Goal: Task Accomplishment & Management: Use online tool/utility

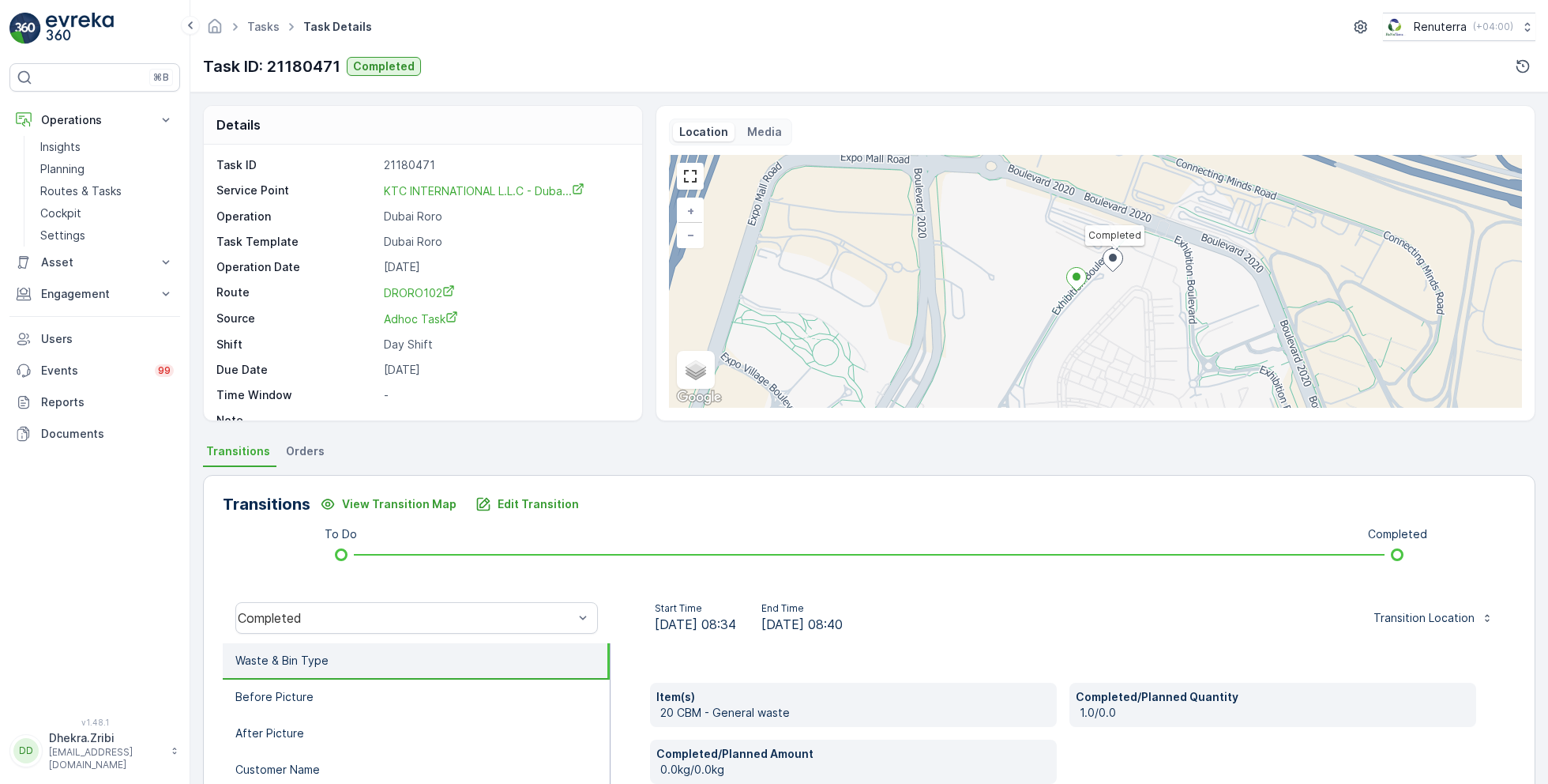
scroll to position [173, 0]
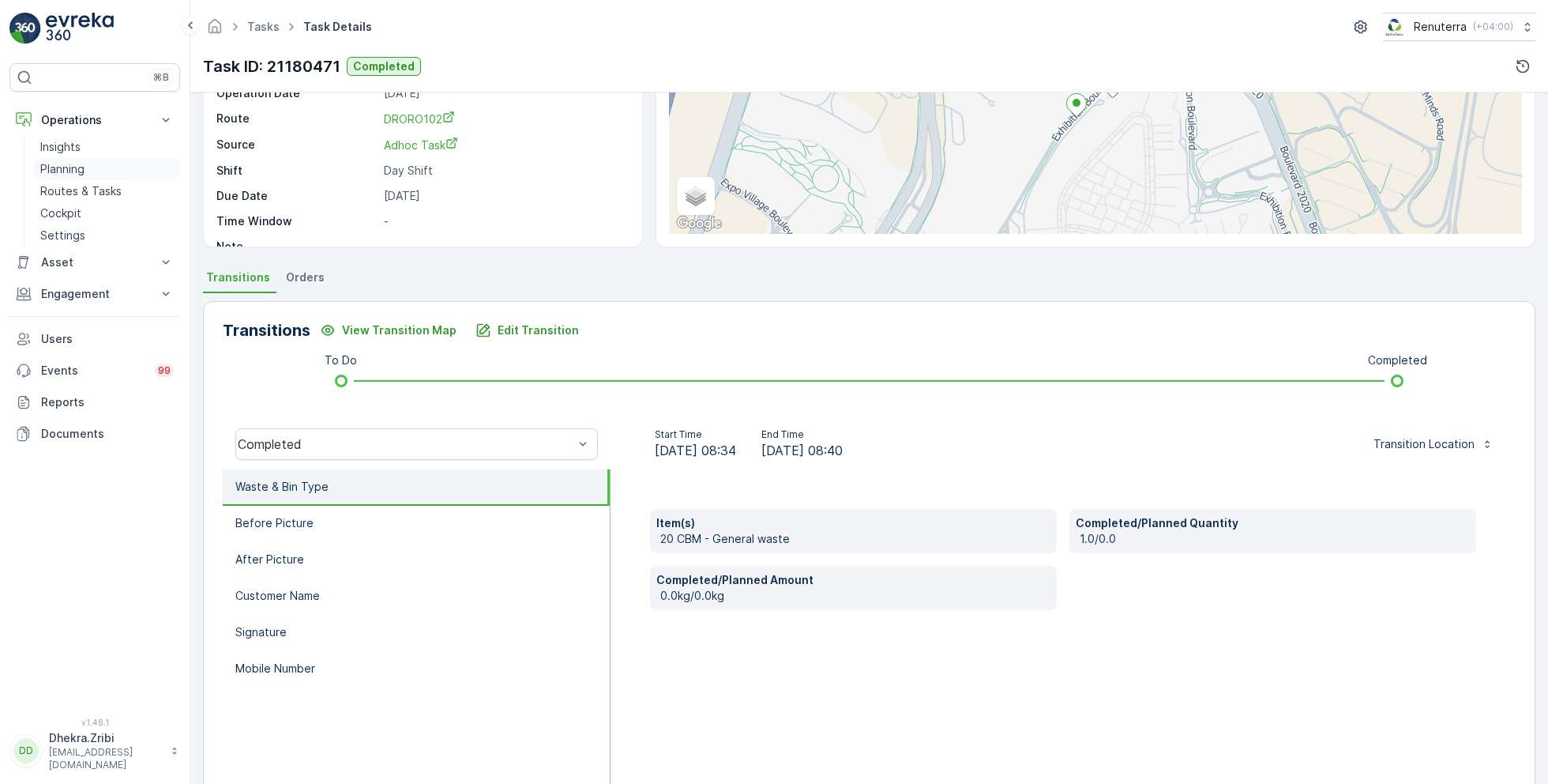
click at [84, 167] on p "Planning" at bounding box center [63, 169] width 44 height 15
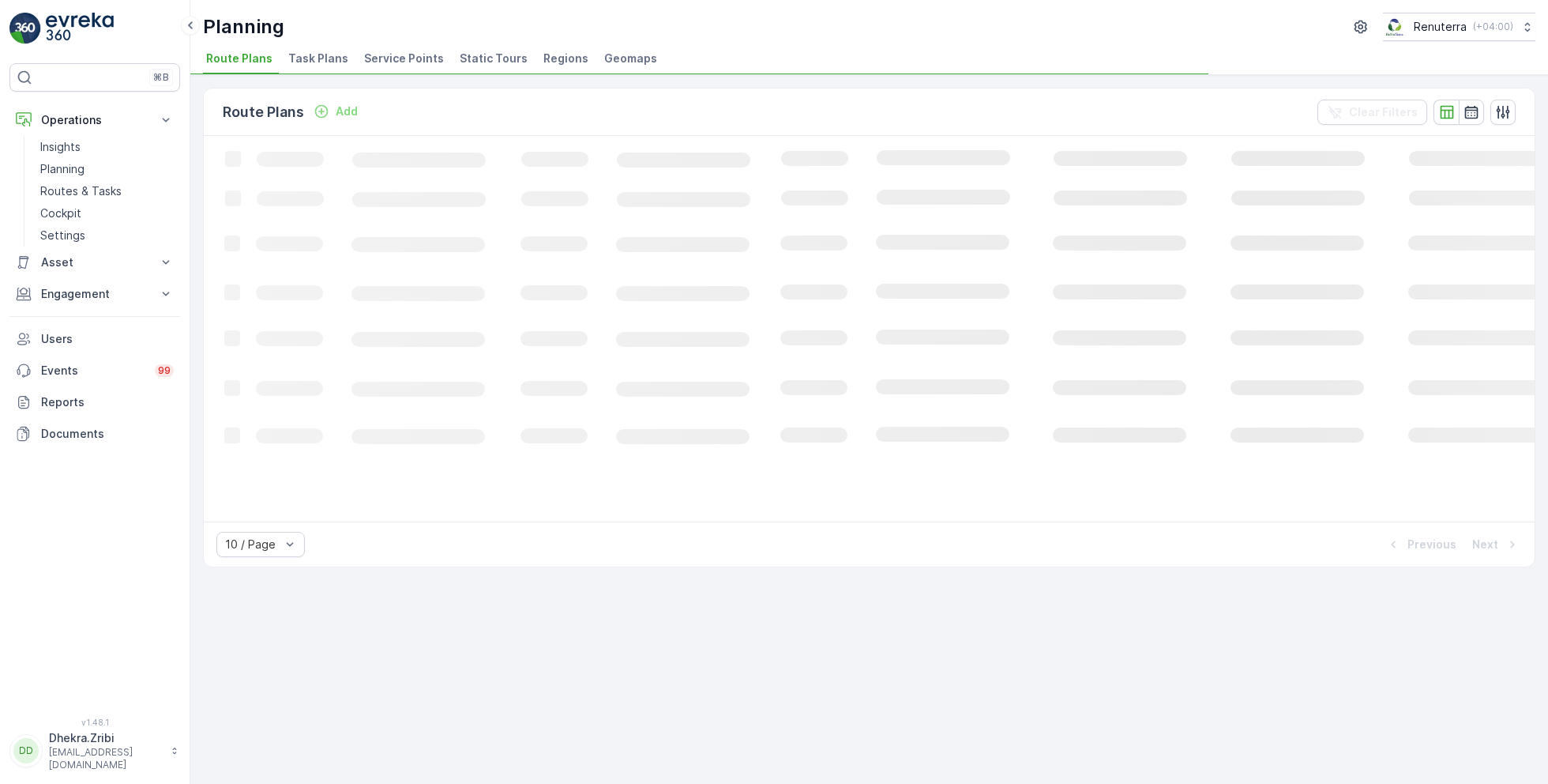
click at [402, 50] on span "Service Points" at bounding box center [404, 58] width 80 height 15
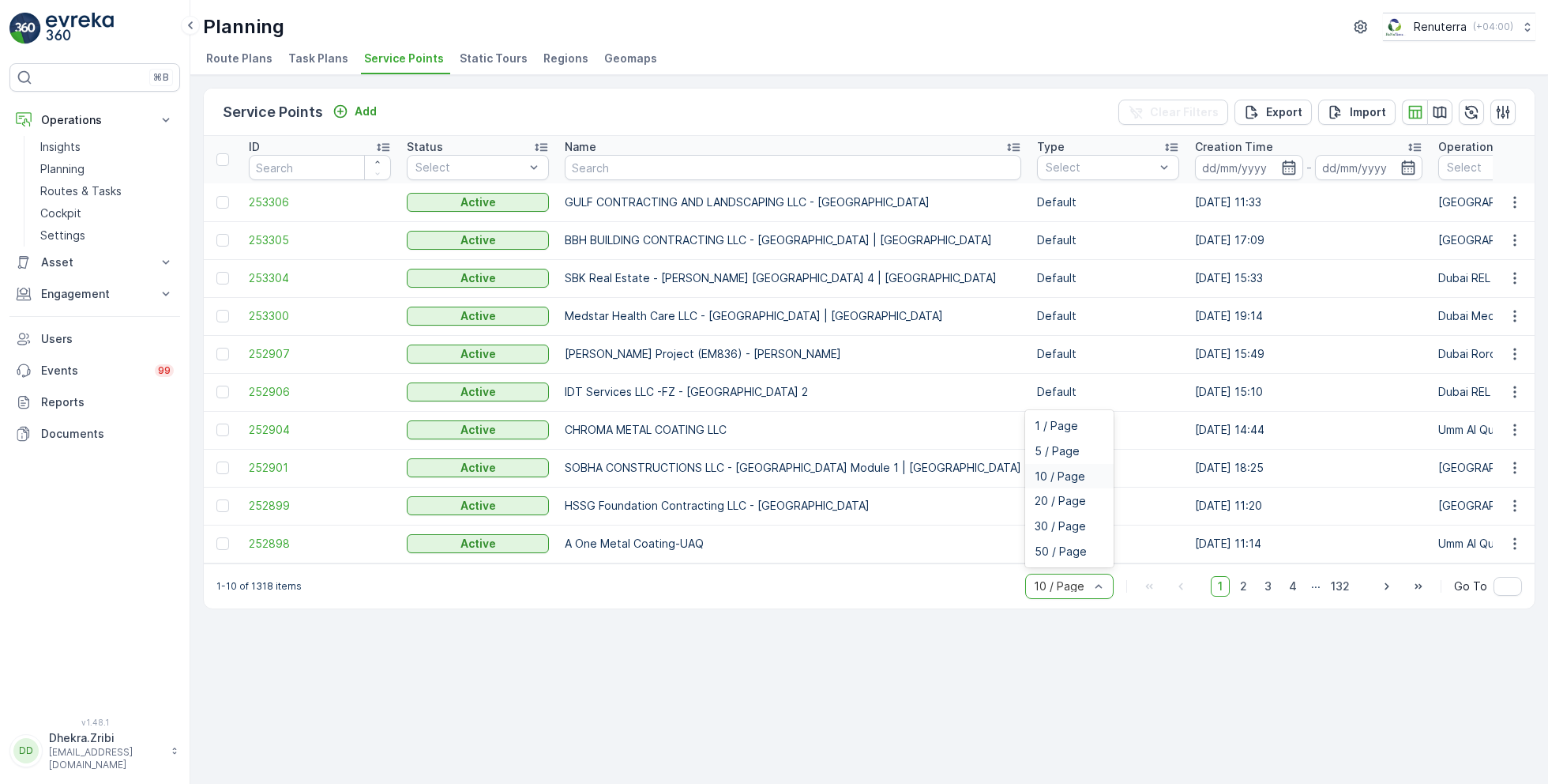
click at [1078, 588] on div at bounding box center [1062, 586] width 59 height 13
click at [1056, 555] on span "50 / Page" at bounding box center [1061, 551] width 52 height 13
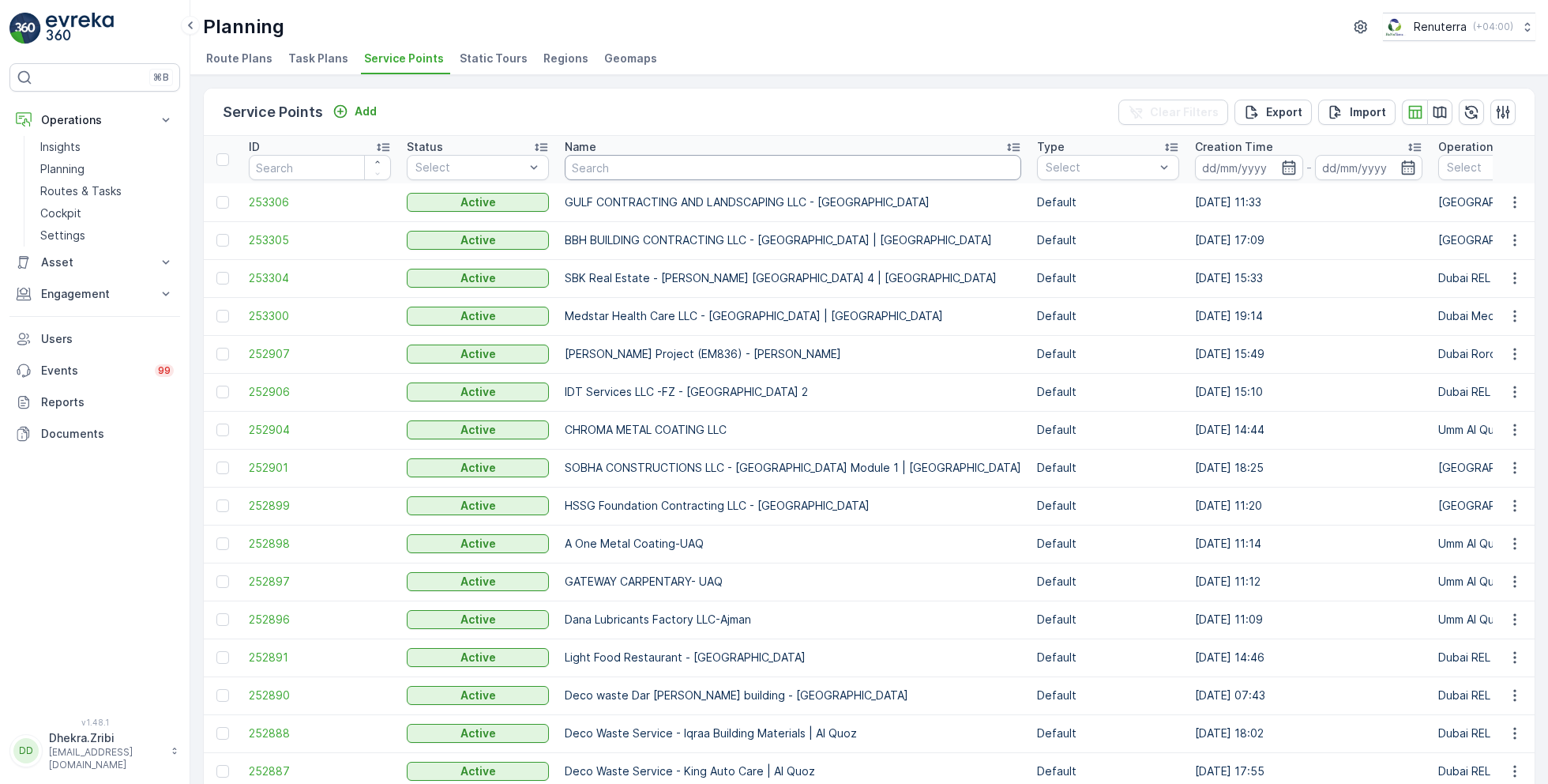
click at [653, 162] on input "text" at bounding box center [793, 168] width 457 height 25
type input "saya"
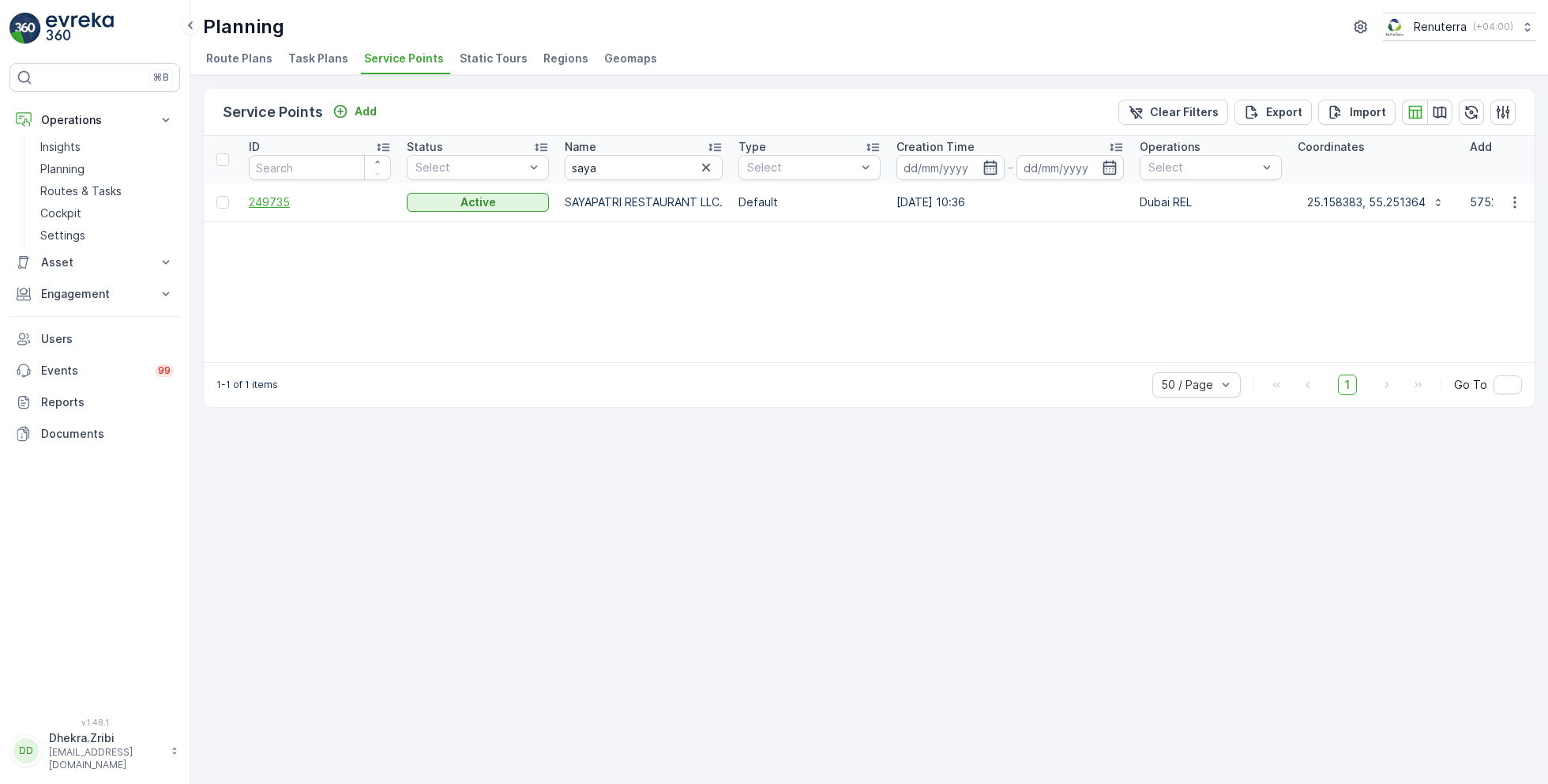
click at [270, 204] on span "249735" at bounding box center [320, 202] width 143 height 15
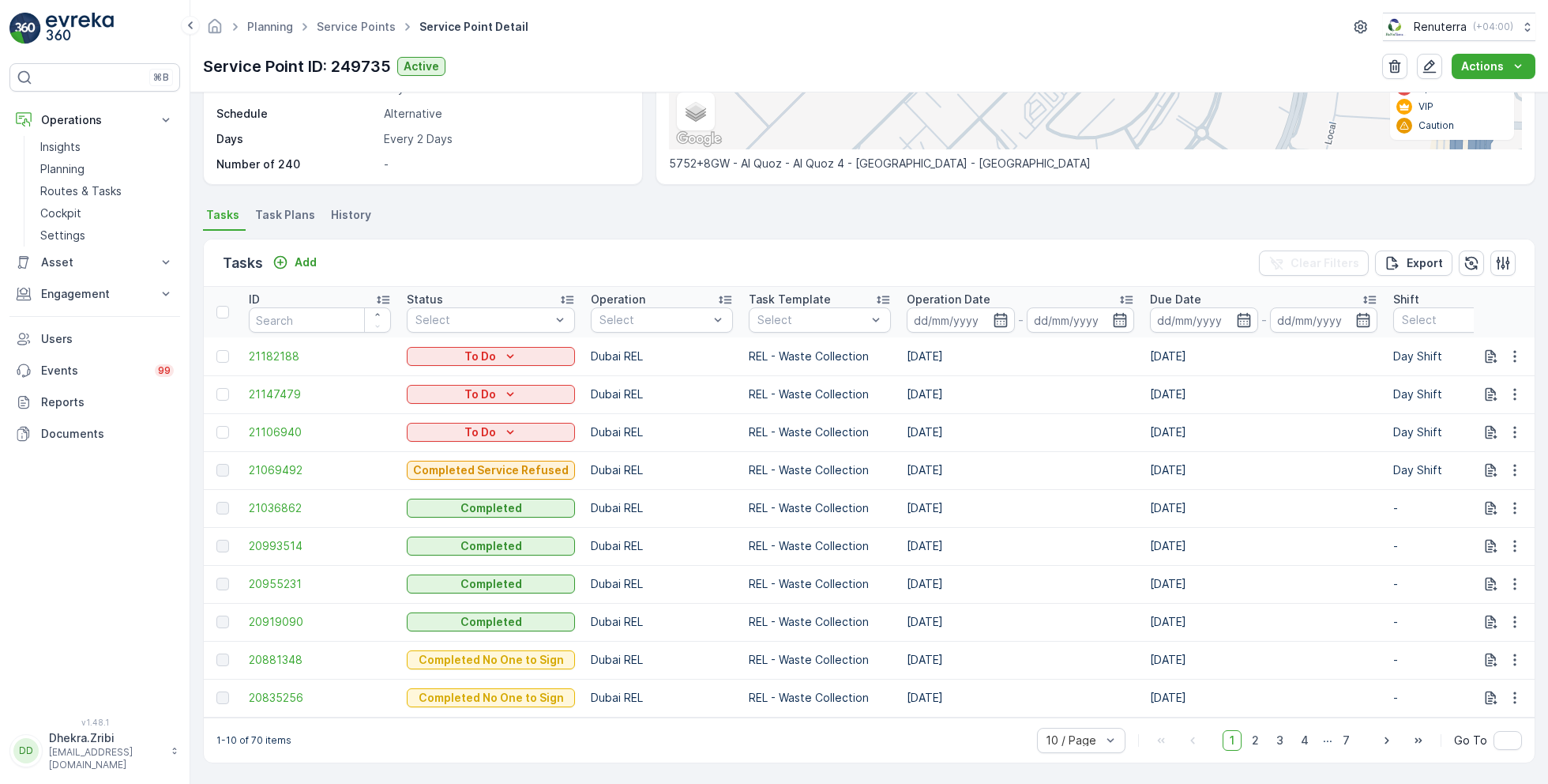
scroll to position [321, 0]
click at [274, 463] on span "21069492" at bounding box center [320, 470] width 143 height 15
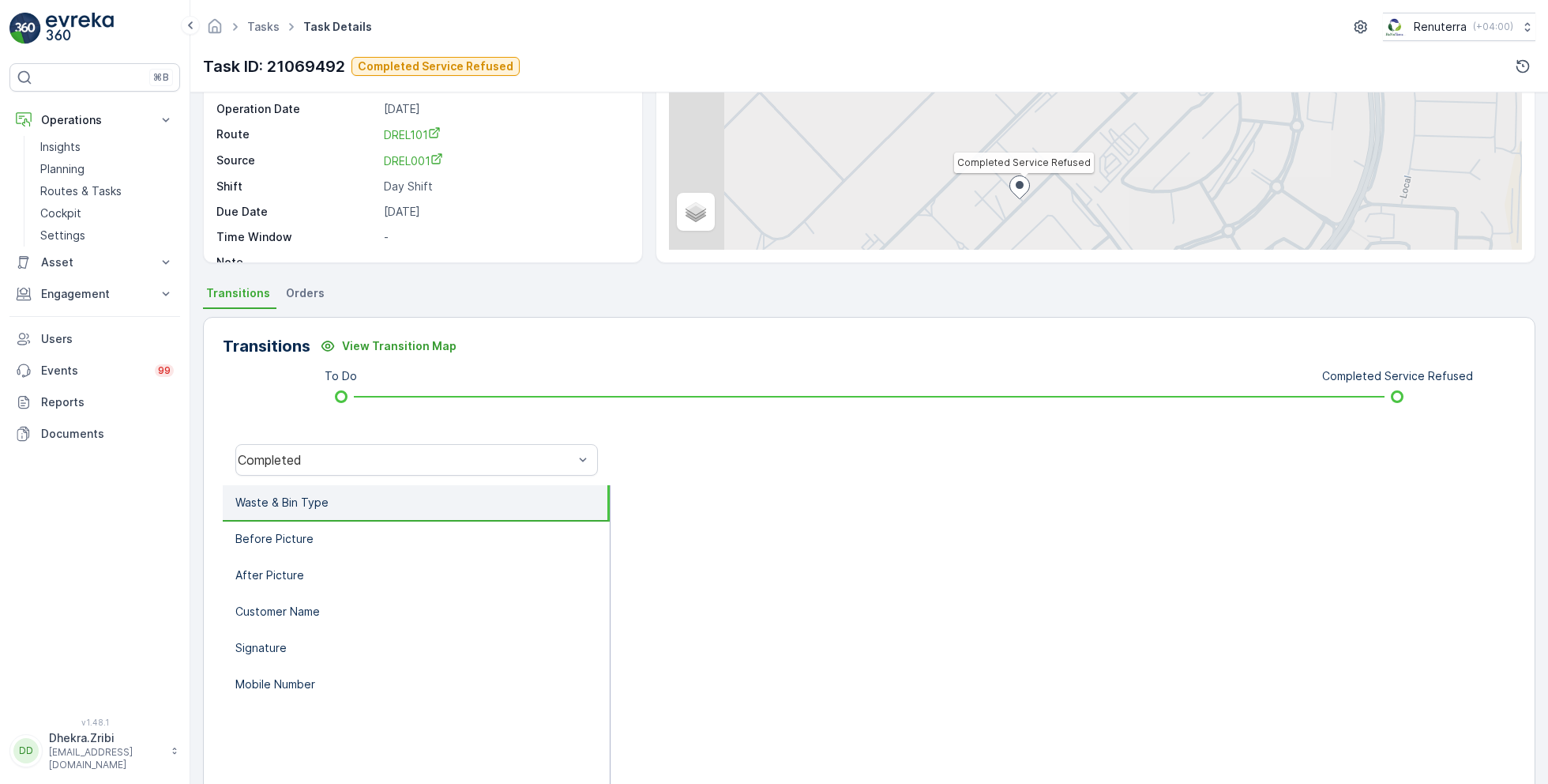
scroll to position [160, 0]
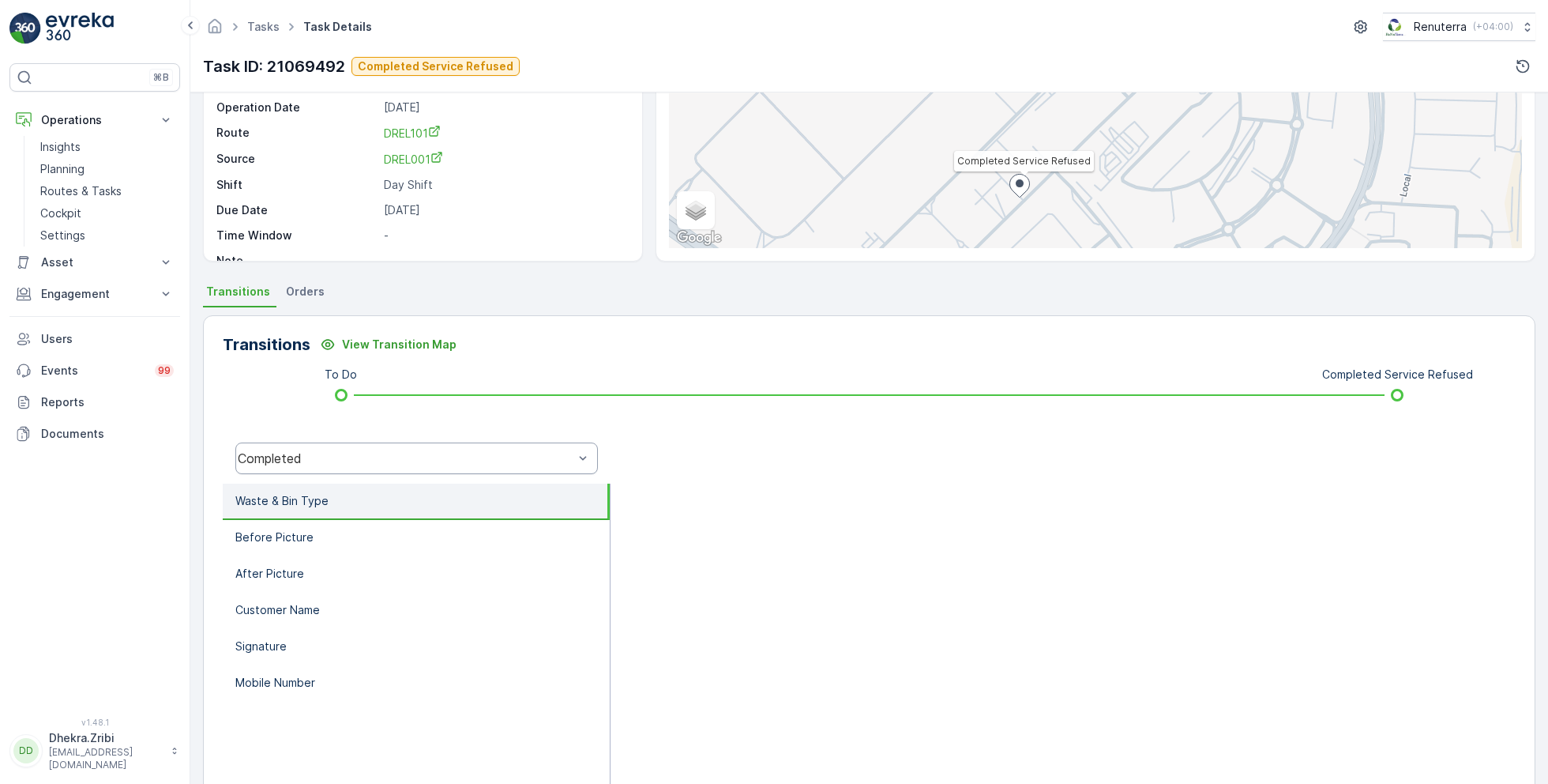
click at [415, 451] on div "Completed" at bounding box center [406, 457] width 336 height 14
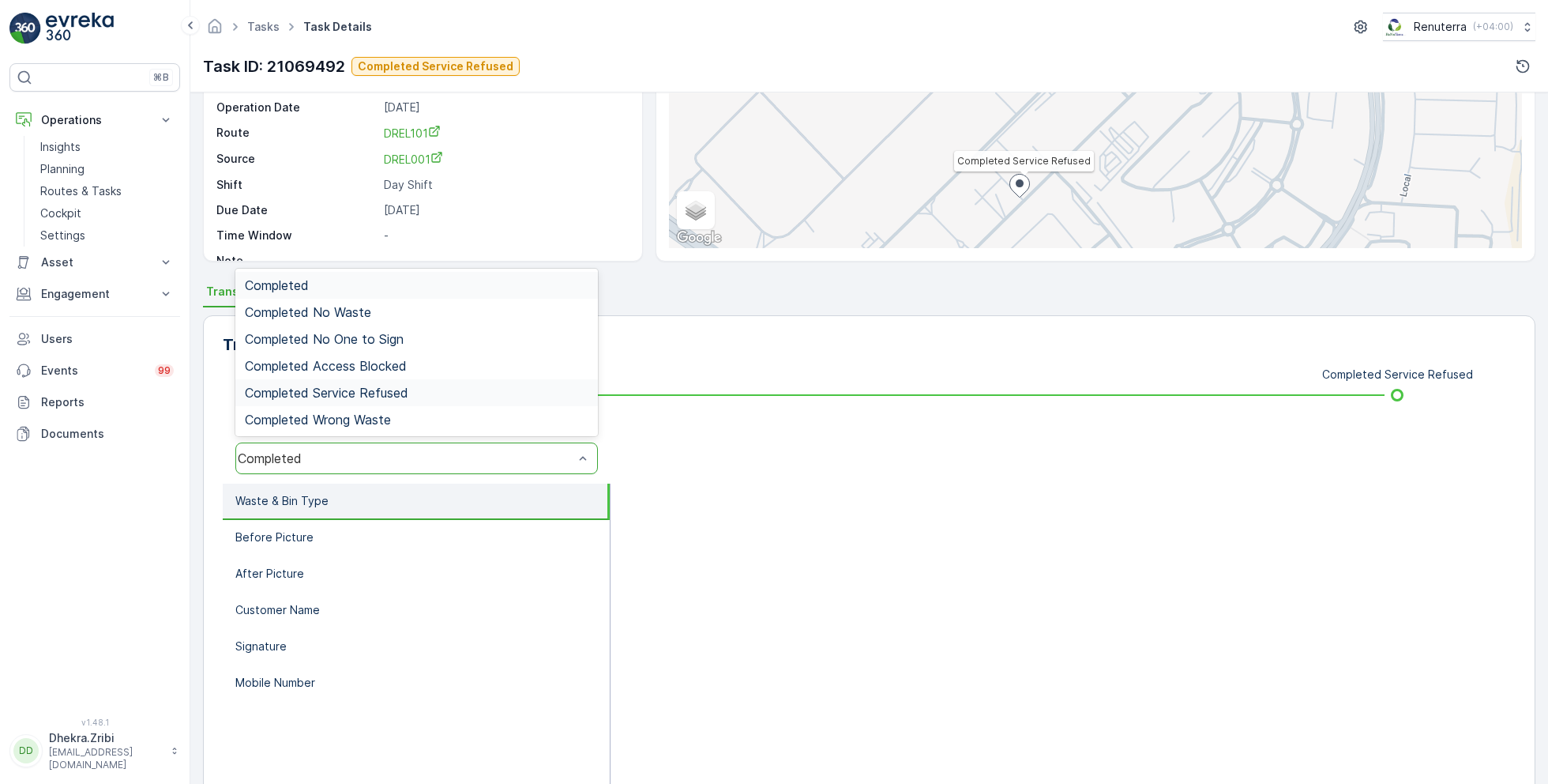
click at [372, 388] on span "Completed Service Refused" at bounding box center [327, 392] width 164 height 14
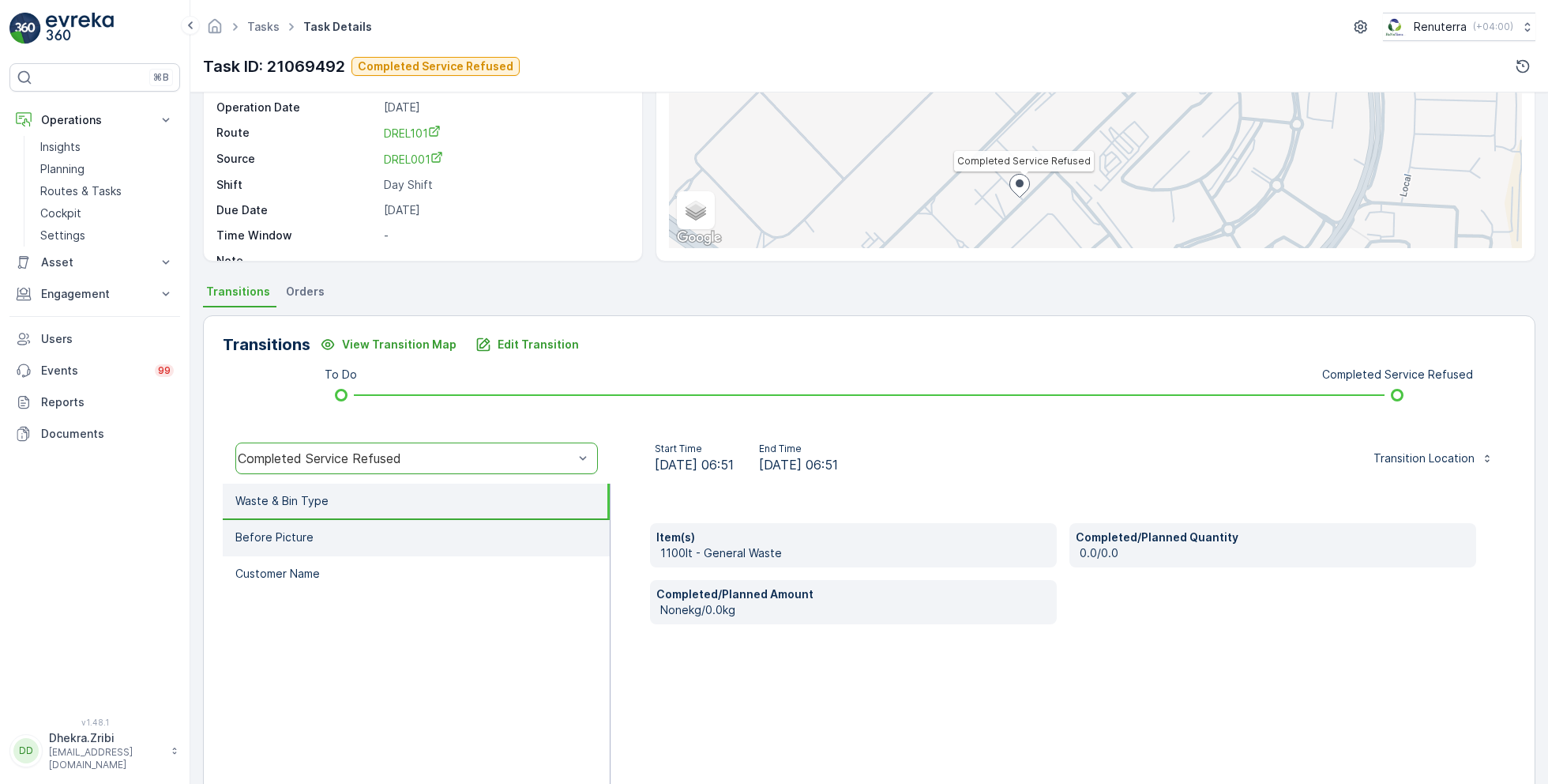
click at [324, 528] on li "Before Picture" at bounding box center [416, 538] width 387 height 37
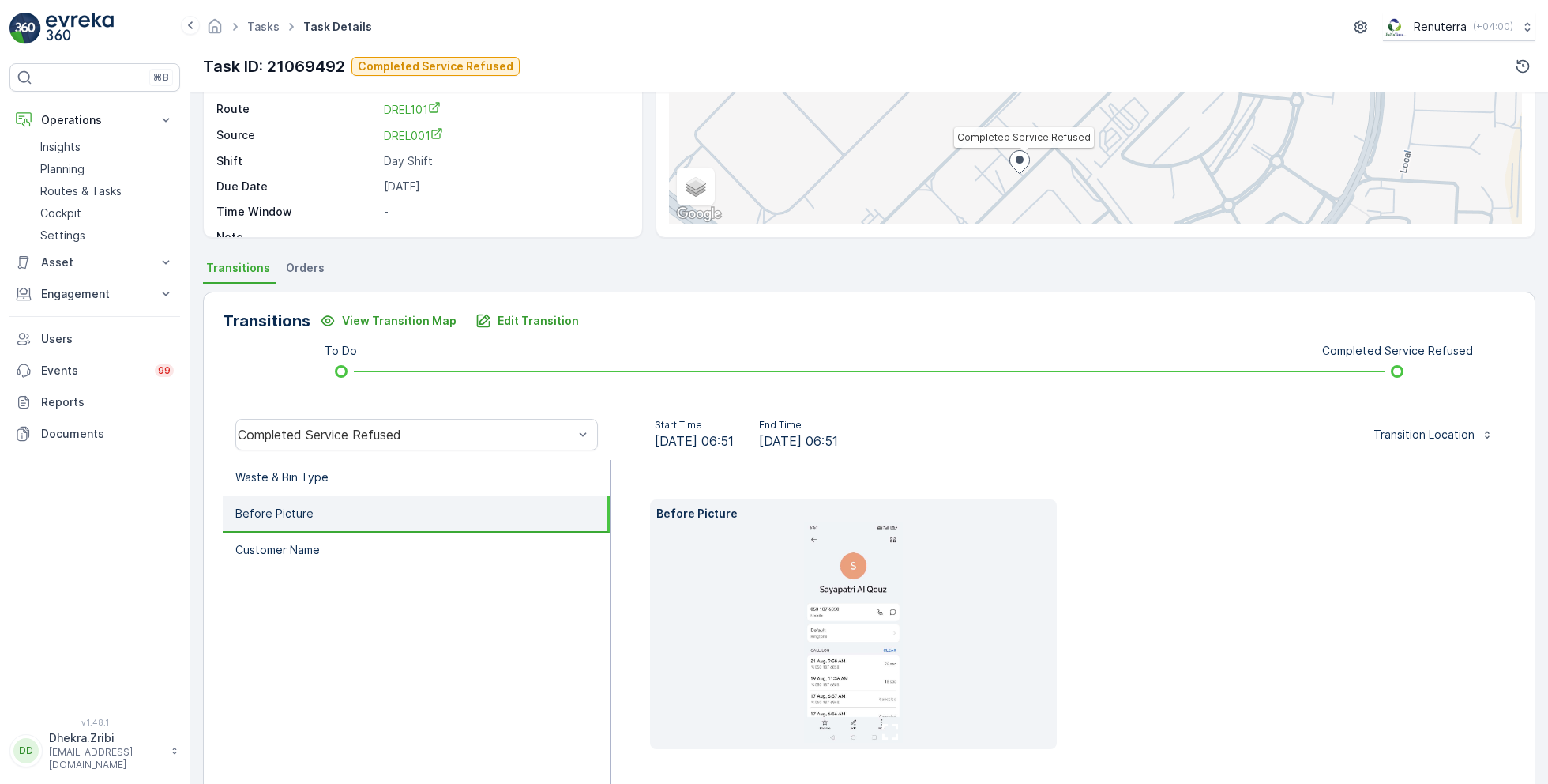
scroll to position [236, 0]
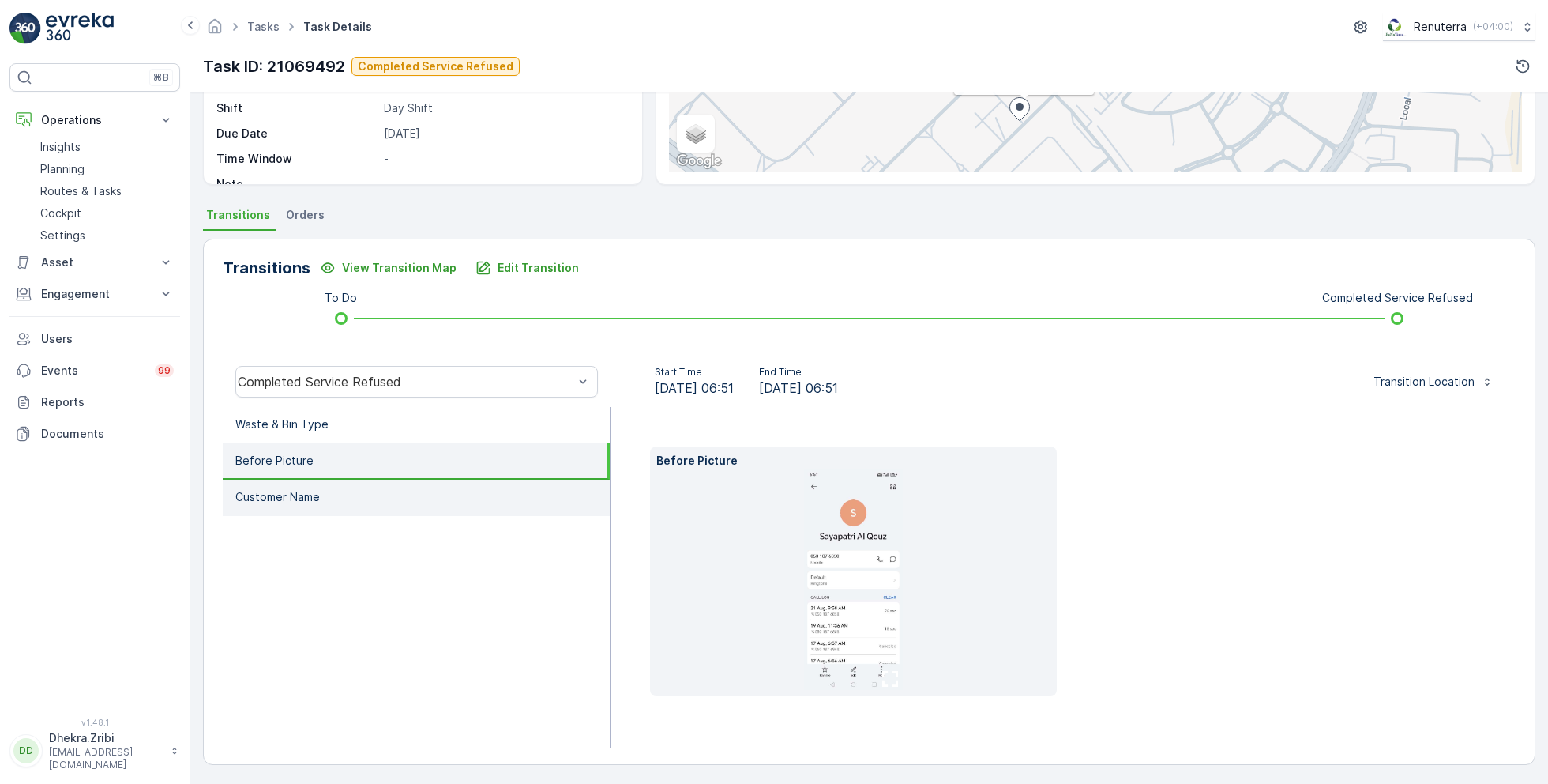
click at [298, 498] on p "Customer Name" at bounding box center [277, 497] width 85 height 15
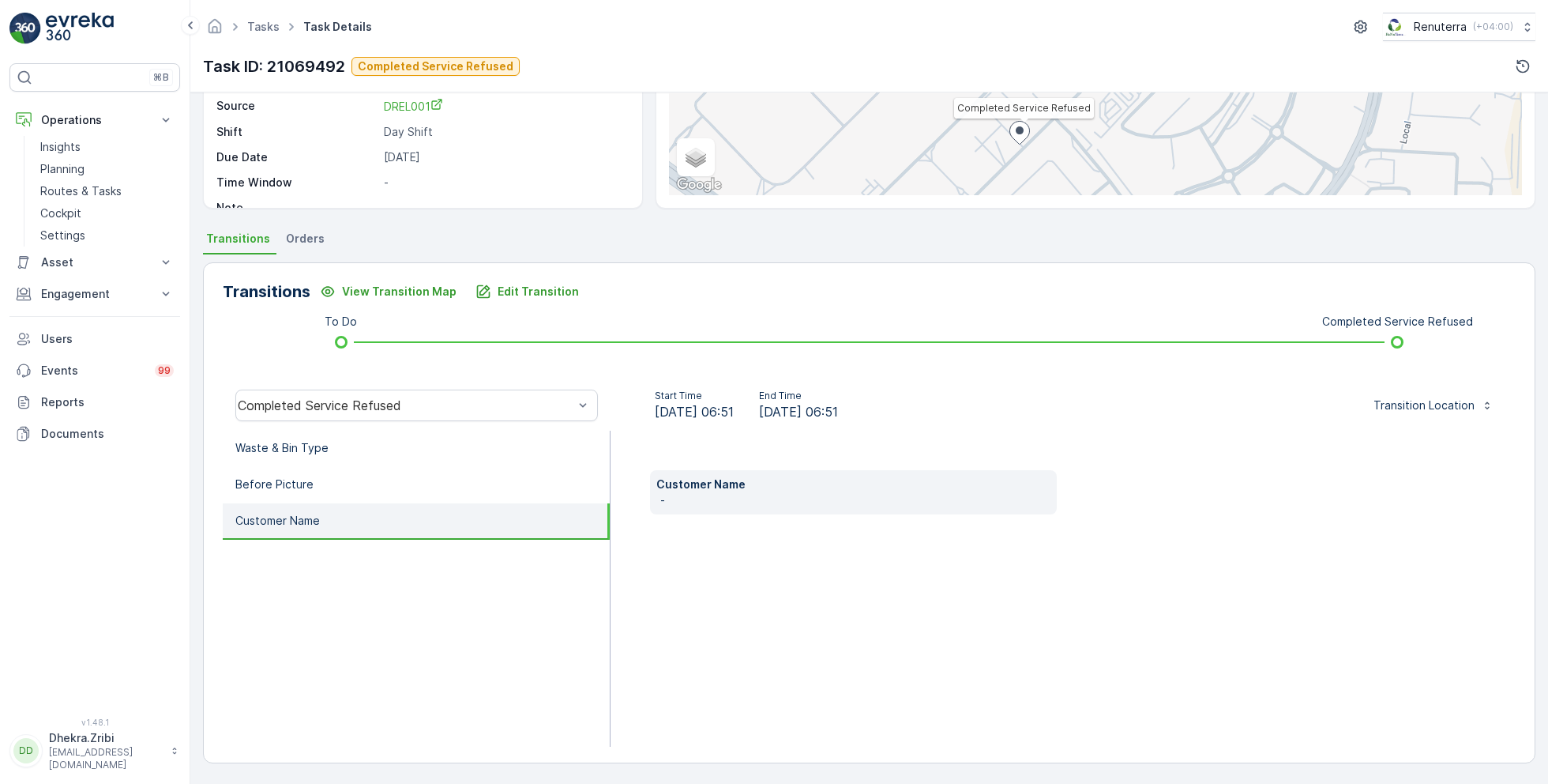
scroll to position [211, 0]
click at [317, 471] on li "Before Picture" at bounding box center [416, 486] width 387 height 37
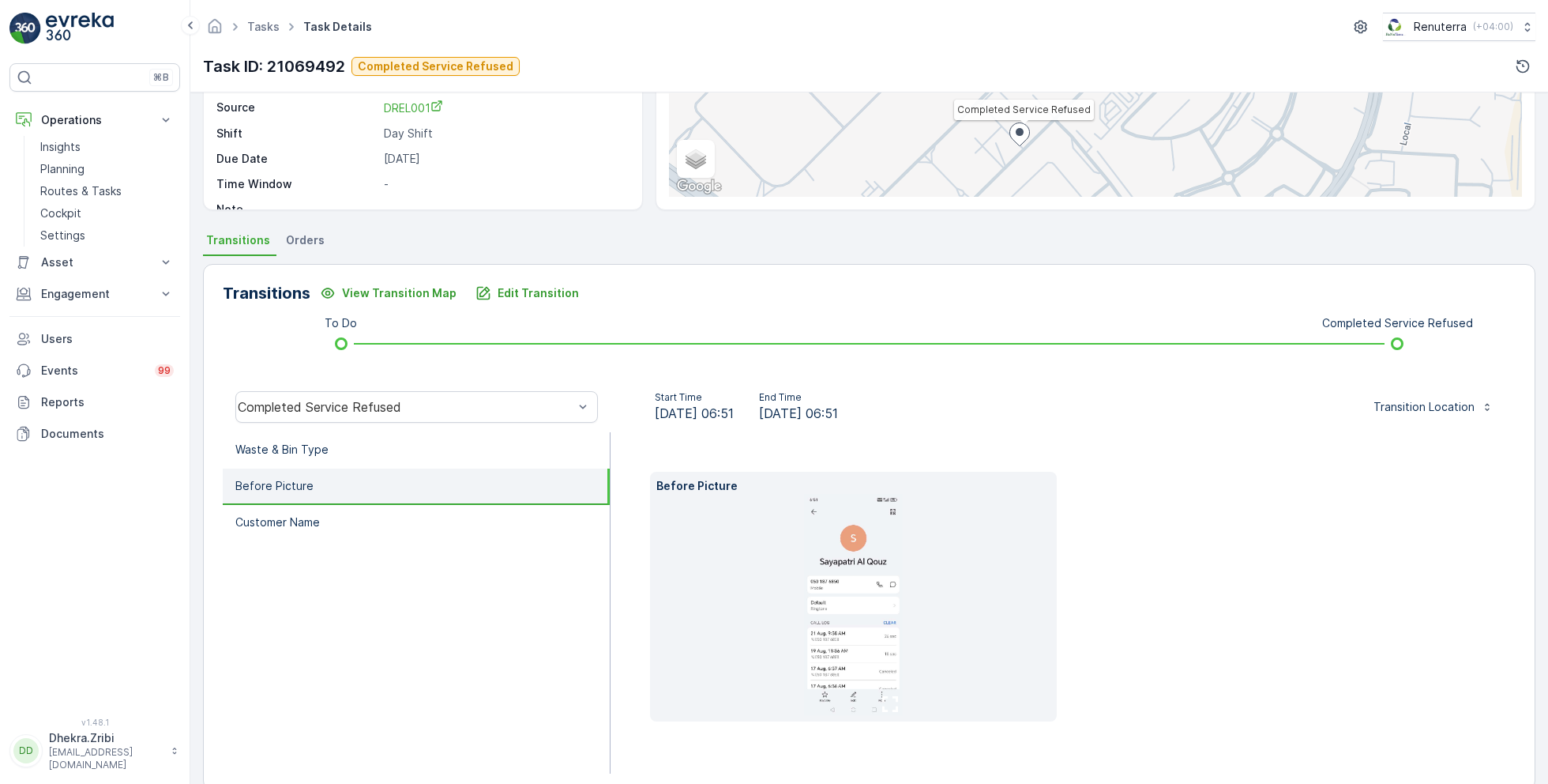
click at [849, 630] on img at bounding box center [853, 605] width 99 height 222
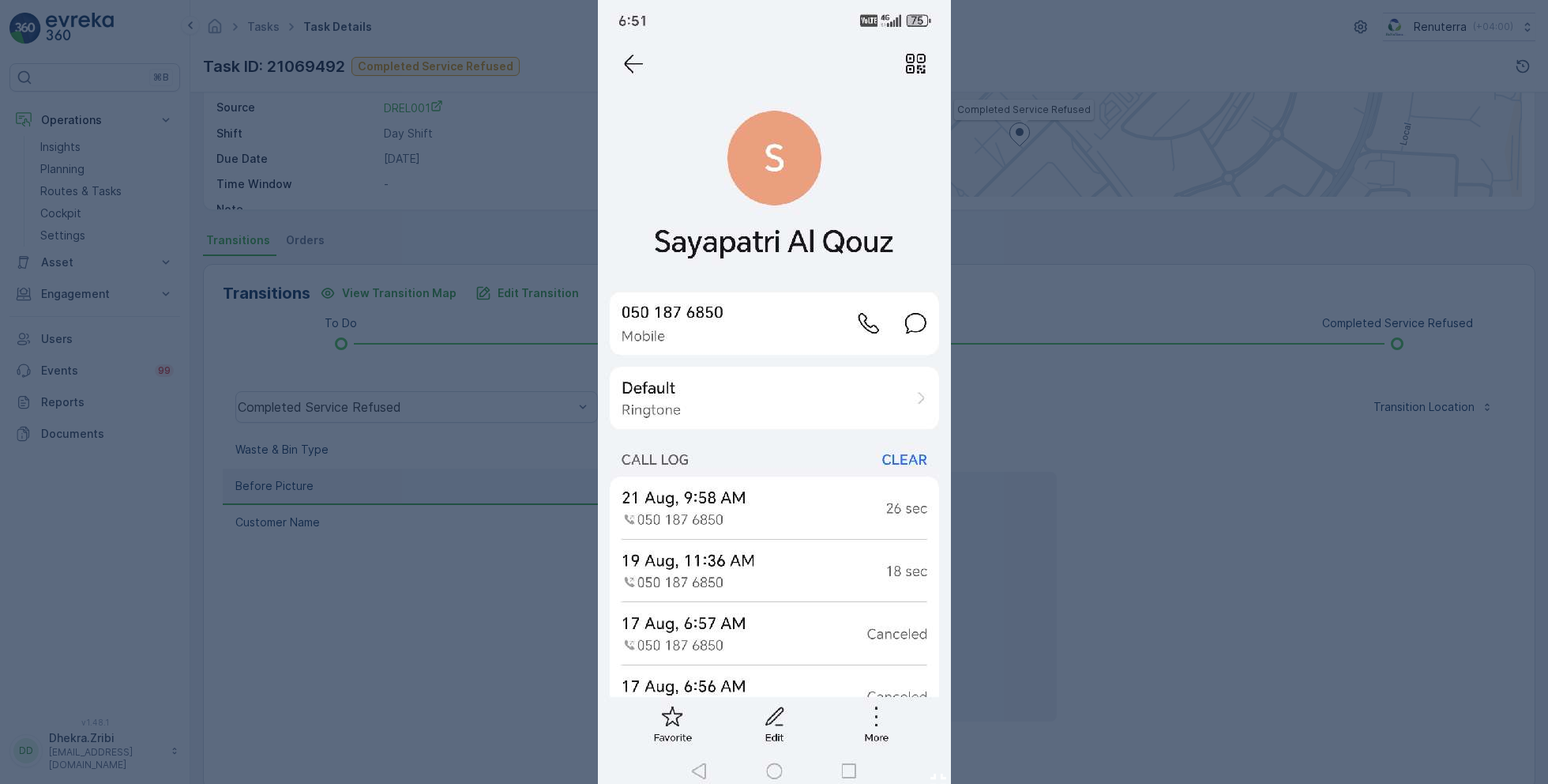
click at [1062, 493] on div at bounding box center [774, 392] width 1548 height 784
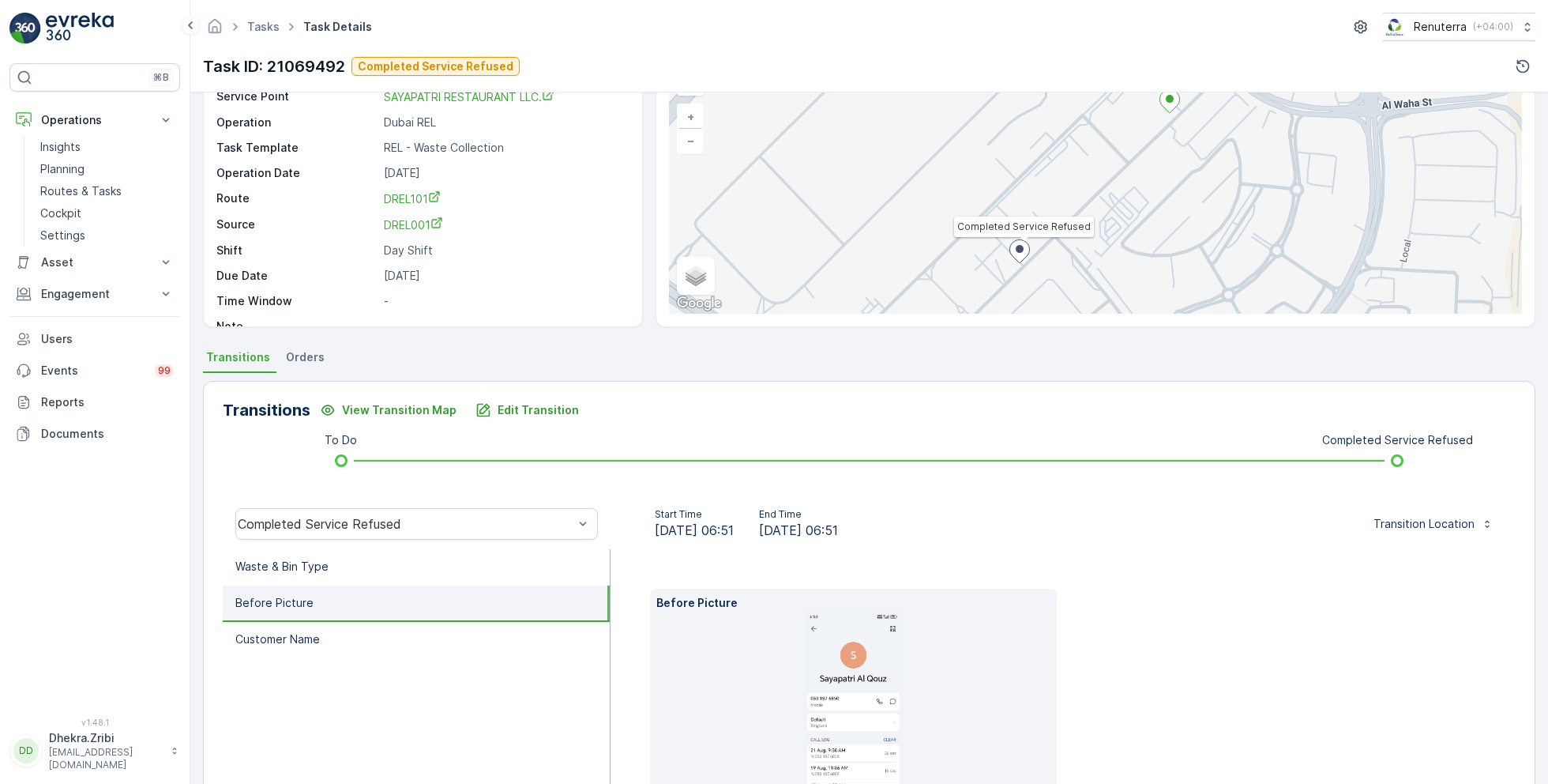
scroll to position [91, 0]
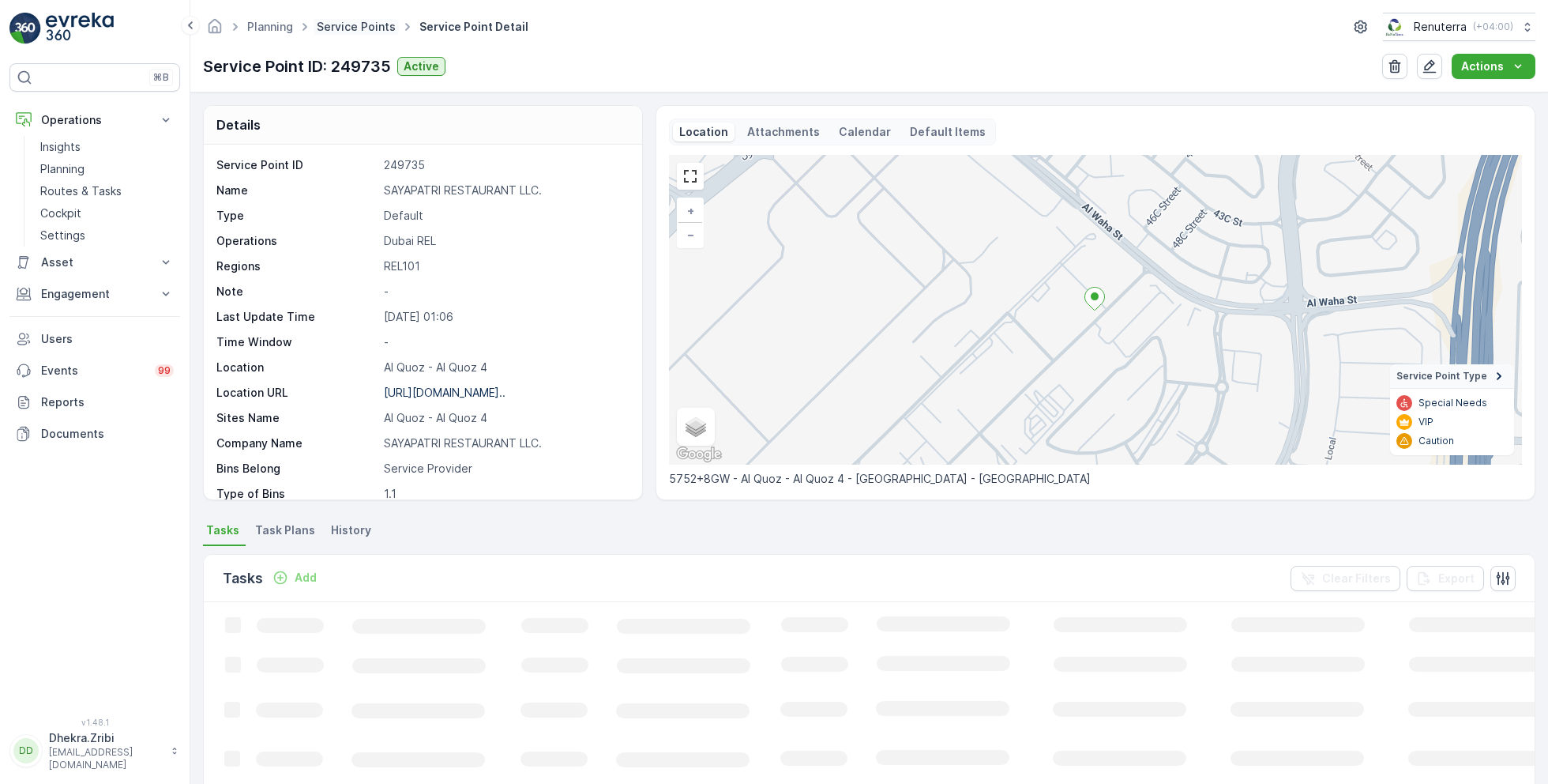
click at [355, 27] on link "Service Points" at bounding box center [356, 27] width 79 height 13
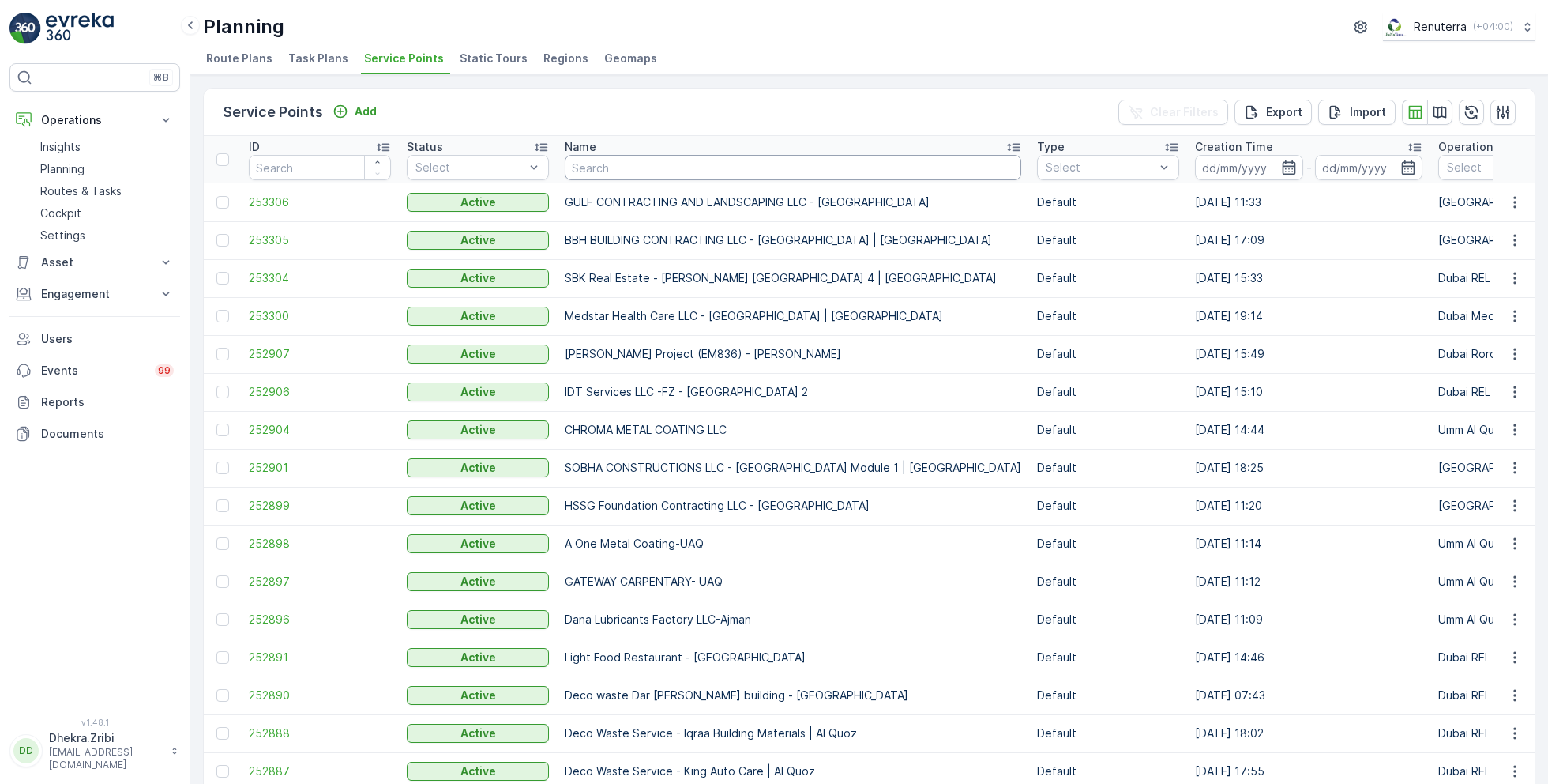
click at [628, 170] on input "text" at bounding box center [793, 168] width 457 height 25
type input "[PERSON_NAME]"
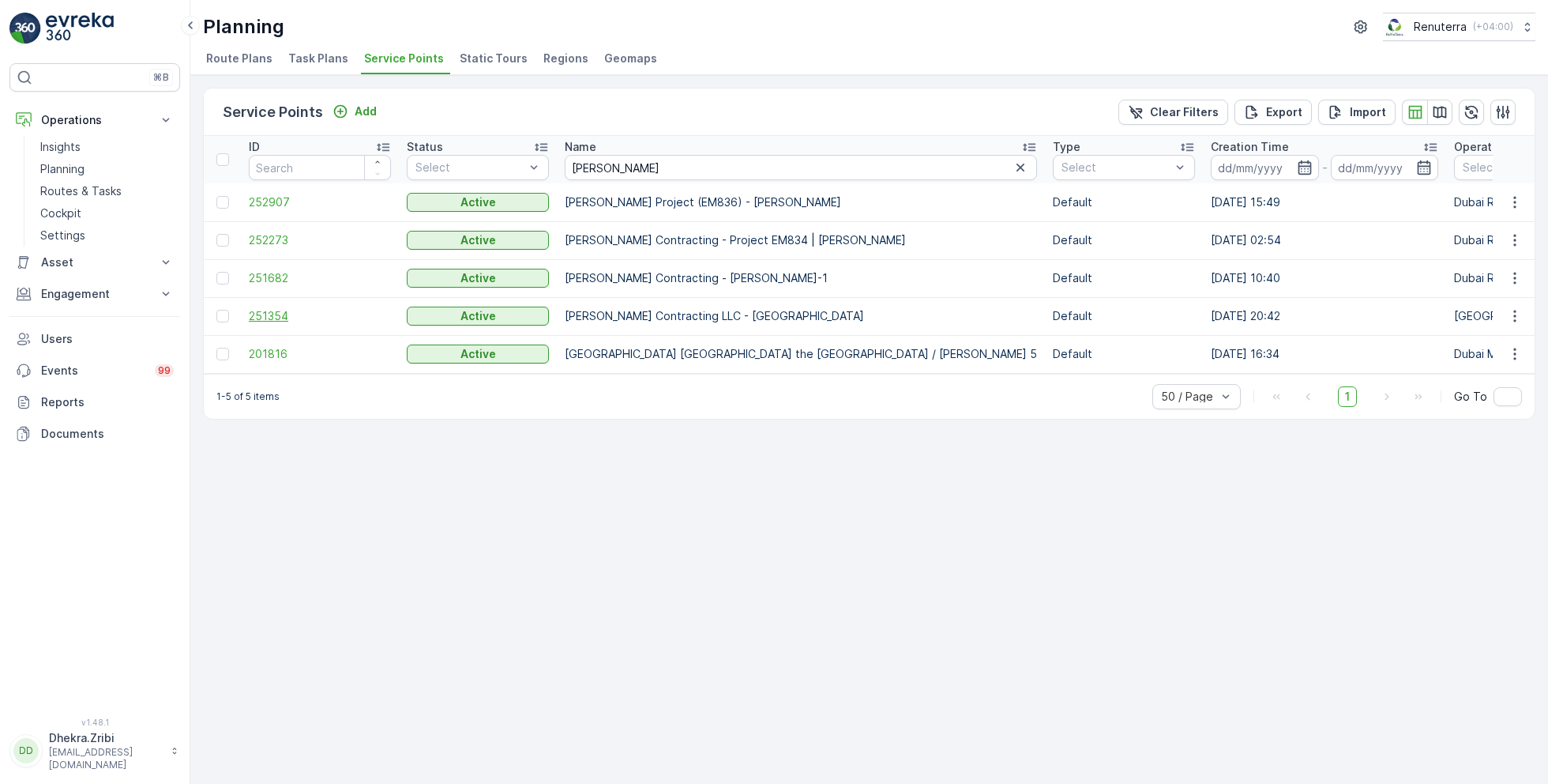
click at [281, 316] on span "251354" at bounding box center [320, 316] width 143 height 15
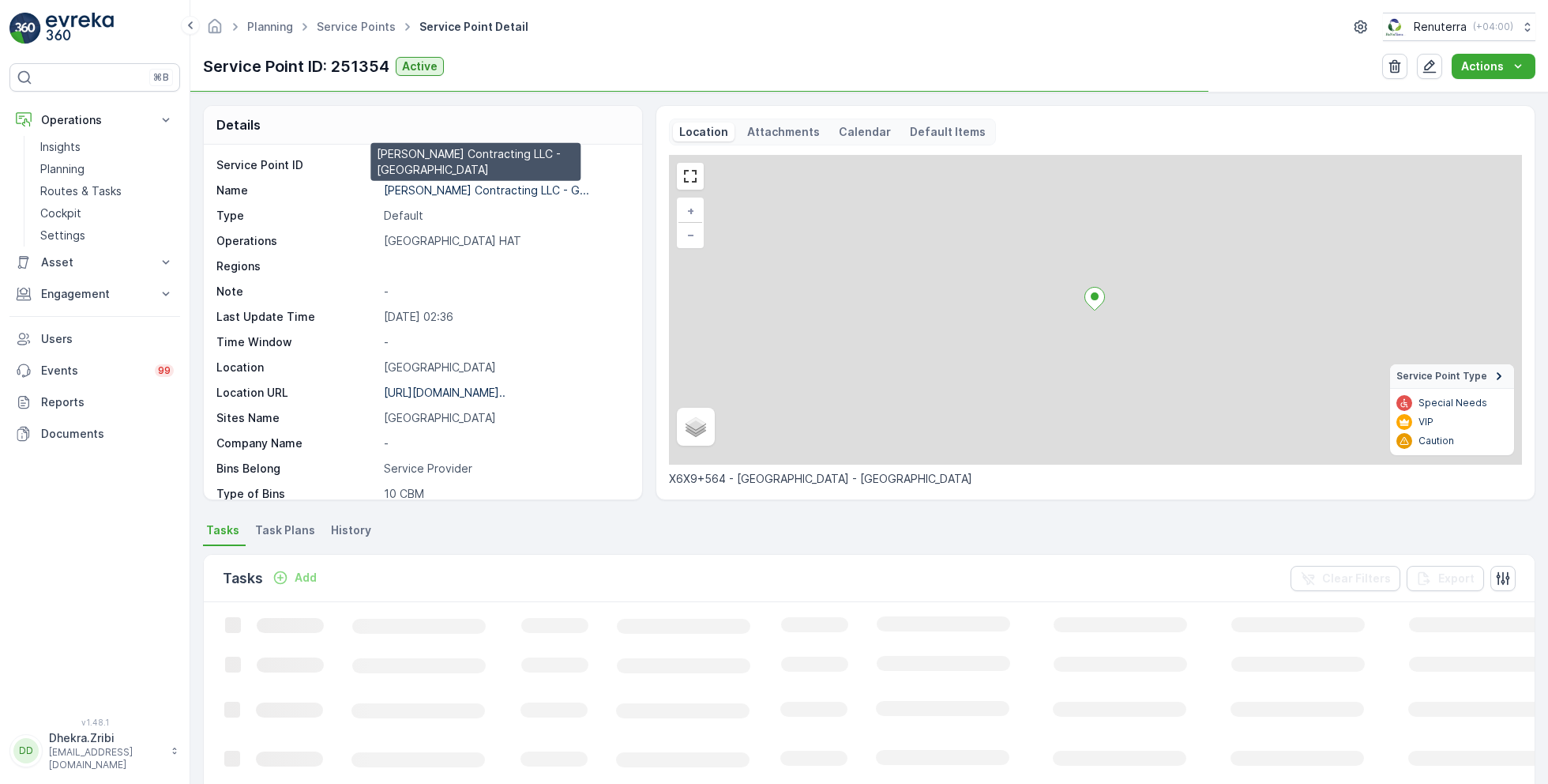
click at [448, 191] on p "[PERSON_NAME] Contracting LLC - G..." at bounding box center [486, 190] width 205 height 13
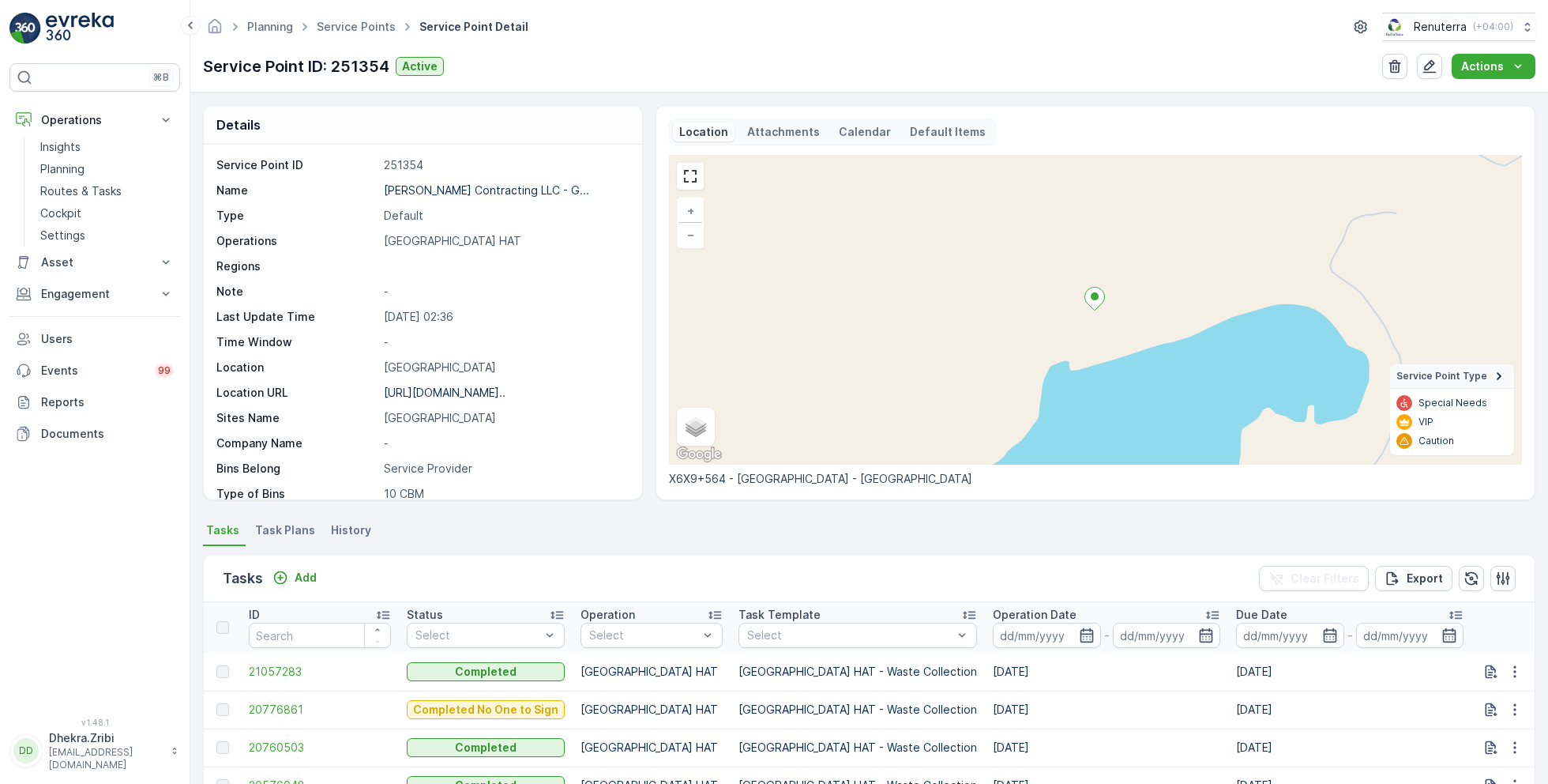
click at [343, 17] on ul "Service Points" at bounding box center [365, 27] width 103 height 23
click at [349, 30] on link "Service Points" at bounding box center [356, 27] width 79 height 13
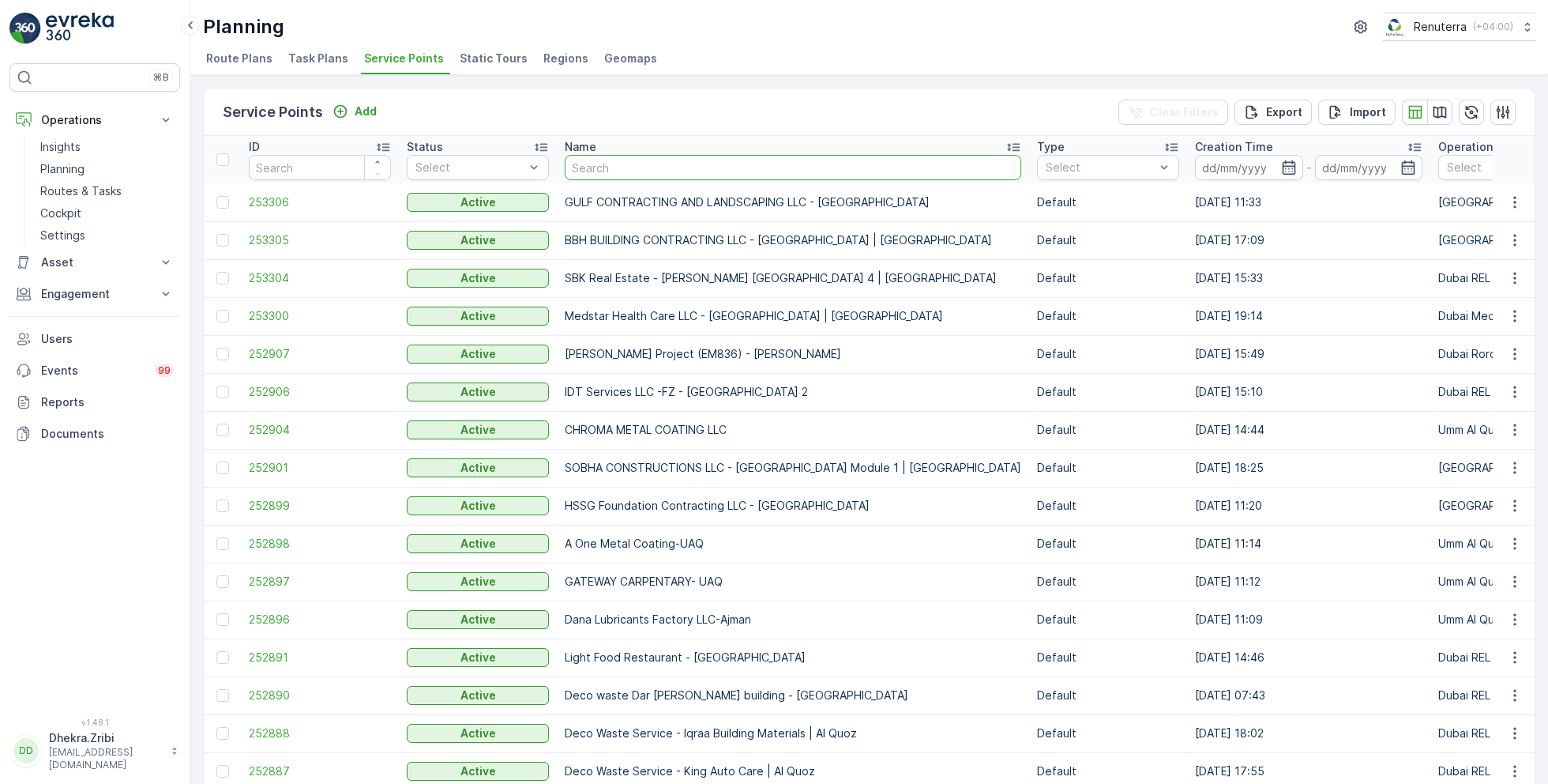
click at [658, 162] on input "text" at bounding box center [793, 168] width 457 height 25
type input "saya"
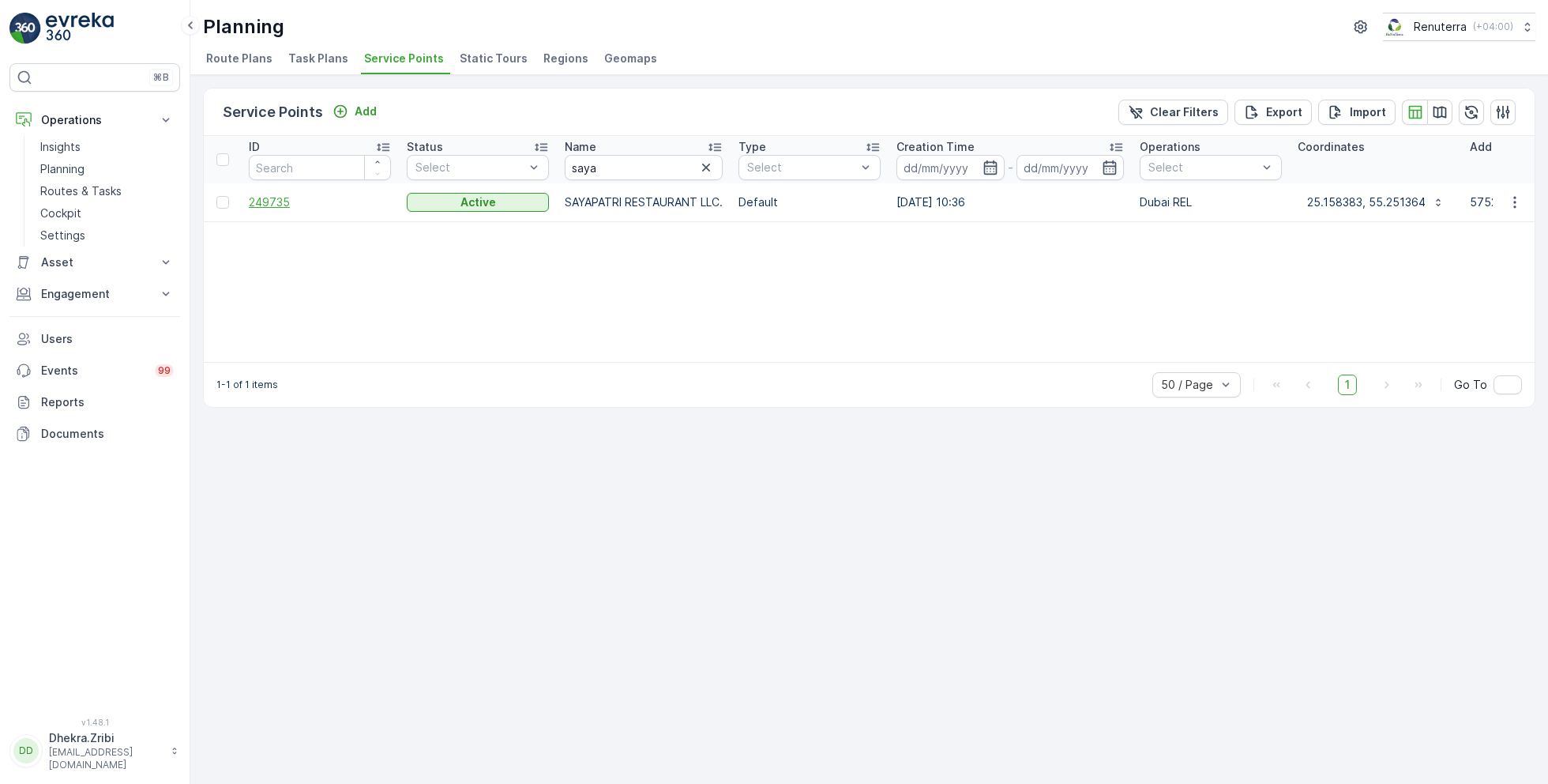
click at [278, 201] on span "249735" at bounding box center [320, 202] width 143 height 15
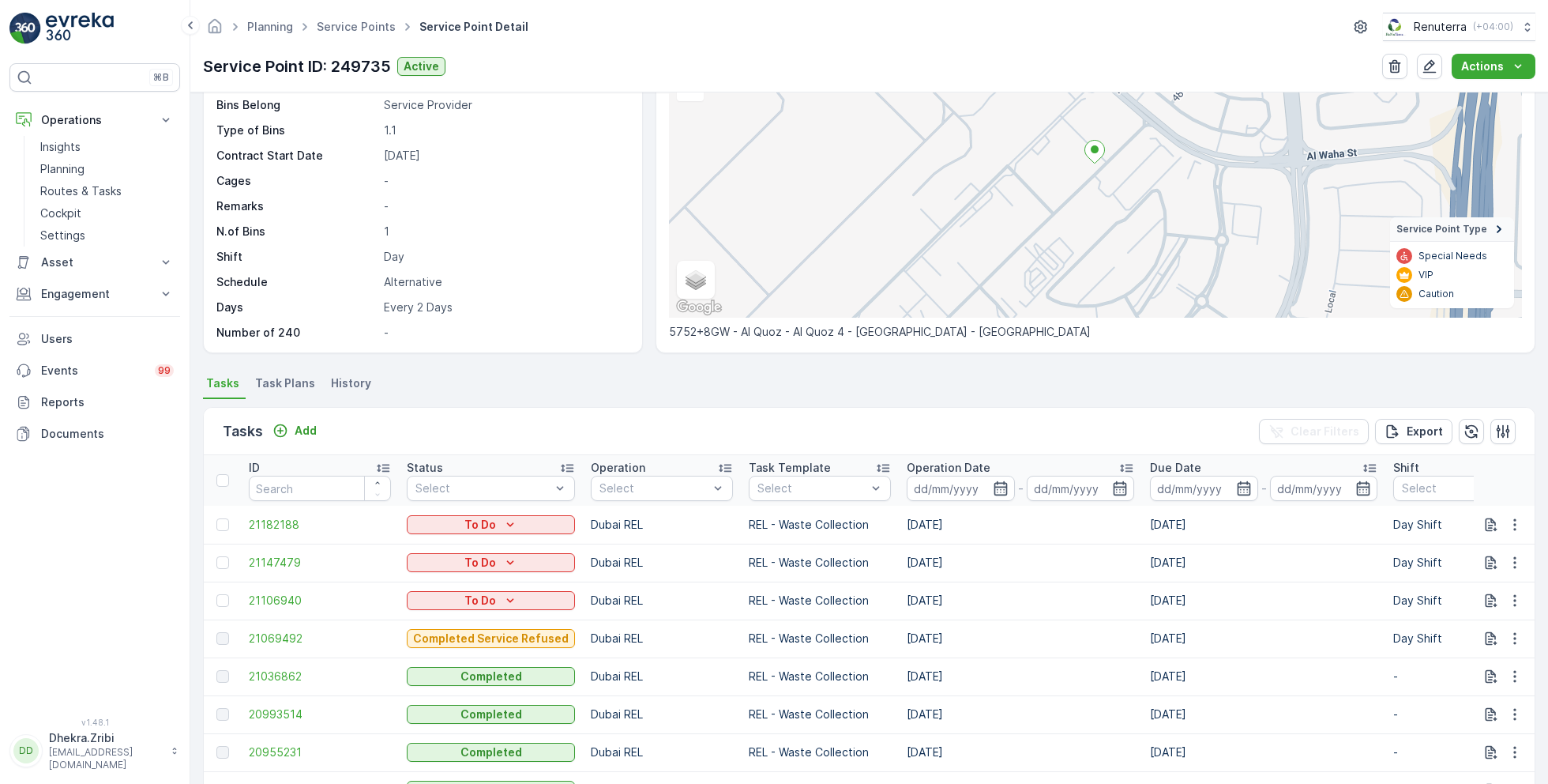
scroll to position [321, 0]
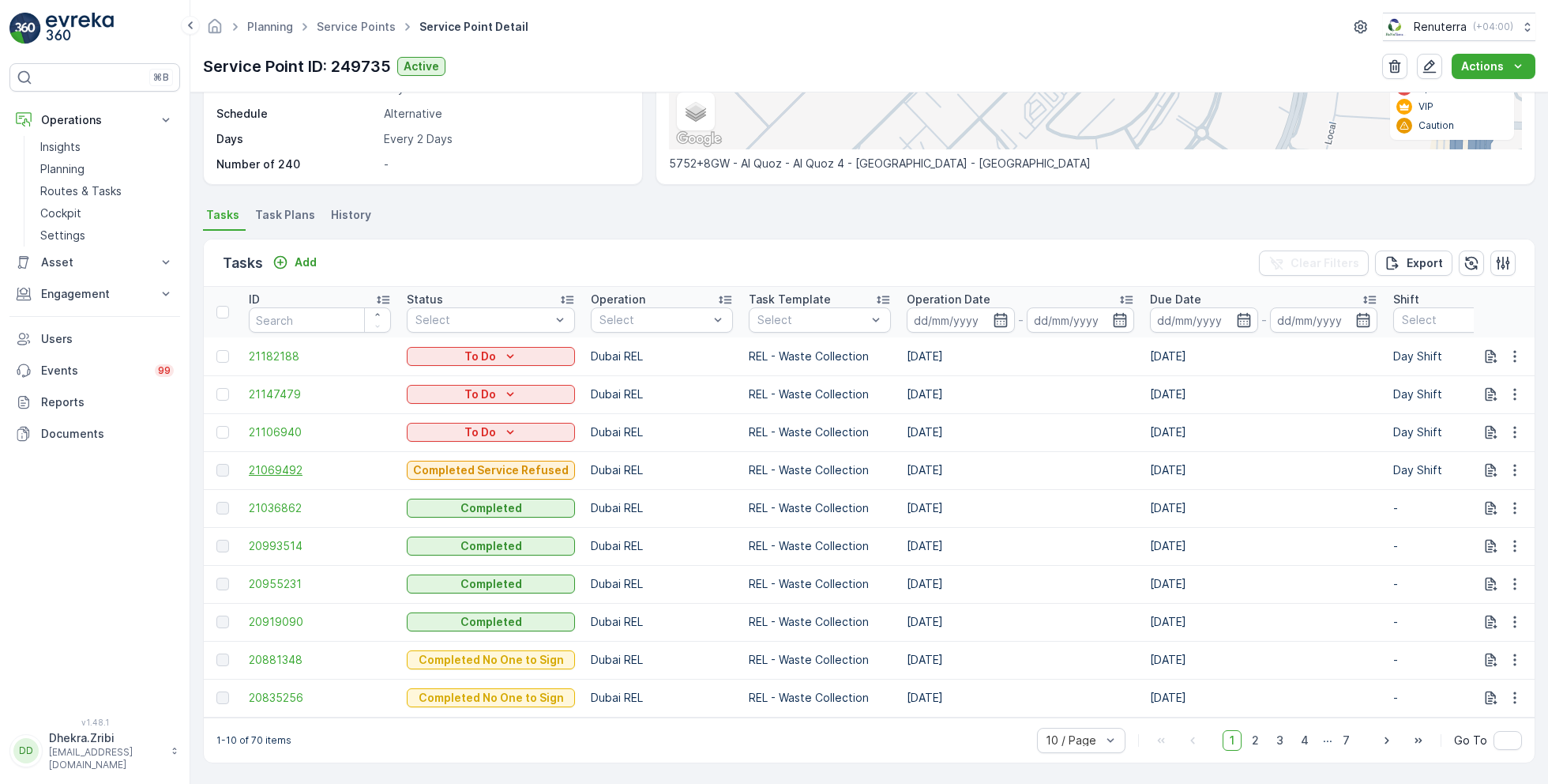
click at [279, 463] on span "21069492" at bounding box center [320, 470] width 143 height 15
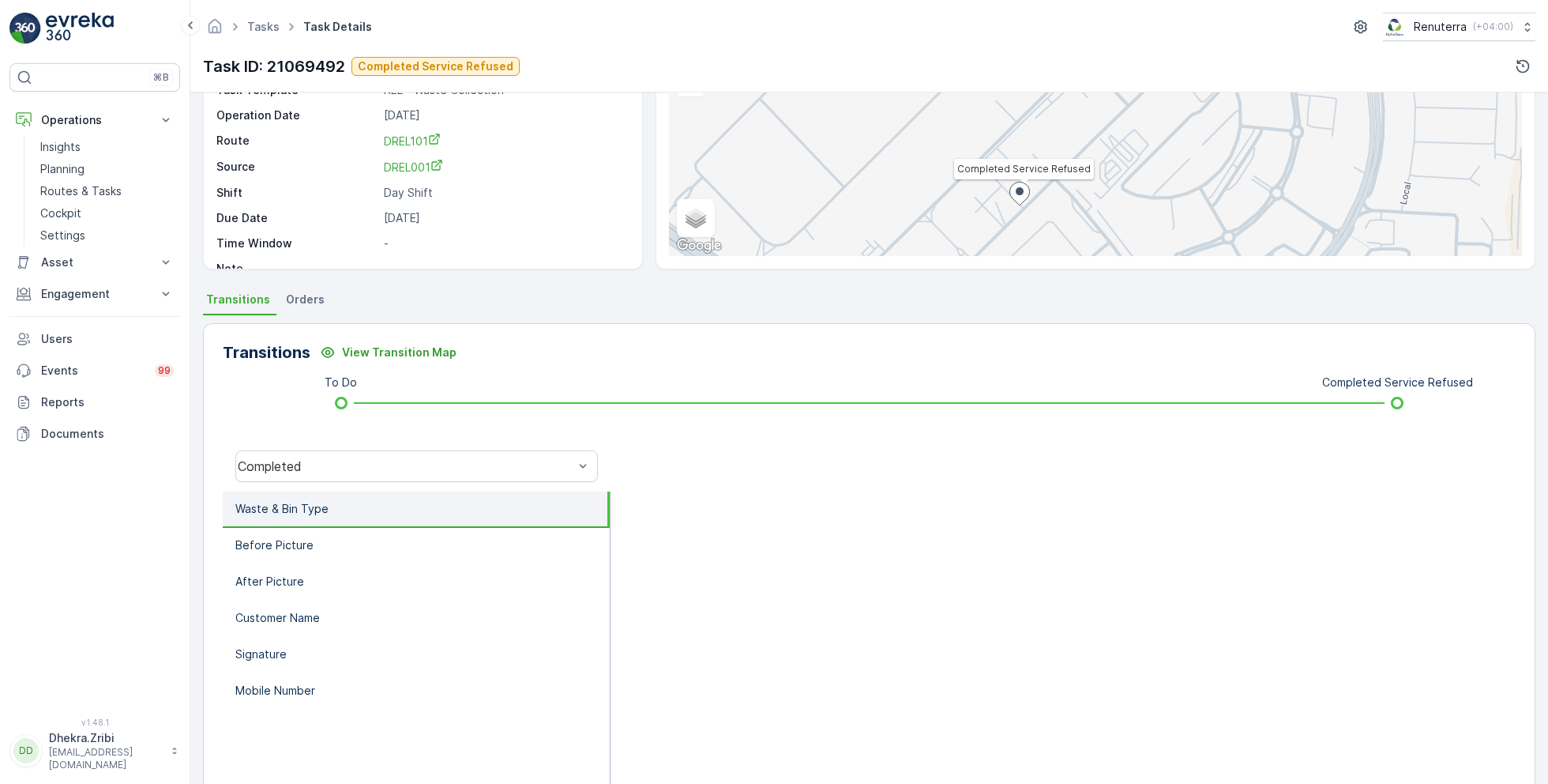
scroll to position [169, 0]
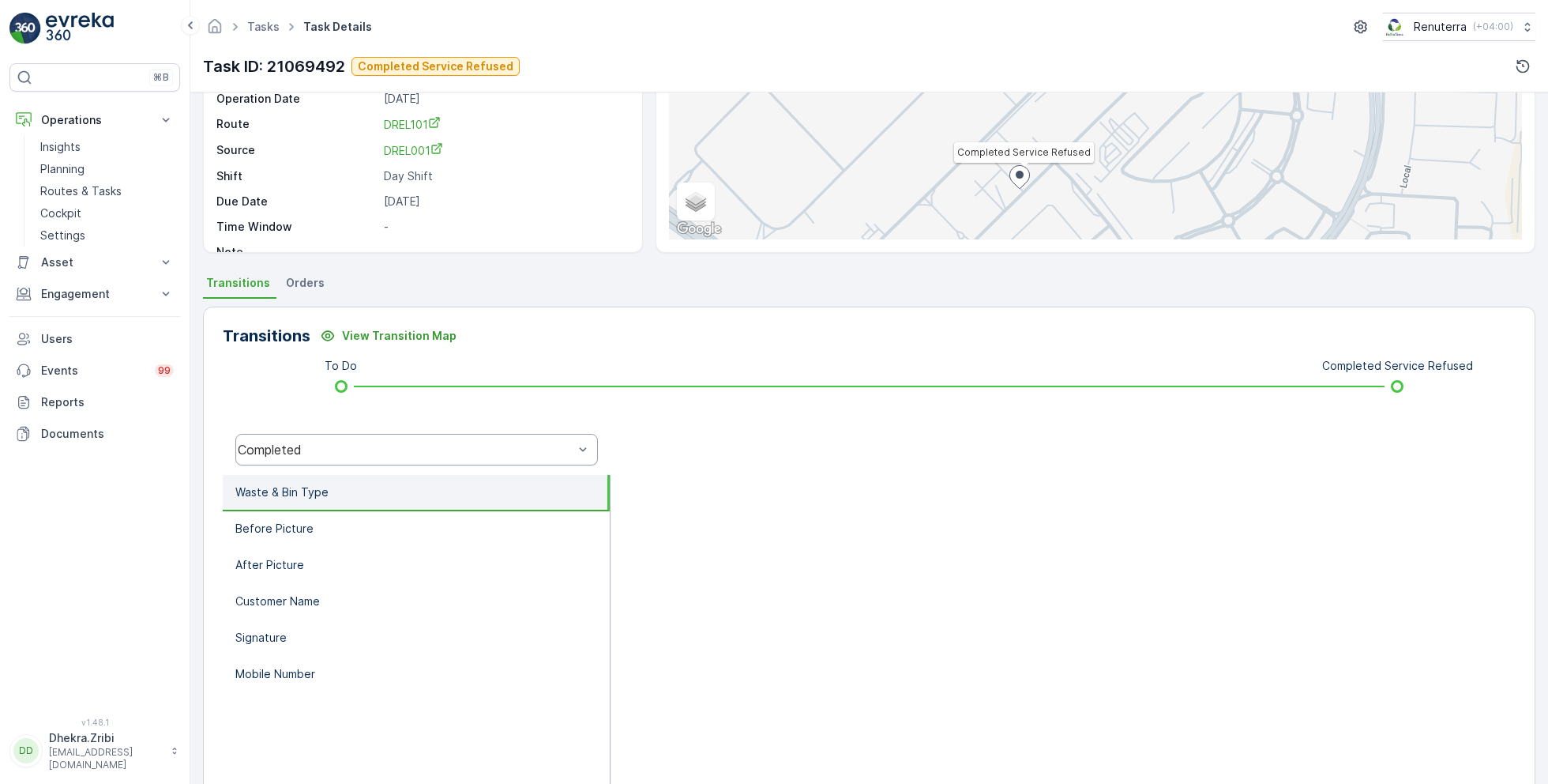
click at [435, 446] on div "Completed" at bounding box center [406, 449] width 336 height 14
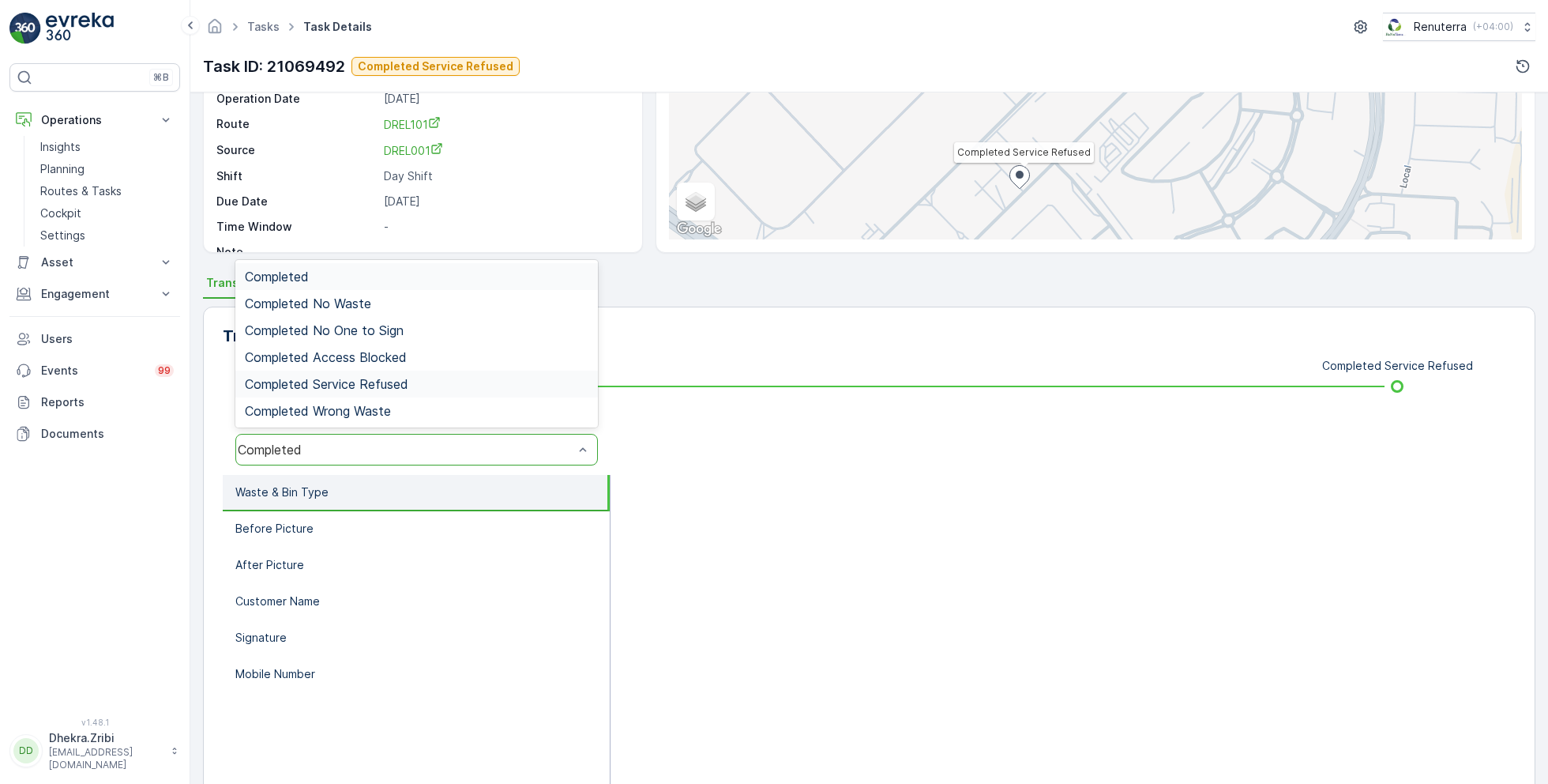
click at [388, 384] on span "Completed Service Refused" at bounding box center [327, 383] width 164 height 14
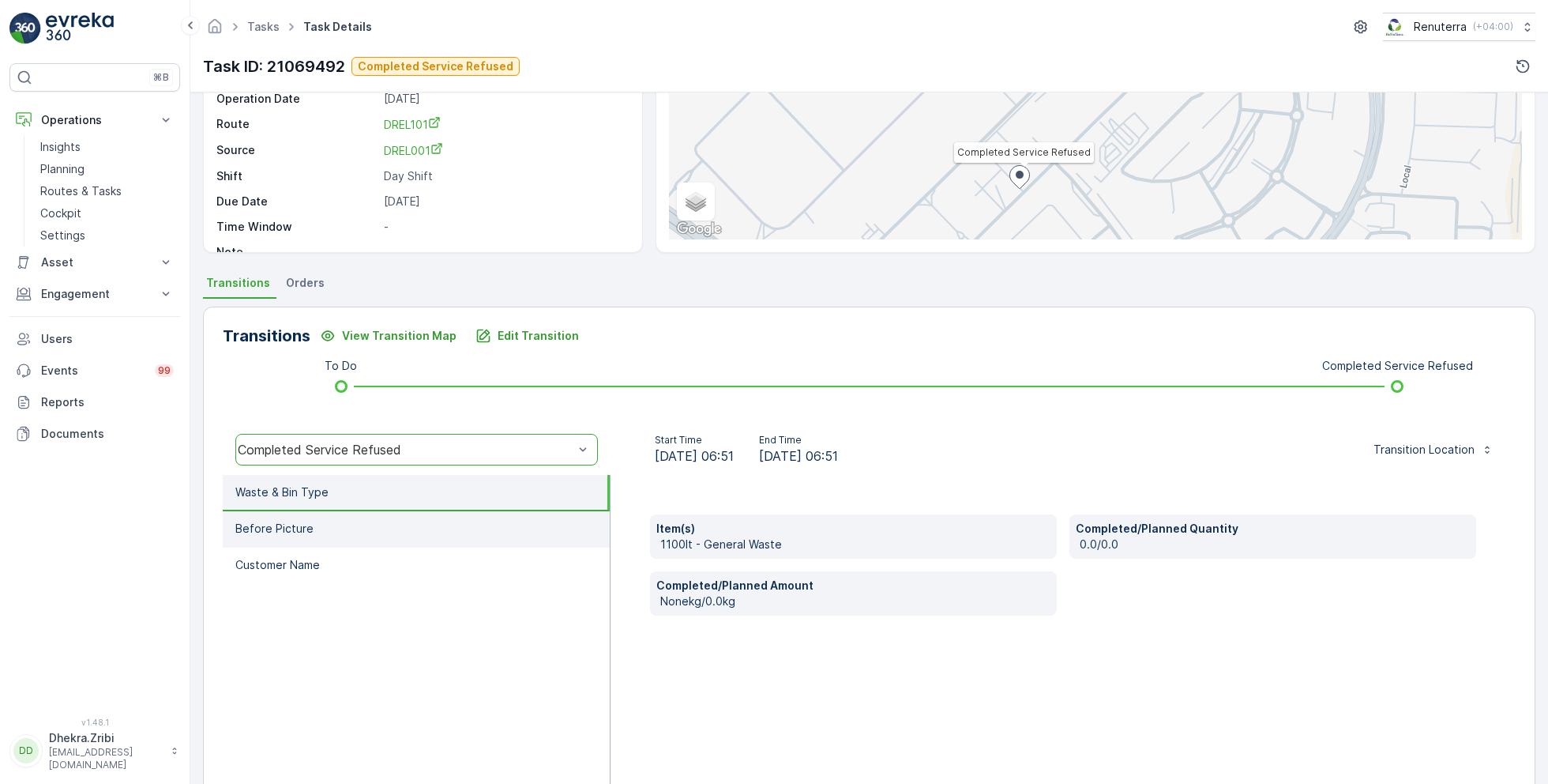
click at [358, 516] on li "Before Picture" at bounding box center [416, 530] width 387 height 37
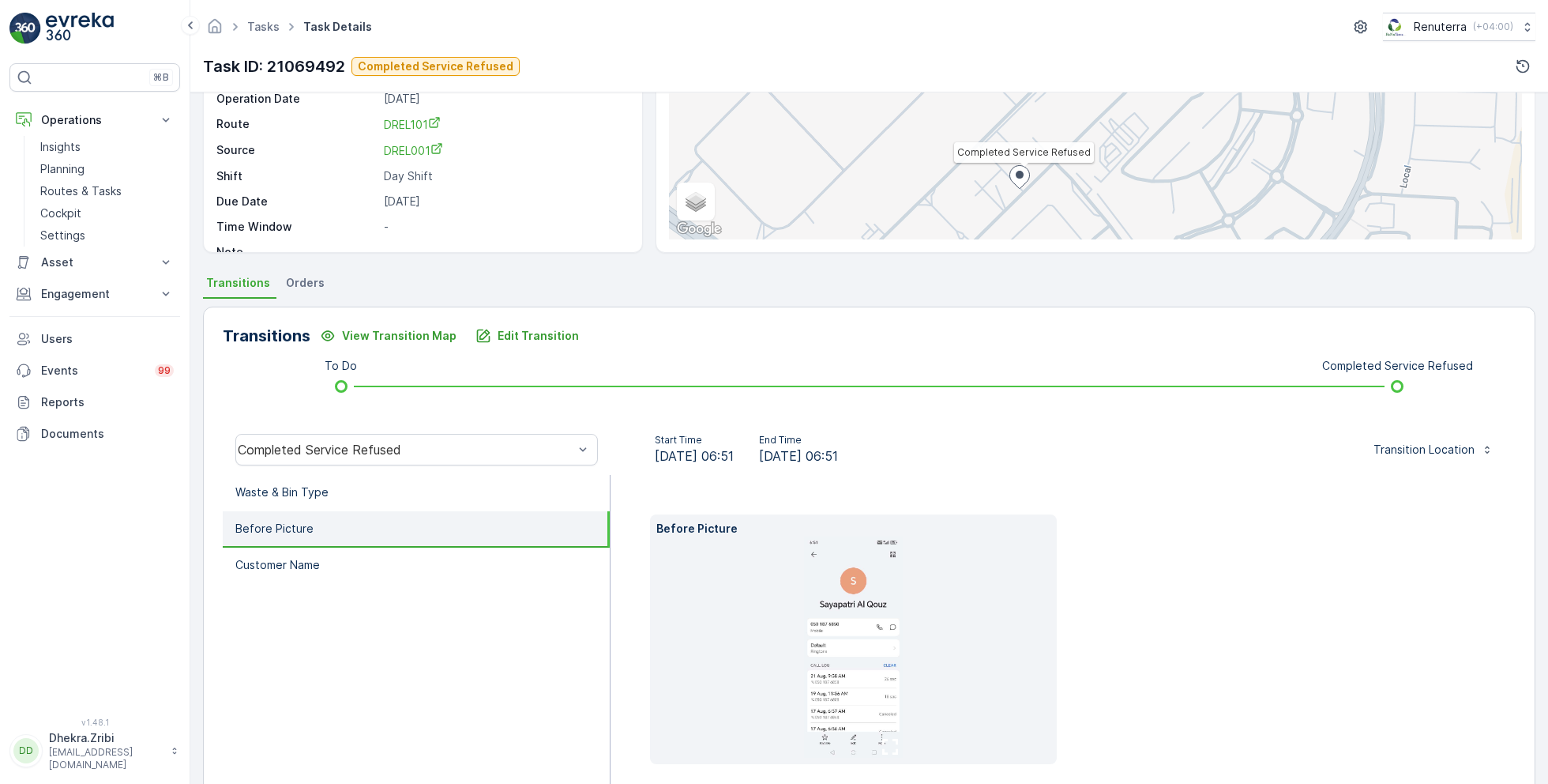
click at [822, 669] on img at bounding box center [853, 647] width 99 height 222
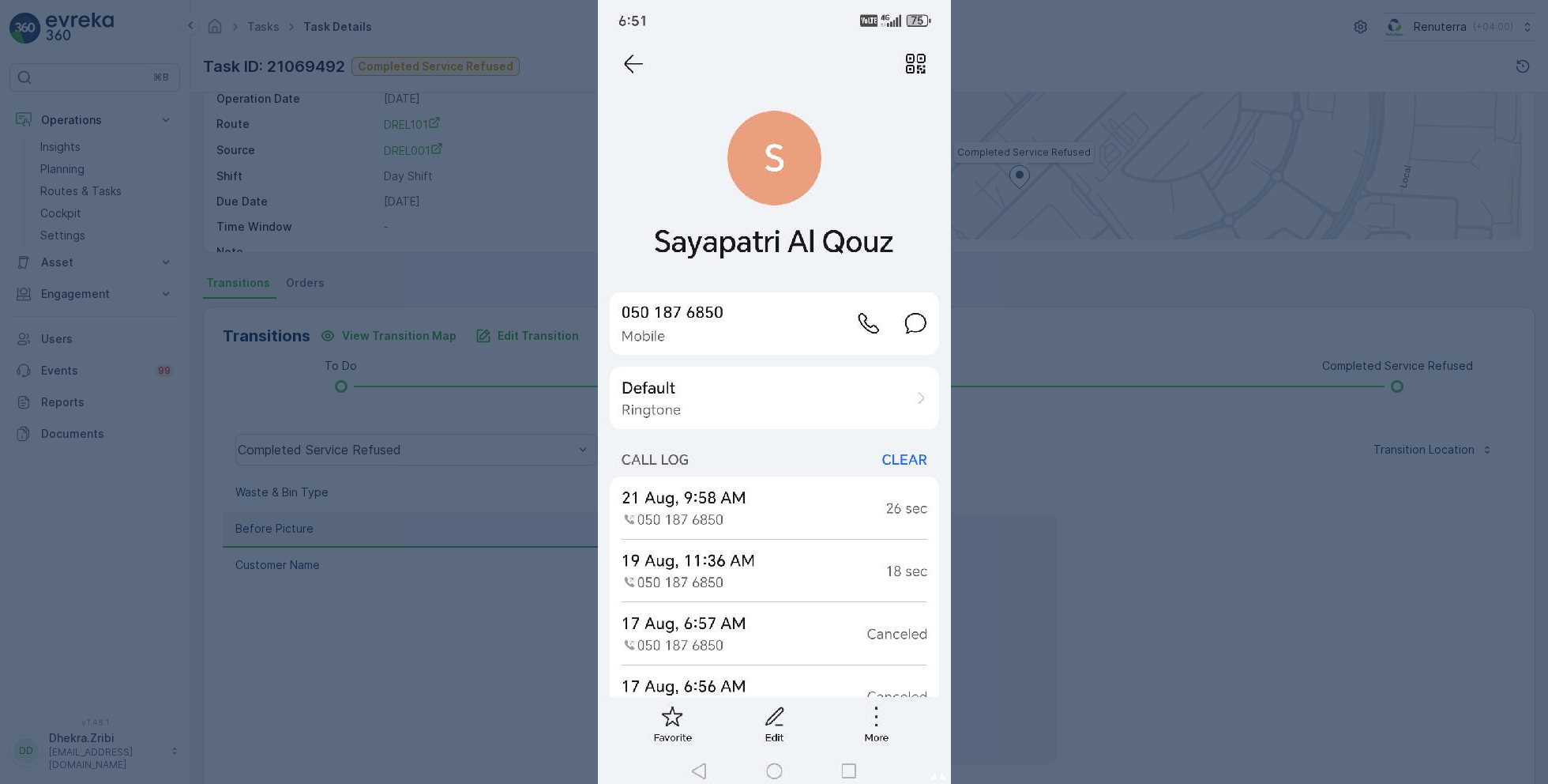
click at [367, 260] on div at bounding box center [774, 392] width 1548 height 784
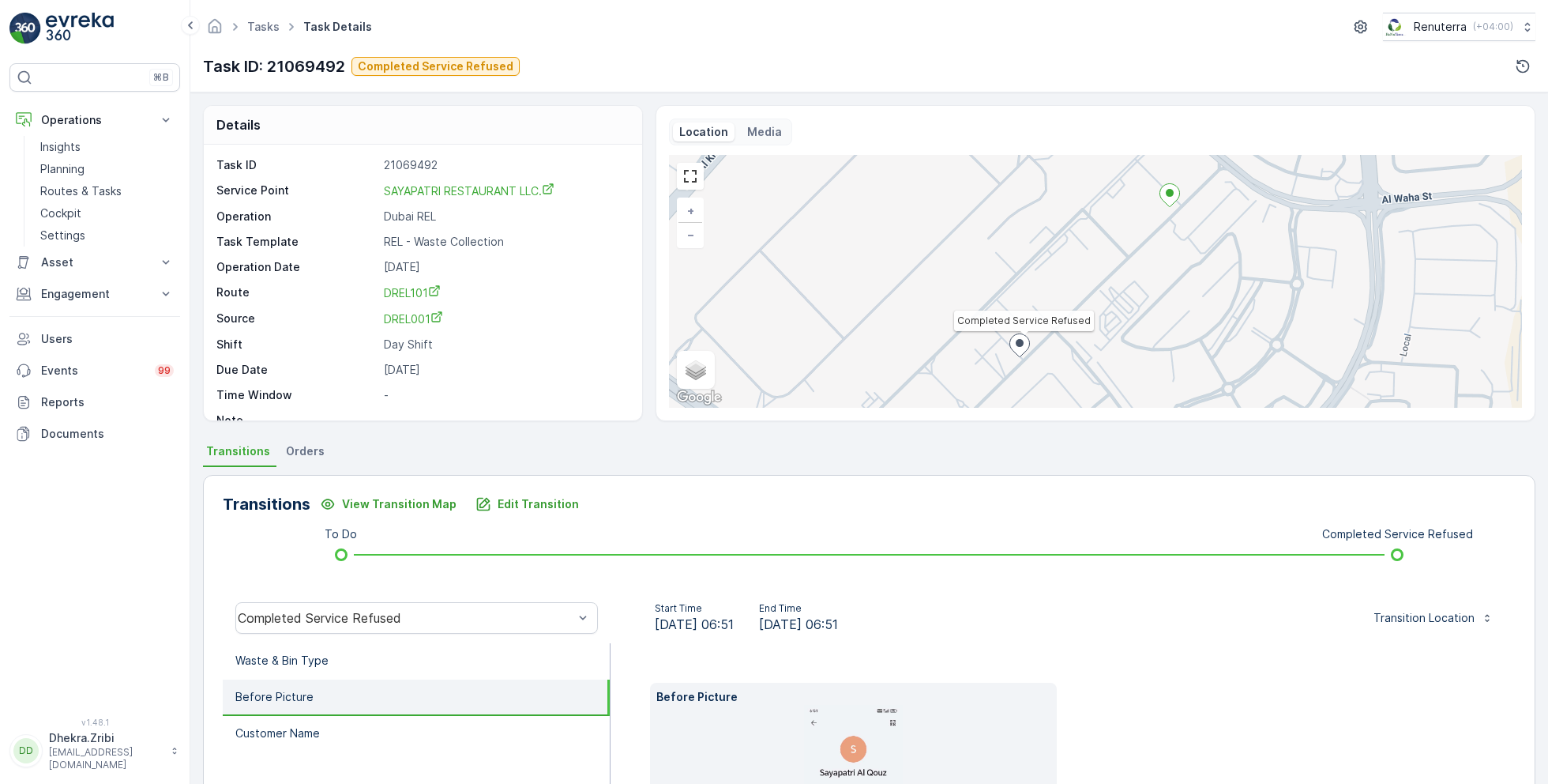
scroll to position [20, 0]
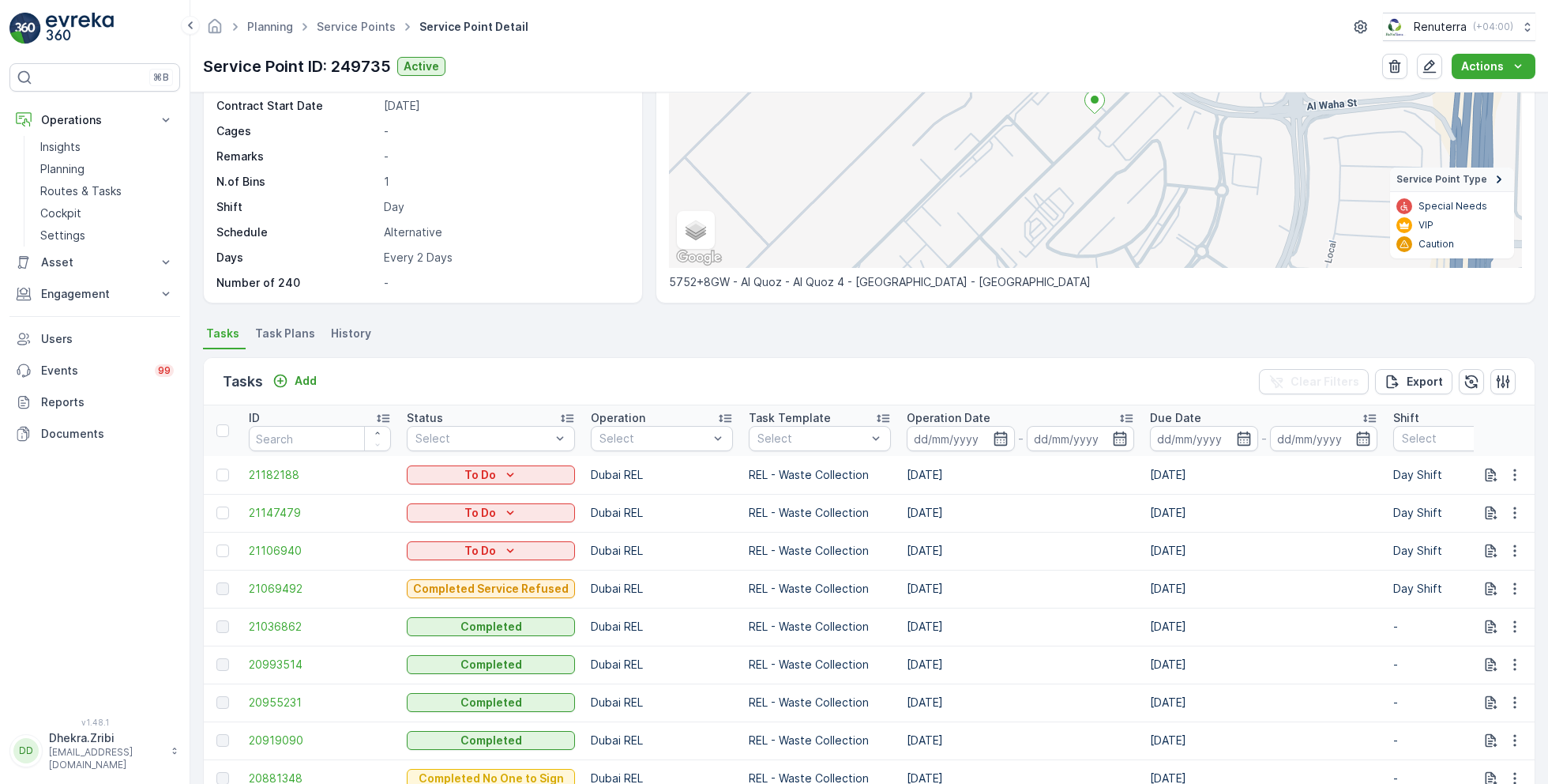
scroll to position [202, 0]
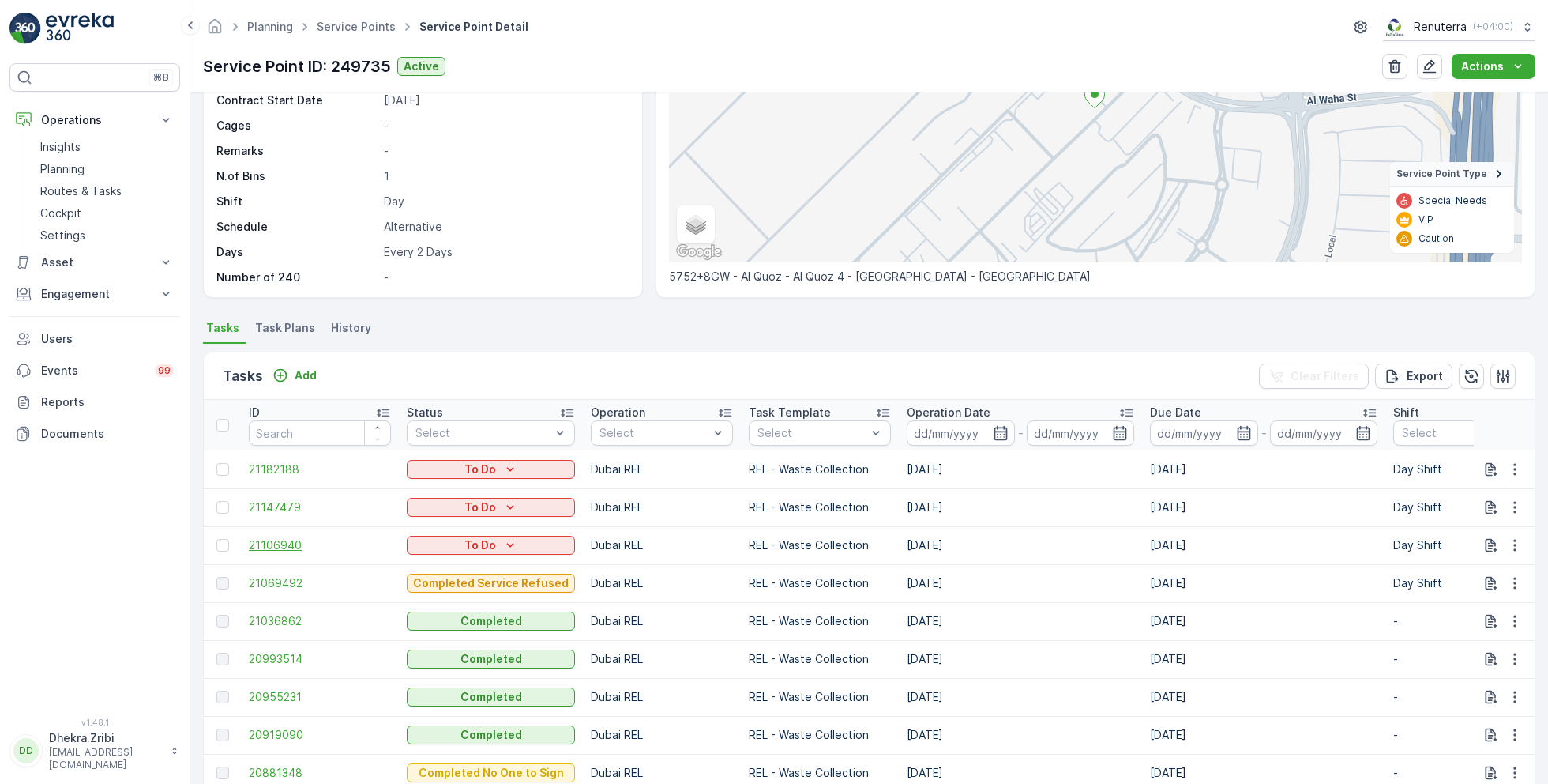
click at [280, 542] on span "21106940" at bounding box center [320, 545] width 143 height 15
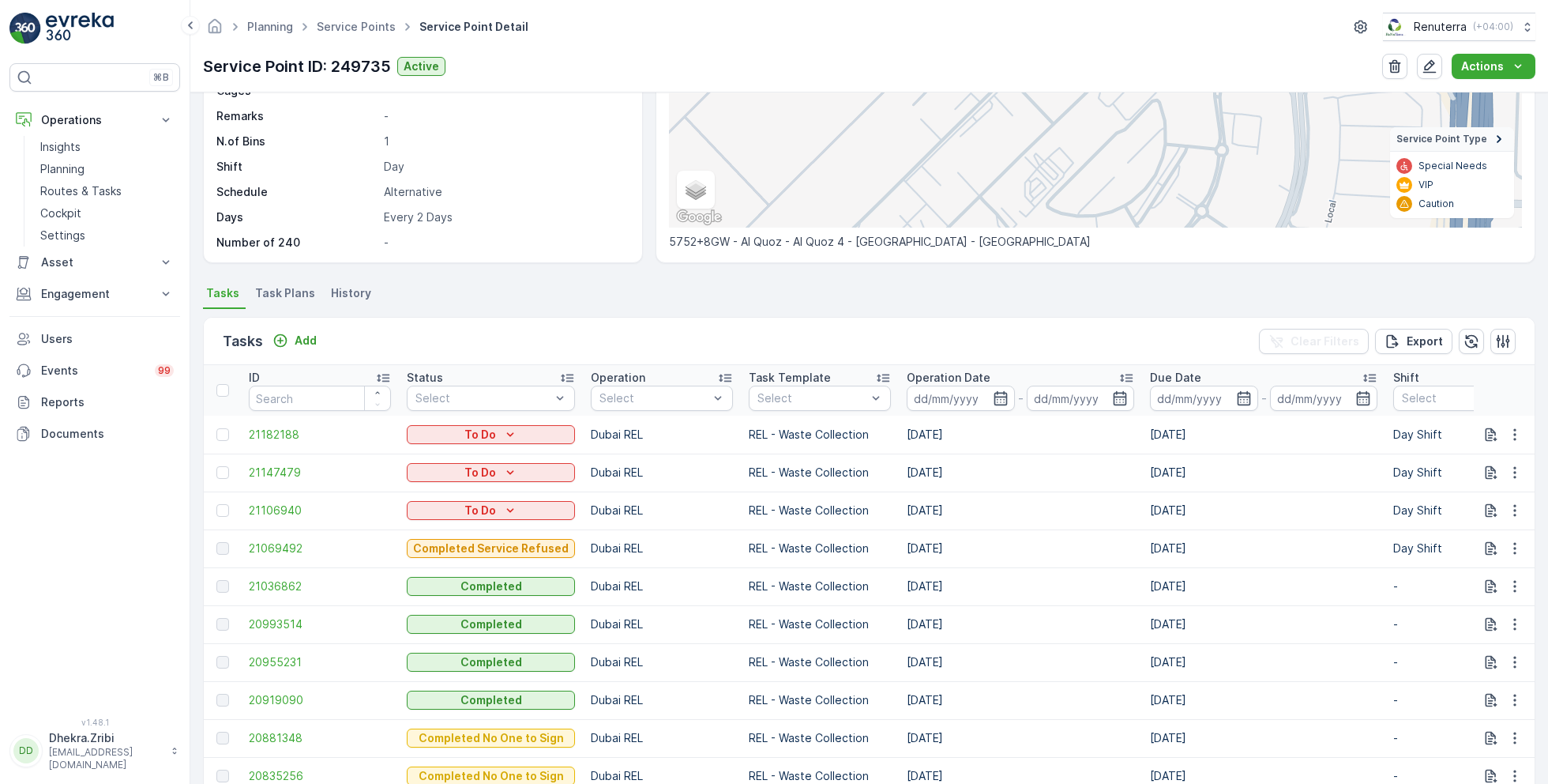
scroll to position [245, 0]
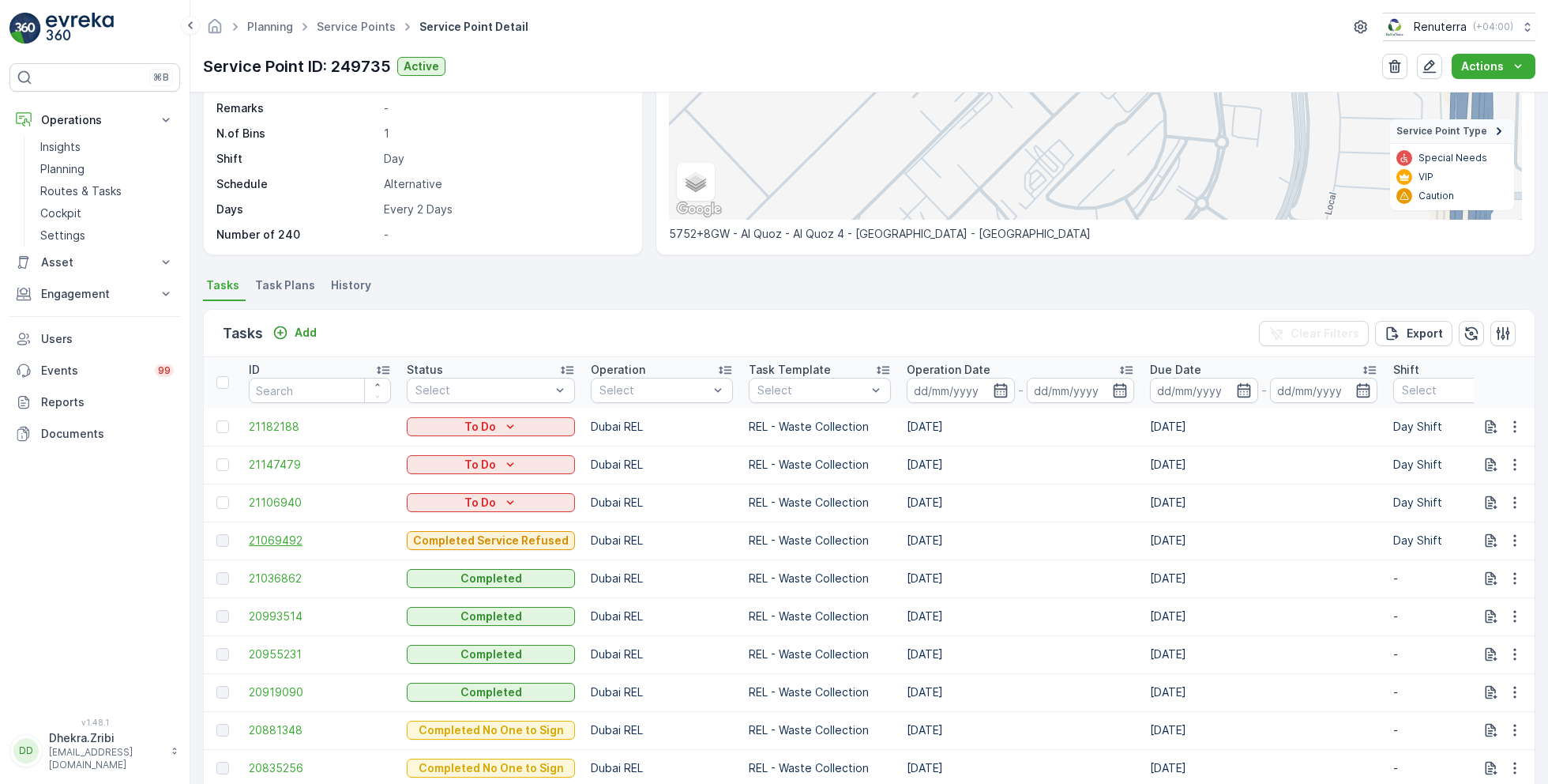
click at [290, 544] on span "21069492" at bounding box center [320, 540] width 143 height 15
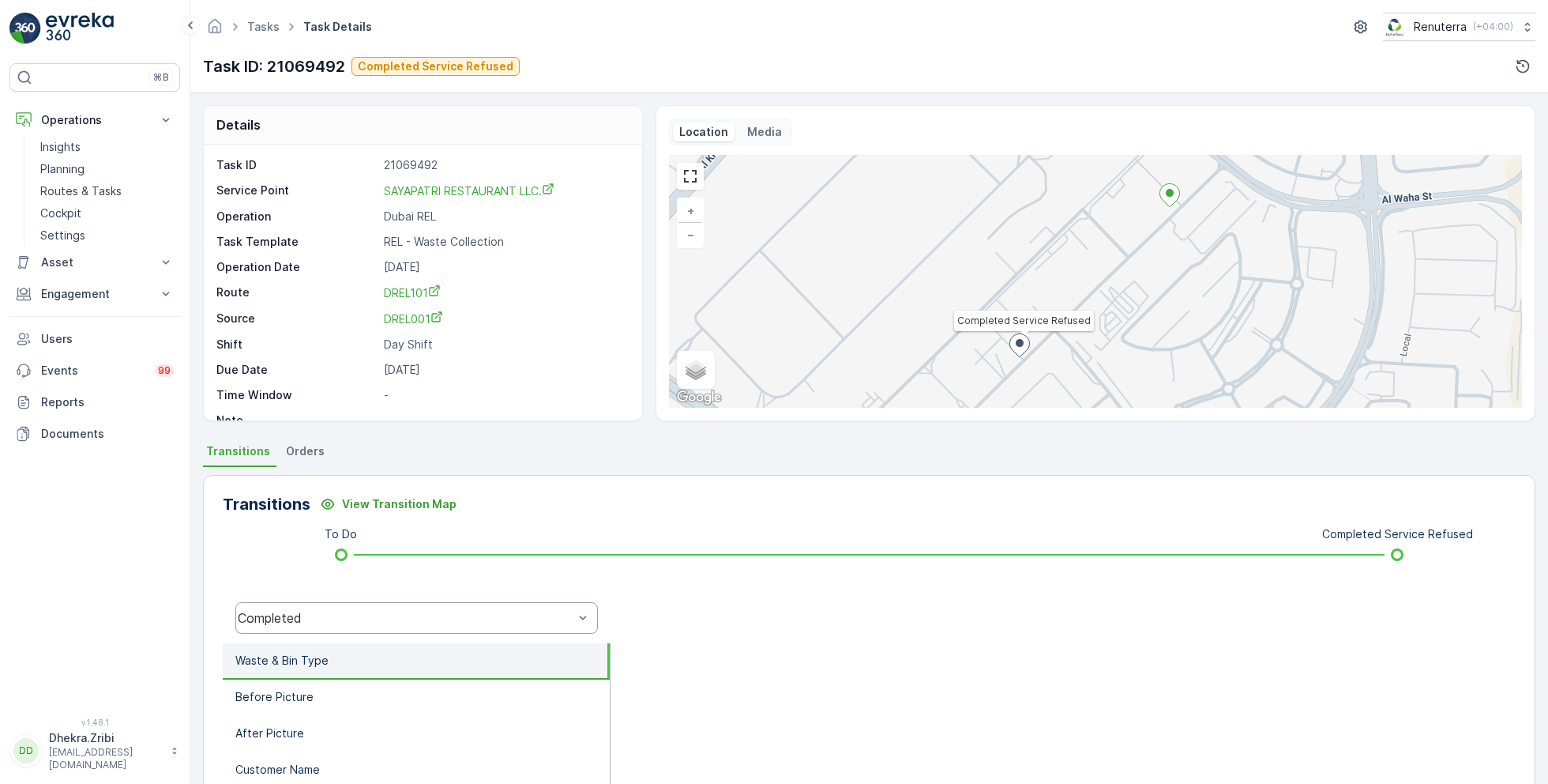
click at [402, 608] on div "Completed" at bounding box center [416, 617] width 362 height 32
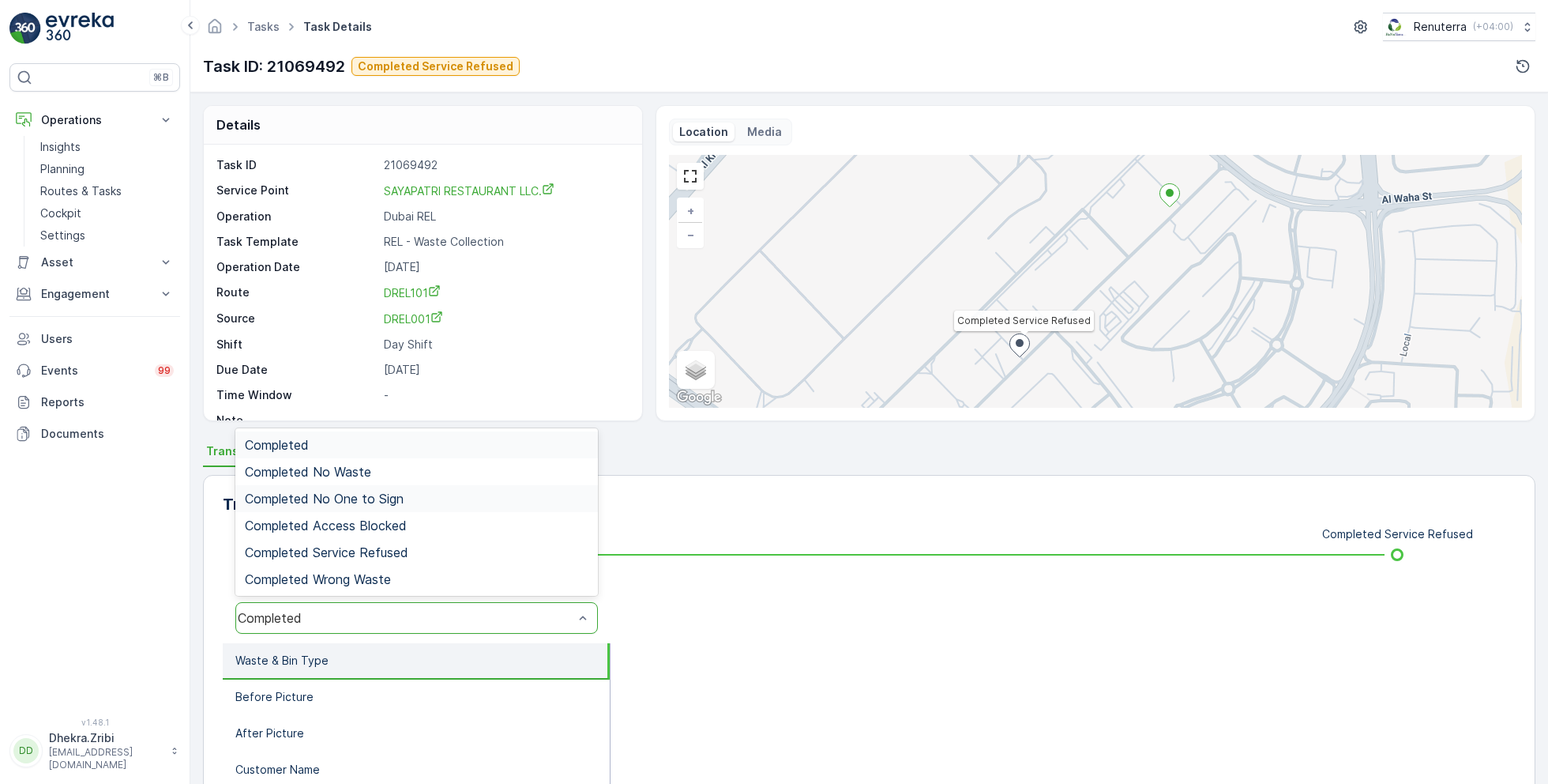
click at [395, 503] on span "Completed No One to Sign" at bounding box center [324, 498] width 159 height 14
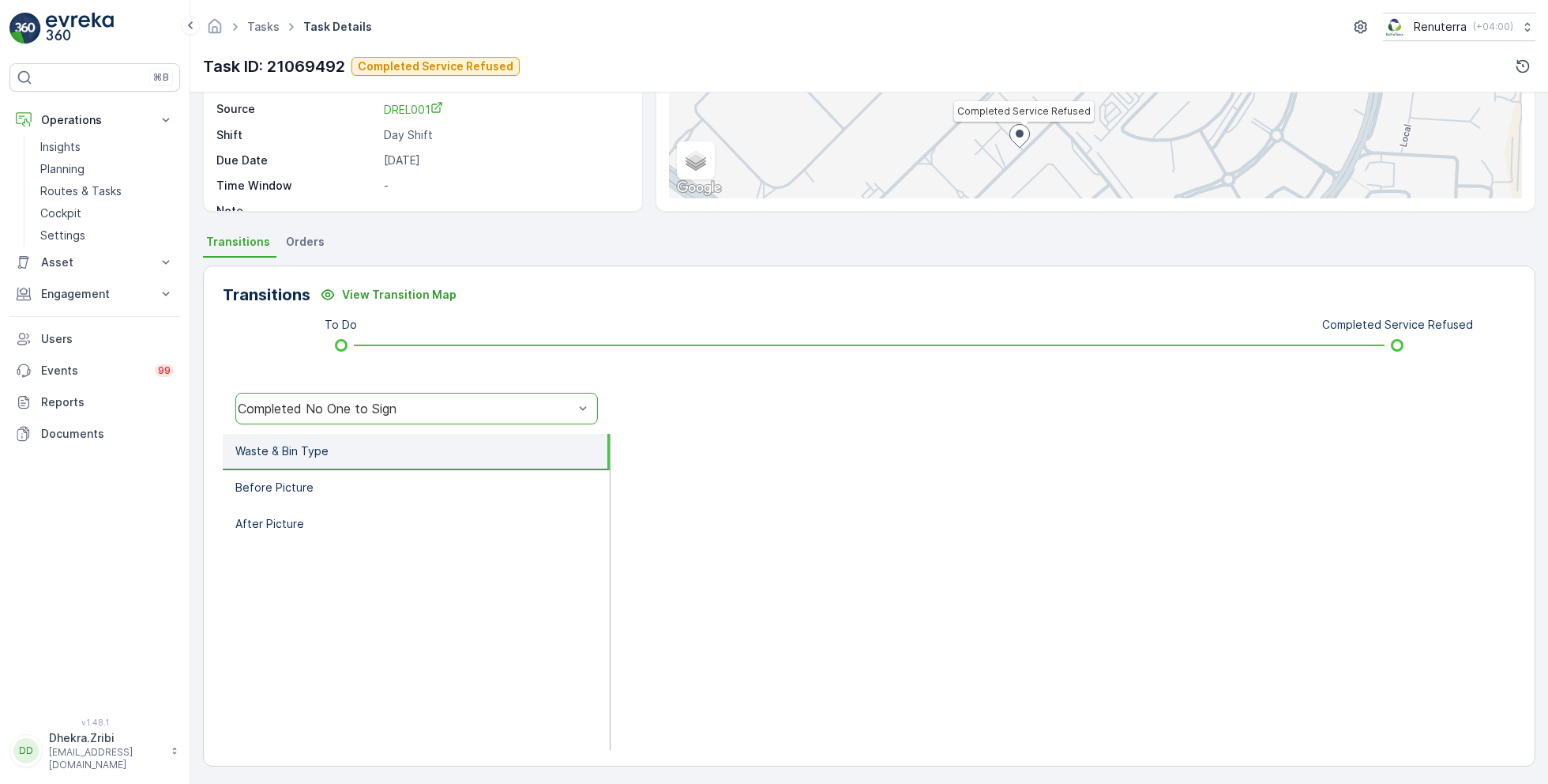
scroll to position [211, 0]
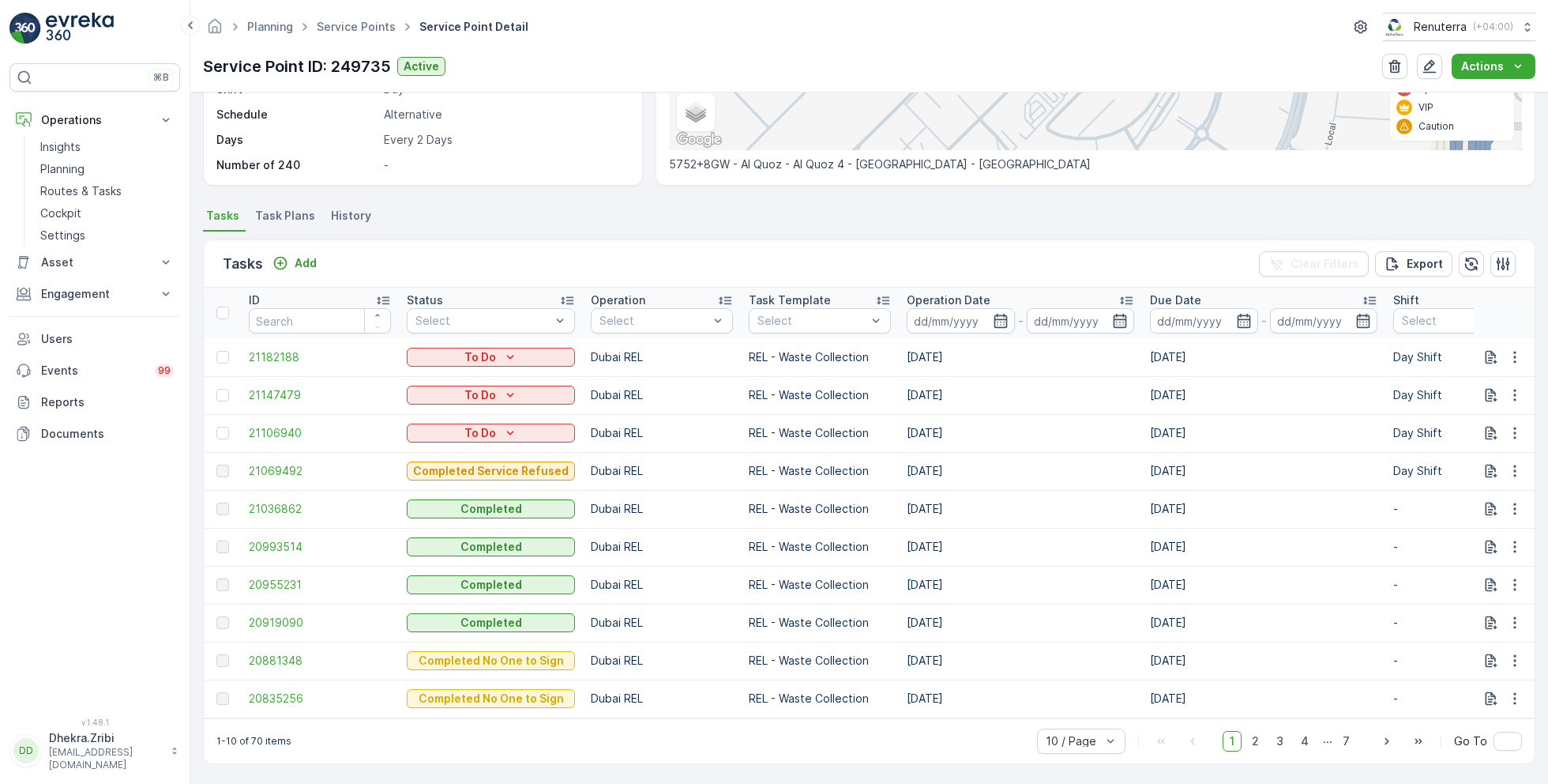
scroll to position [321, 0]
click at [279, 462] on span "21069492" at bounding box center [320, 470] width 143 height 15
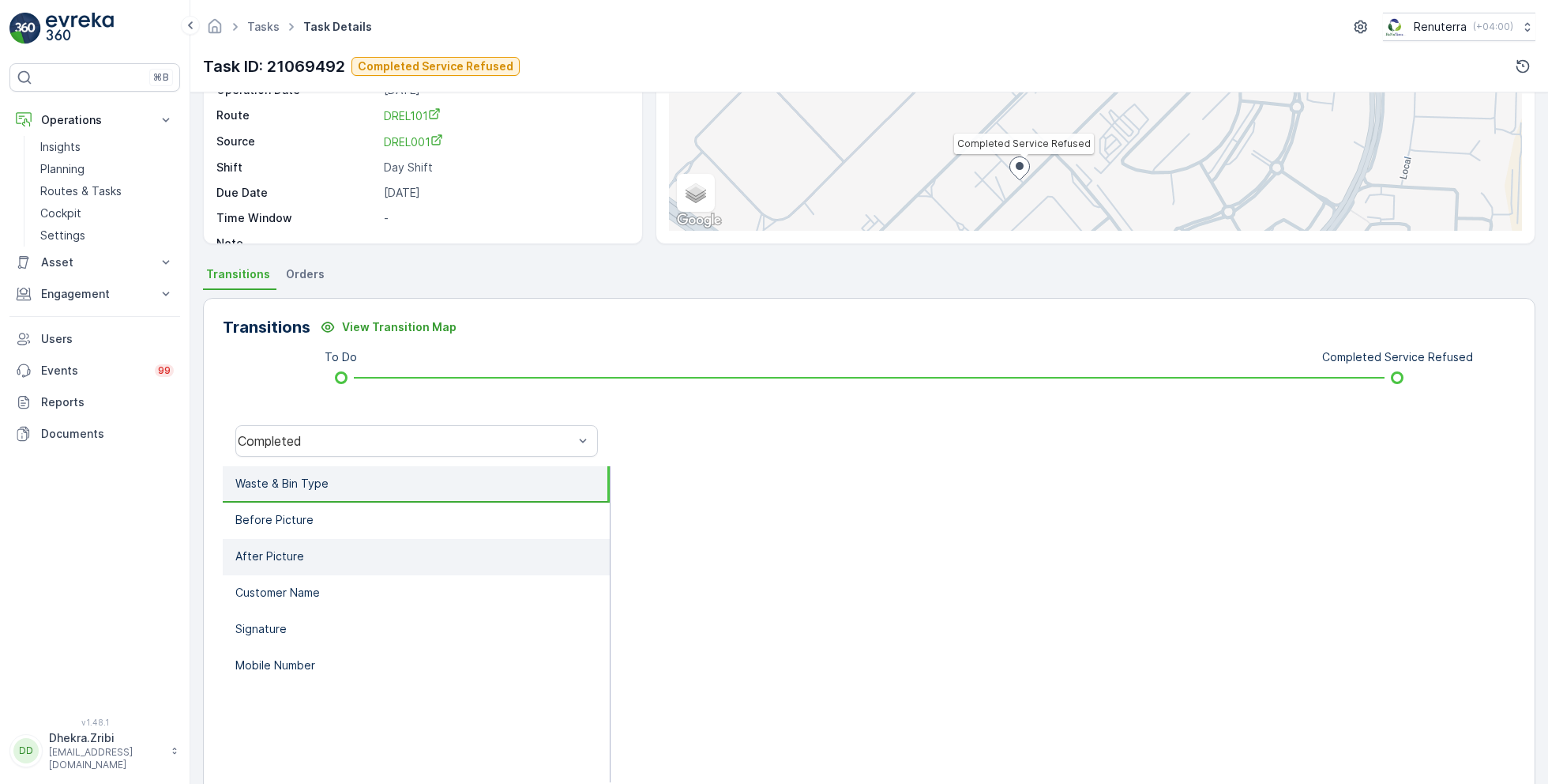
scroll to position [178, 0]
click at [398, 441] on div "Completed" at bounding box center [406, 439] width 336 height 14
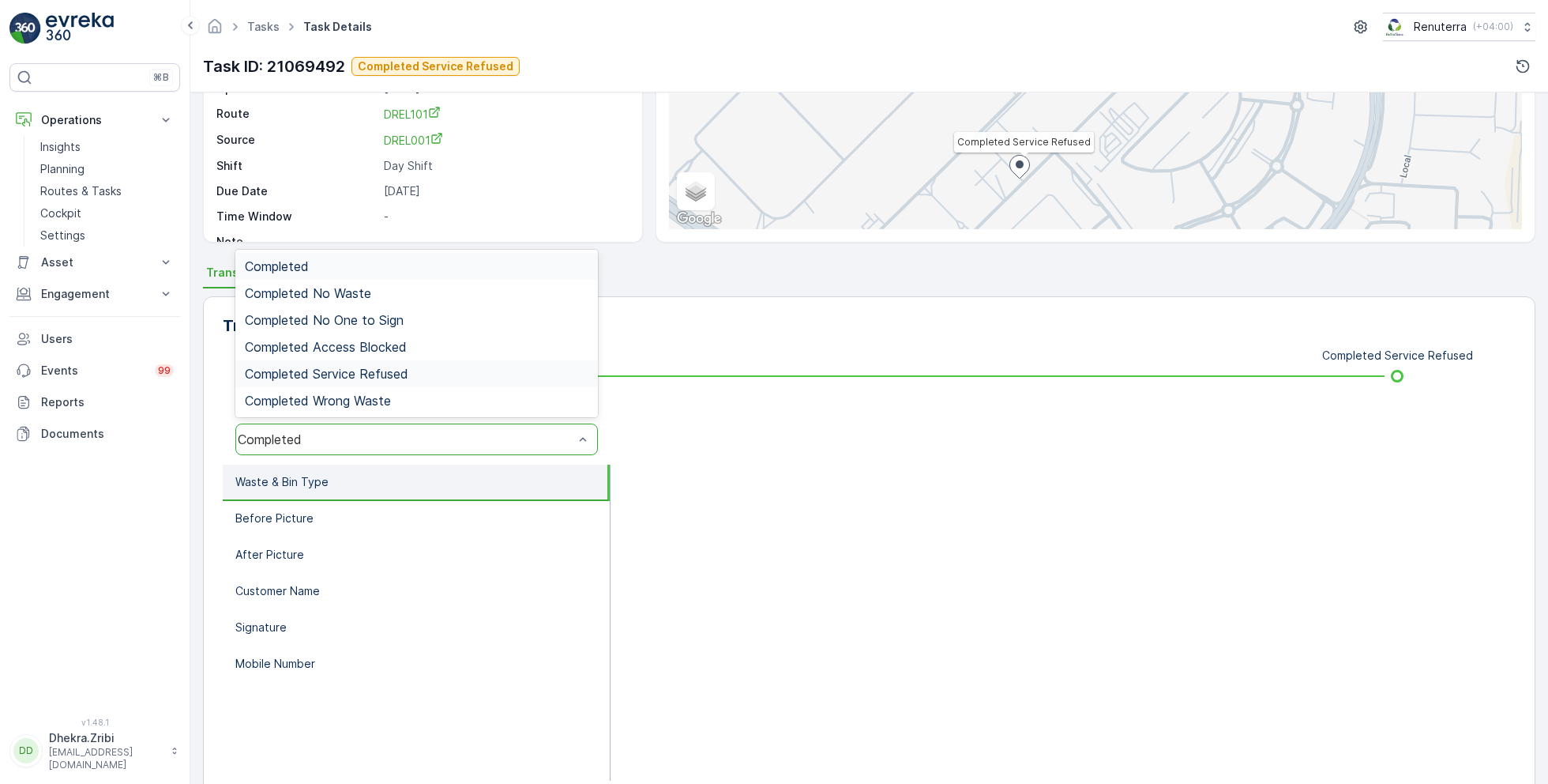
click at [385, 376] on span "Completed Service Refused" at bounding box center [327, 374] width 164 height 14
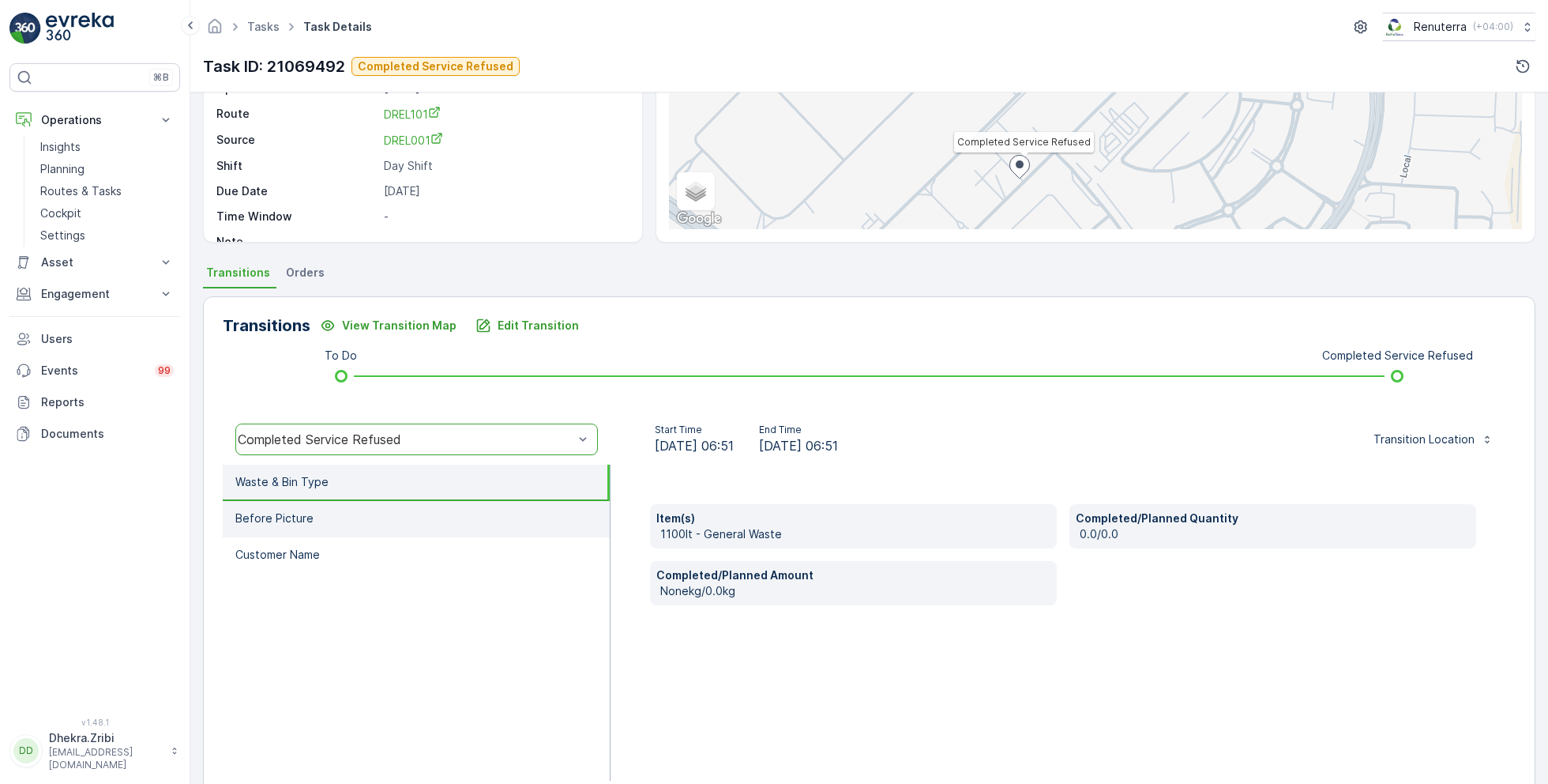
click at [387, 506] on li "Before Picture" at bounding box center [416, 519] width 387 height 37
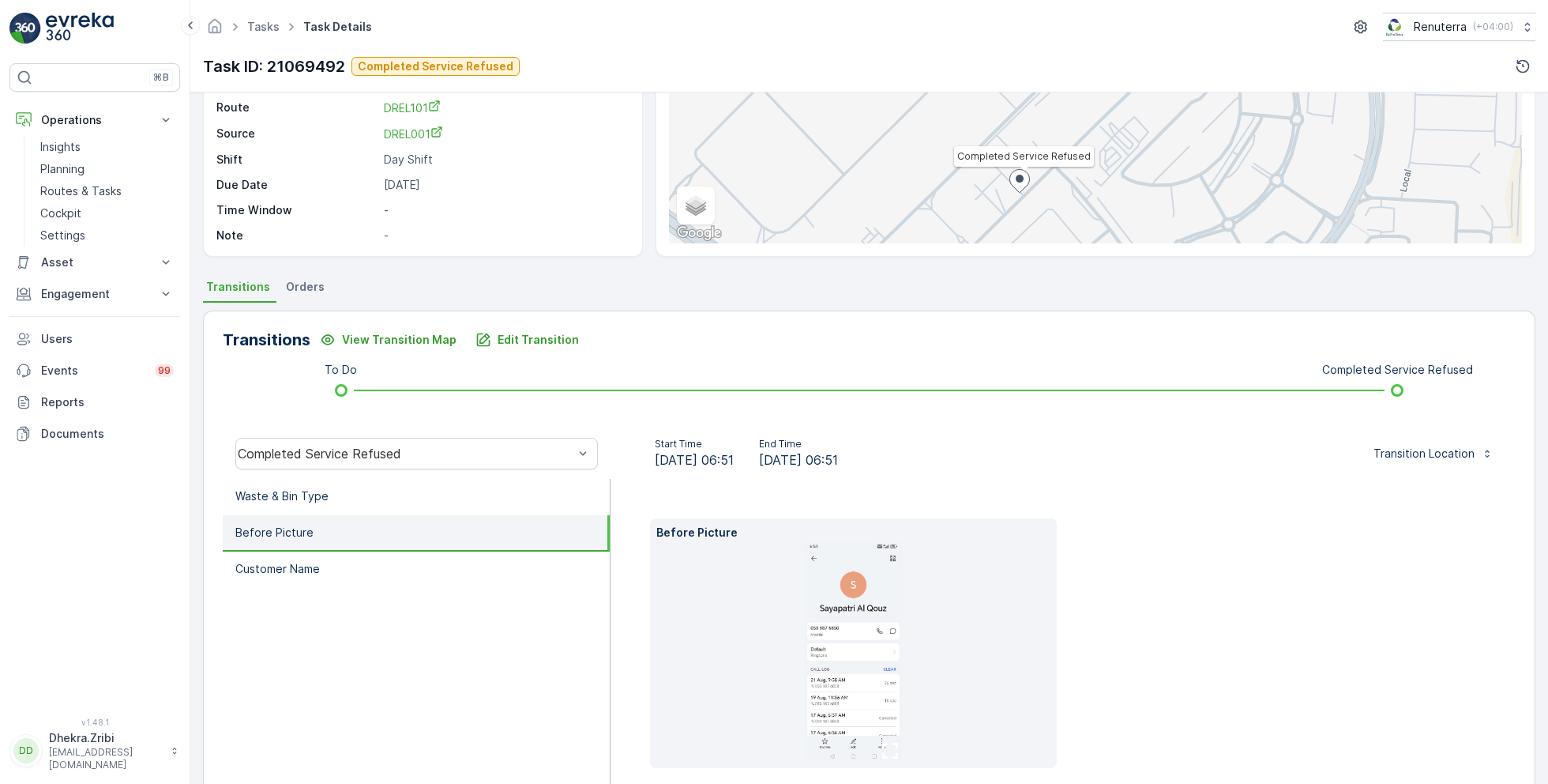
scroll to position [236, 0]
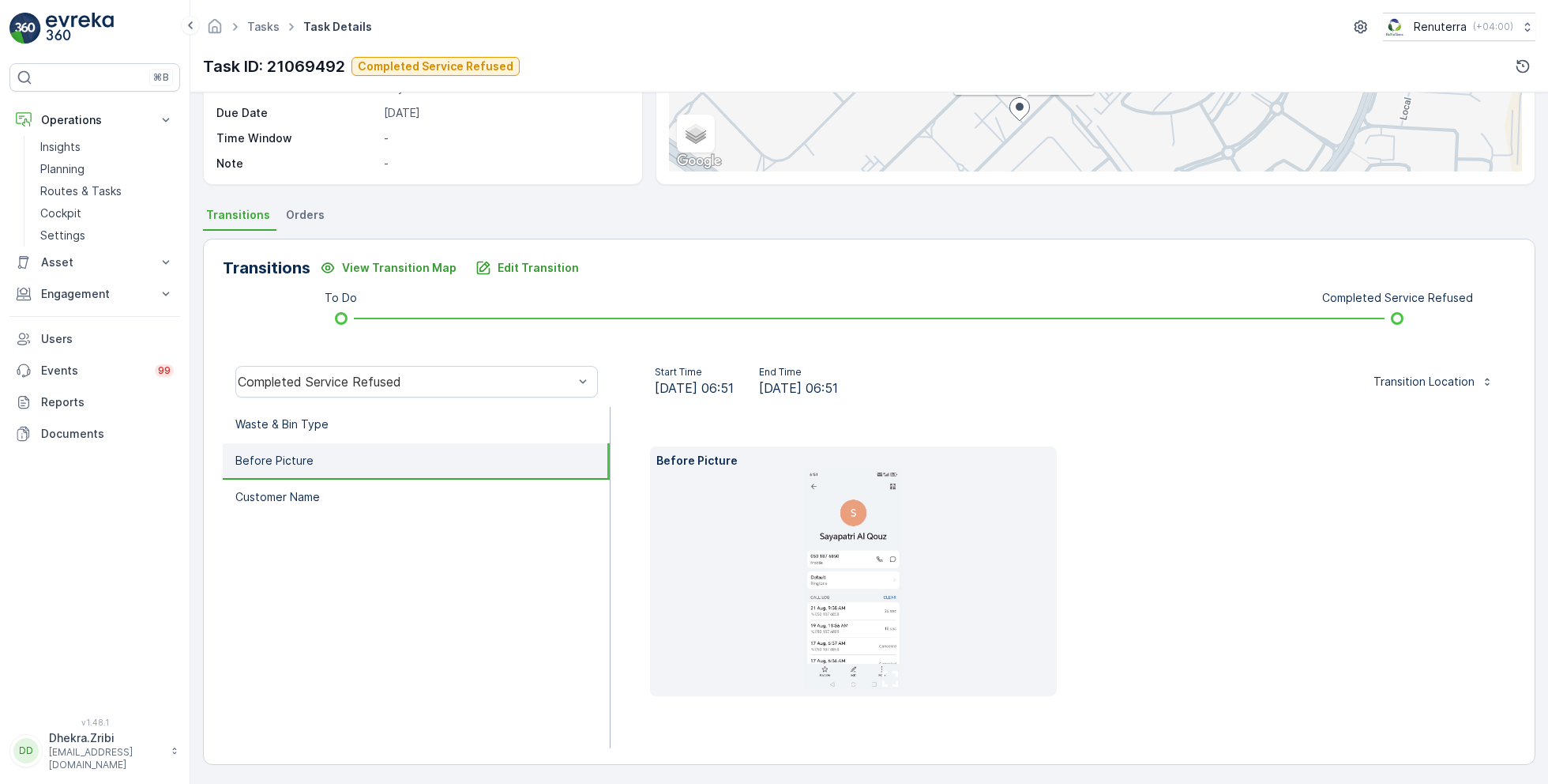
click at [856, 563] on img at bounding box center [853, 579] width 99 height 222
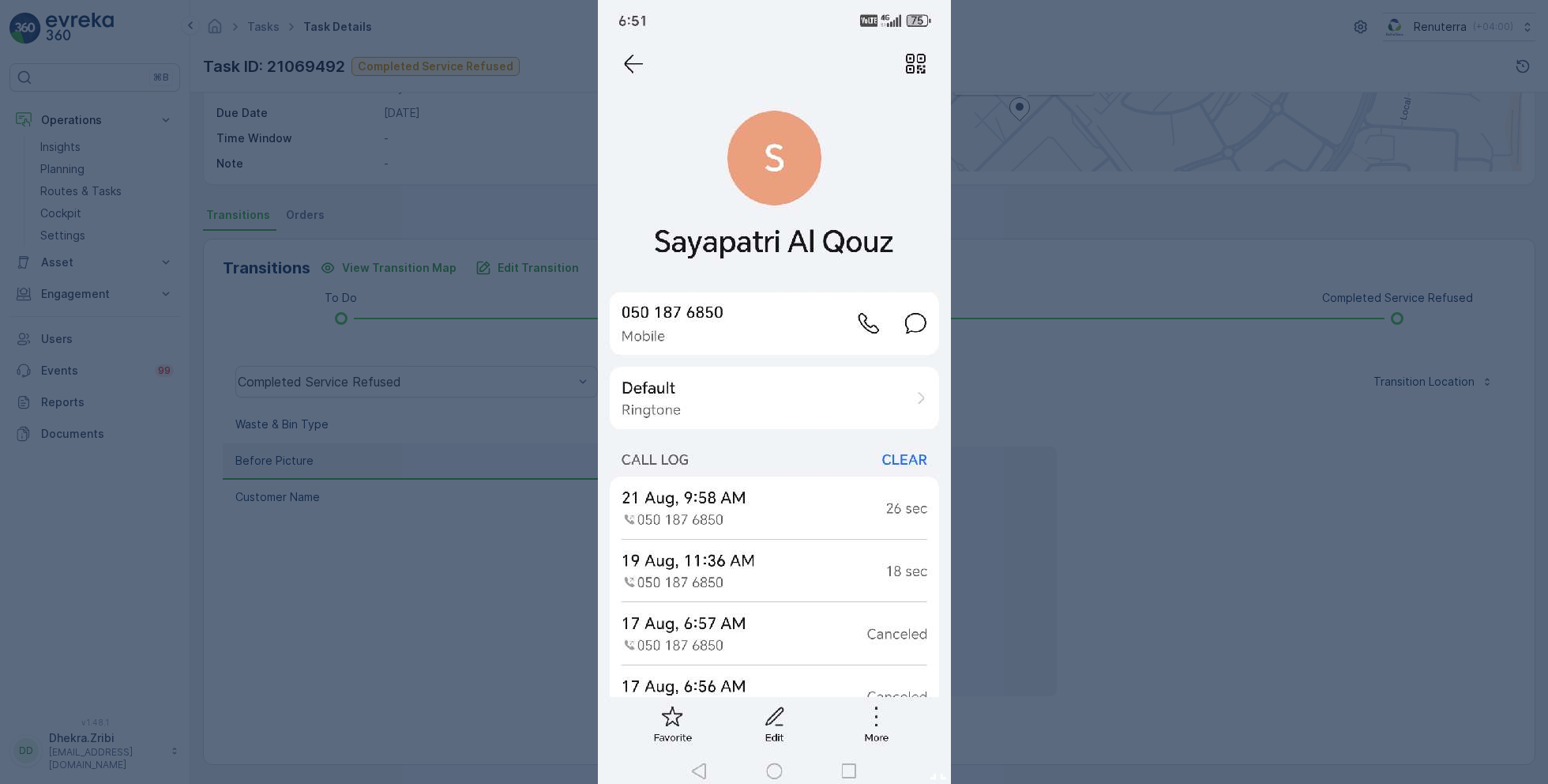
click at [1032, 546] on div at bounding box center [774, 392] width 1548 height 784
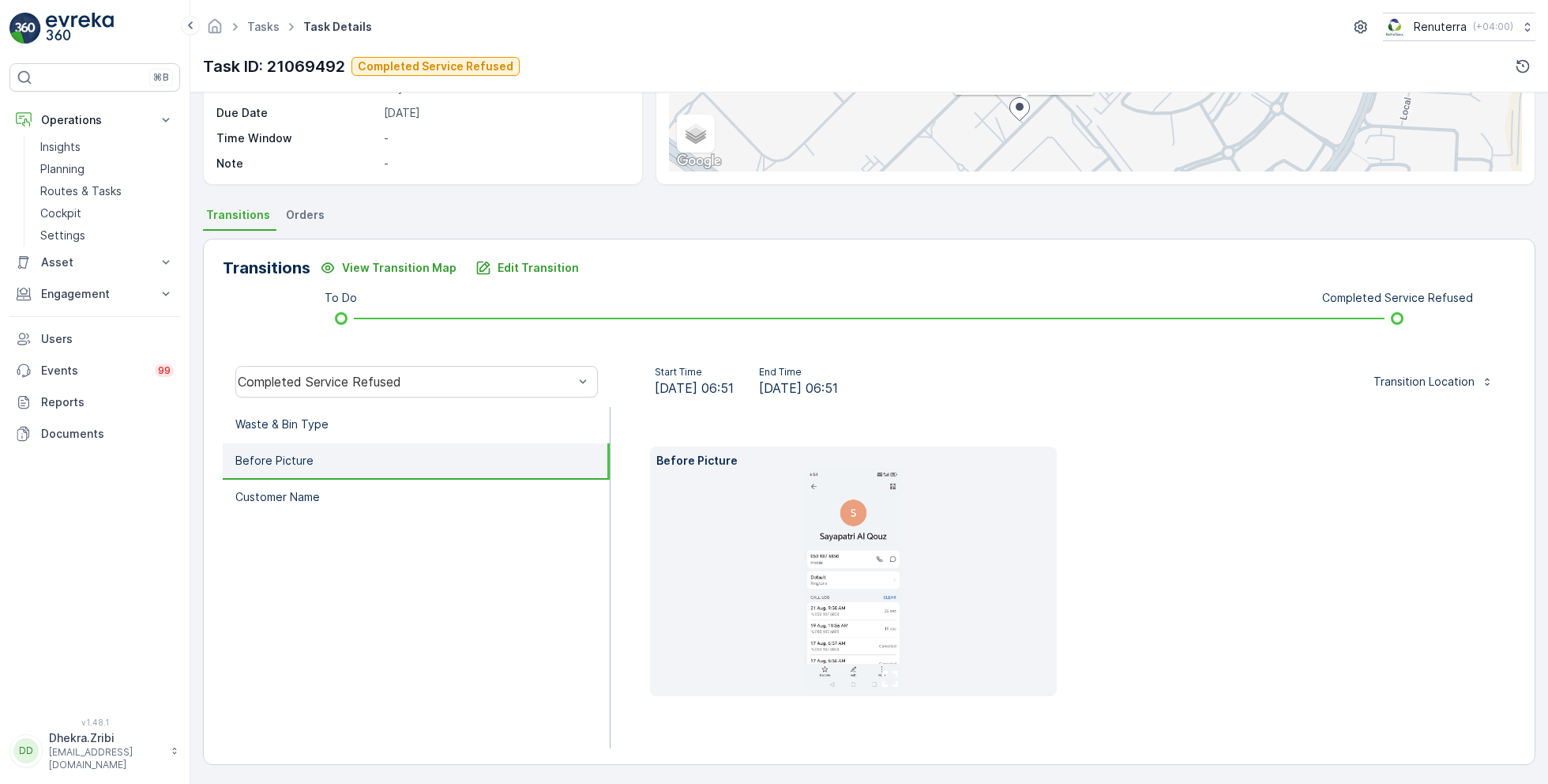
click at [485, 451] on li "Before Picture" at bounding box center [416, 461] width 387 height 37
click at [473, 413] on li "Waste & Bin Type" at bounding box center [416, 425] width 387 height 37
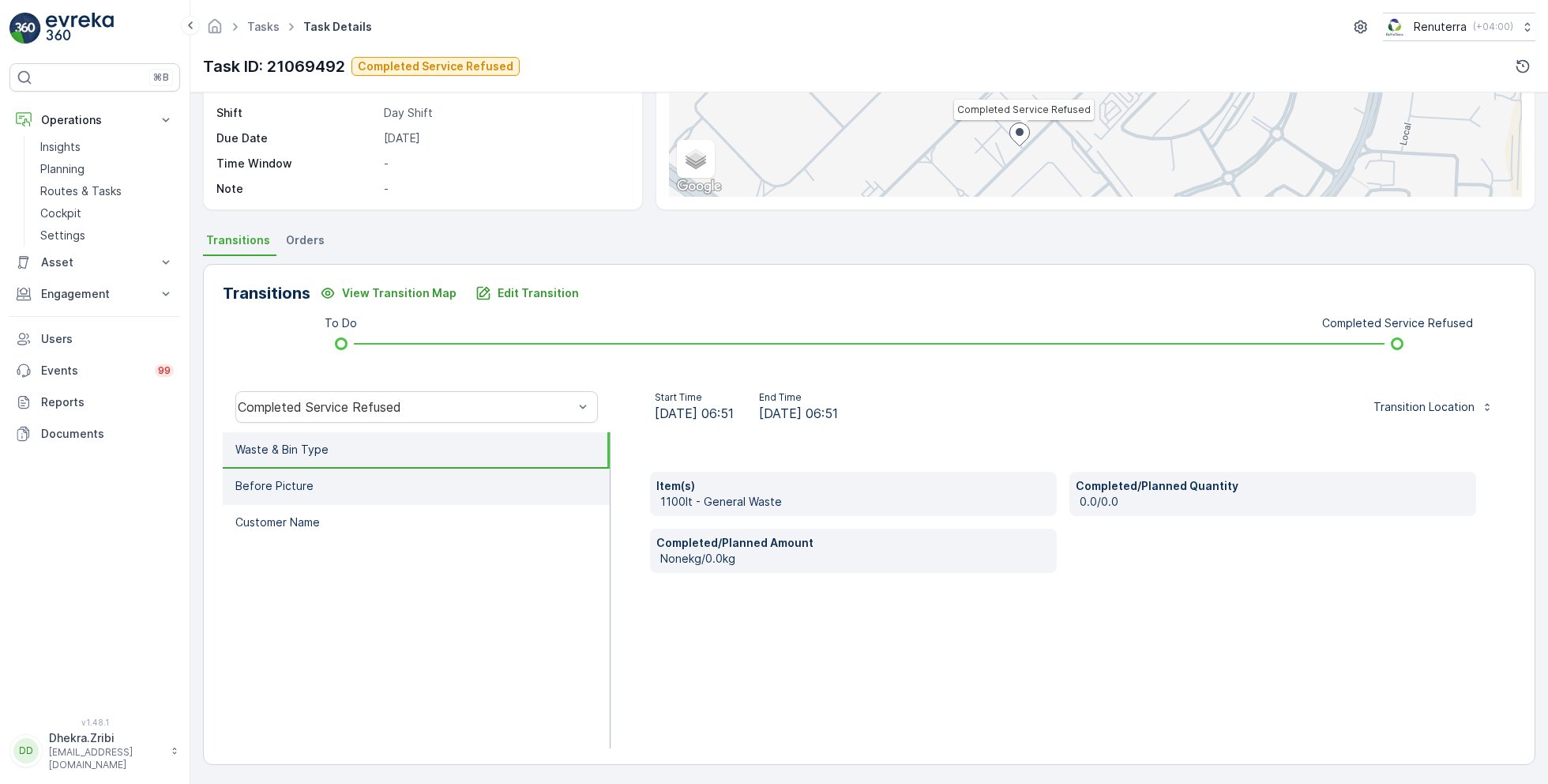
click at [503, 481] on li "Before Picture" at bounding box center [416, 486] width 387 height 37
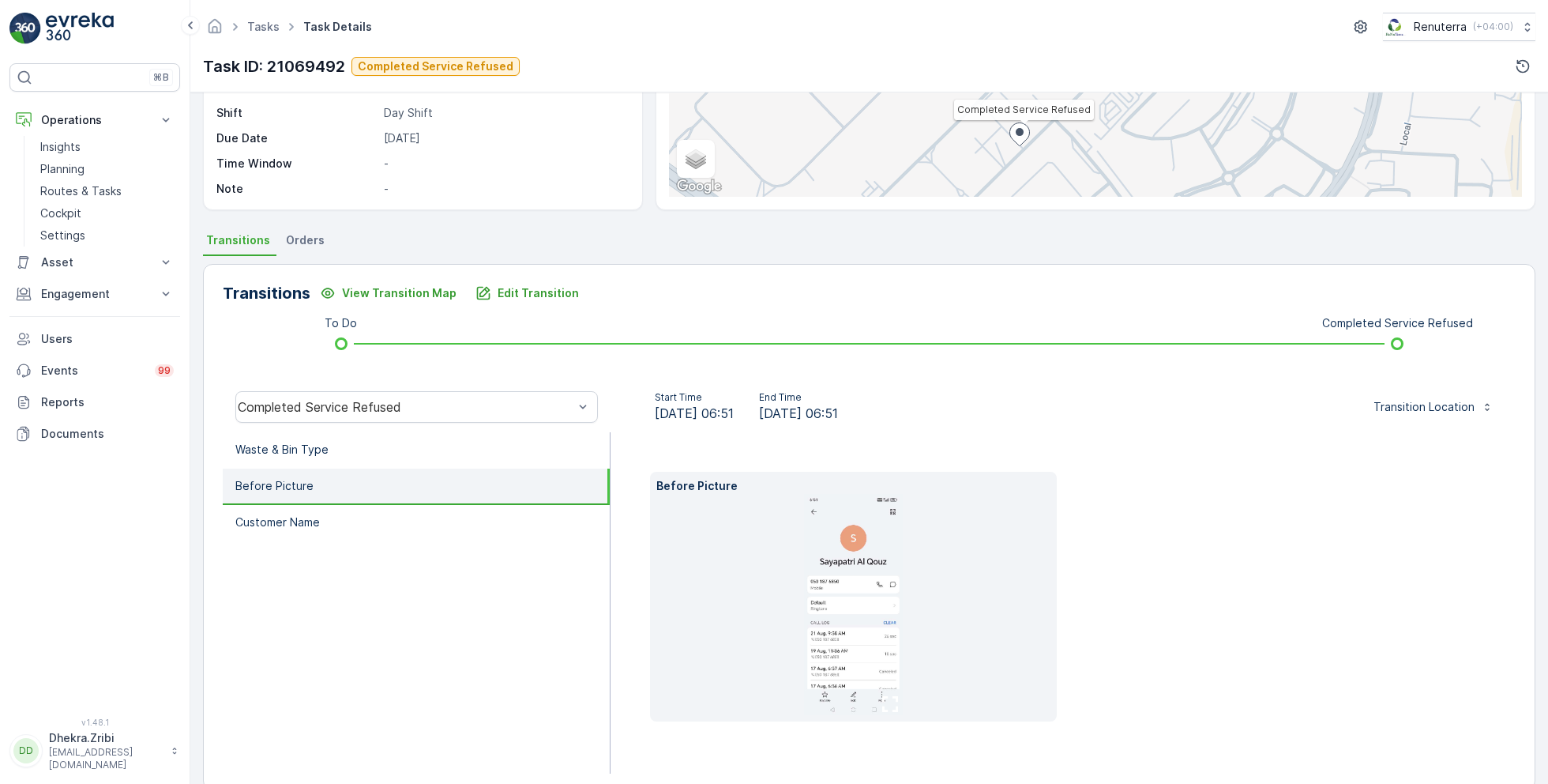
click at [860, 615] on img at bounding box center [853, 605] width 99 height 222
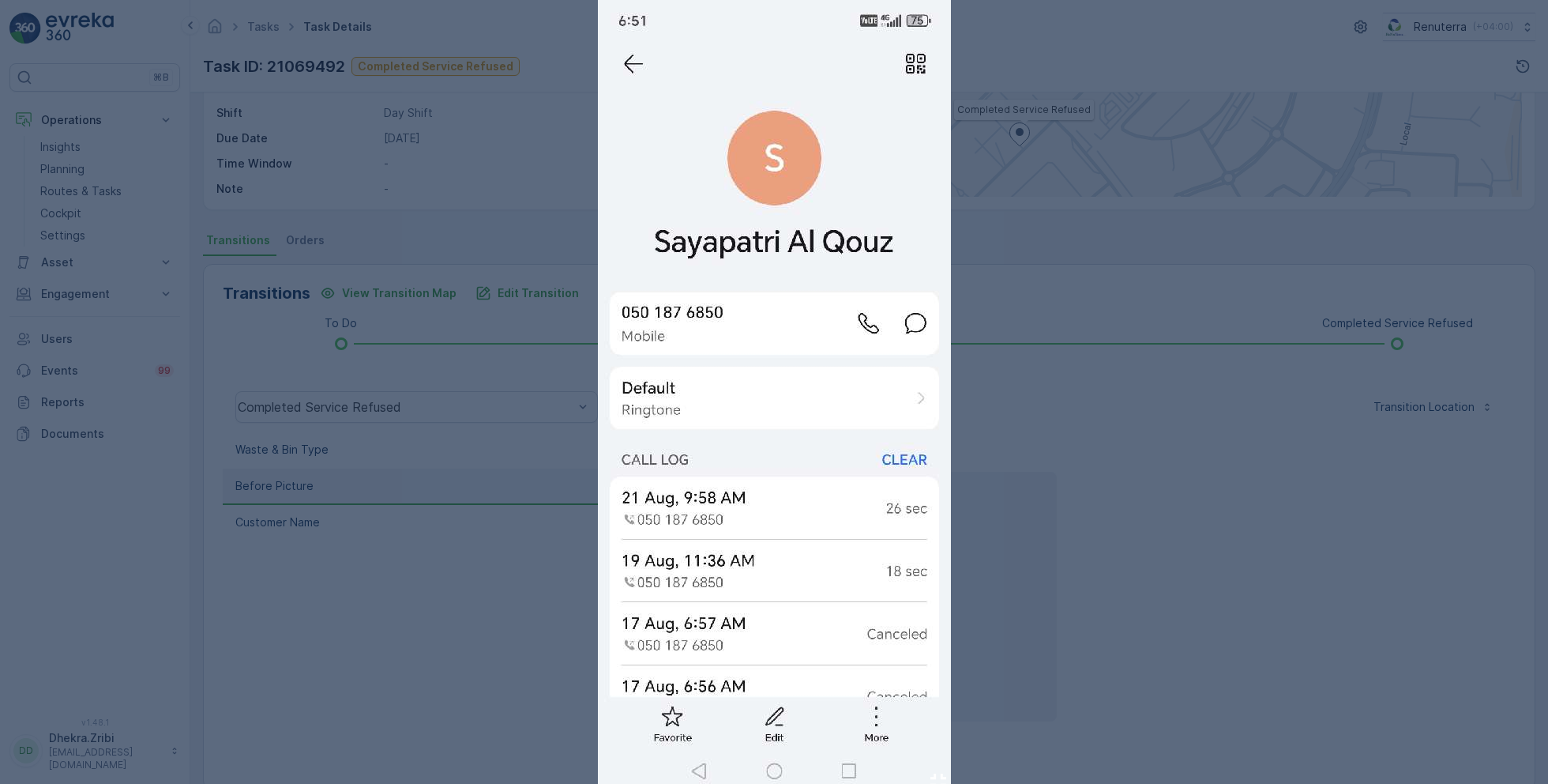
click at [1171, 713] on div at bounding box center [774, 392] width 1548 height 784
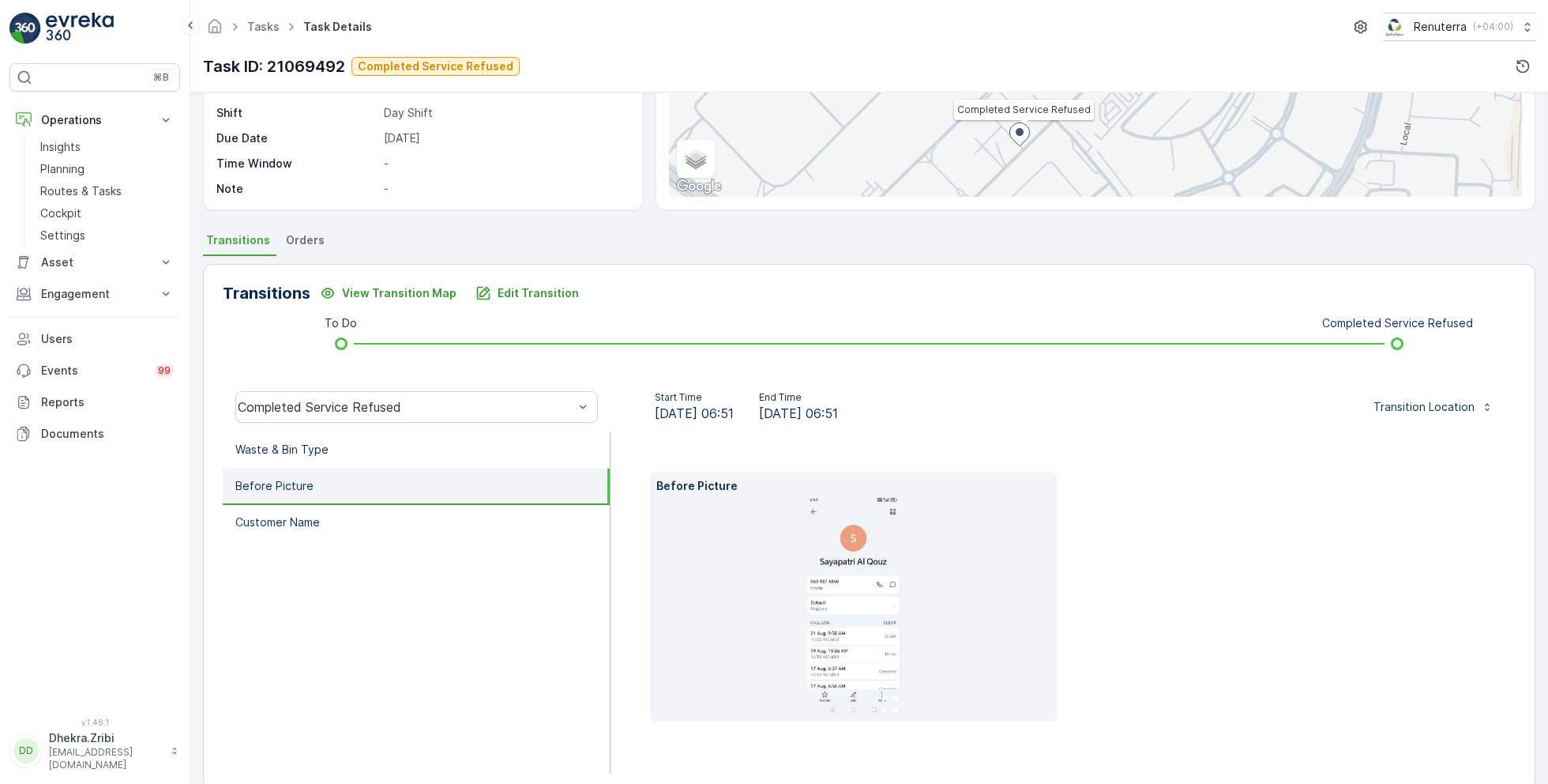
click at [823, 591] on img at bounding box center [853, 605] width 99 height 222
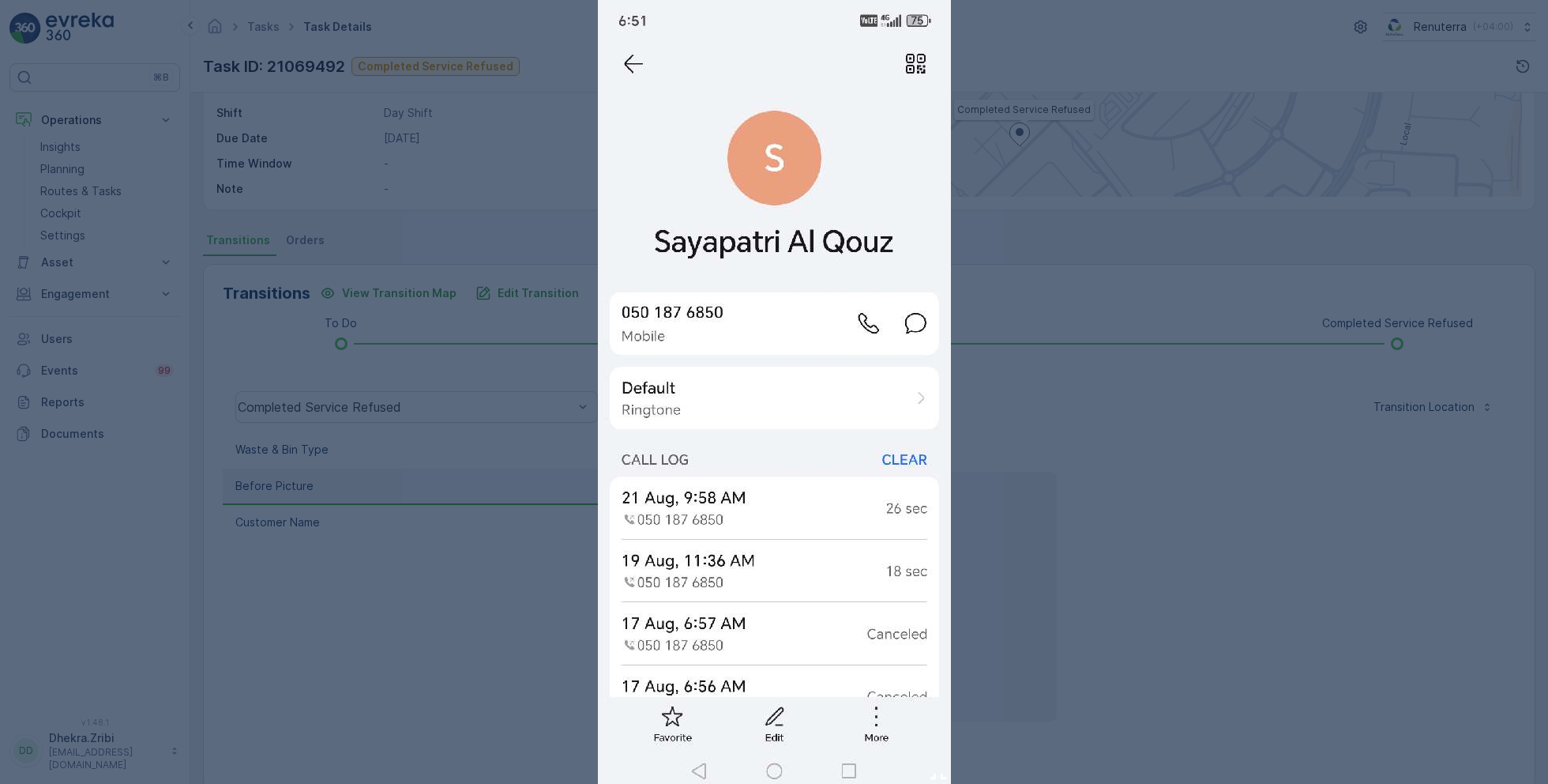
click at [548, 562] on div at bounding box center [774, 392] width 1548 height 784
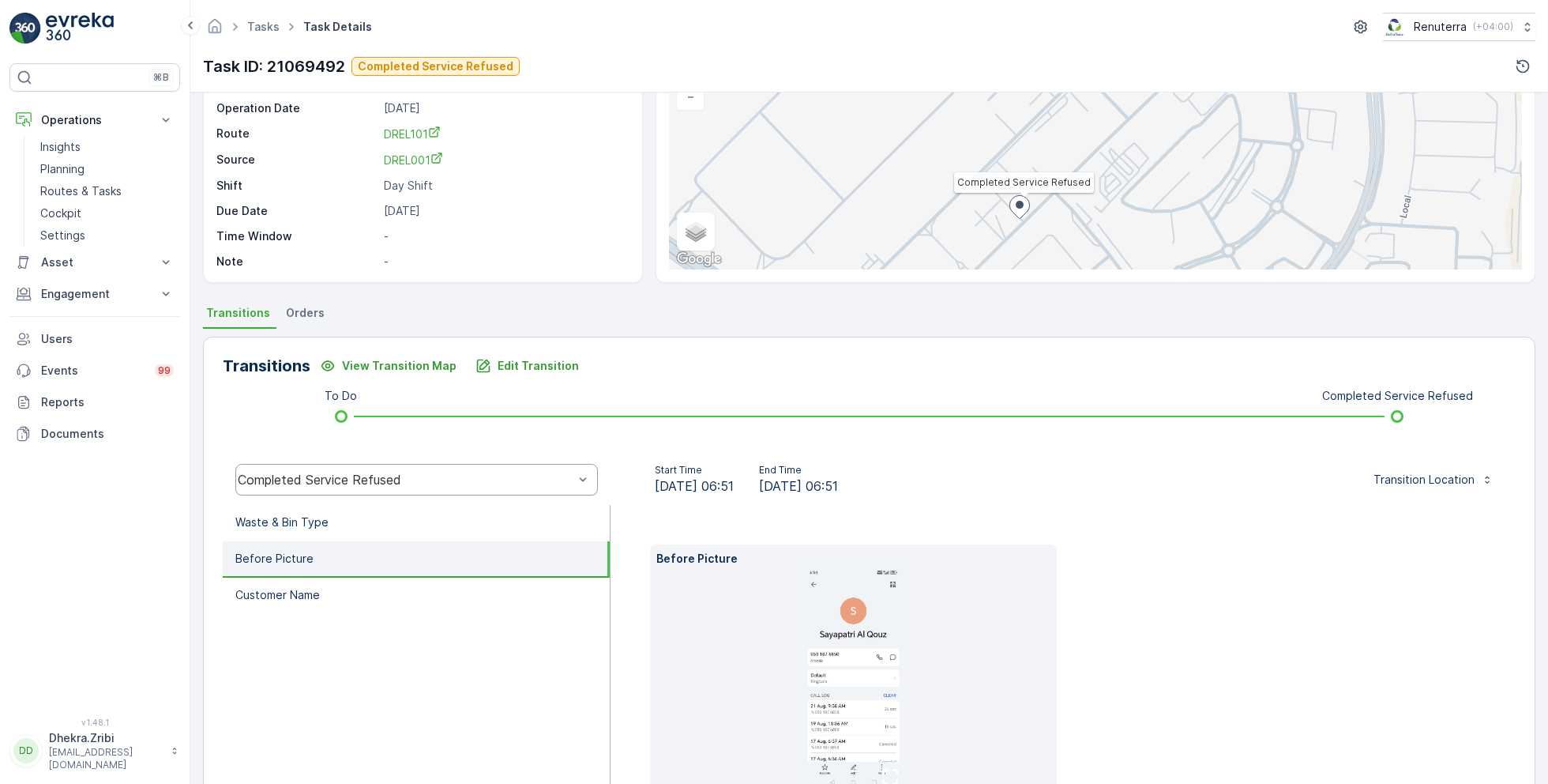
scroll to position [0, 0]
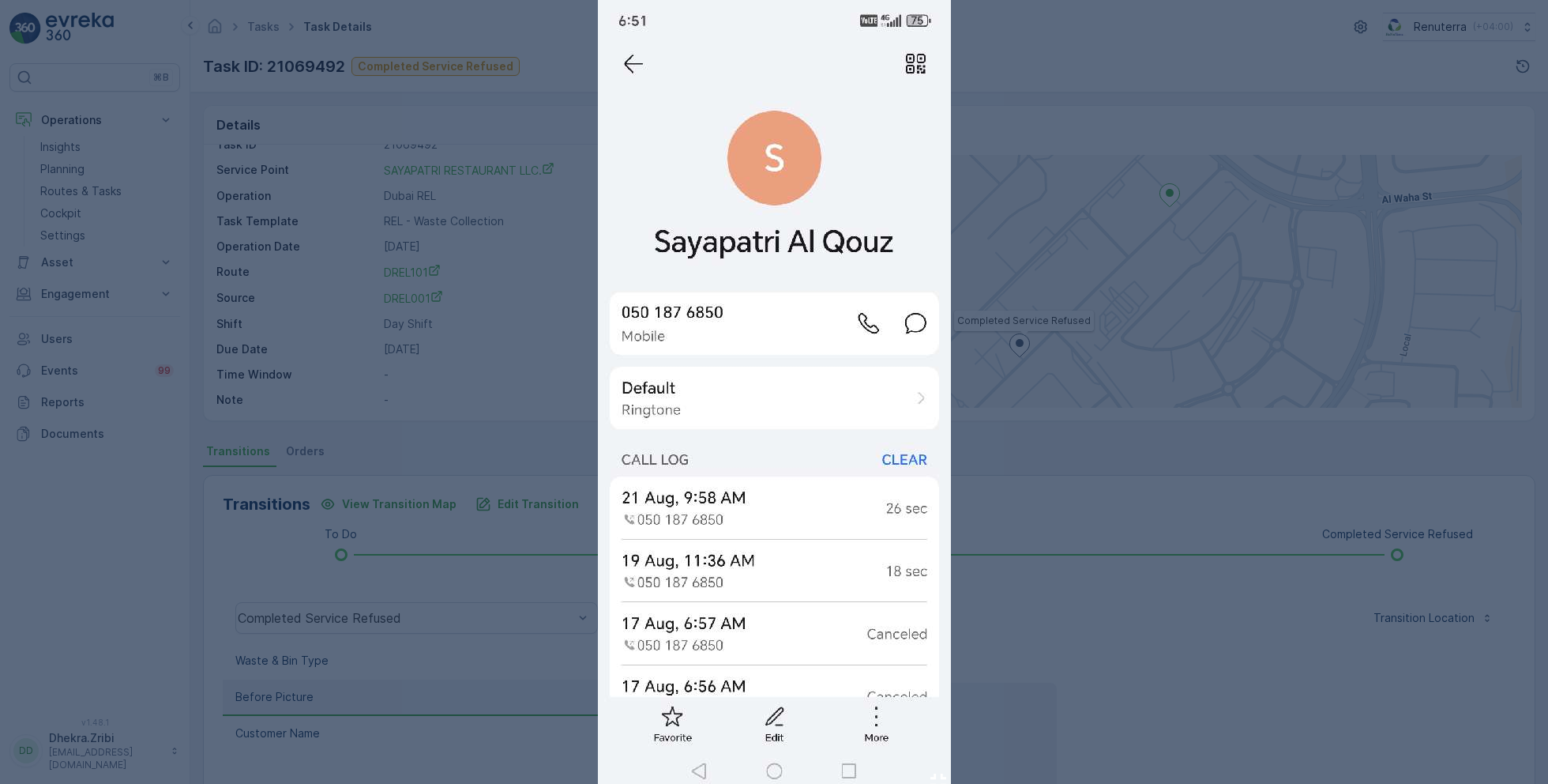
click at [1285, 329] on div at bounding box center [774, 392] width 1548 height 784
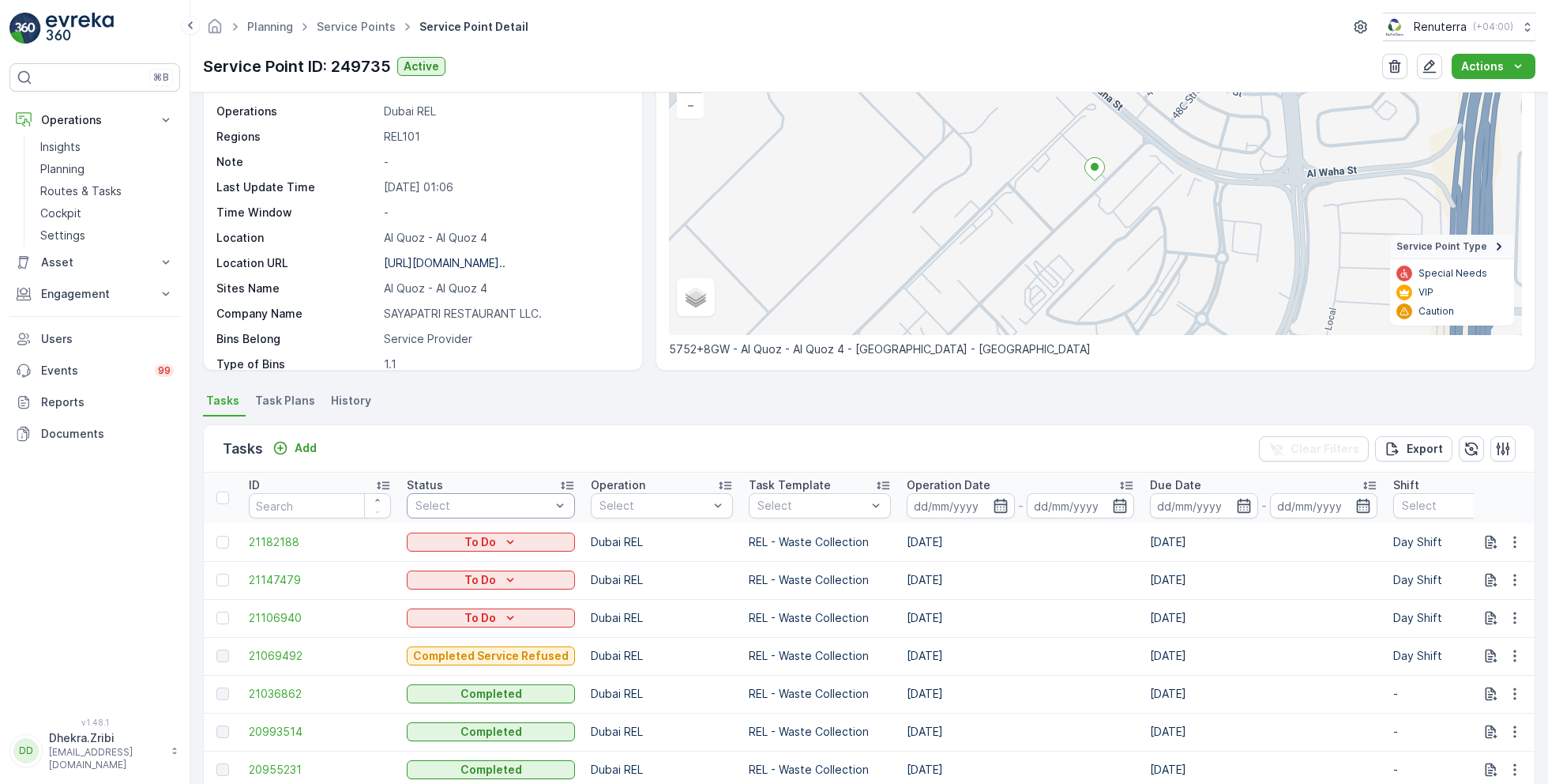
scroll to position [321, 0]
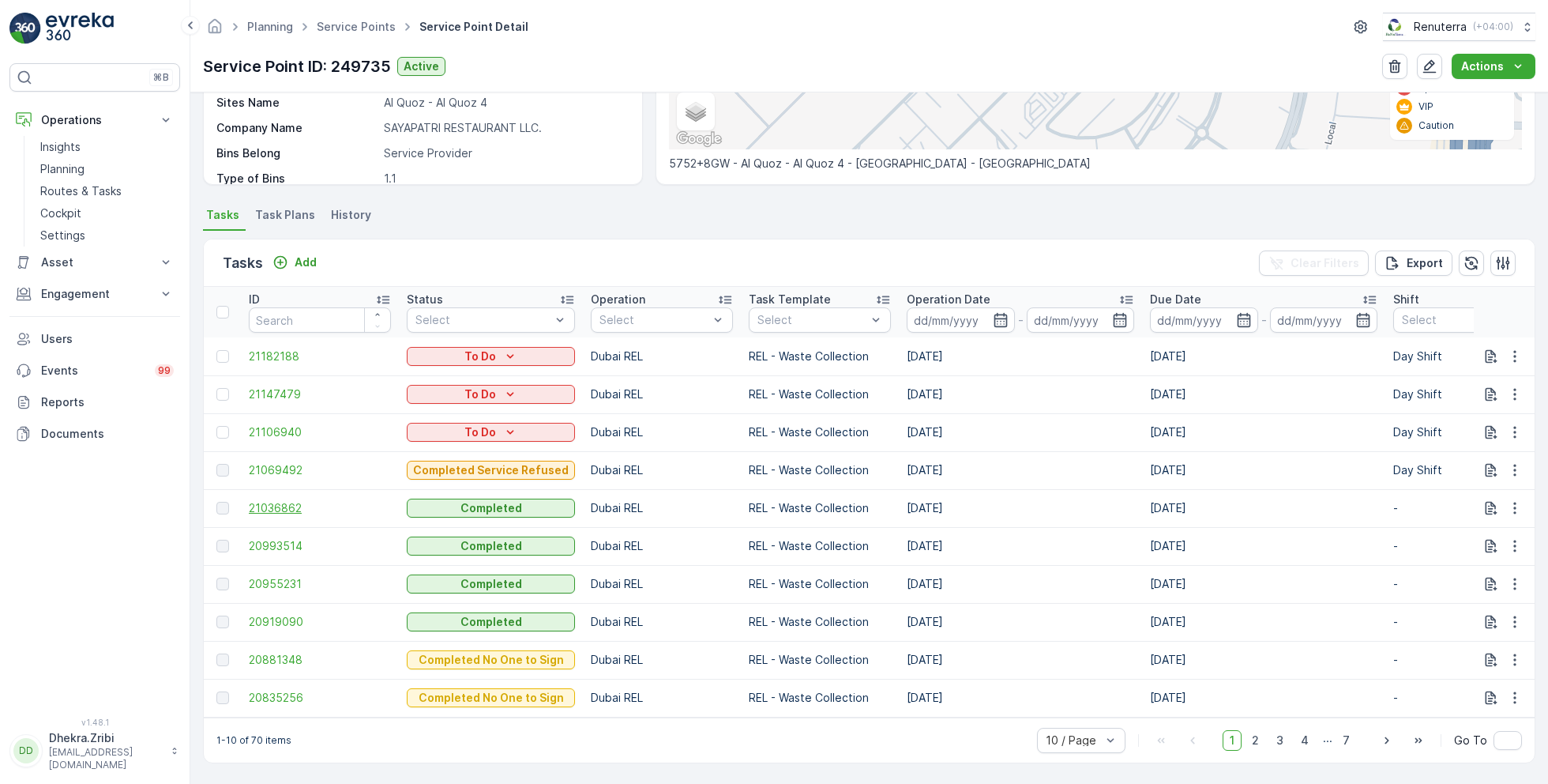
click at [289, 500] on span "21036862" at bounding box center [320, 508] width 143 height 15
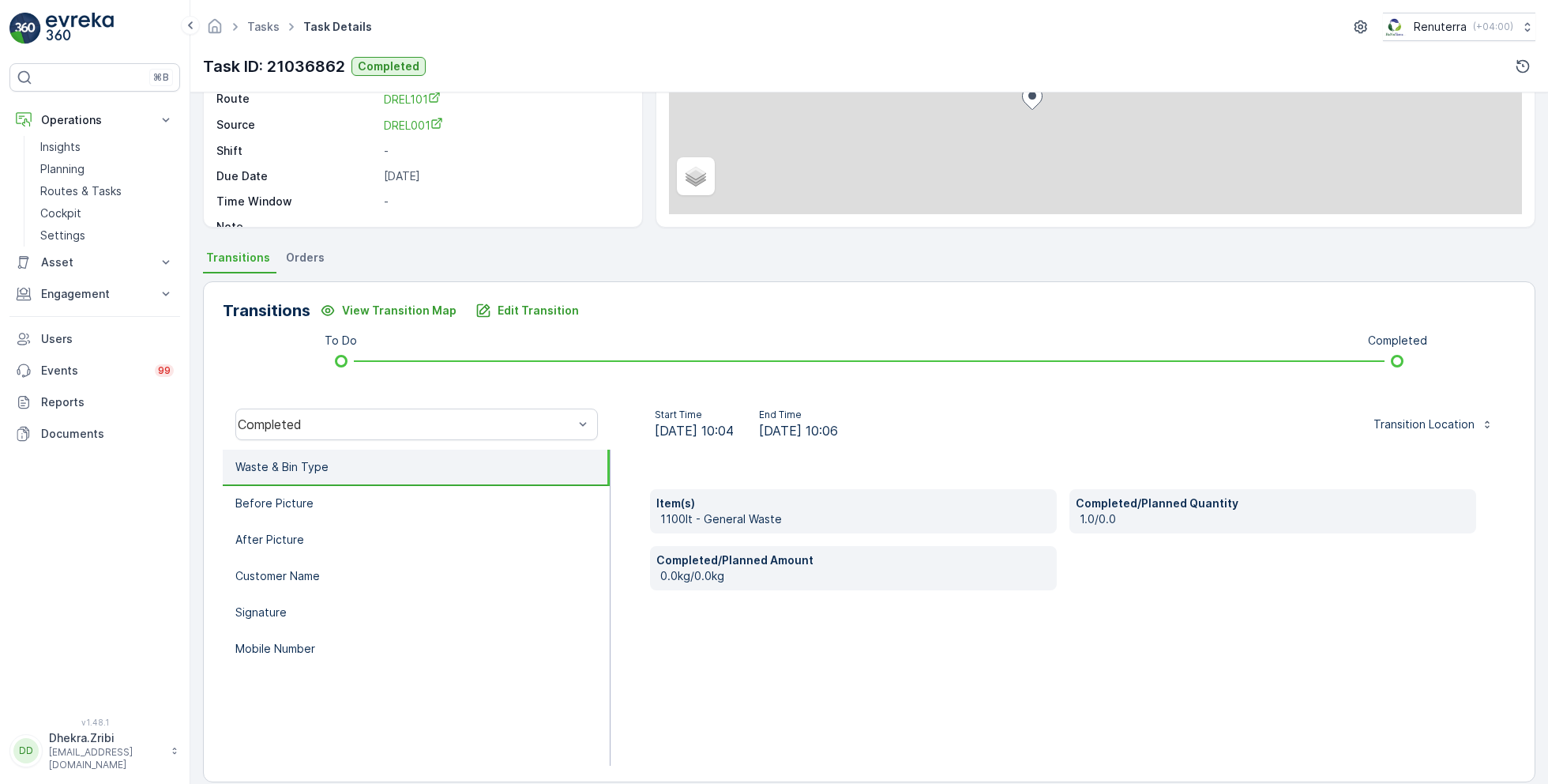
scroll to position [211, 0]
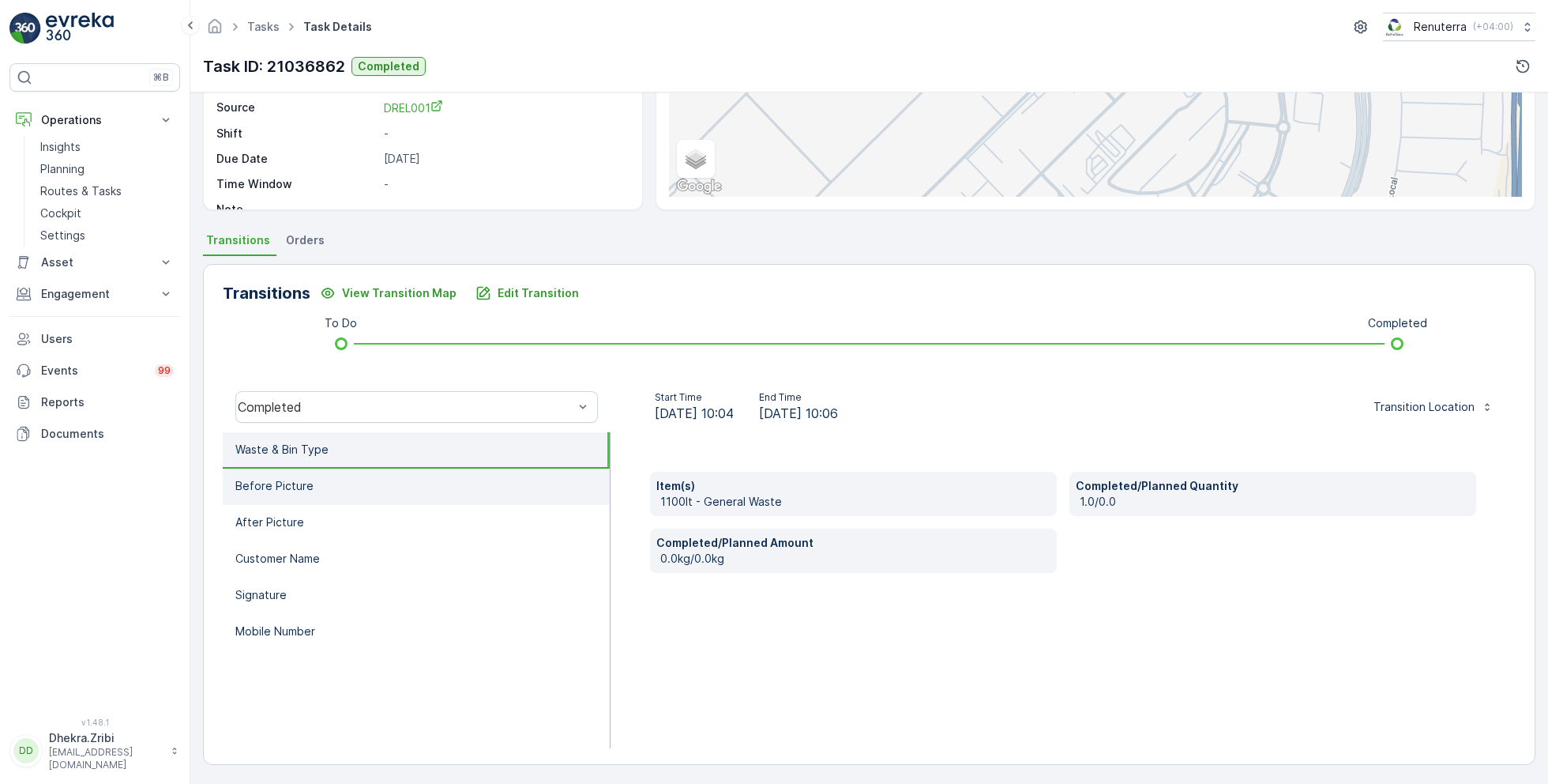
click at [325, 468] on li "Before Picture" at bounding box center [416, 486] width 387 height 37
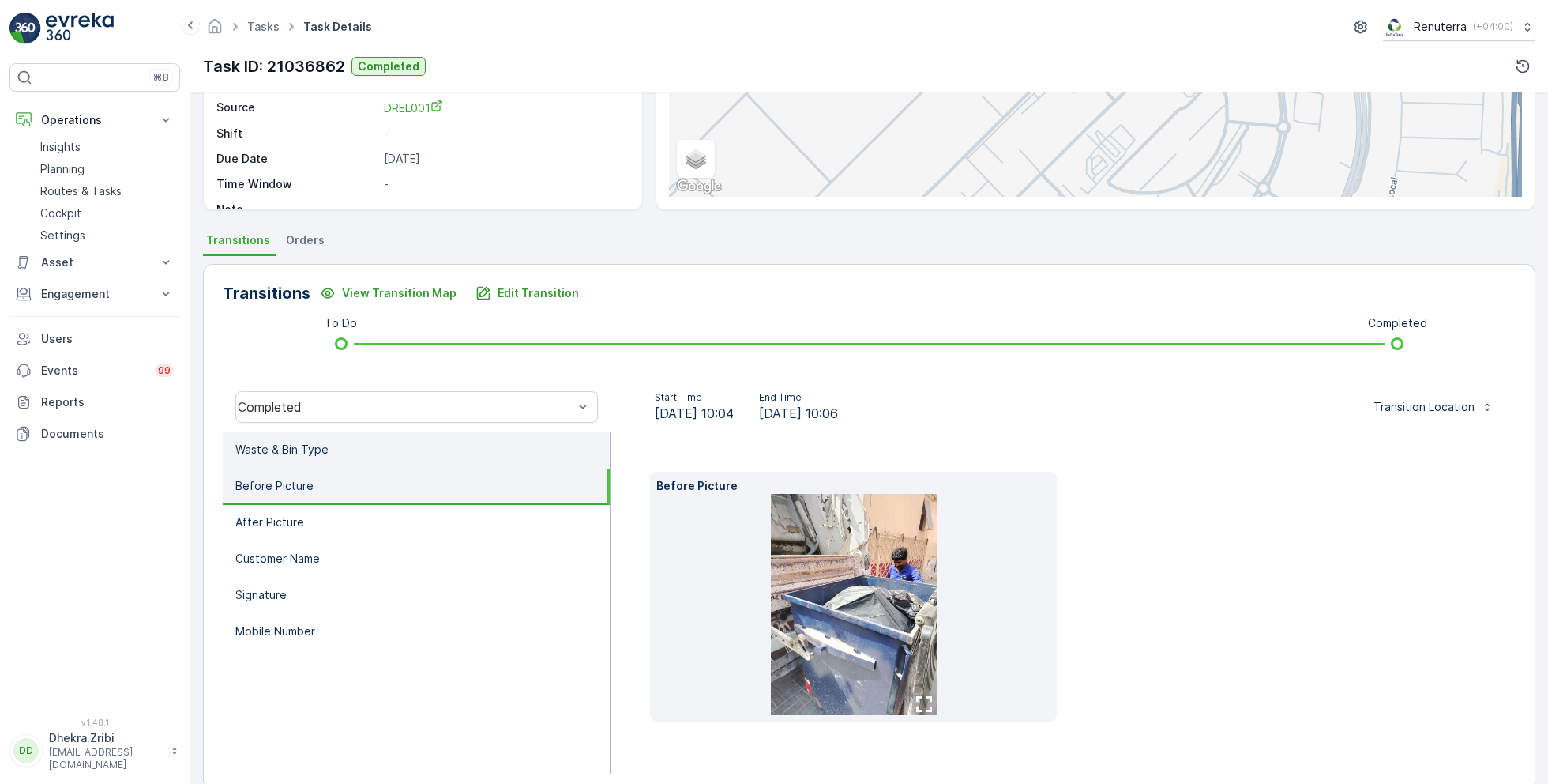
click at [398, 446] on li "Waste & Bin Type" at bounding box center [416, 451] width 387 height 37
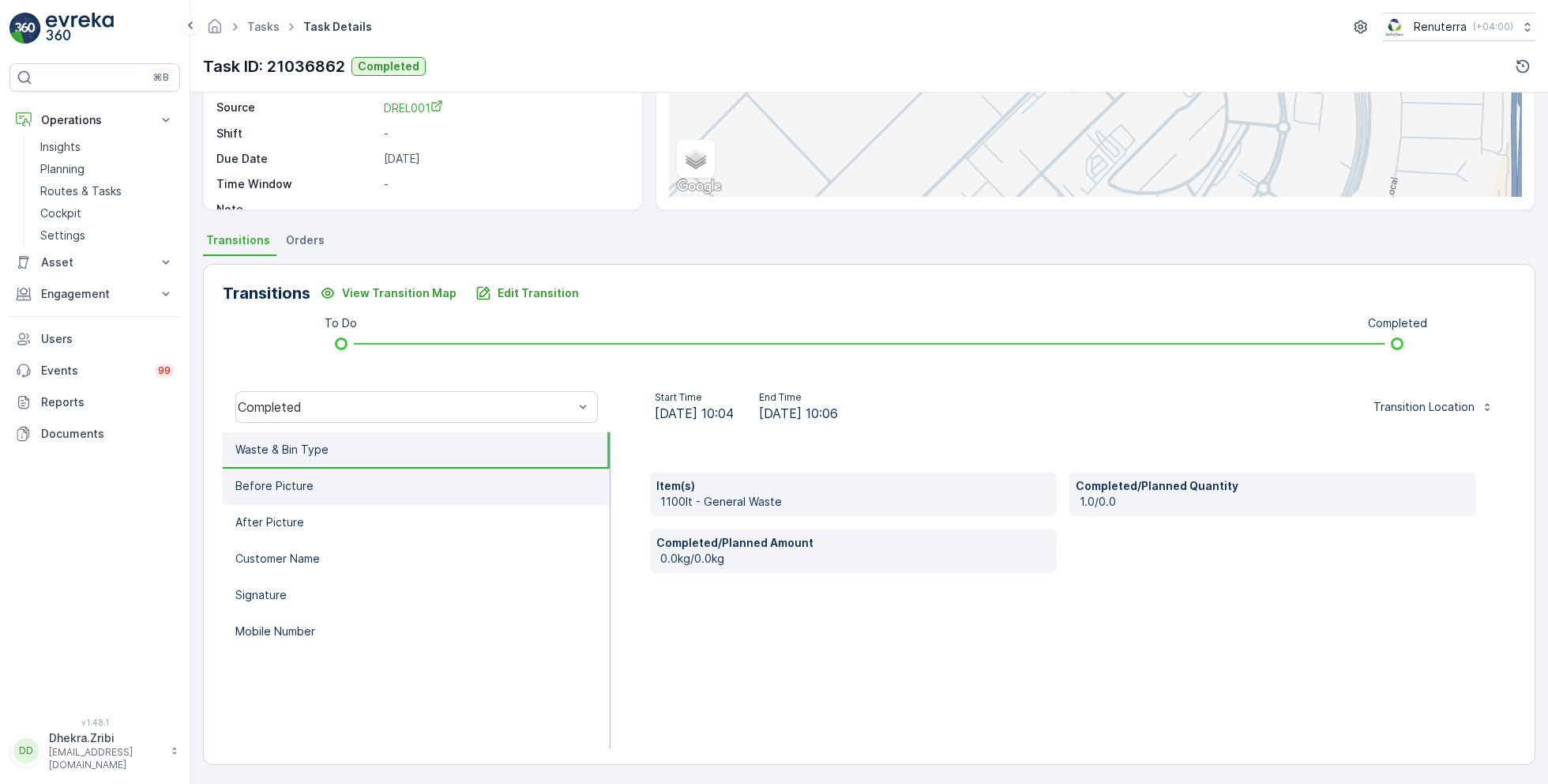
click at [395, 468] on li "Before Picture" at bounding box center [416, 486] width 387 height 37
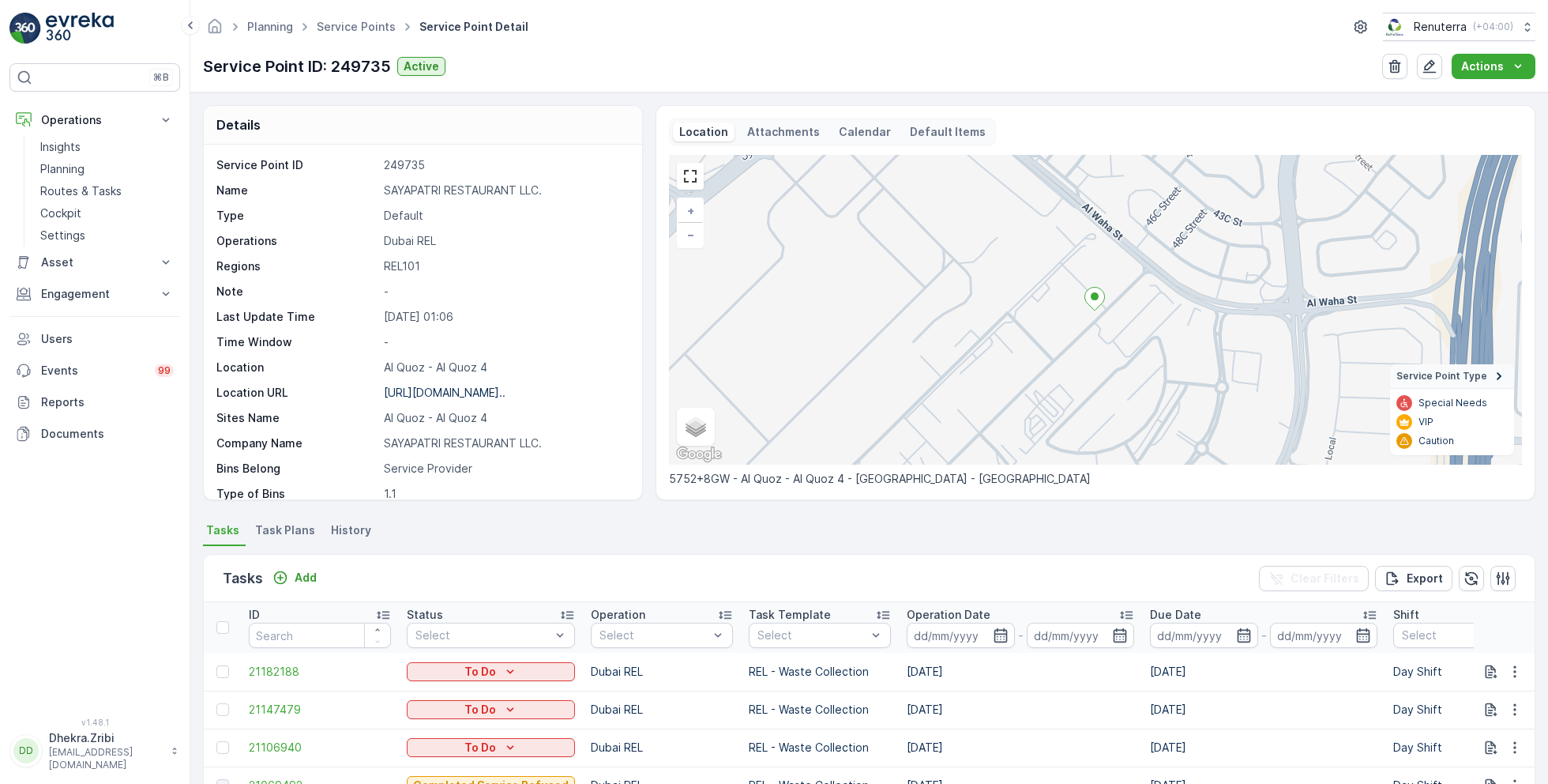
click at [354, 16] on ul "Service Points" at bounding box center [365, 27] width 103 height 23
click at [353, 26] on link "Service Points" at bounding box center [356, 27] width 79 height 13
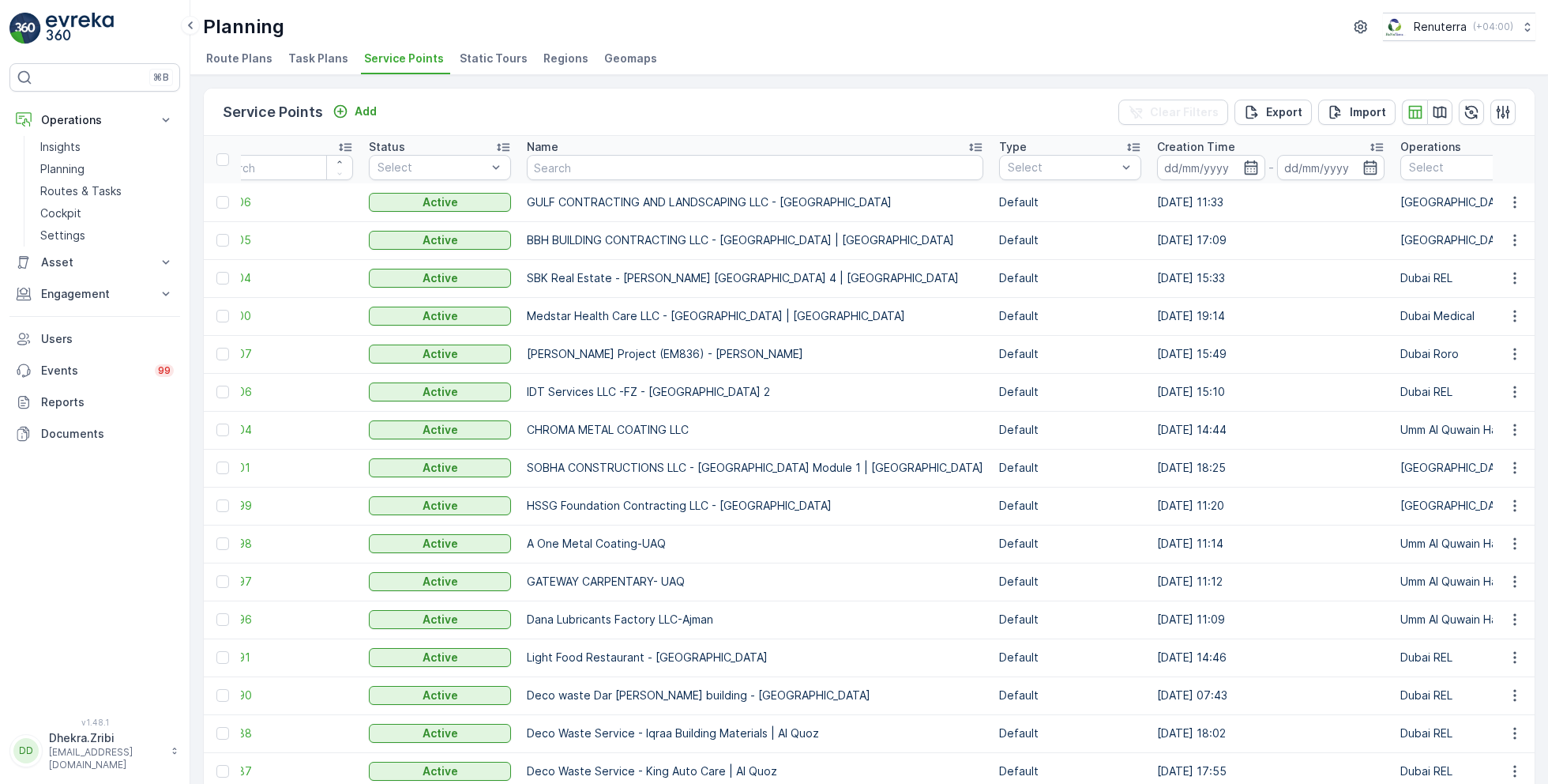
scroll to position [0, 51]
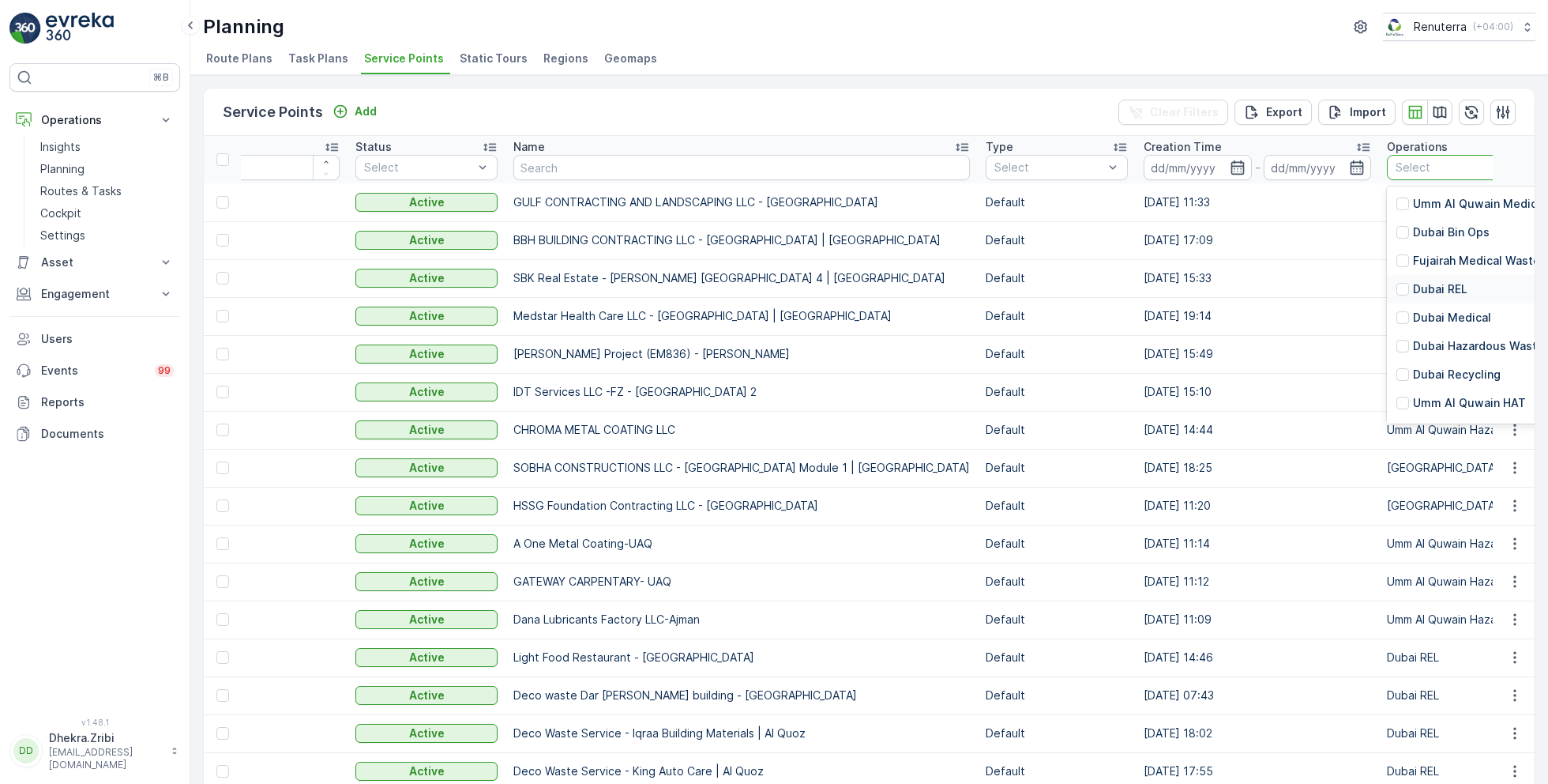
click at [1414, 290] on p "Dubai REL" at bounding box center [1440, 289] width 55 height 15
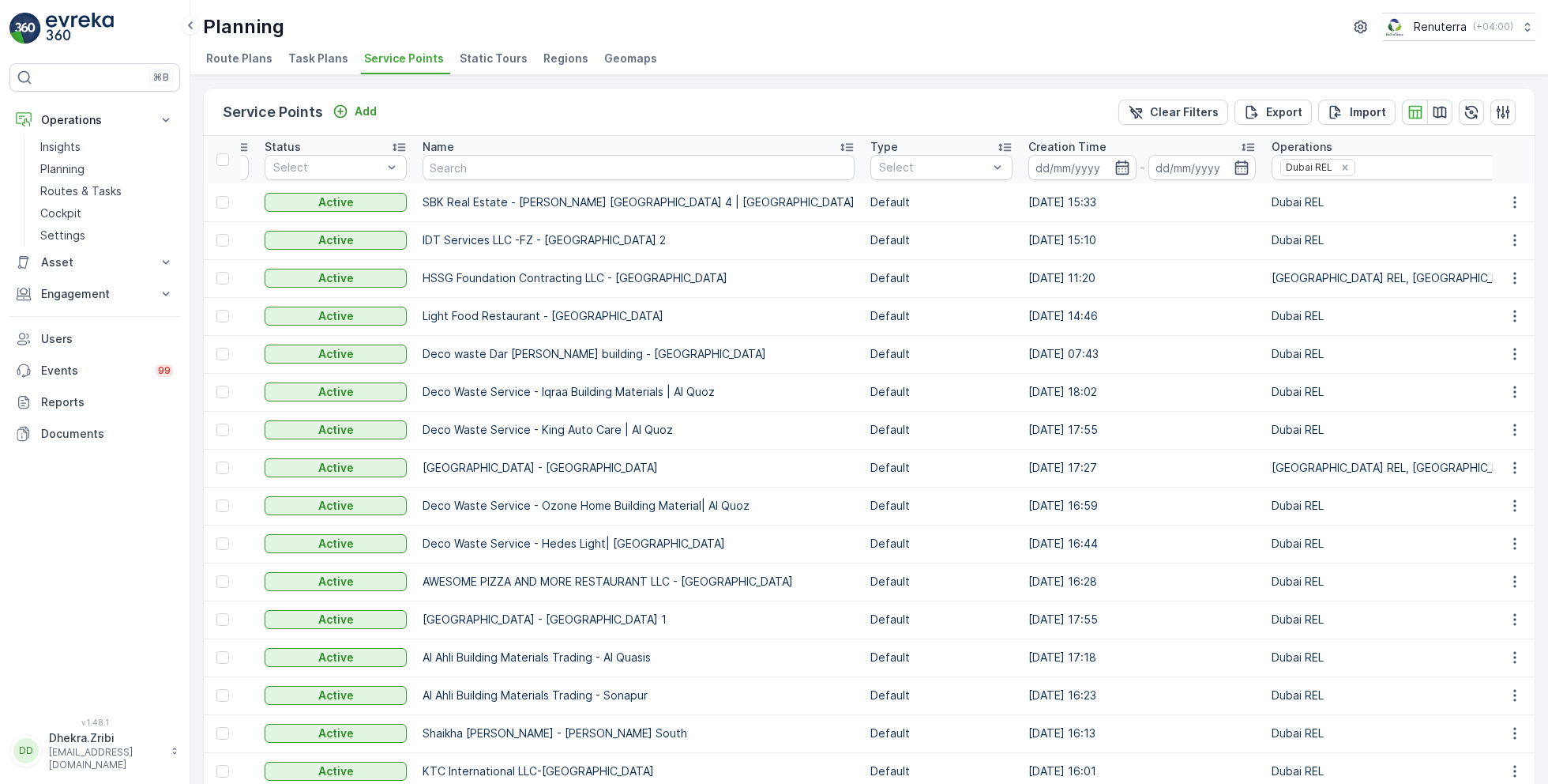
scroll to position [0, 148]
click at [1441, 111] on icon "button" at bounding box center [1440, 112] width 15 height 15
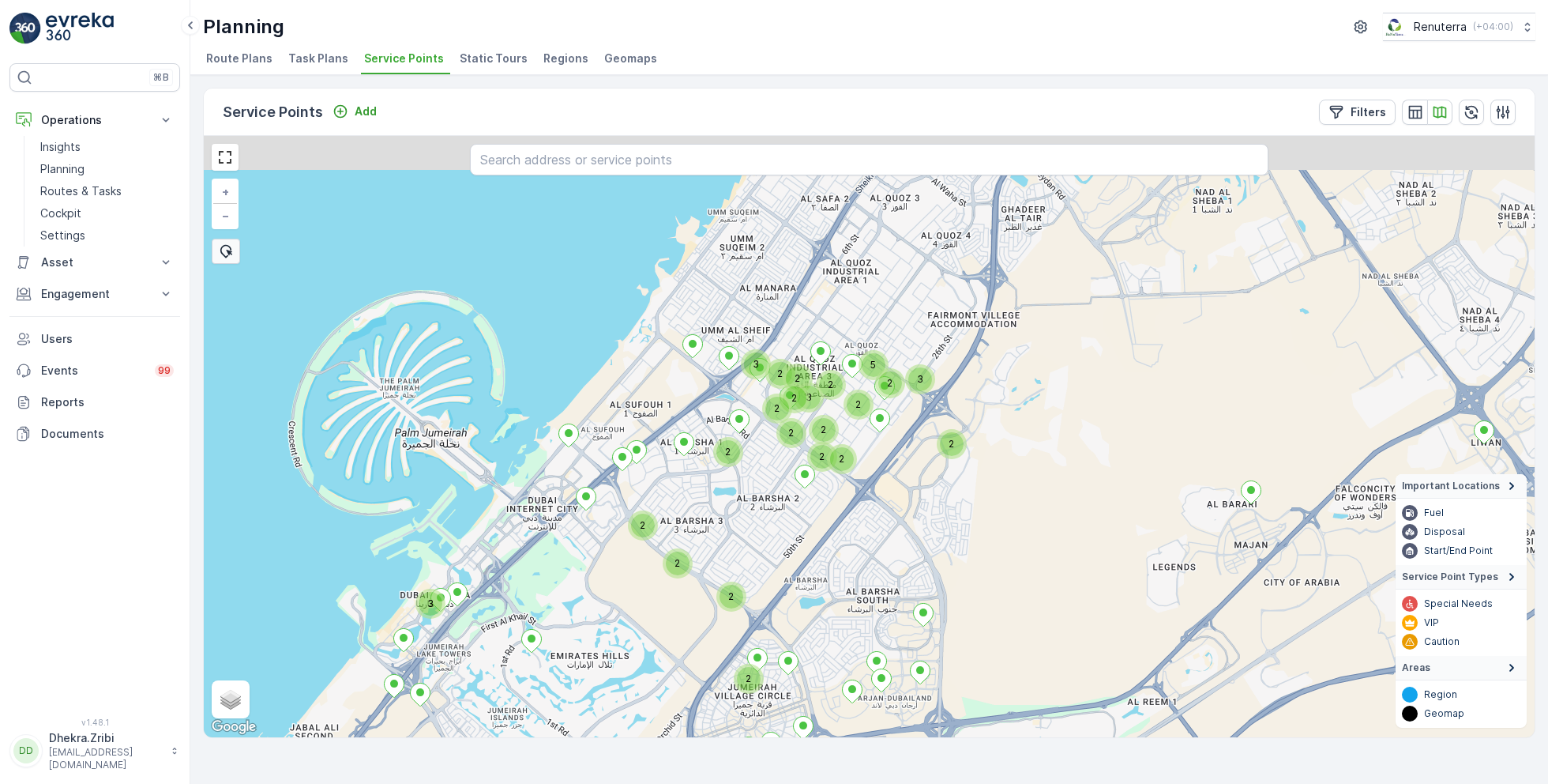
drag, startPoint x: 822, startPoint y: 329, endPoint x: 787, endPoint y: 551, distance: 224.7
click at [787, 551] on div "2 2 2 2 2 2 2 2 2 2 2 3 2 2 2 2 3 2 2 2 3 5 3 2 + − Satellite Roadmap Terrain H…" at bounding box center [870, 436] width 1331 height 601
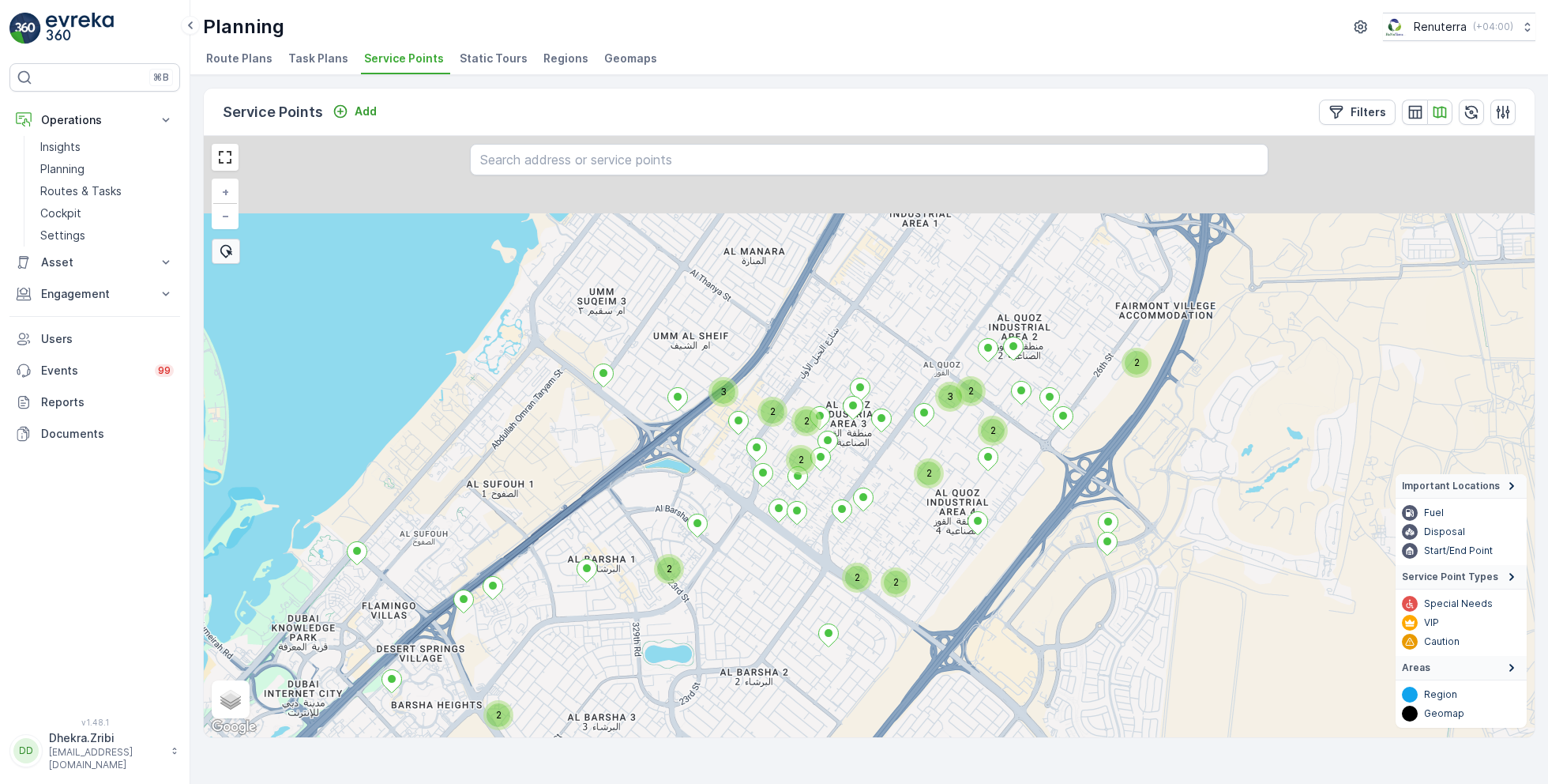
drag, startPoint x: 756, startPoint y: 376, endPoint x: 762, endPoint y: 595, distance: 219.1
click at [762, 595] on div "2 2 2 2 2 2 2 2 2 3 2 2 3 2 + − Satellite Roadmap Terrain Hybrid Leaflet Keyboa…" at bounding box center [870, 436] width 1331 height 601
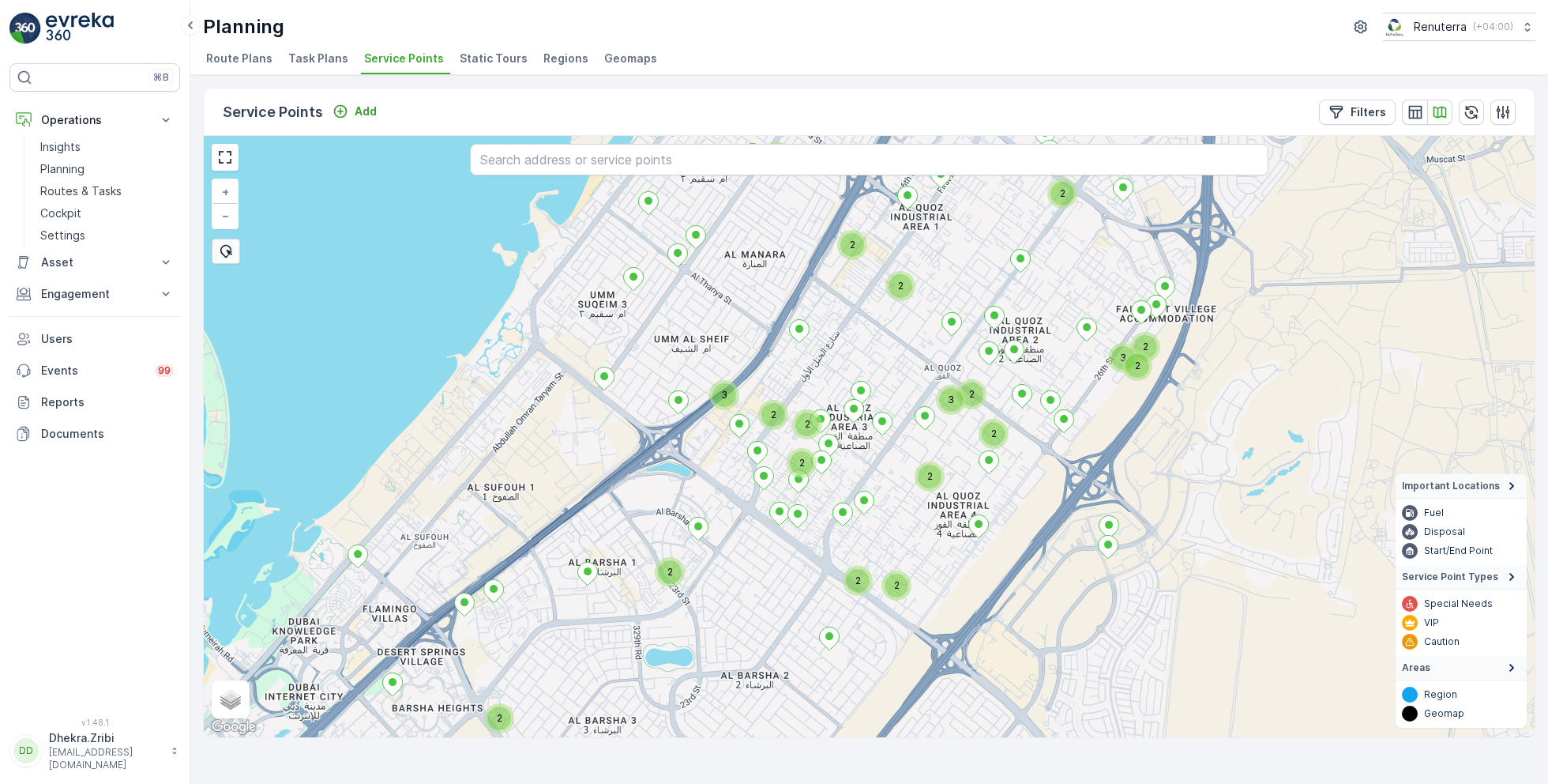
click at [897, 582] on div "2" at bounding box center [897, 585] width 24 height 24
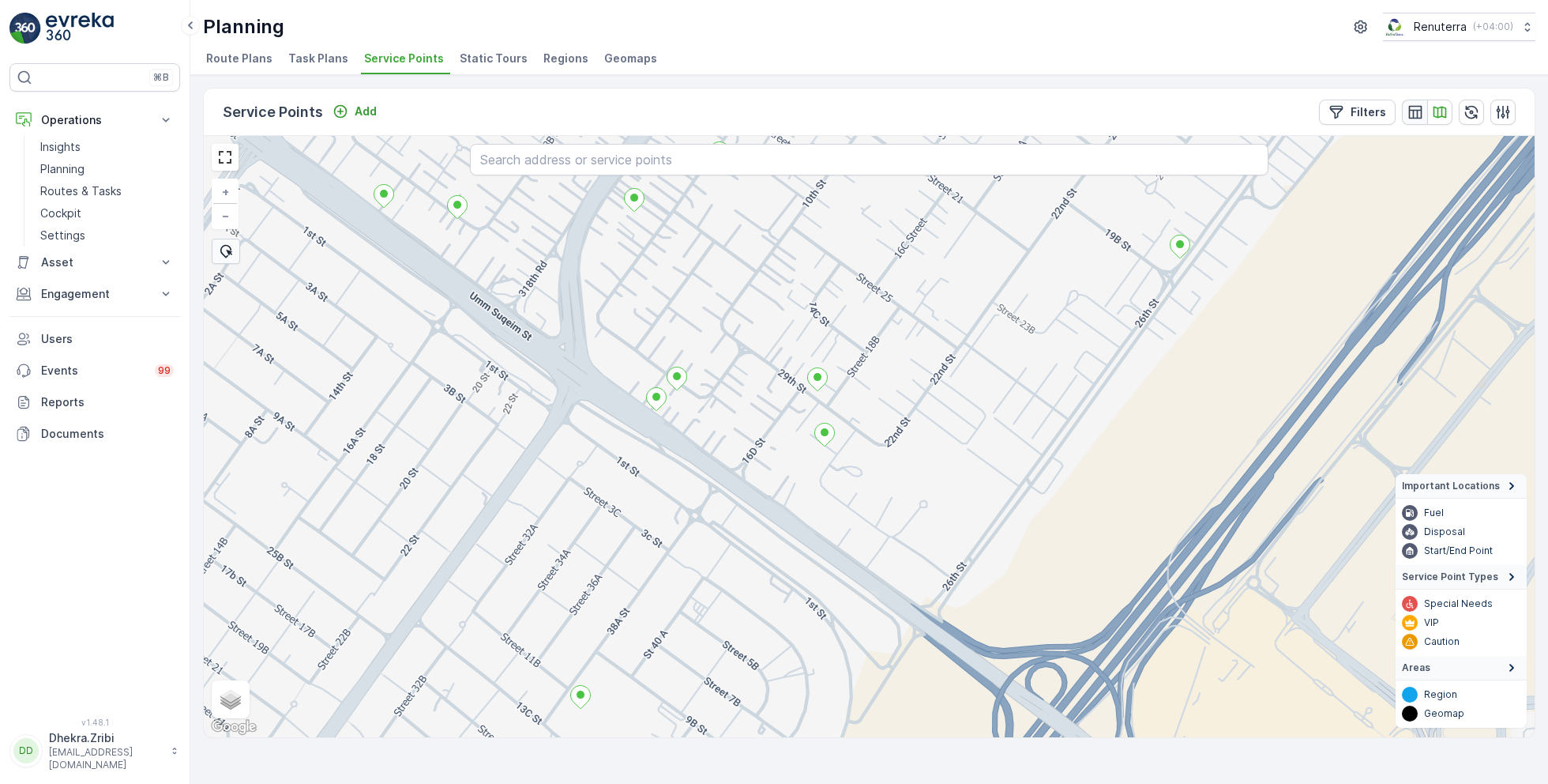
click at [1410, 109] on icon "button" at bounding box center [1415, 112] width 13 height 13
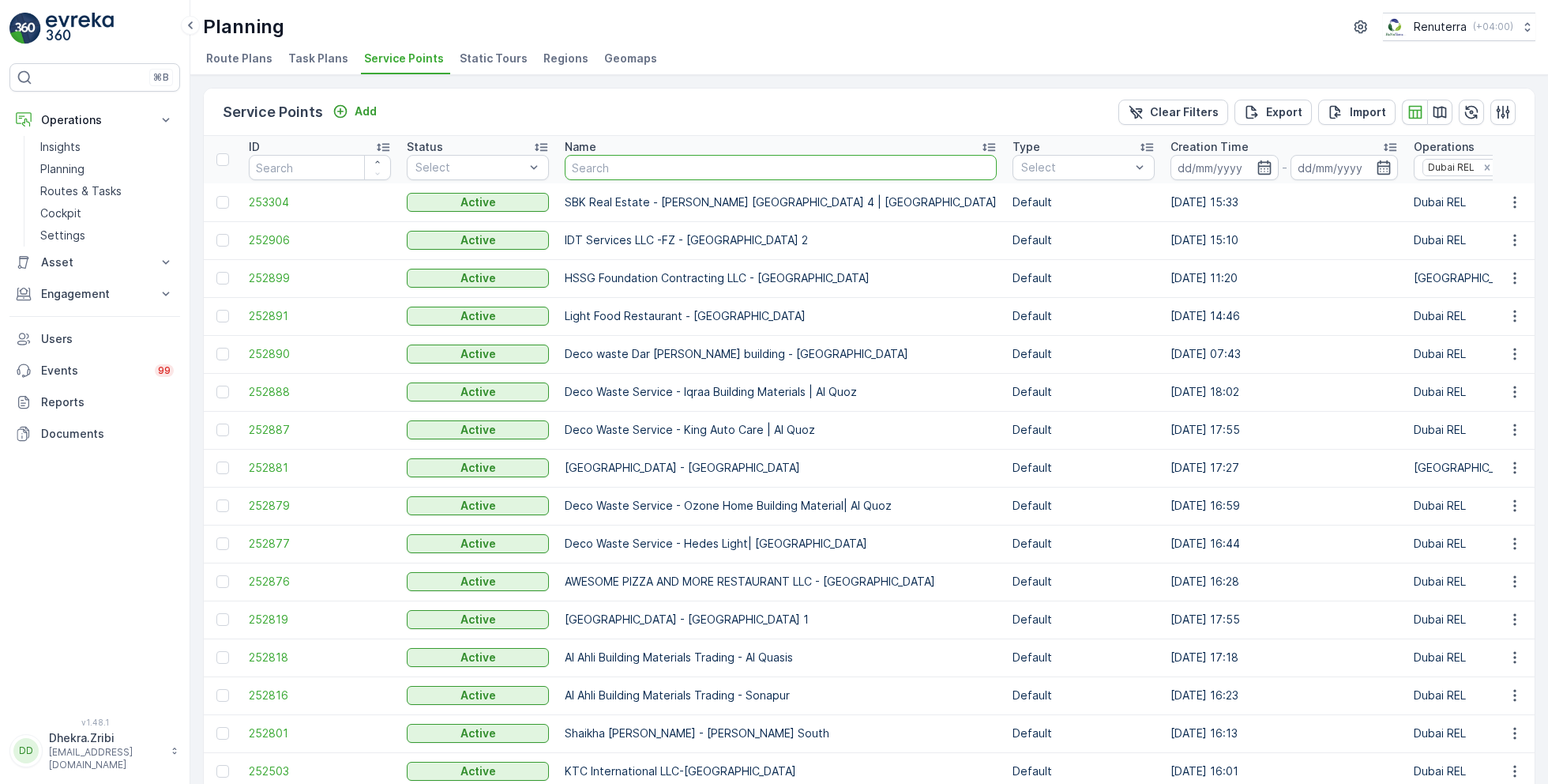
click at [757, 165] on input "text" at bounding box center [780, 168] width 433 height 25
type input "mandi"
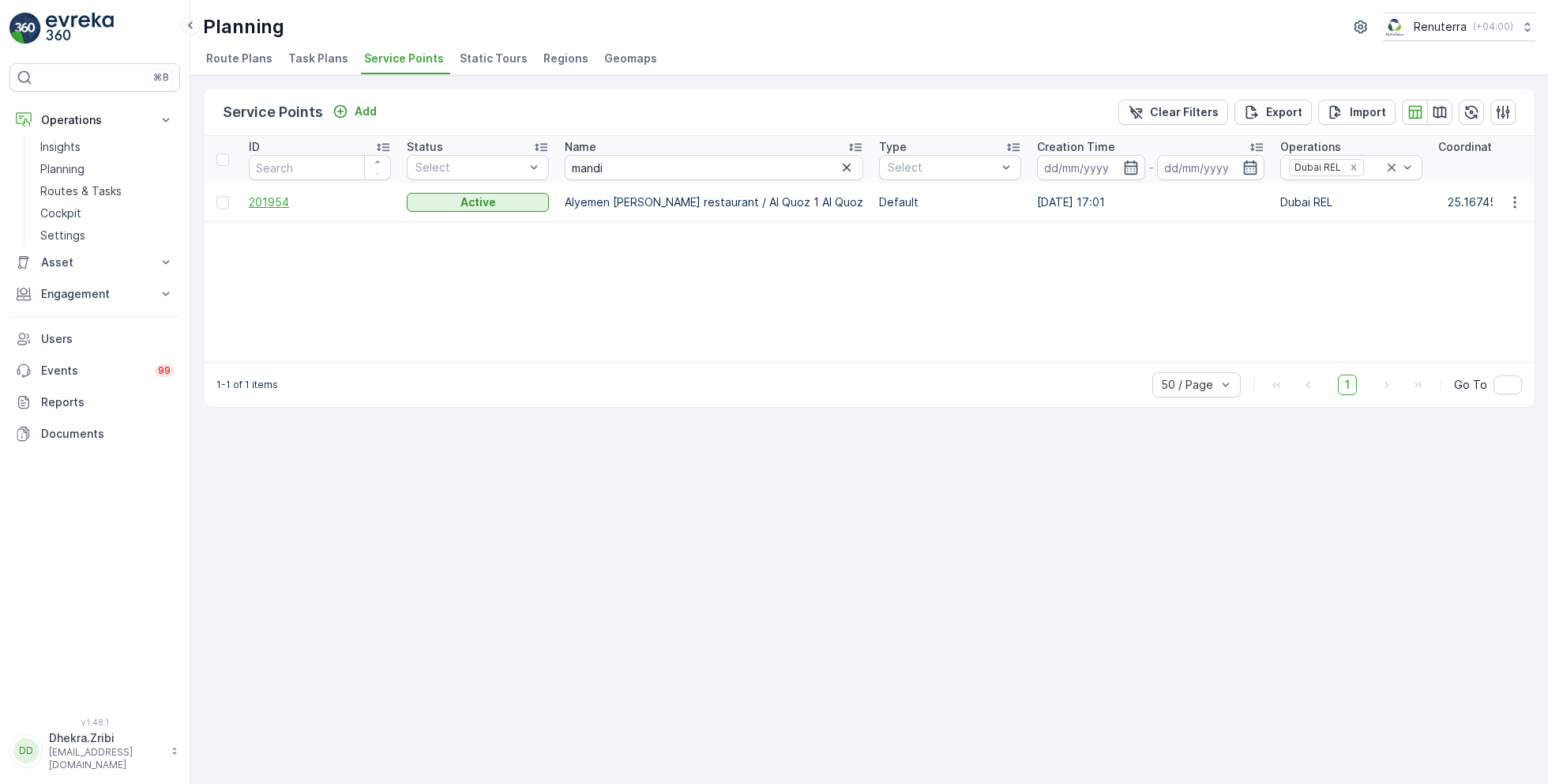
click at [270, 198] on span "201954" at bounding box center [320, 202] width 143 height 15
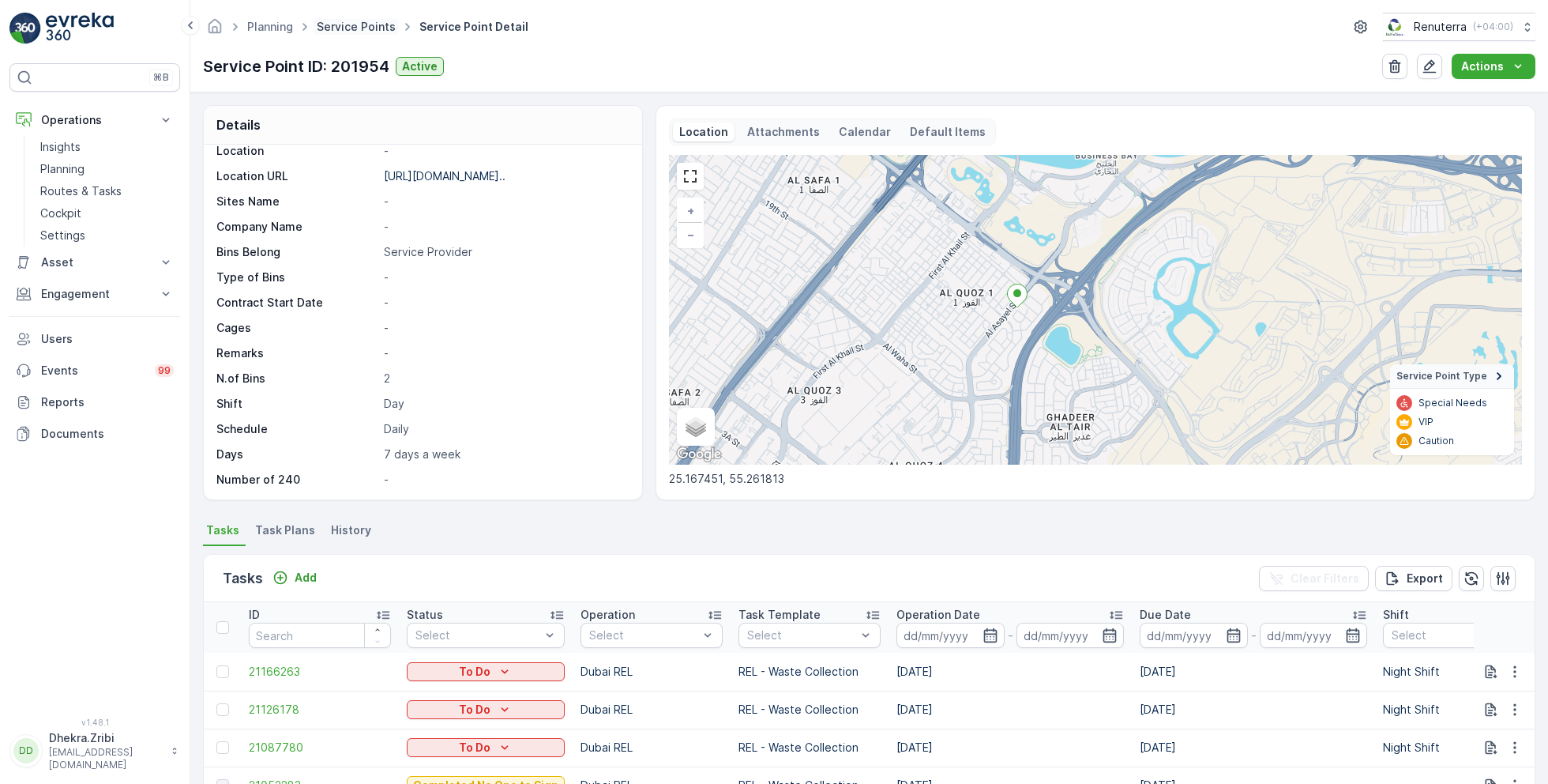
click at [364, 24] on link "Service Points" at bounding box center [356, 27] width 79 height 13
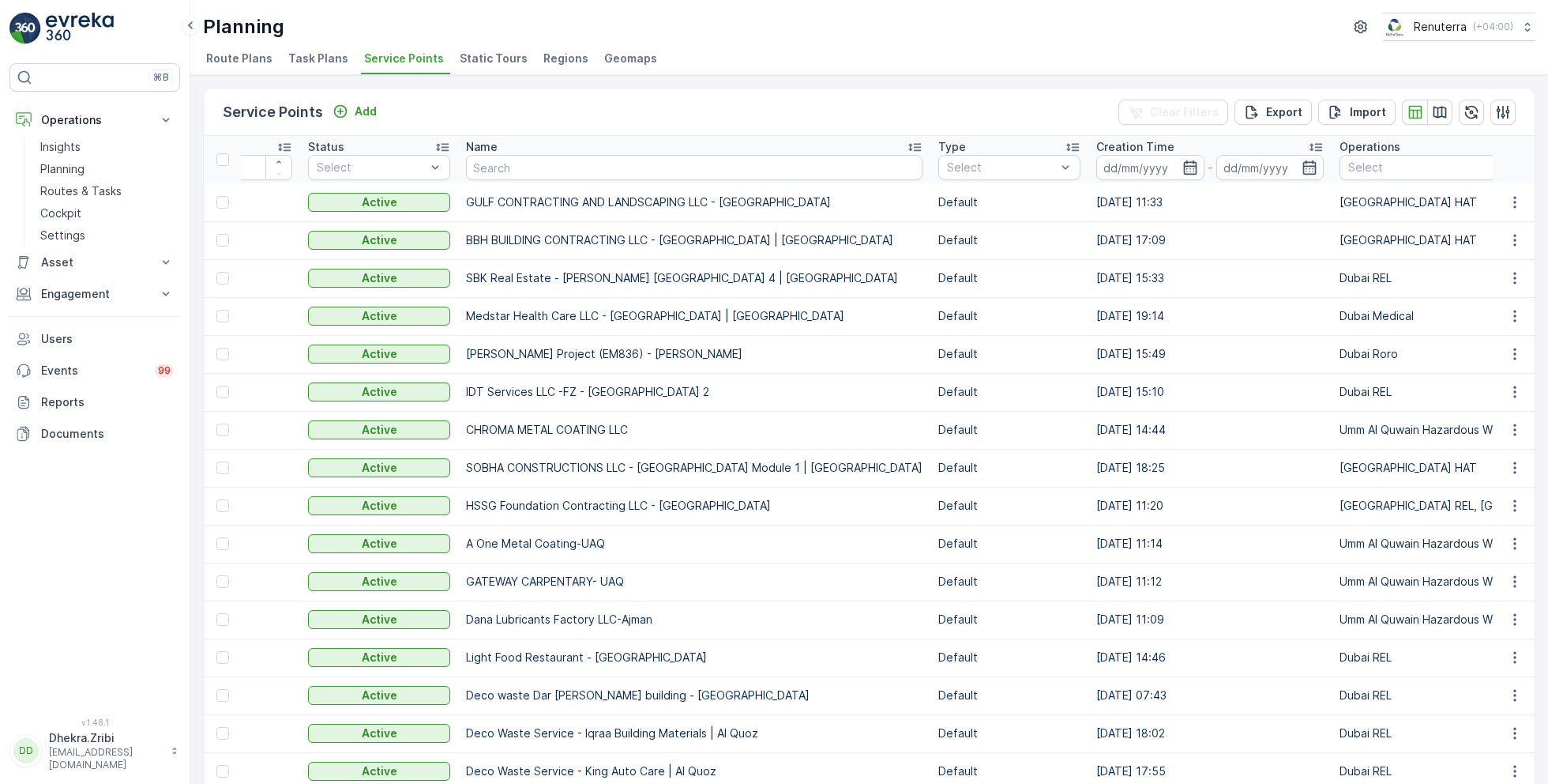
scroll to position [0, 202]
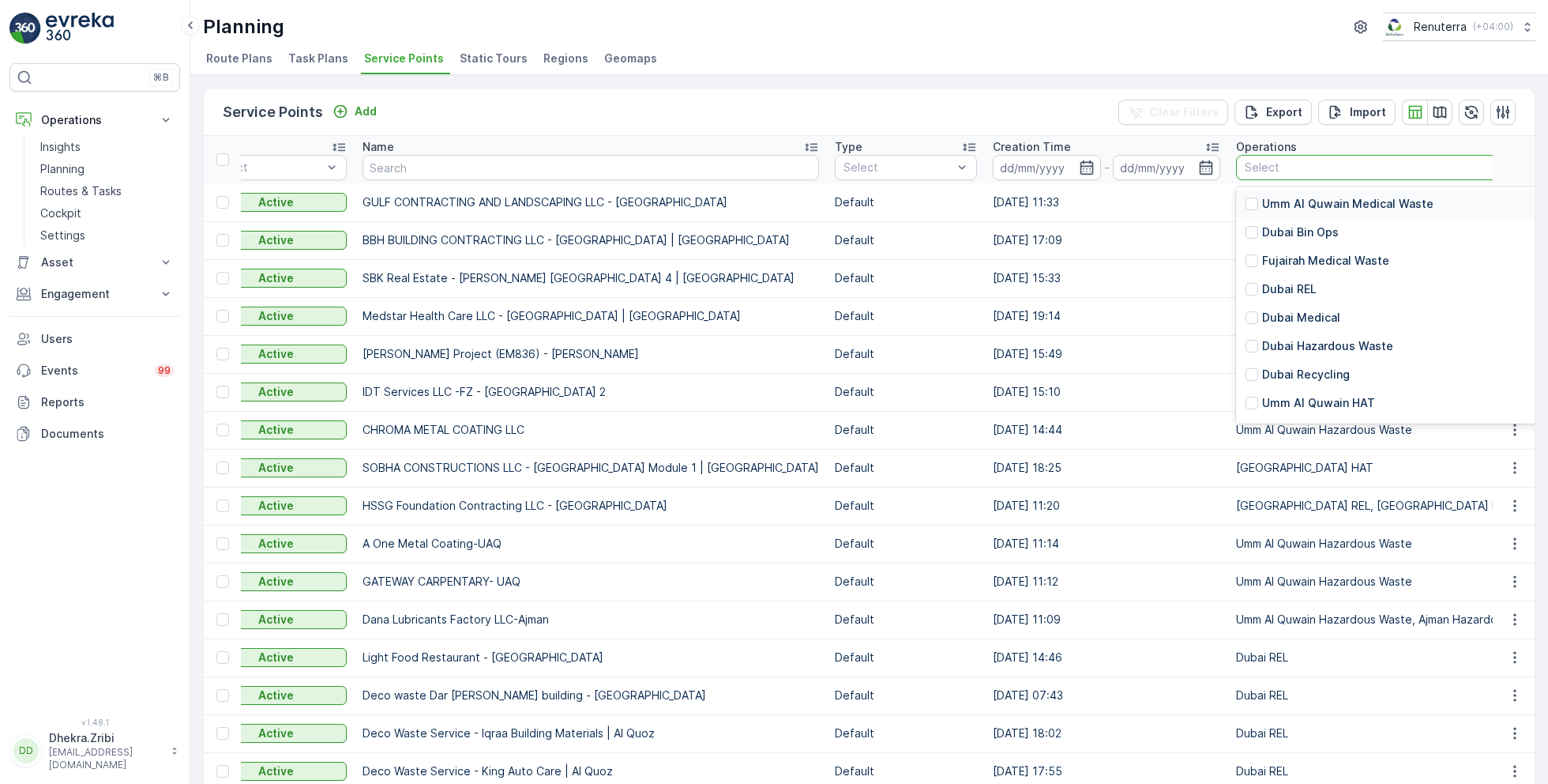
click at [1268, 290] on p "Dubai REL" at bounding box center [1290, 289] width 55 height 15
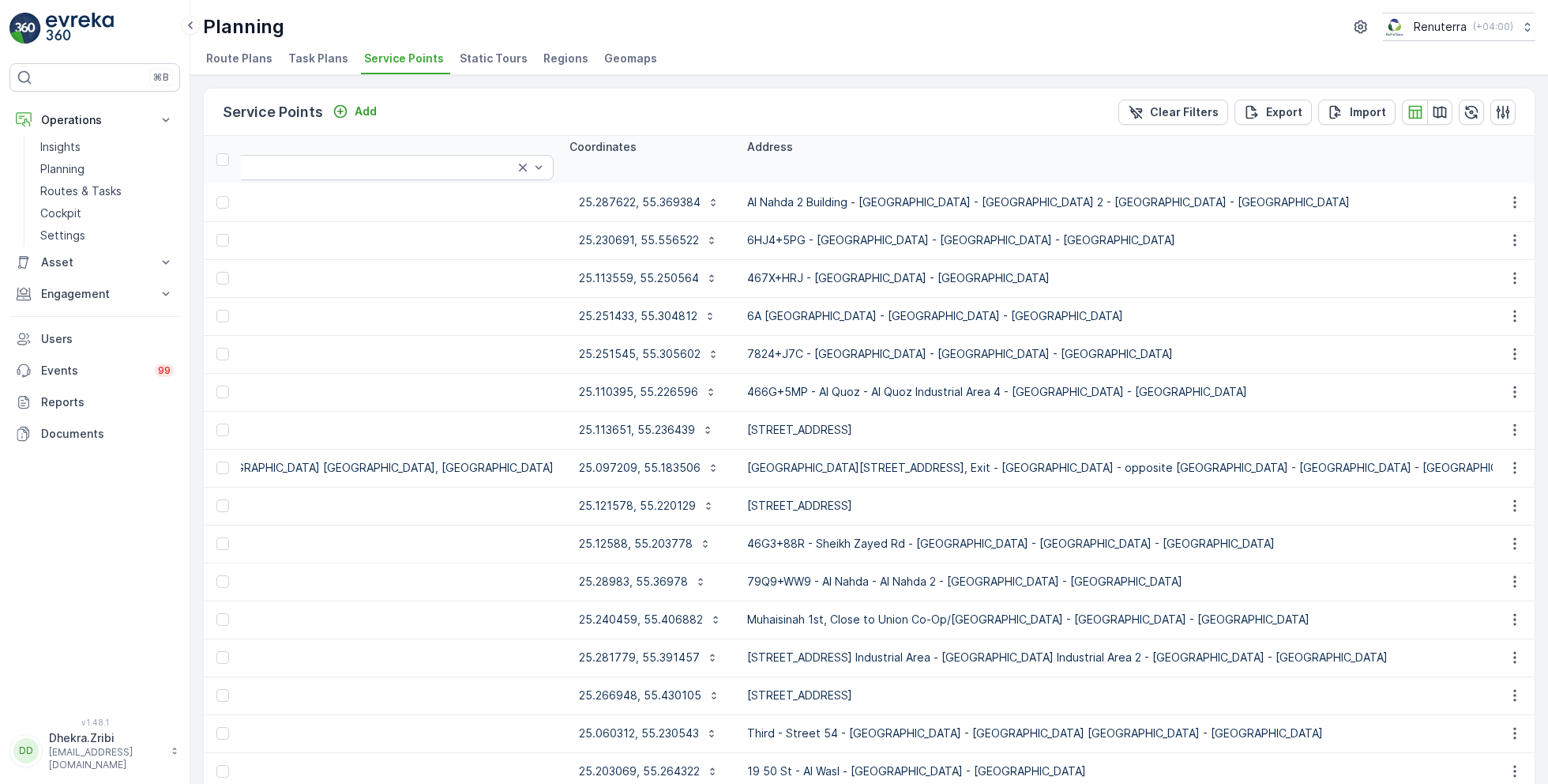
scroll to position [0, 1644]
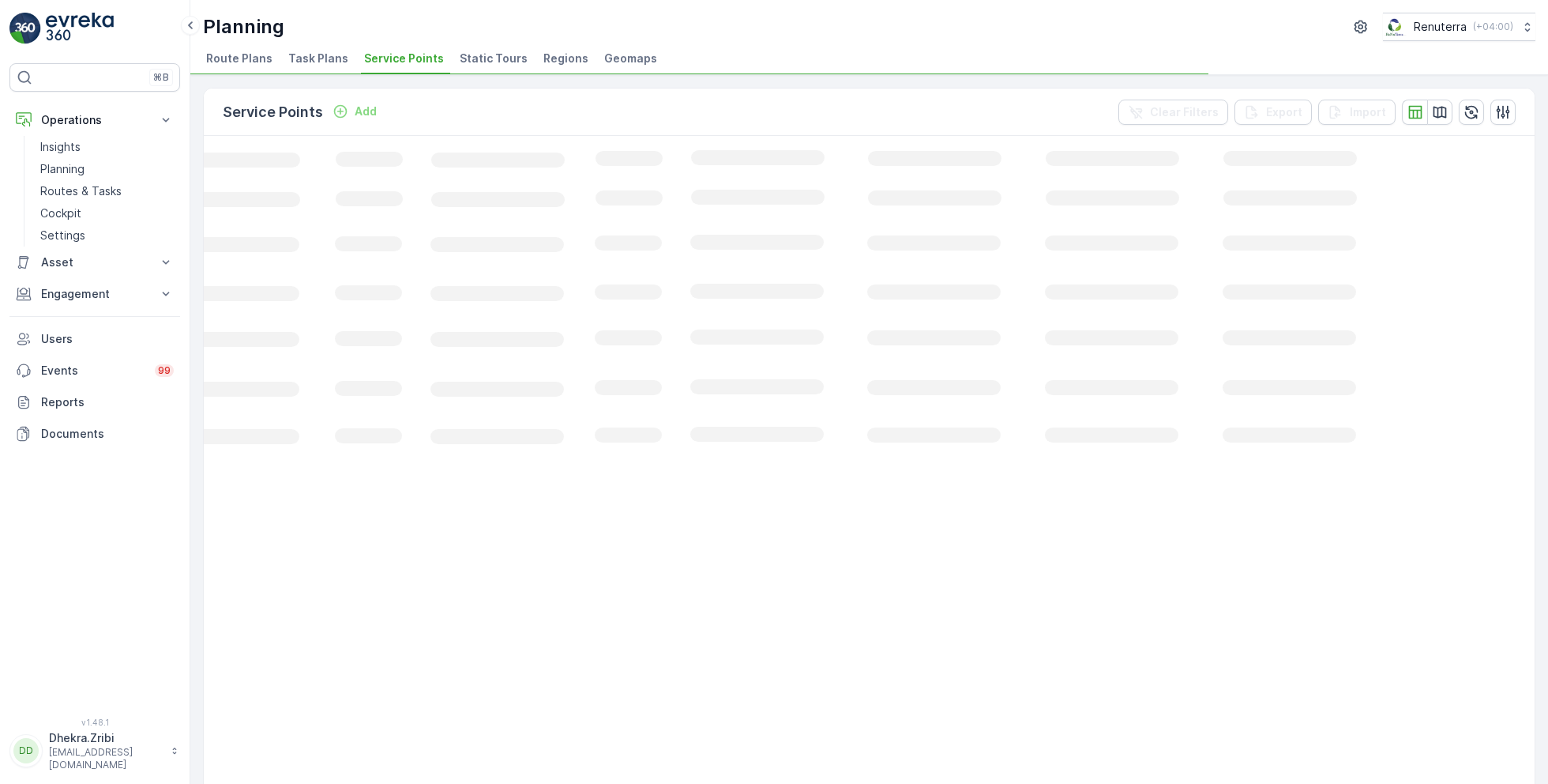
scroll to position [0, 188]
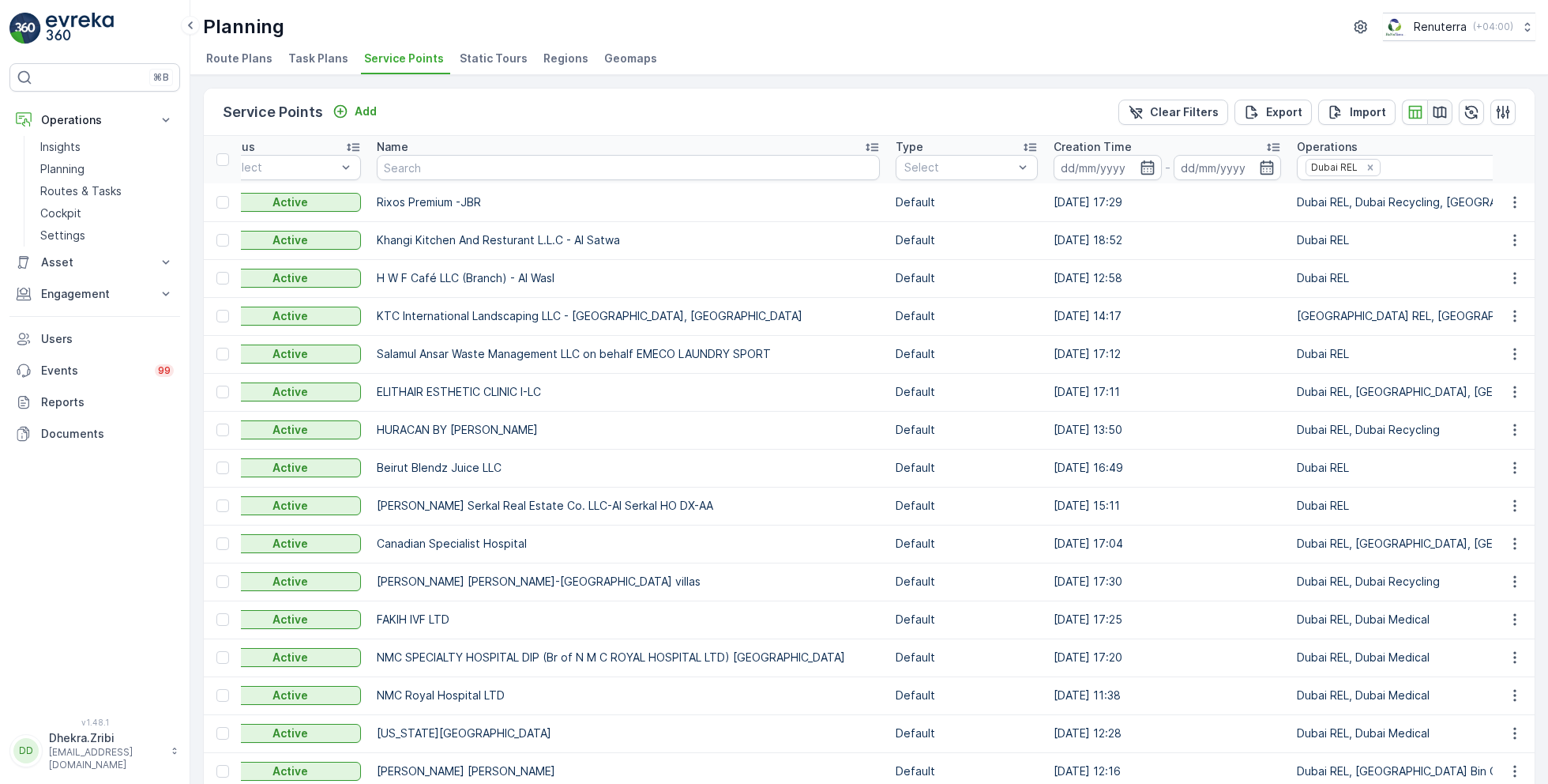
click at [1442, 112] on icon "button" at bounding box center [1441, 112] width 13 height 12
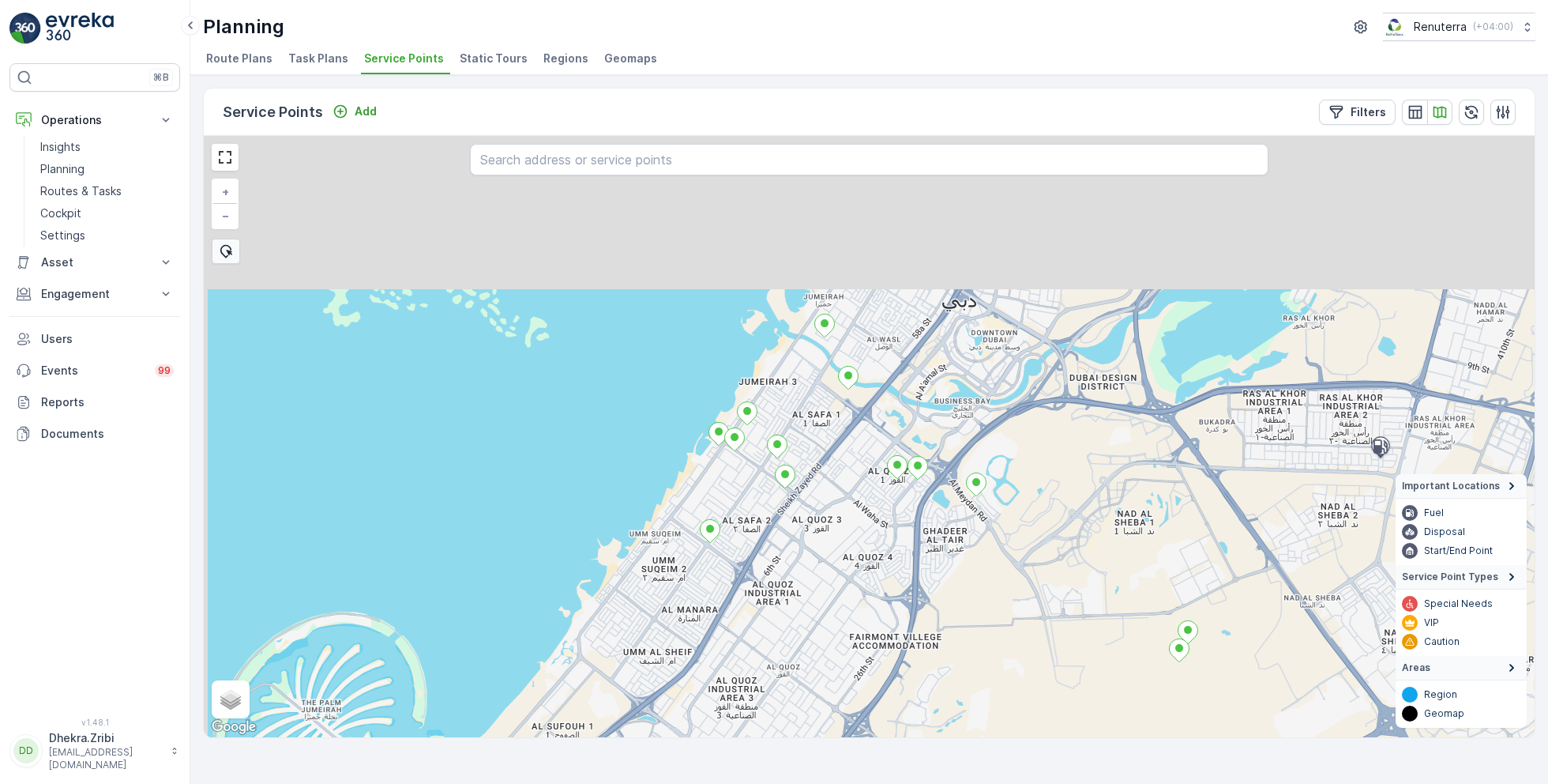
drag, startPoint x: 756, startPoint y: 335, endPoint x: 804, endPoint y: 532, distance: 202.8
click at [804, 532] on div "+ − Satellite Roadmap Terrain Hybrid Leaflet Keyboard shortcuts Map Data Map da…" at bounding box center [870, 436] width 1331 height 601
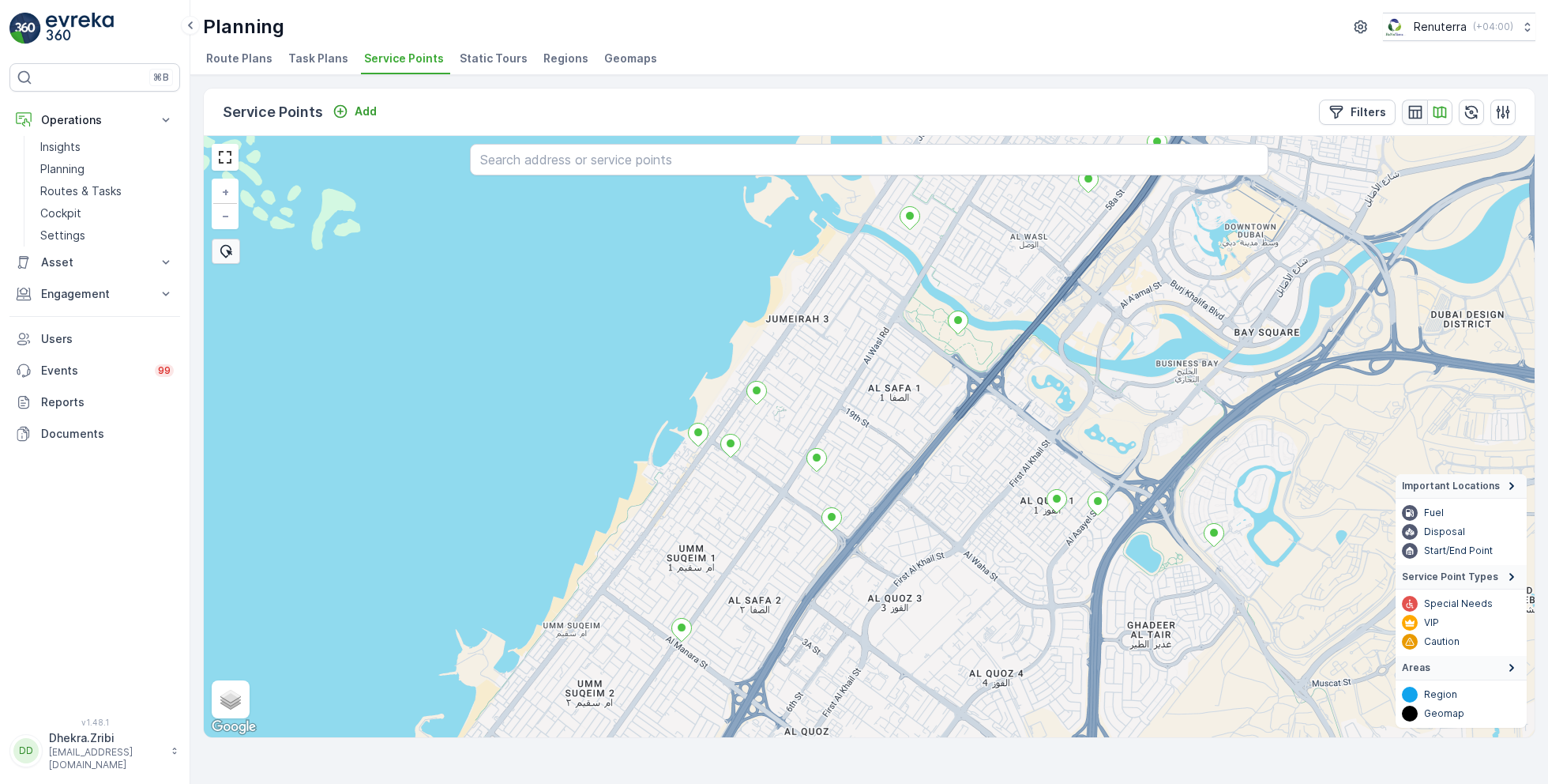
click at [1415, 112] on icon "button" at bounding box center [1415, 112] width 15 height 15
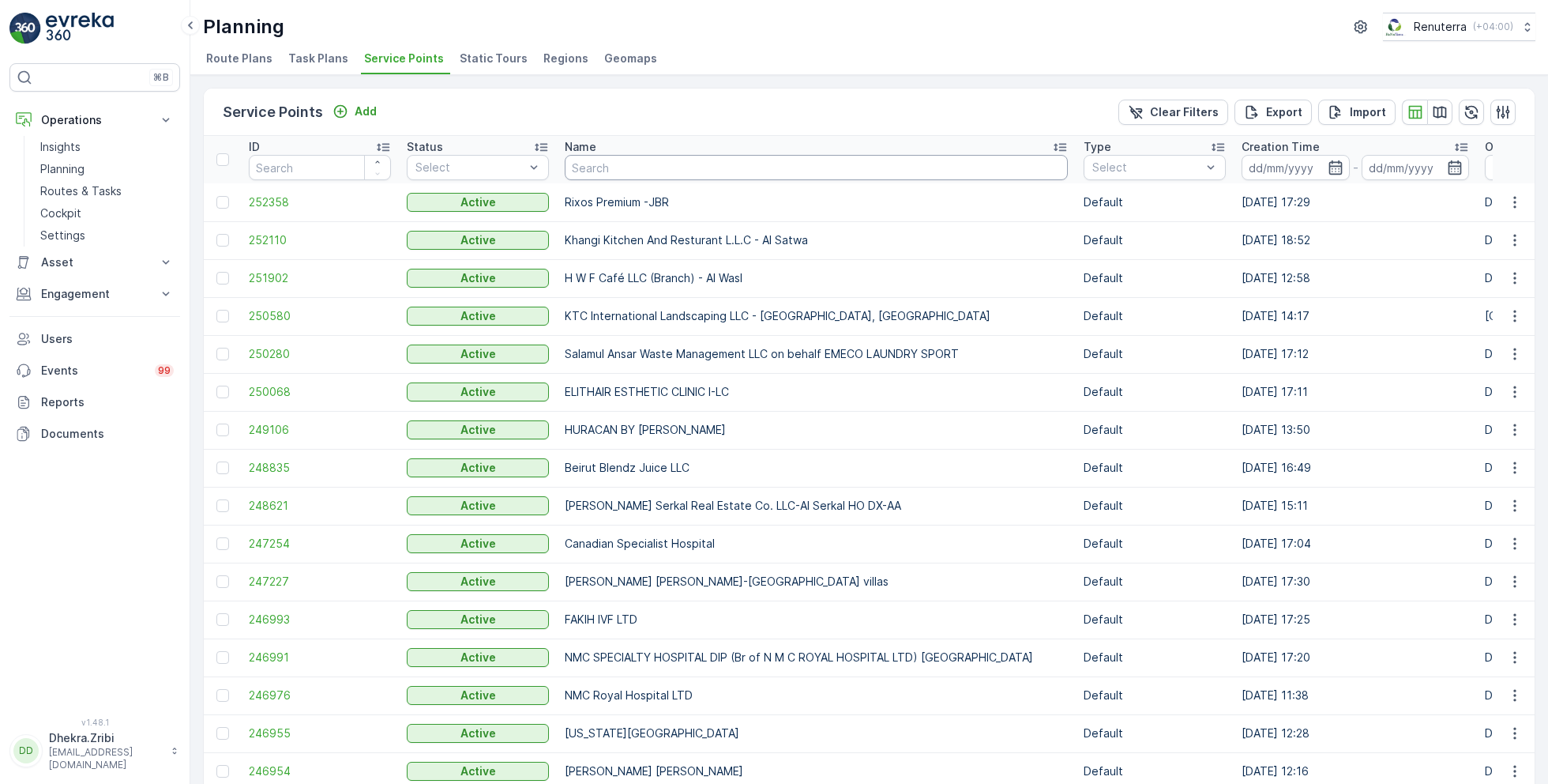
click at [647, 165] on input "text" at bounding box center [816, 168] width 503 height 25
type input "a"
type input "qasar"
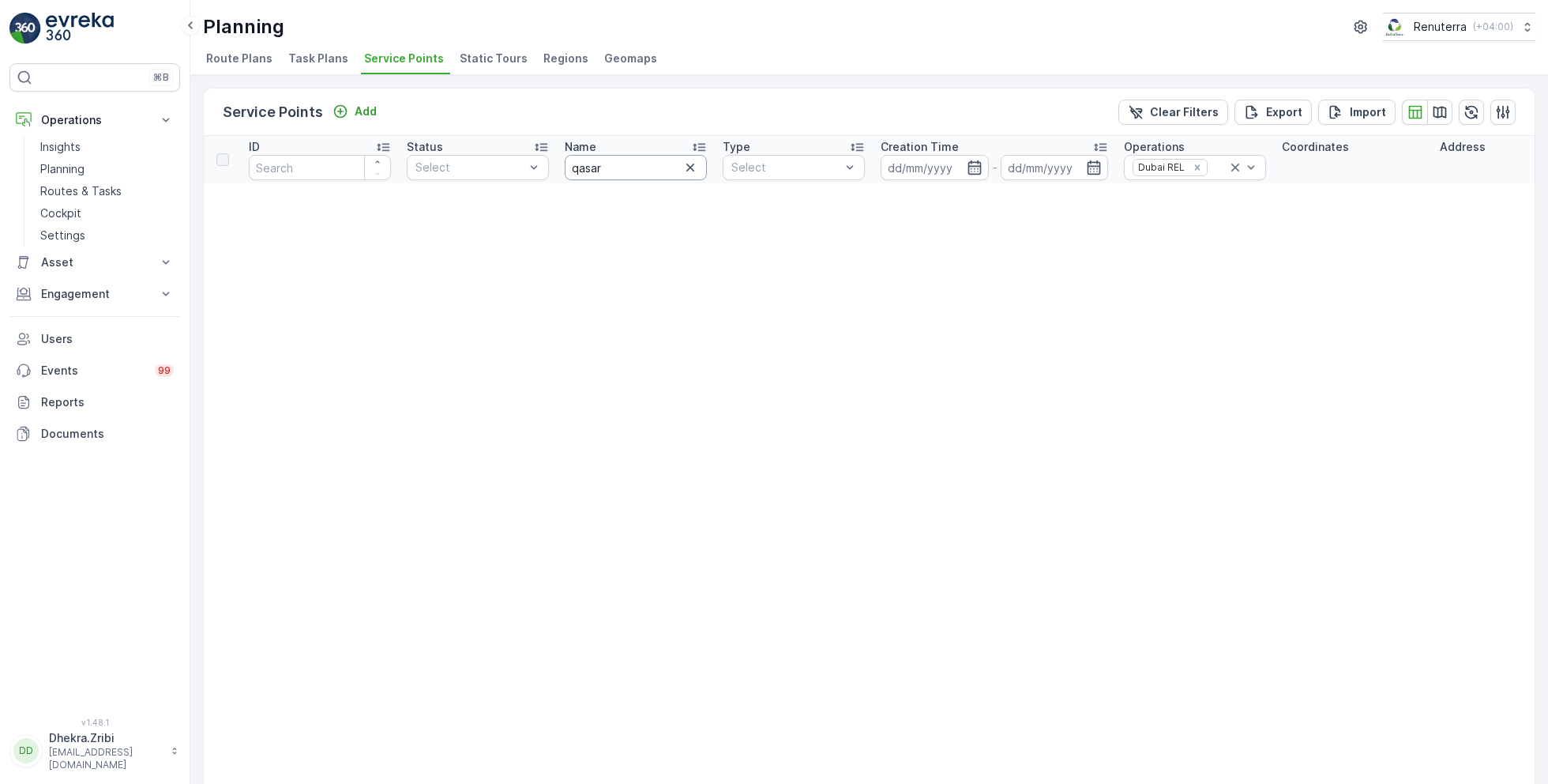
click at [619, 170] on input "qasar" at bounding box center [636, 168] width 143 height 25
type input "q"
type input "hira"
click at [663, 173] on input "hira" at bounding box center [636, 168] width 143 height 25
type input "hir"
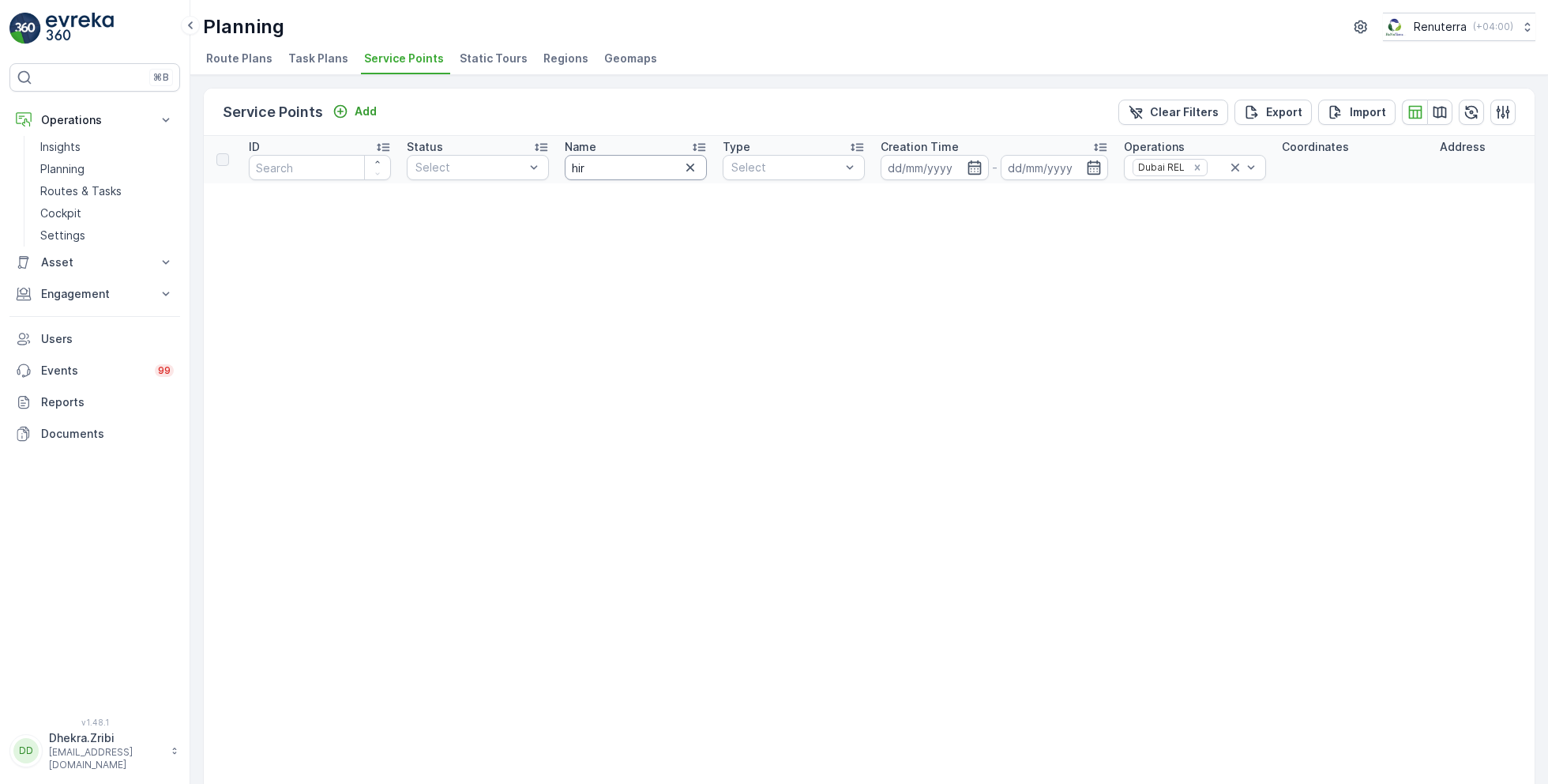
click at [600, 169] on input "hir" at bounding box center [636, 168] width 143 height 25
type input "hi"
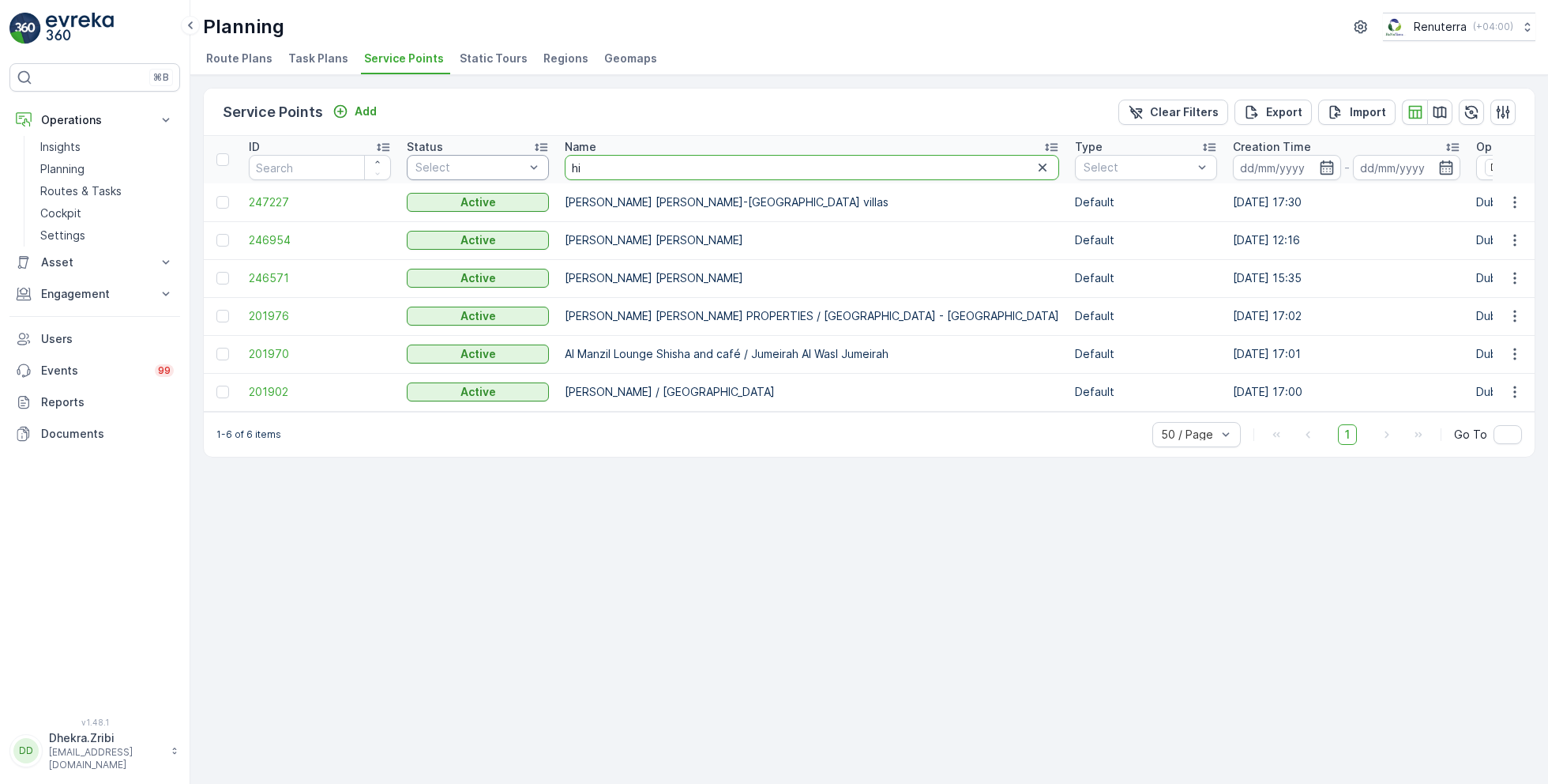
drag, startPoint x: 607, startPoint y: 170, endPoint x: 515, endPoint y: 168, distance: 92.0
type input "[PERSON_NAME]"
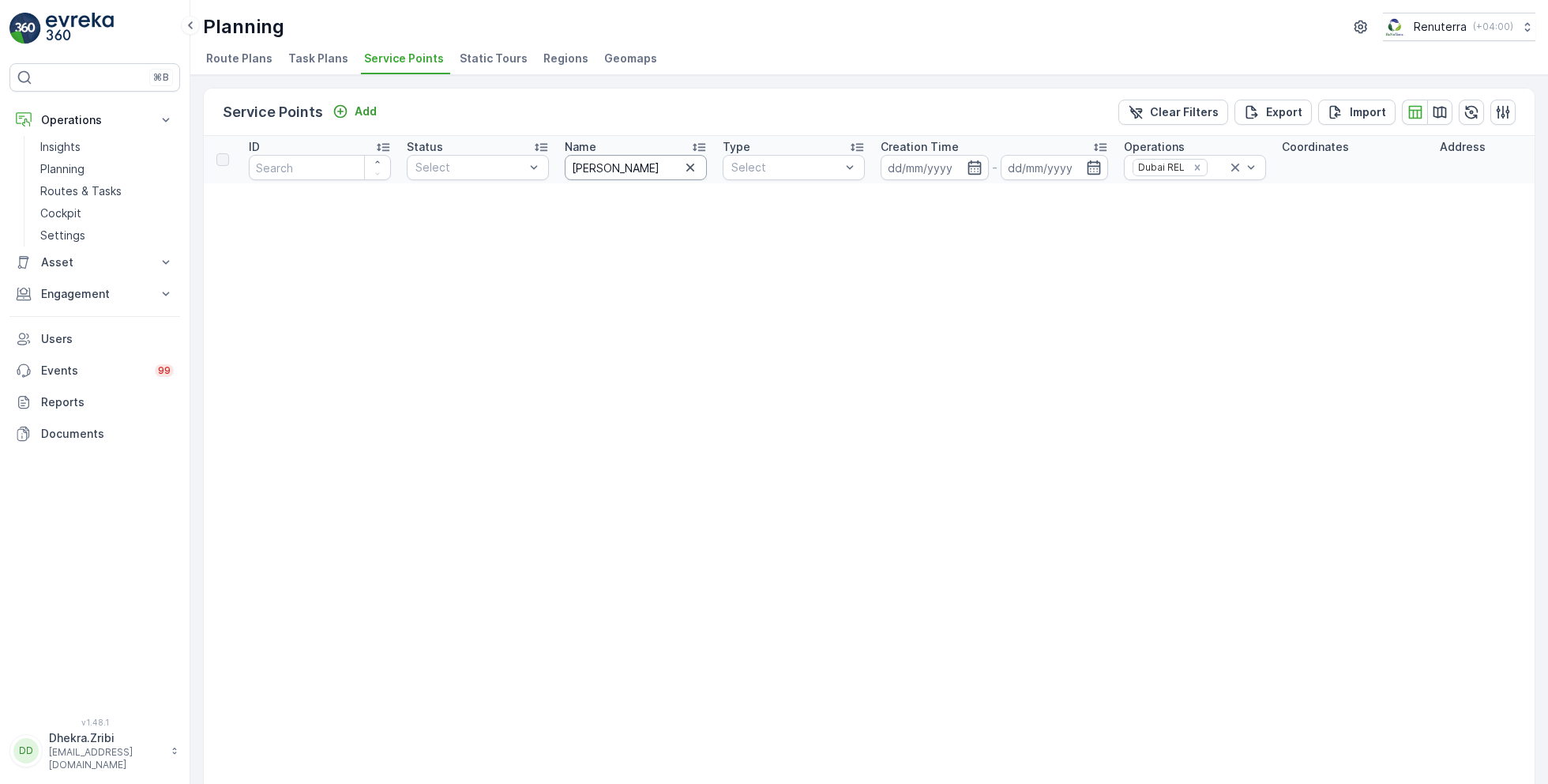
click at [617, 169] on input "[PERSON_NAME]" at bounding box center [636, 168] width 143 height 25
type input "ruc"
click at [589, 168] on input "ruc" at bounding box center [636, 168] width 143 height 25
type input "ru"
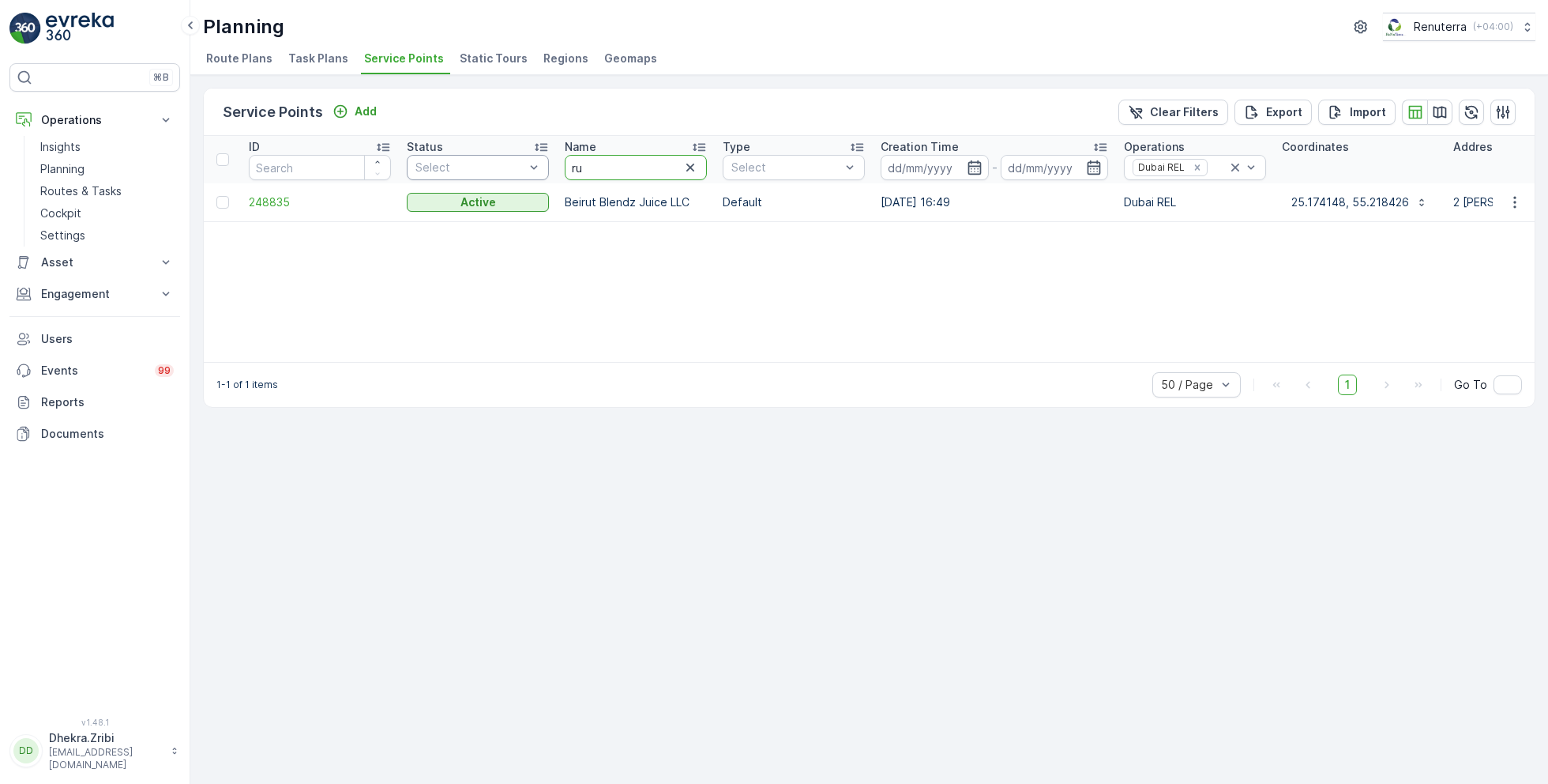
drag, startPoint x: 607, startPoint y: 173, endPoint x: 528, endPoint y: 168, distance: 79.2
type input "al [PERSON_NAME]"
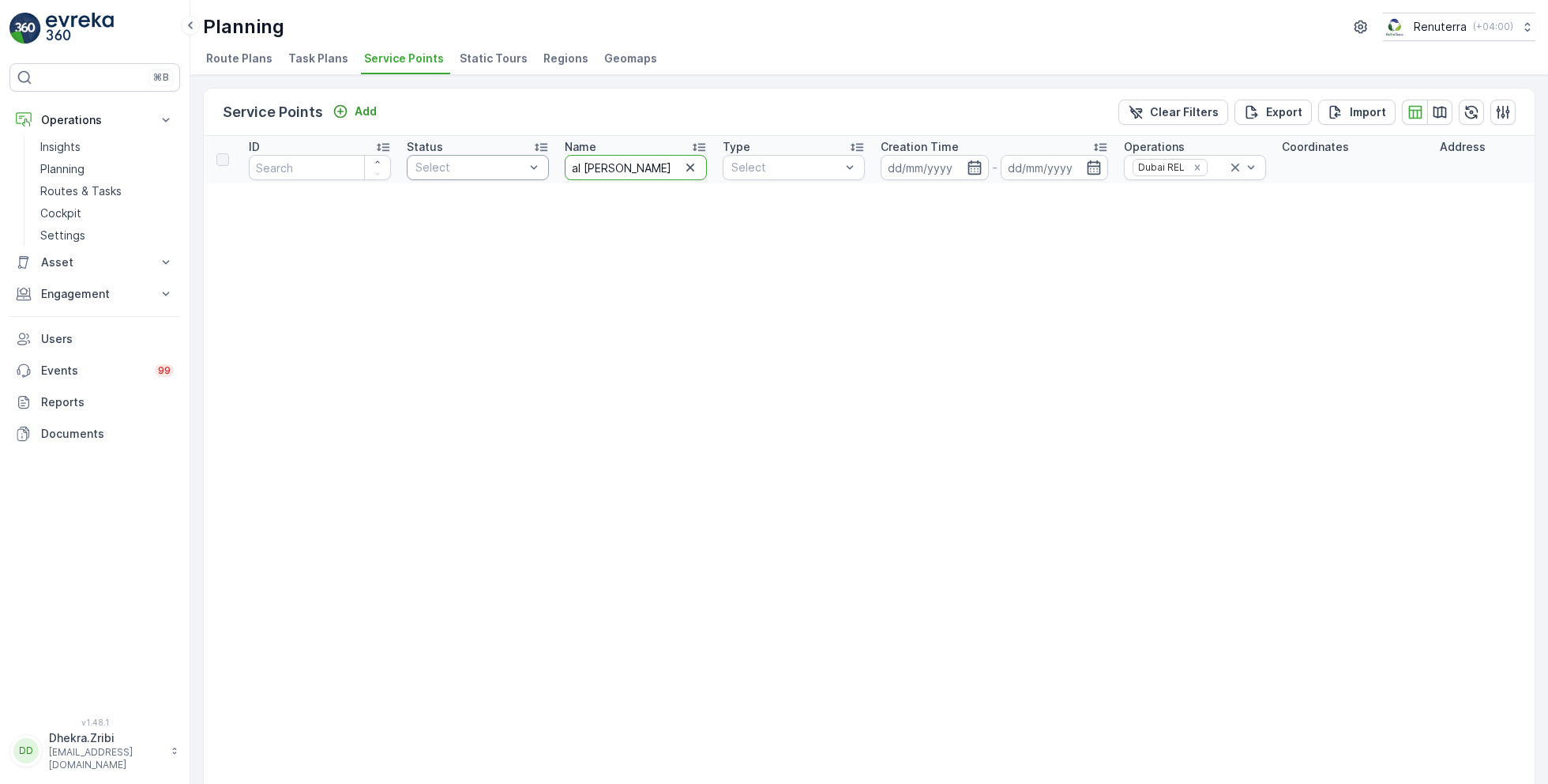
drag, startPoint x: 625, startPoint y: 171, endPoint x: 490, endPoint y: 156, distance: 135.8
type input "A"
type input "Qaser Al"
drag, startPoint x: 639, startPoint y: 162, endPoint x: 512, endPoint y: 159, distance: 127.0
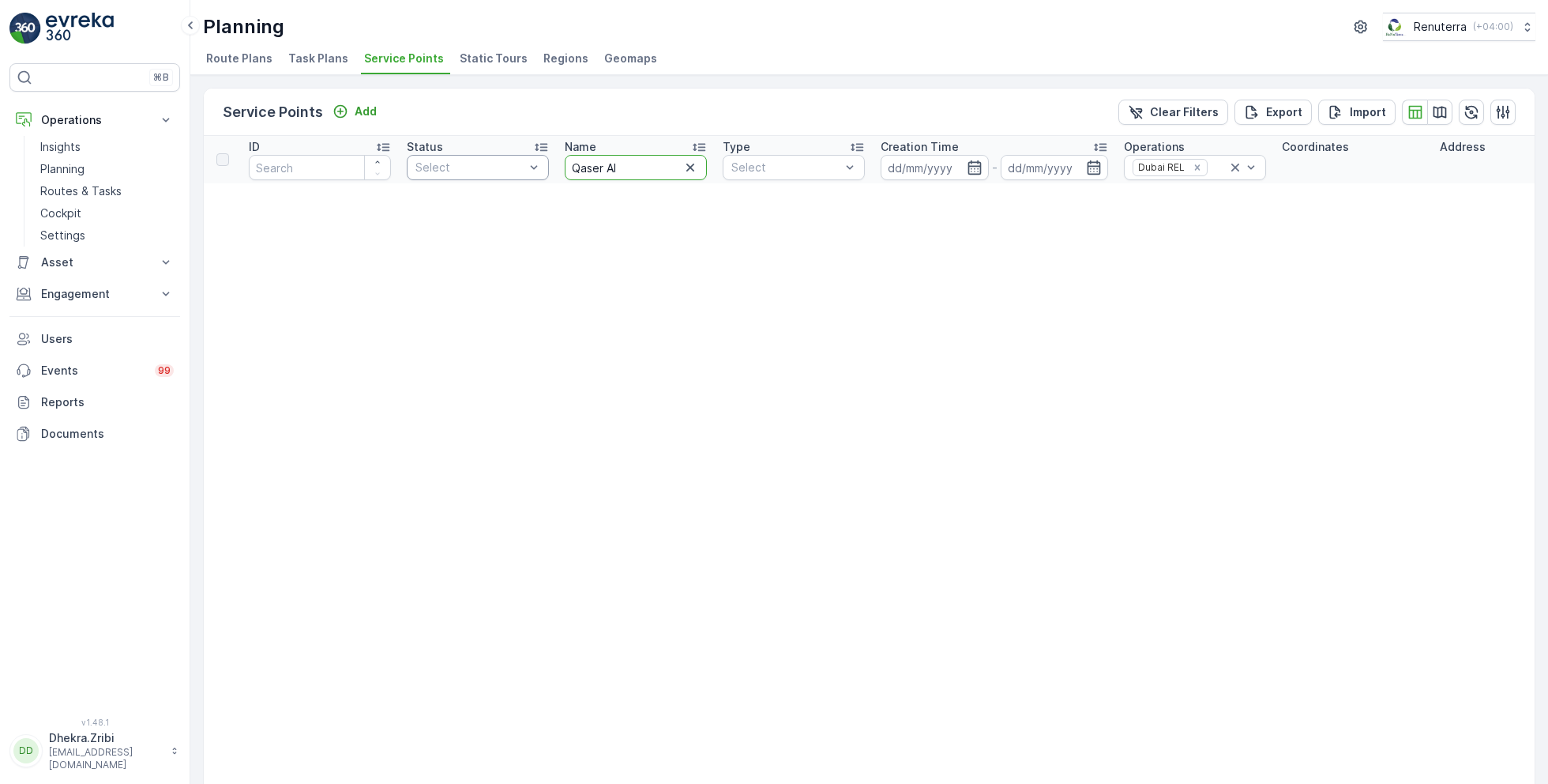
type input "Al [PERSON_NAME]"
drag, startPoint x: 618, startPoint y: 166, endPoint x: 478, endPoint y: 161, distance: 140.1
type input "[PERSON_NAME]"
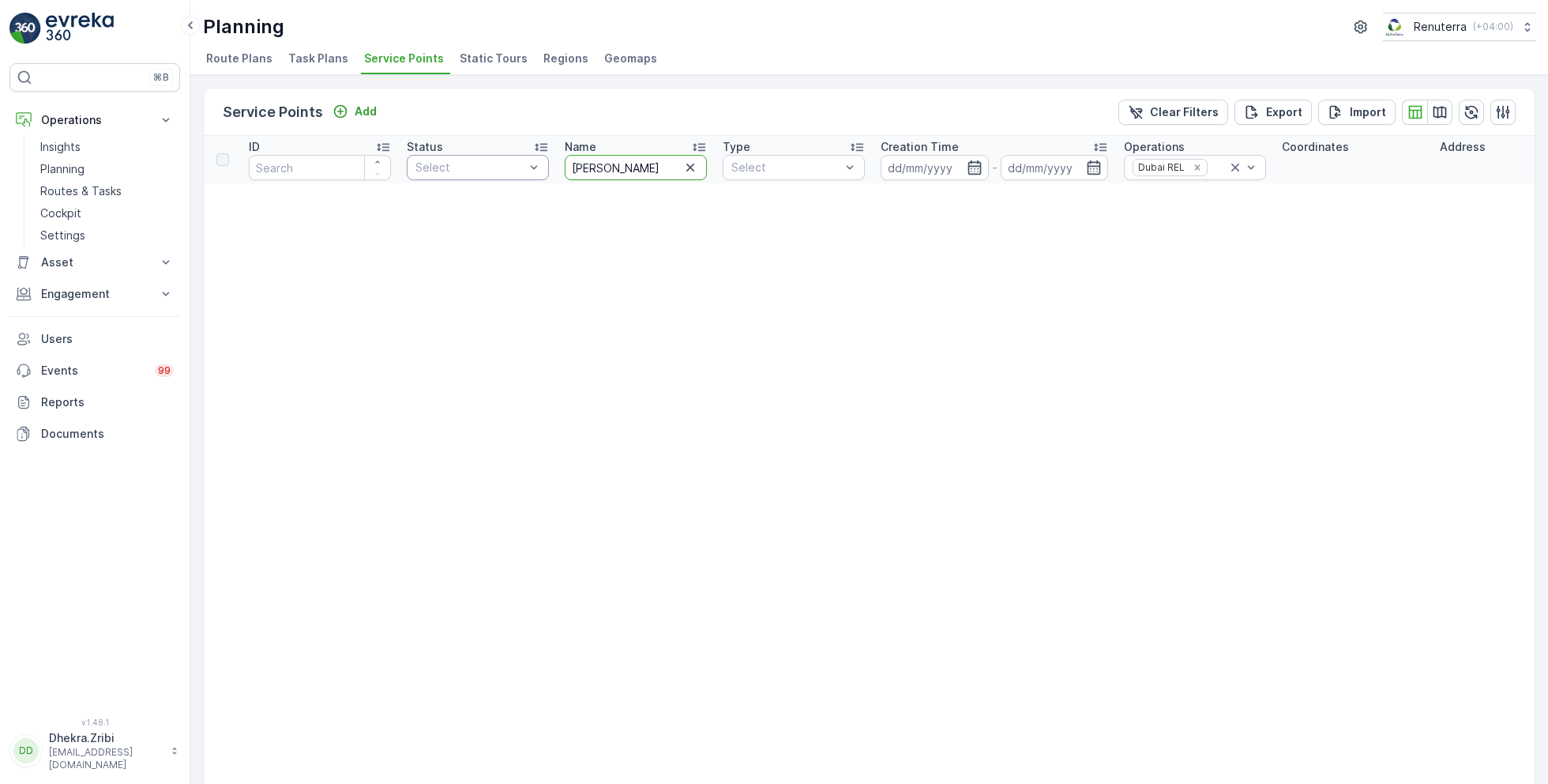
drag, startPoint x: 621, startPoint y: 169, endPoint x: 486, endPoint y: 160, distance: 135.3
type input "alruchi"
drag, startPoint x: 620, startPoint y: 163, endPoint x: 478, endPoint y: 145, distance: 143.1
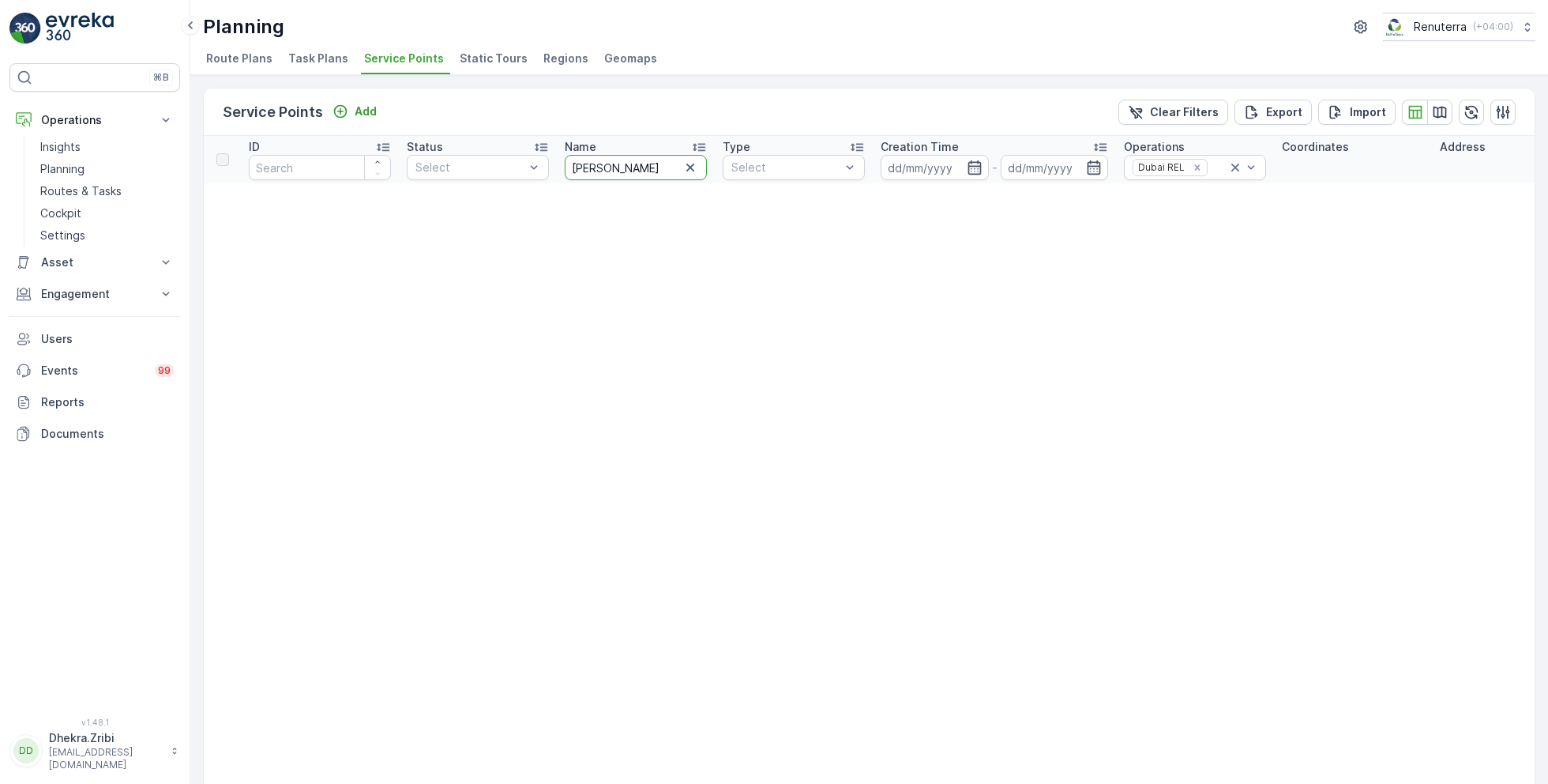
type input "[PERSON_NAME]"
click at [1235, 170] on icon at bounding box center [1235, 168] width 15 height 15
drag, startPoint x: 635, startPoint y: 170, endPoint x: 452, endPoint y: 157, distance: 183.5
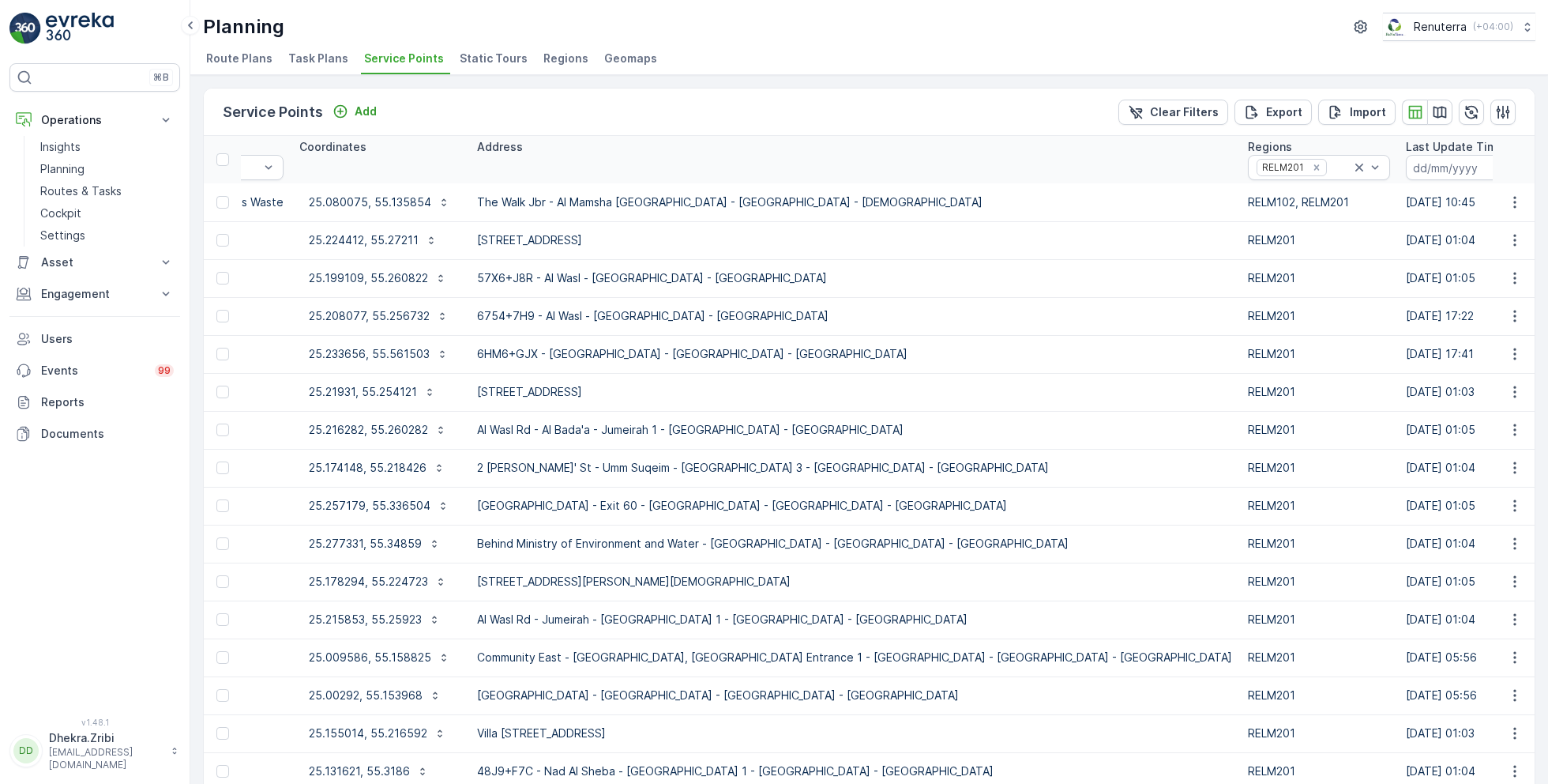
scroll to position [0, 1719]
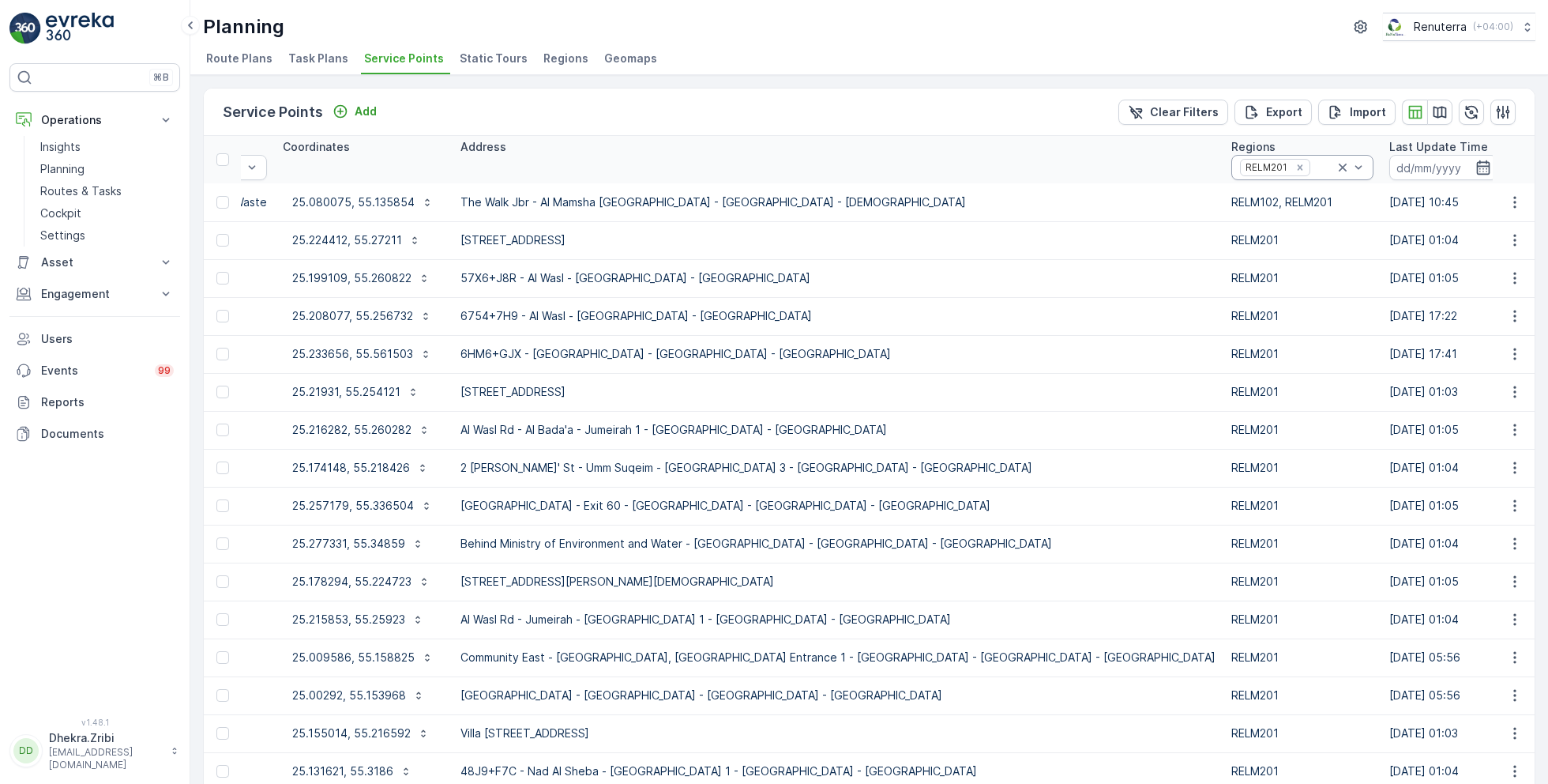
click at [1335, 163] on icon at bounding box center [1343, 168] width 15 height 15
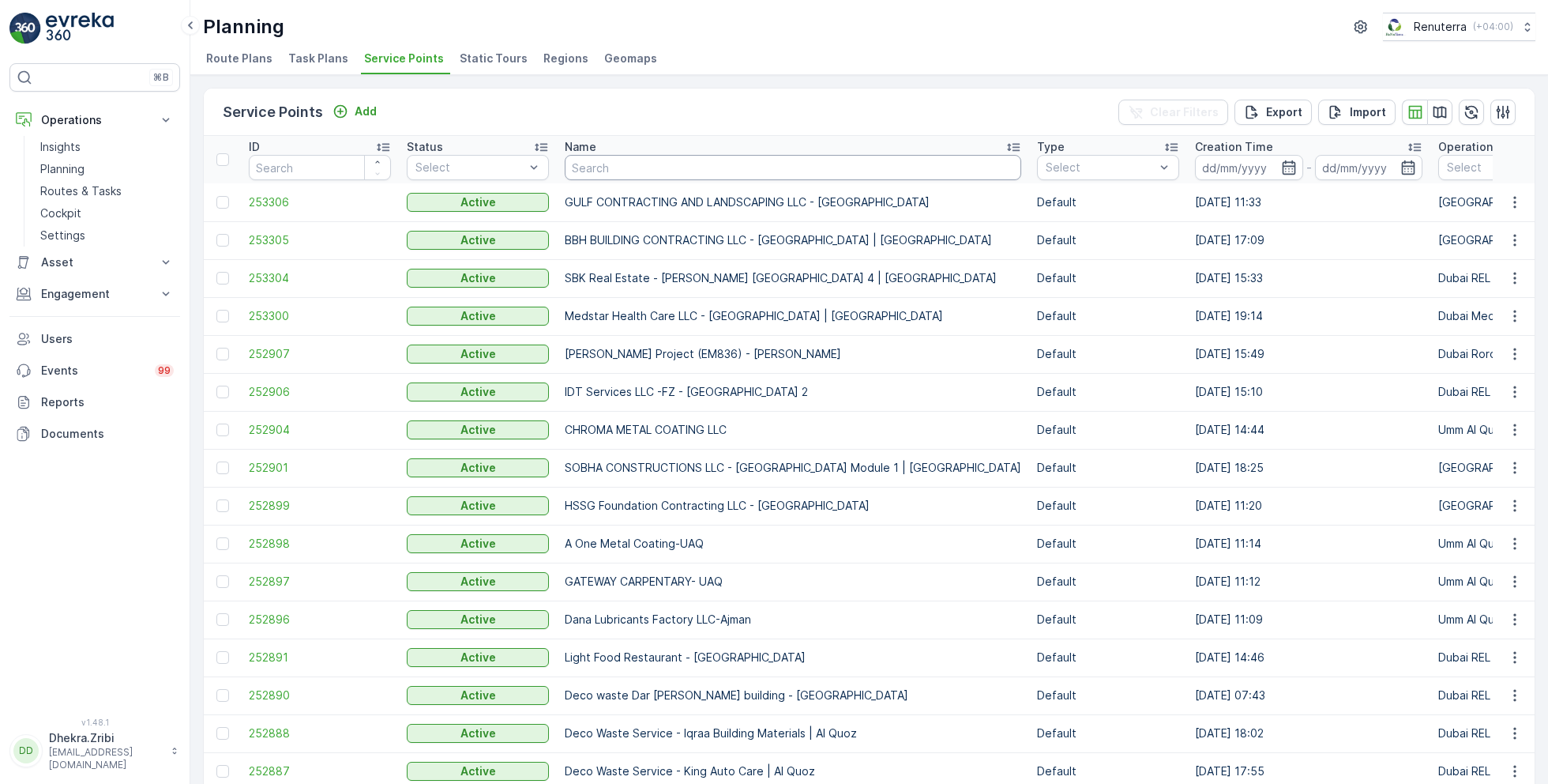
click at [633, 161] on input "text" at bounding box center [793, 168] width 457 height 25
type input "[PERSON_NAME]"
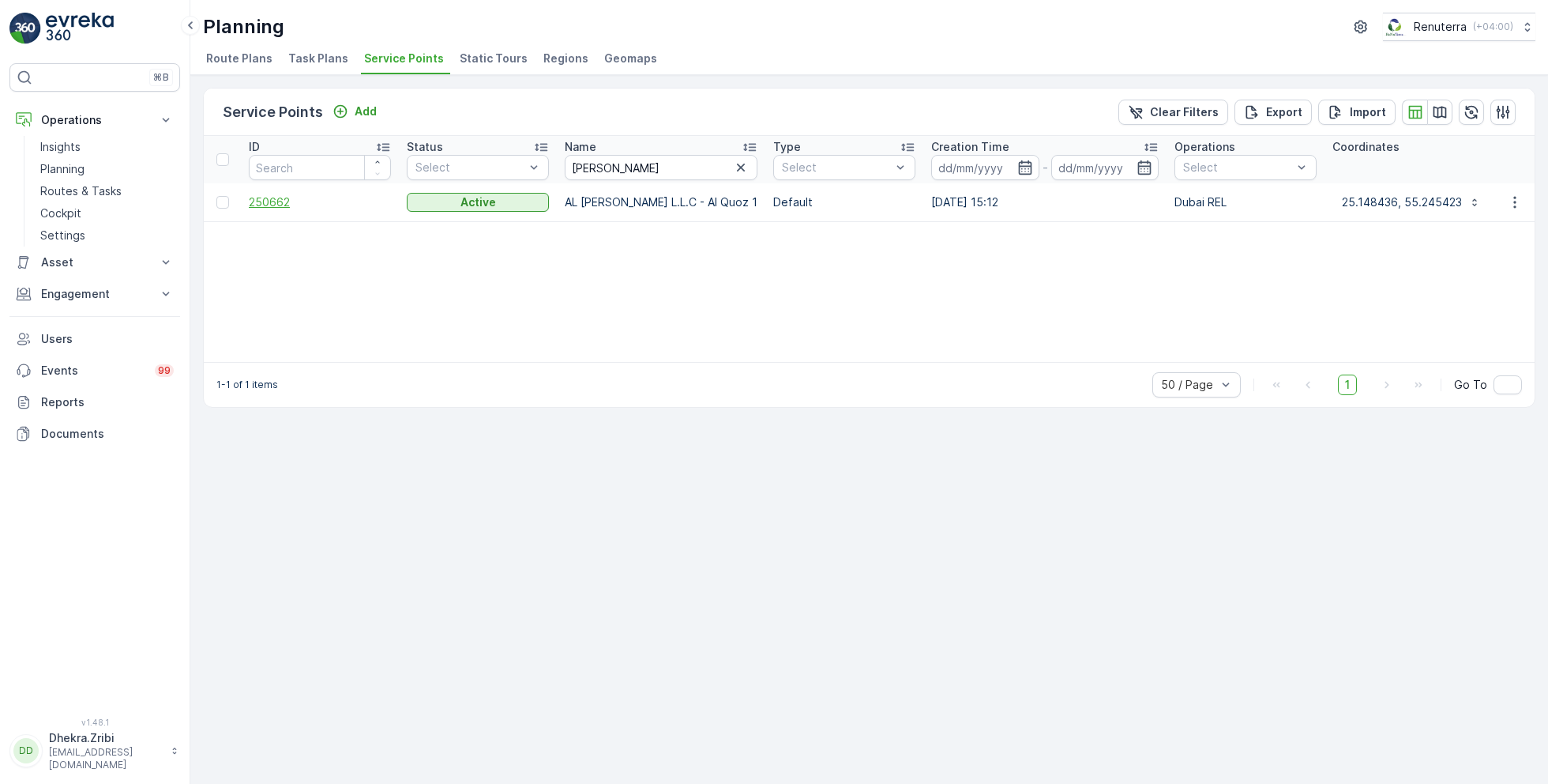
click at [283, 200] on span "250662" at bounding box center [320, 202] width 143 height 15
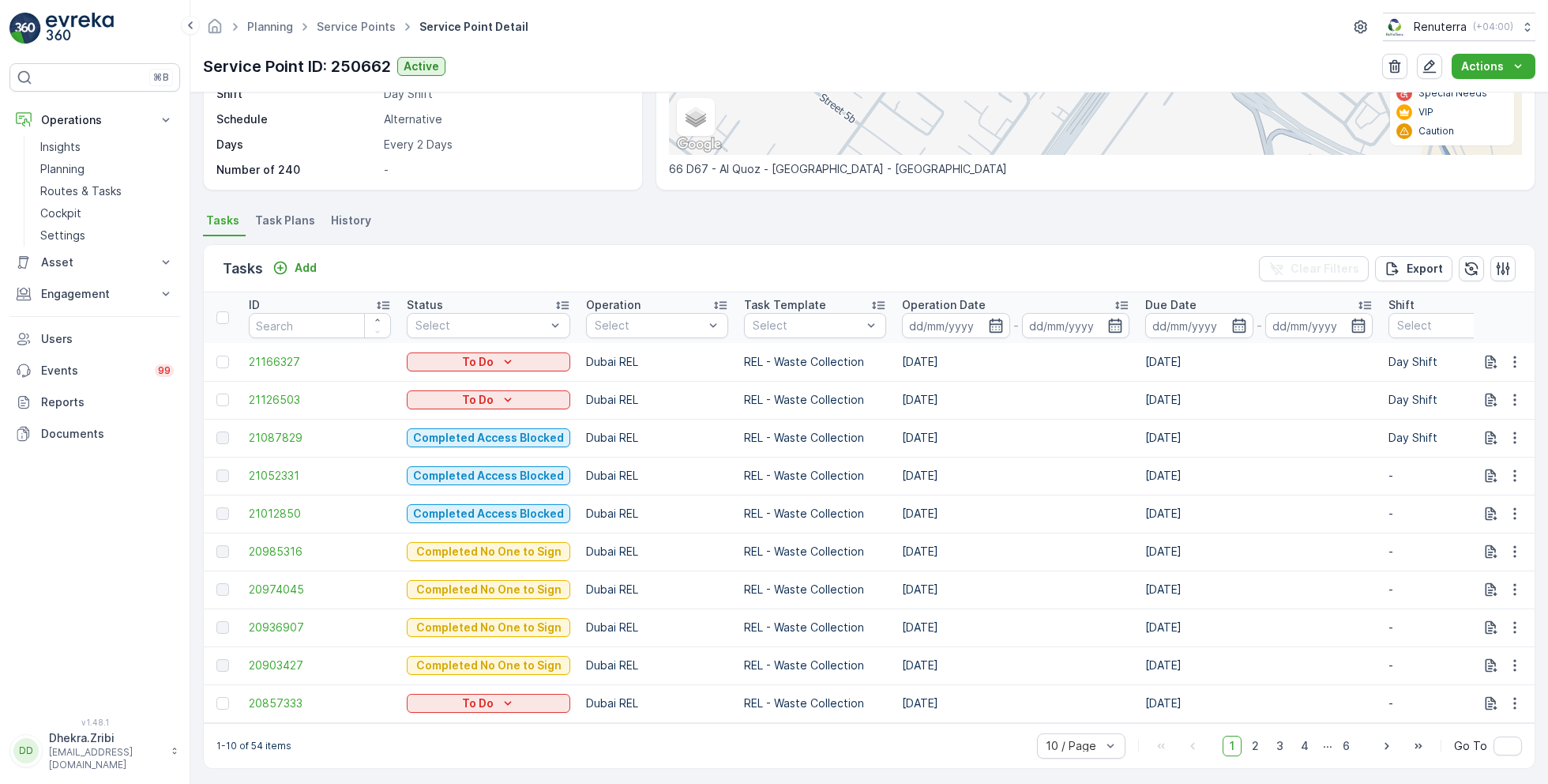
scroll to position [313, 0]
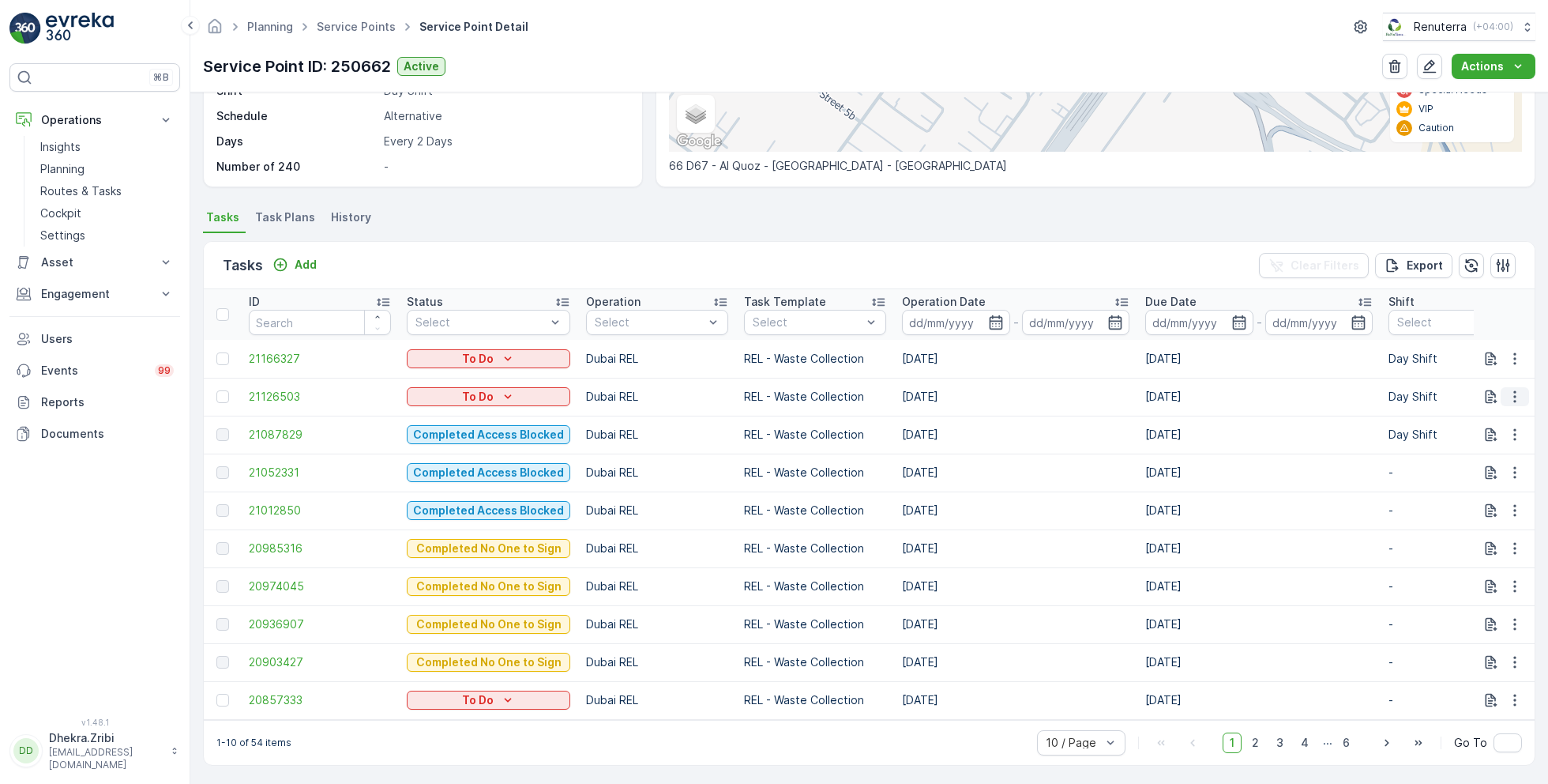
click at [1509, 393] on icon "button" at bounding box center [1515, 396] width 15 height 15
click at [1480, 463] on span "Change Route" at bounding box center [1475, 463] width 77 height 15
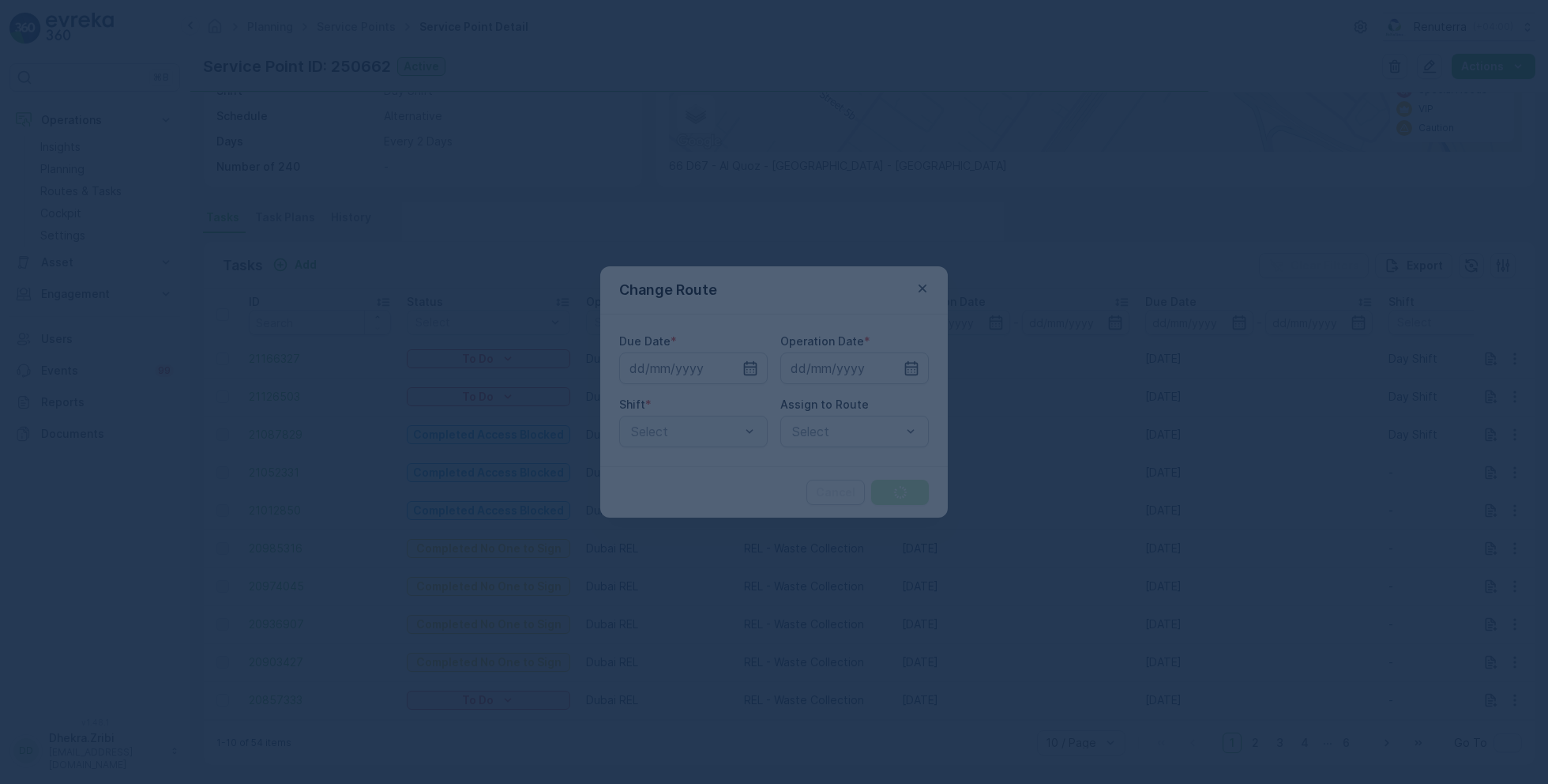
type input "[DATE]"
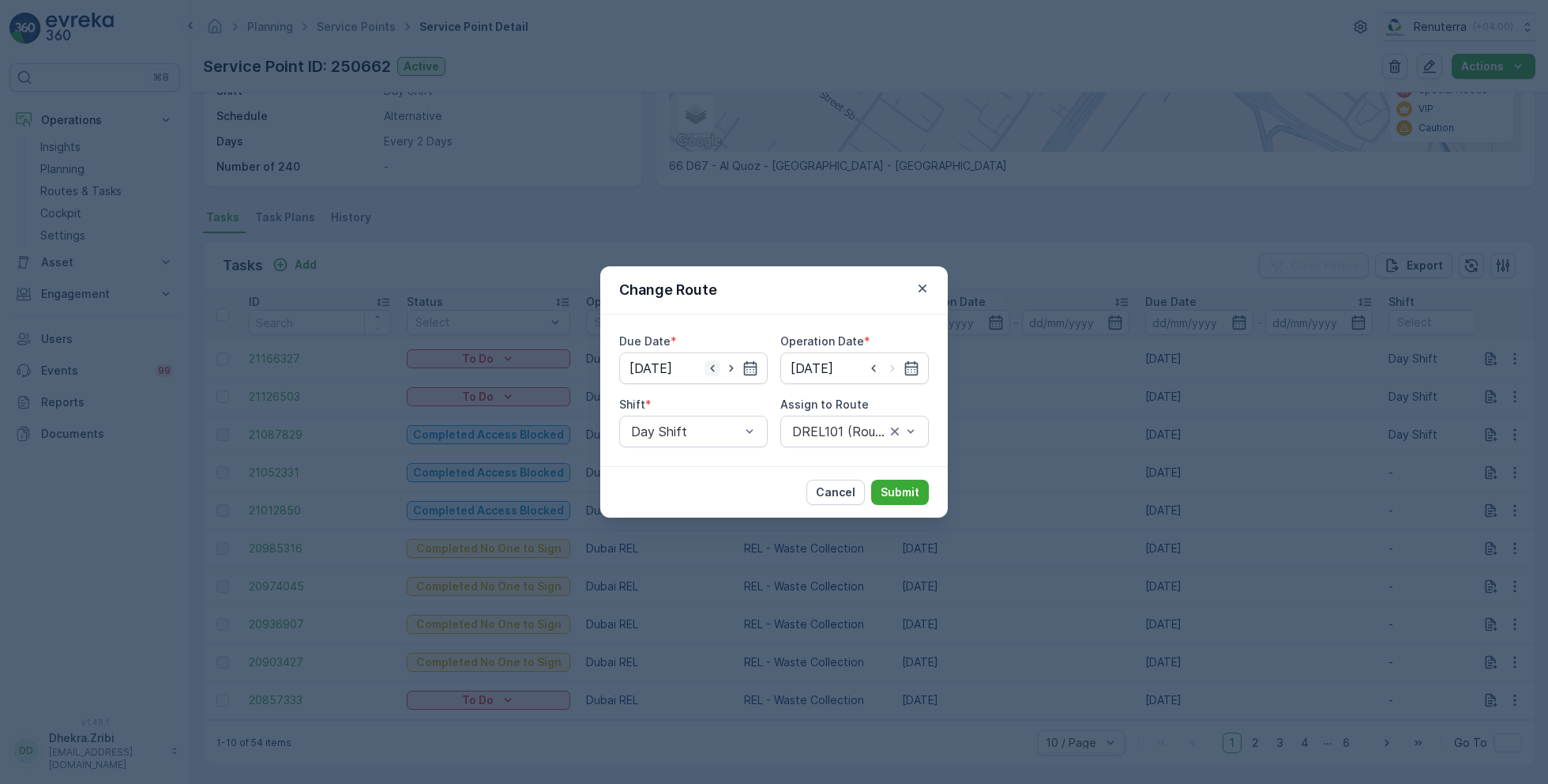
click at [718, 365] on icon "button" at bounding box center [713, 368] width 15 height 15
type input "[DATE]"
click at [905, 364] on icon "button" at bounding box center [912, 368] width 13 height 14
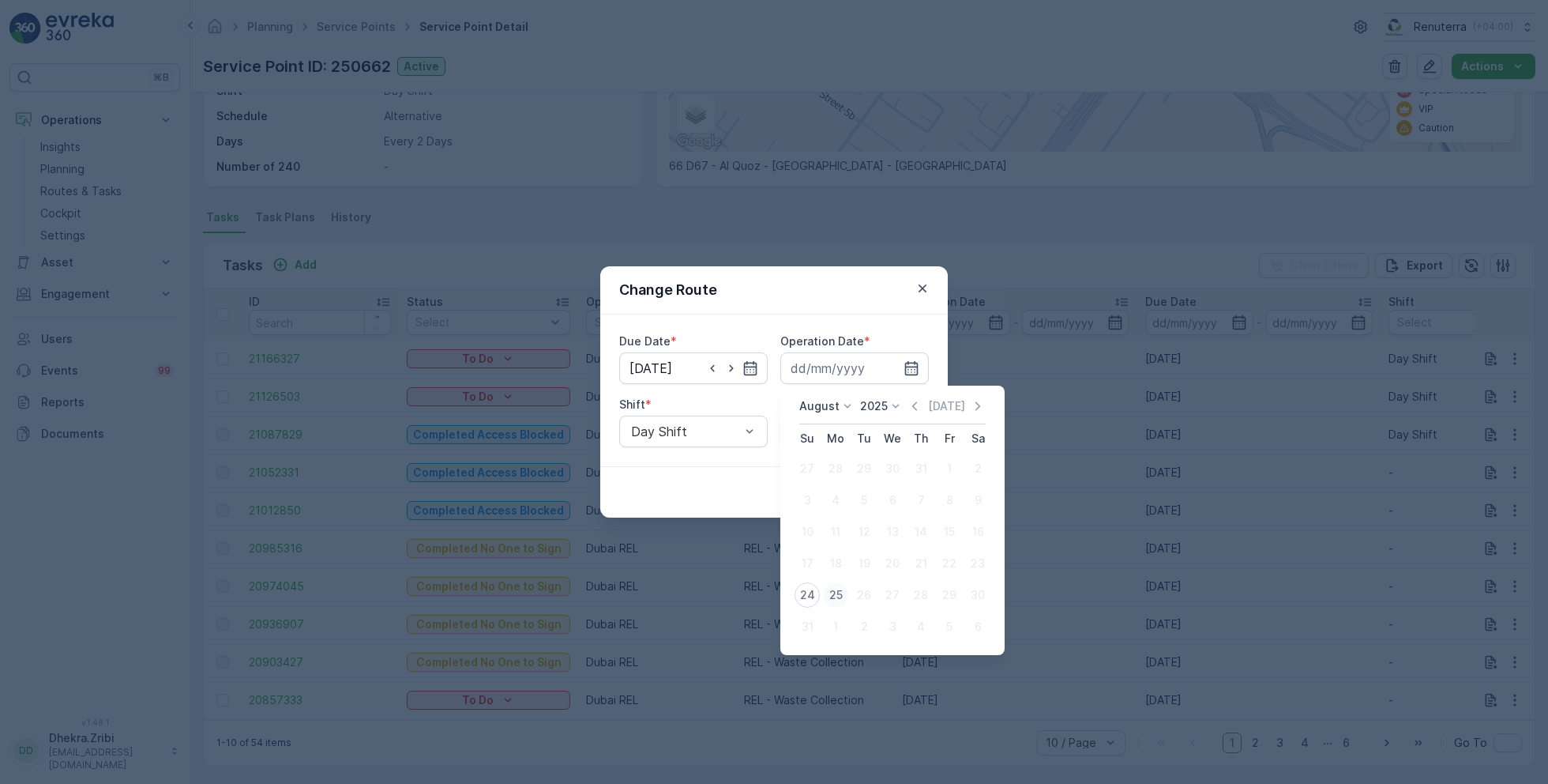
click at [830, 586] on div "25" at bounding box center [836, 594] width 25 height 25
type input "[DATE]"
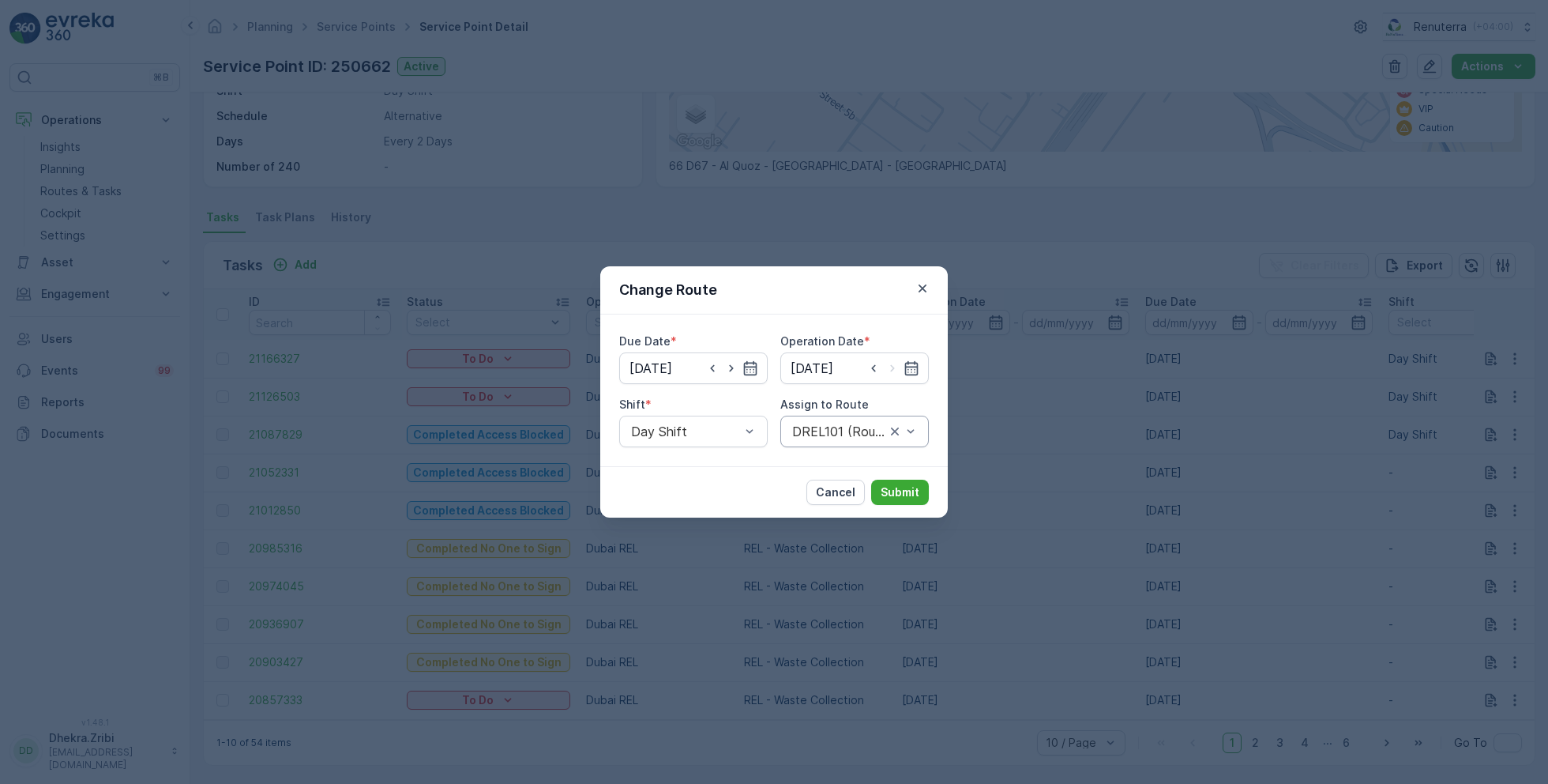
click at [841, 429] on div at bounding box center [839, 431] width 96 height 14
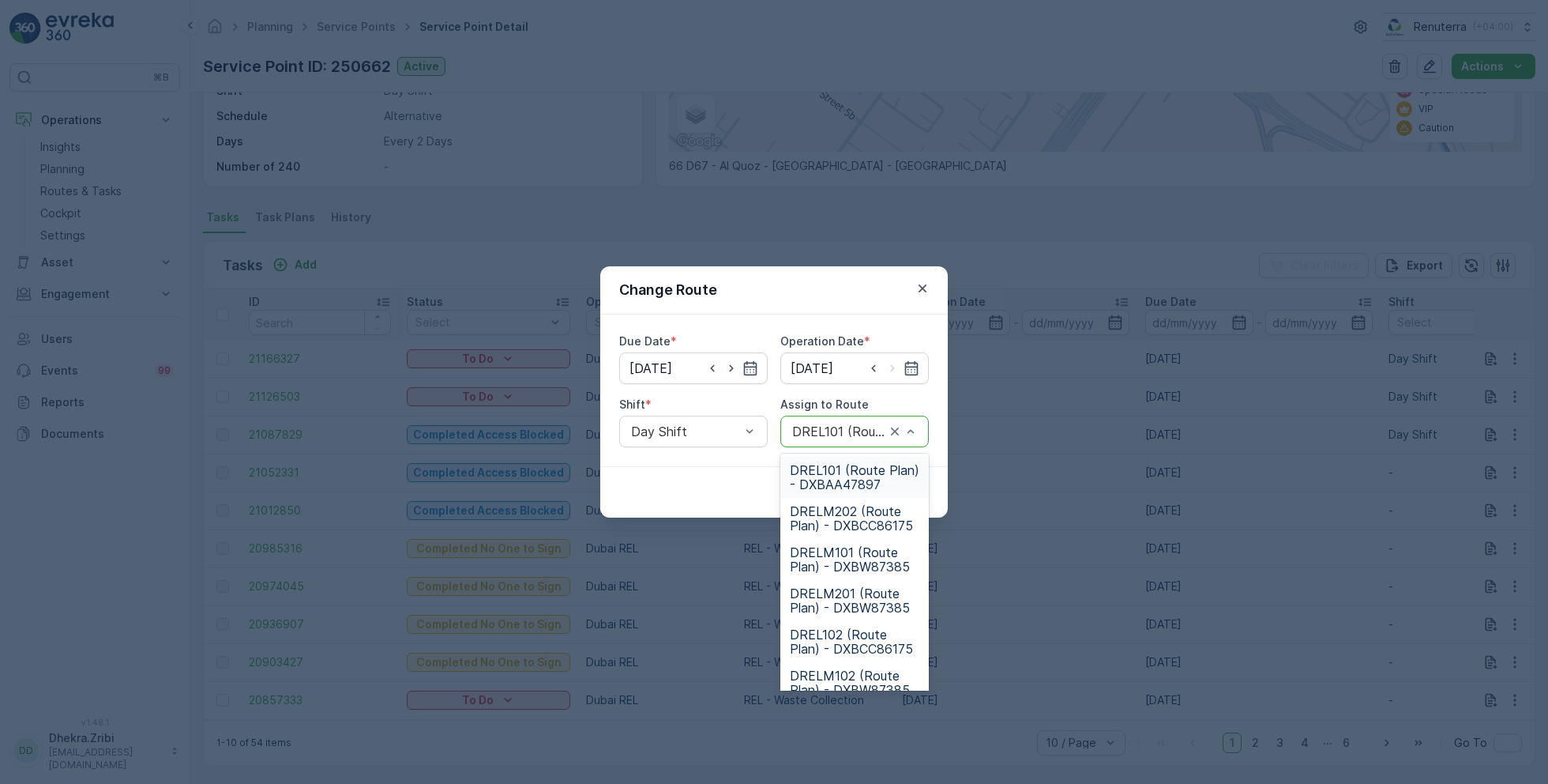
click at [848, 478] on span "DREL101 (Route Plan) - DXBAA47897" at bounding box center [854, 478] width 129 height 29
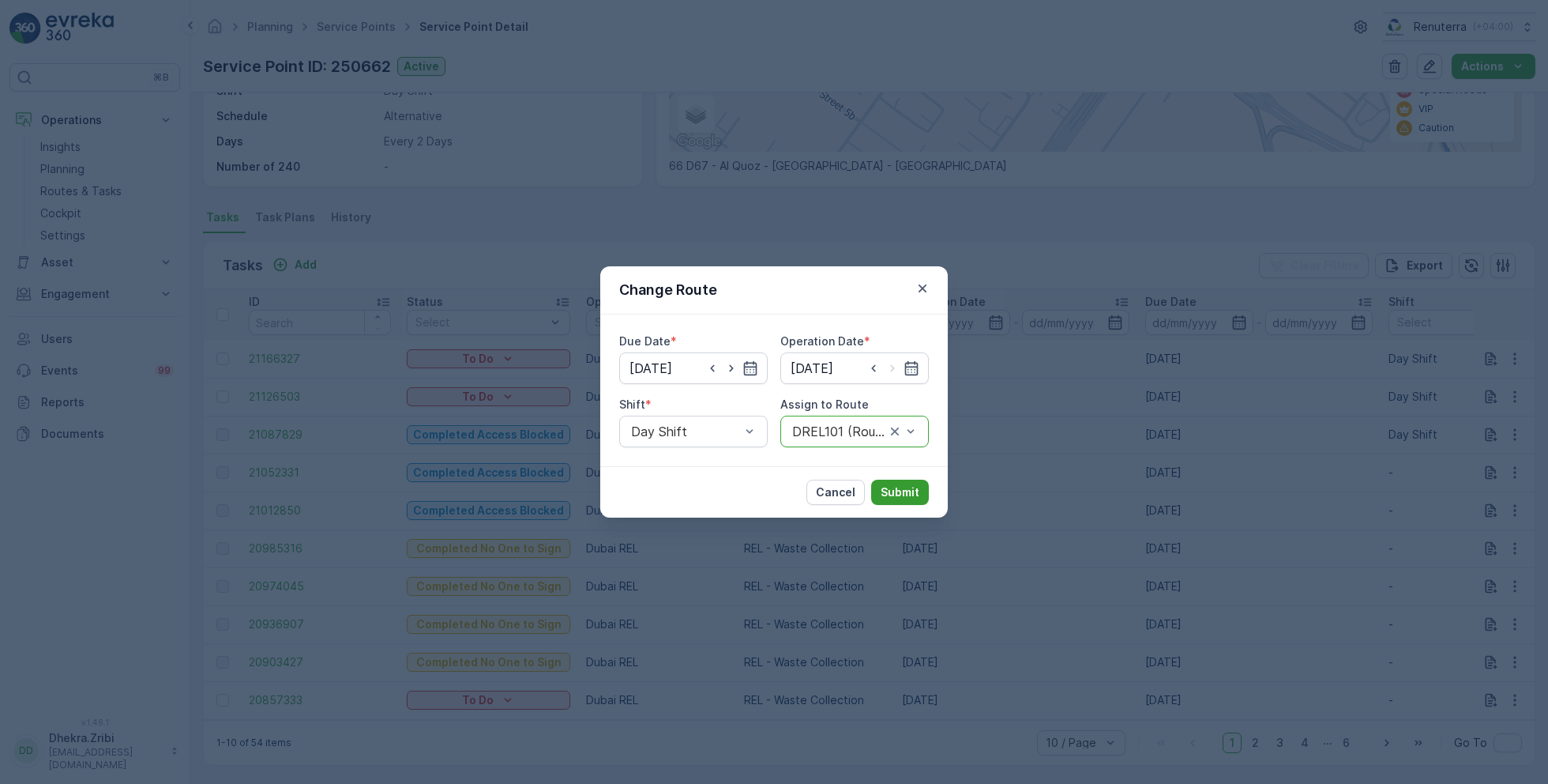
click at [906, 487] on p "Submit" at bounding box center [900, 492] width 39 height 15
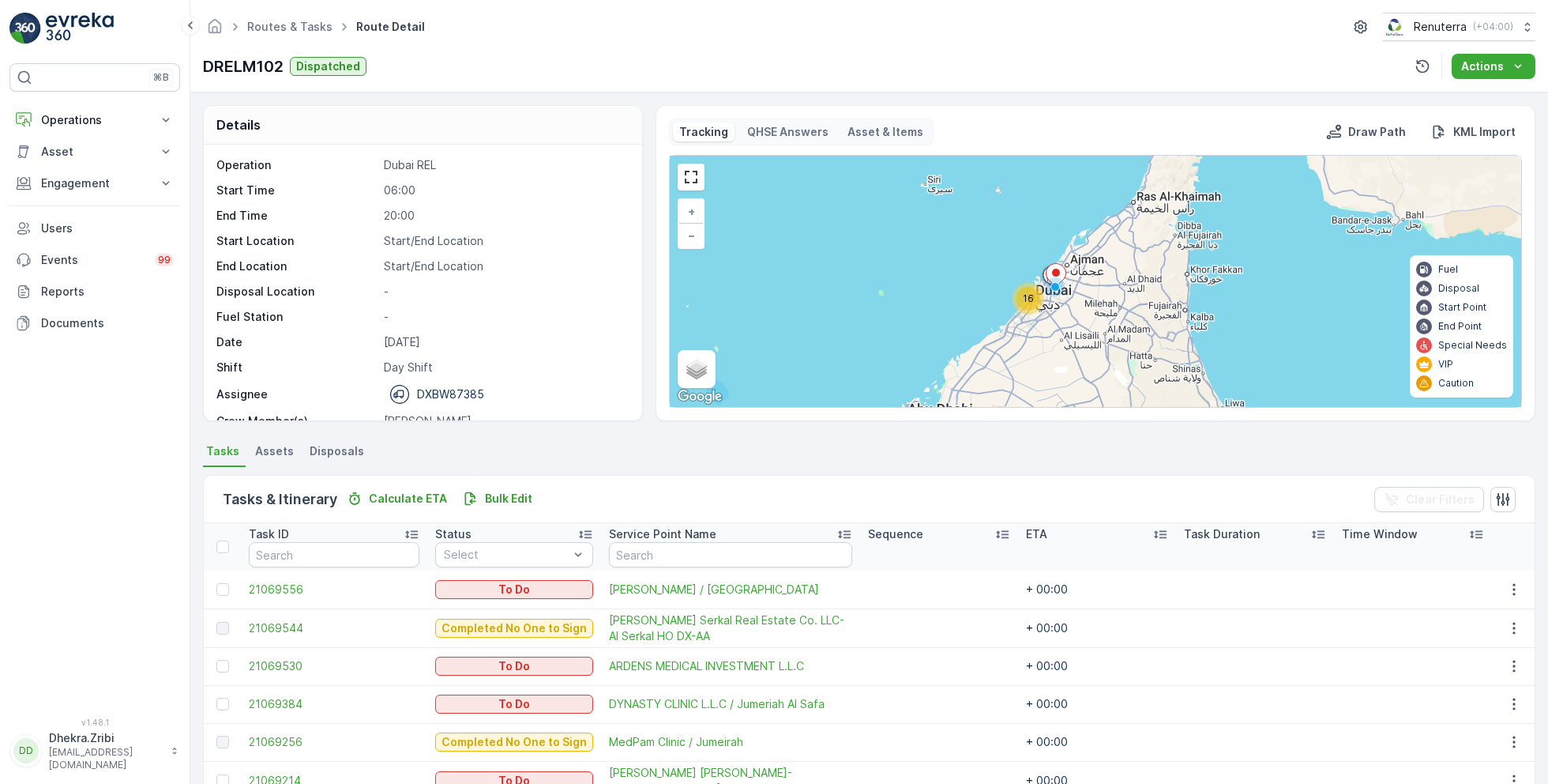
scroll to position [218, 0]
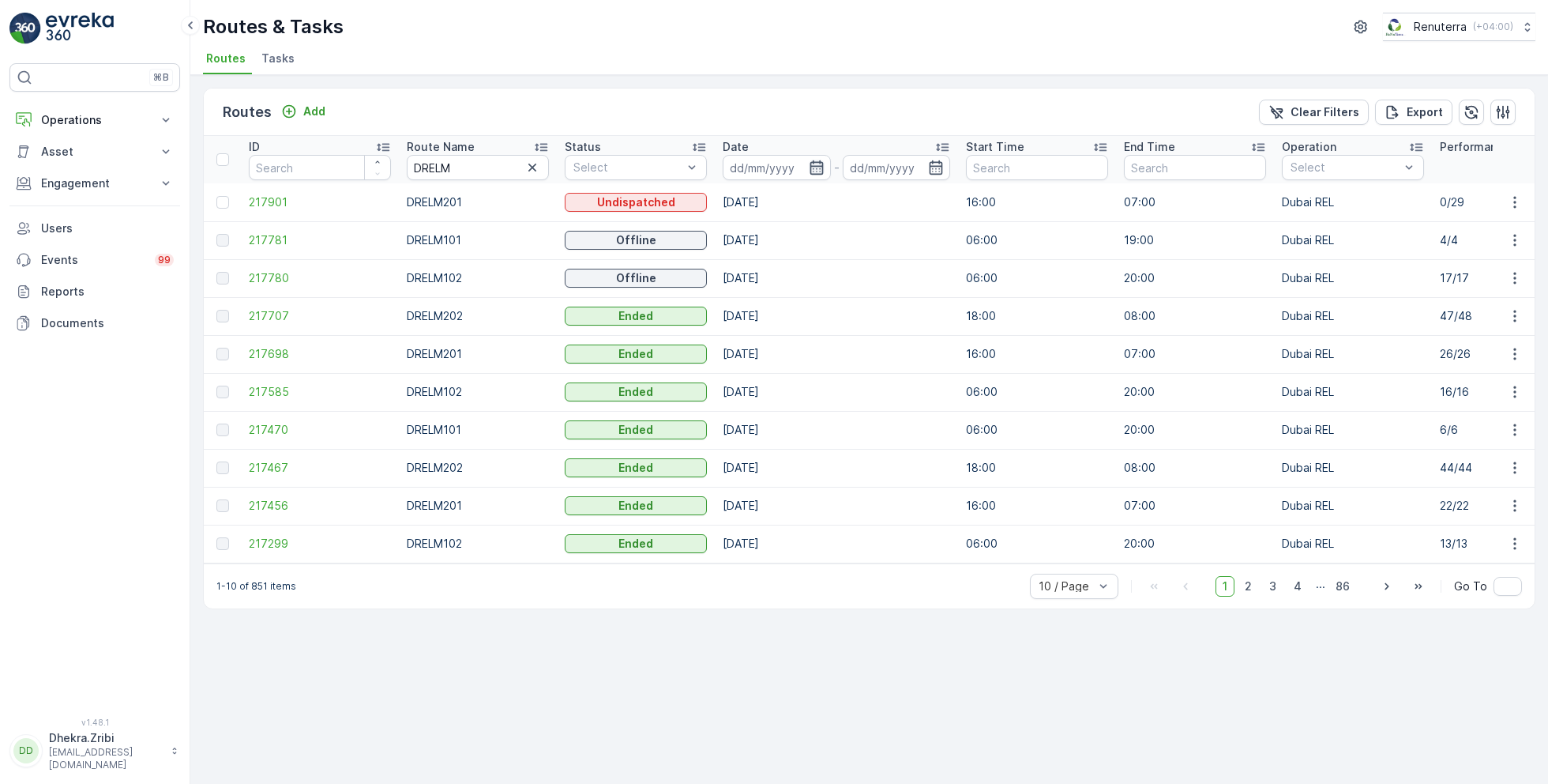
click at [823, 160] on icon "button" at bounding box center [817, 168] width 15 height 15
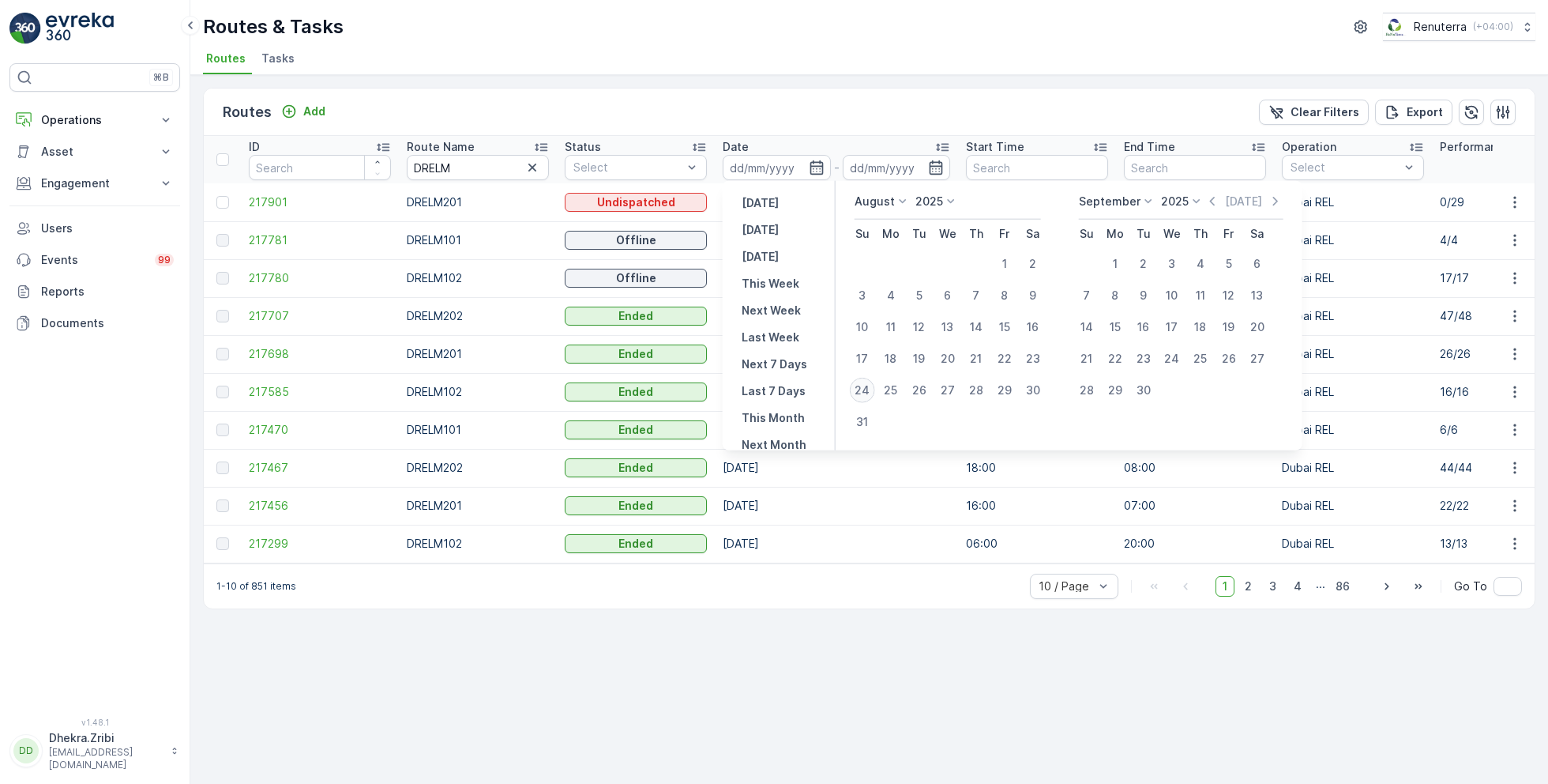
click at [863, 388] on div "24" at bounding box center [862, 390] width 25 height 25
type input "[DATE]"
click at [863, 388] on div "24" at bounding box center [862, 390] width 25 height 25
type input "[DATE]"
click at [673, 105] on div "Routes Add Clear Filters Export" at bounding box center [870, 112] width 1331 height 47
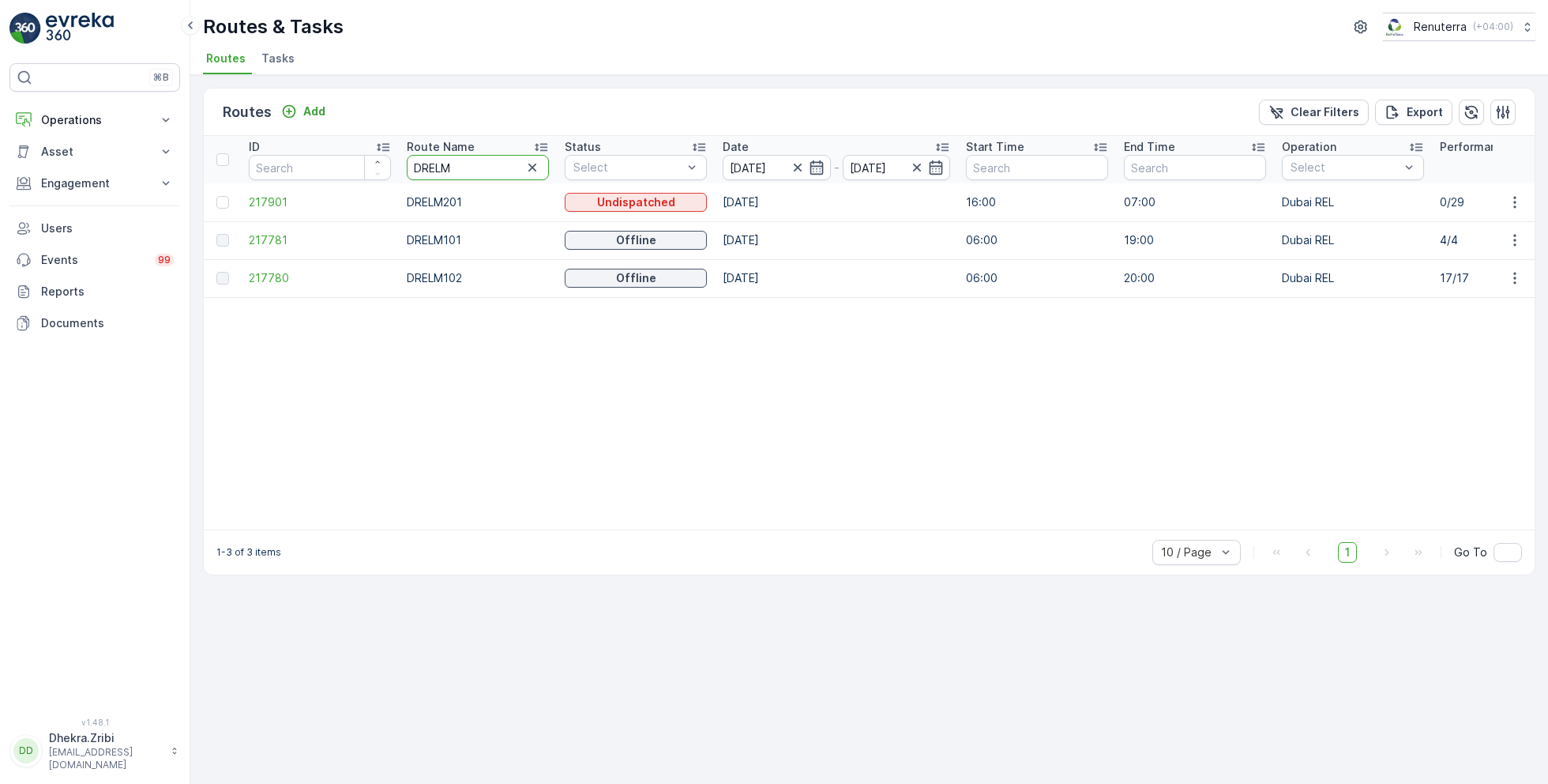
drag, startPoint x: 471, startPoint y: 170, endPoint x: 353, endPoint y: 160, distance: 118.4
type input "hat"
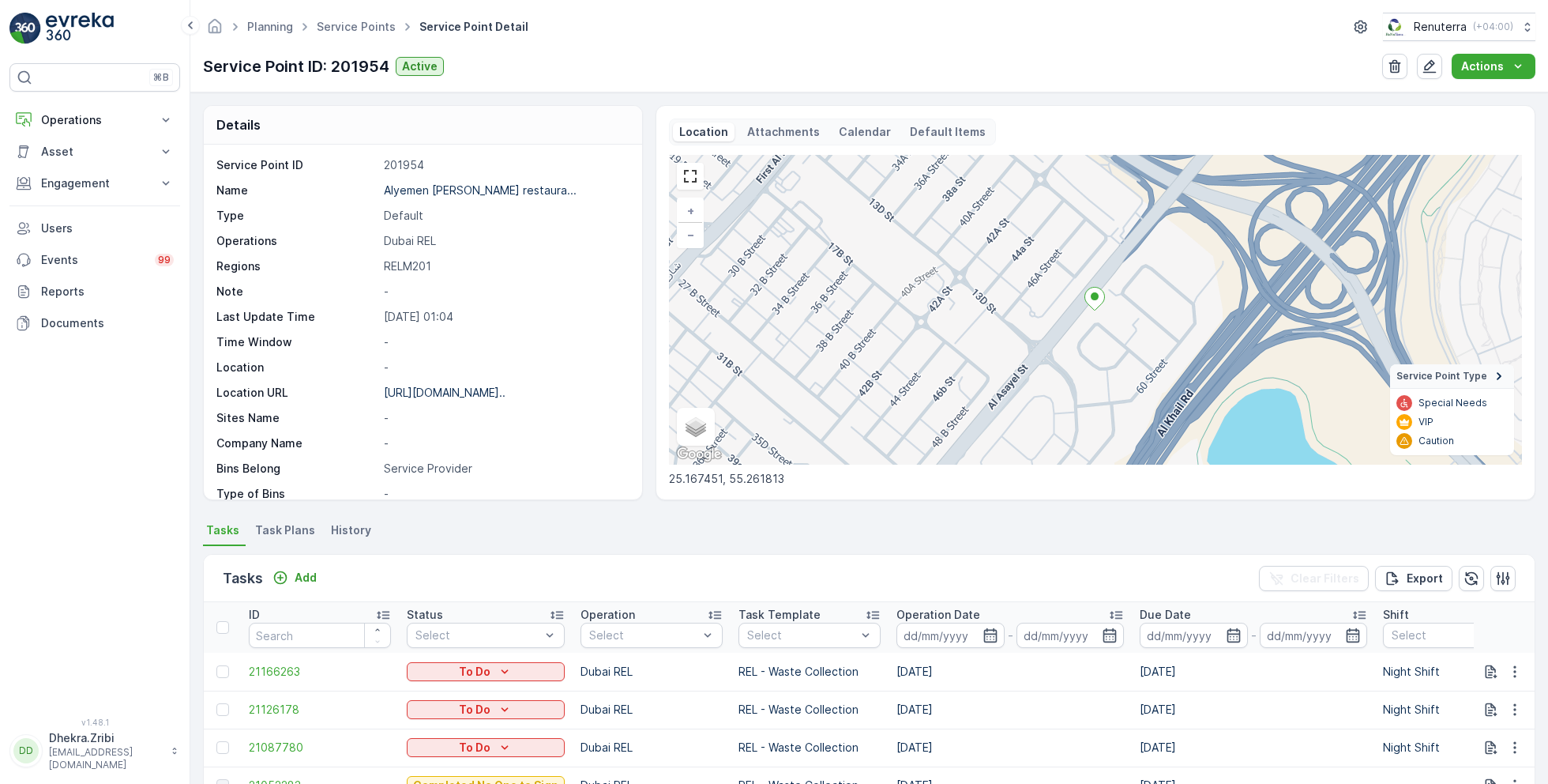
click at [358, 32] on link "Service Points" at bounding box center [356, 27] width 79 height 13
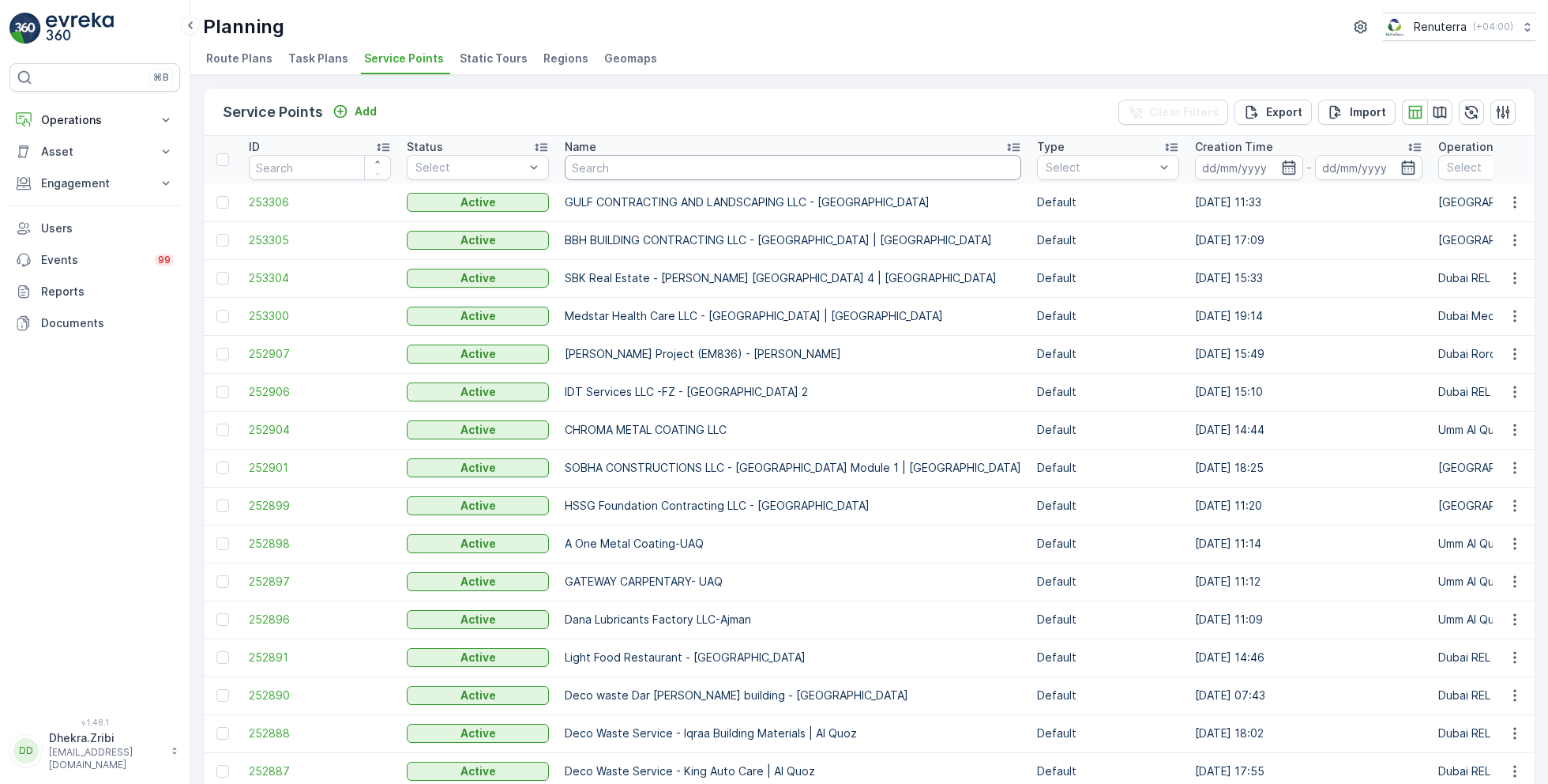
click at [652, 170] on input "text" at bounding box center [793, 168] width 457 height 25
type input "saya"
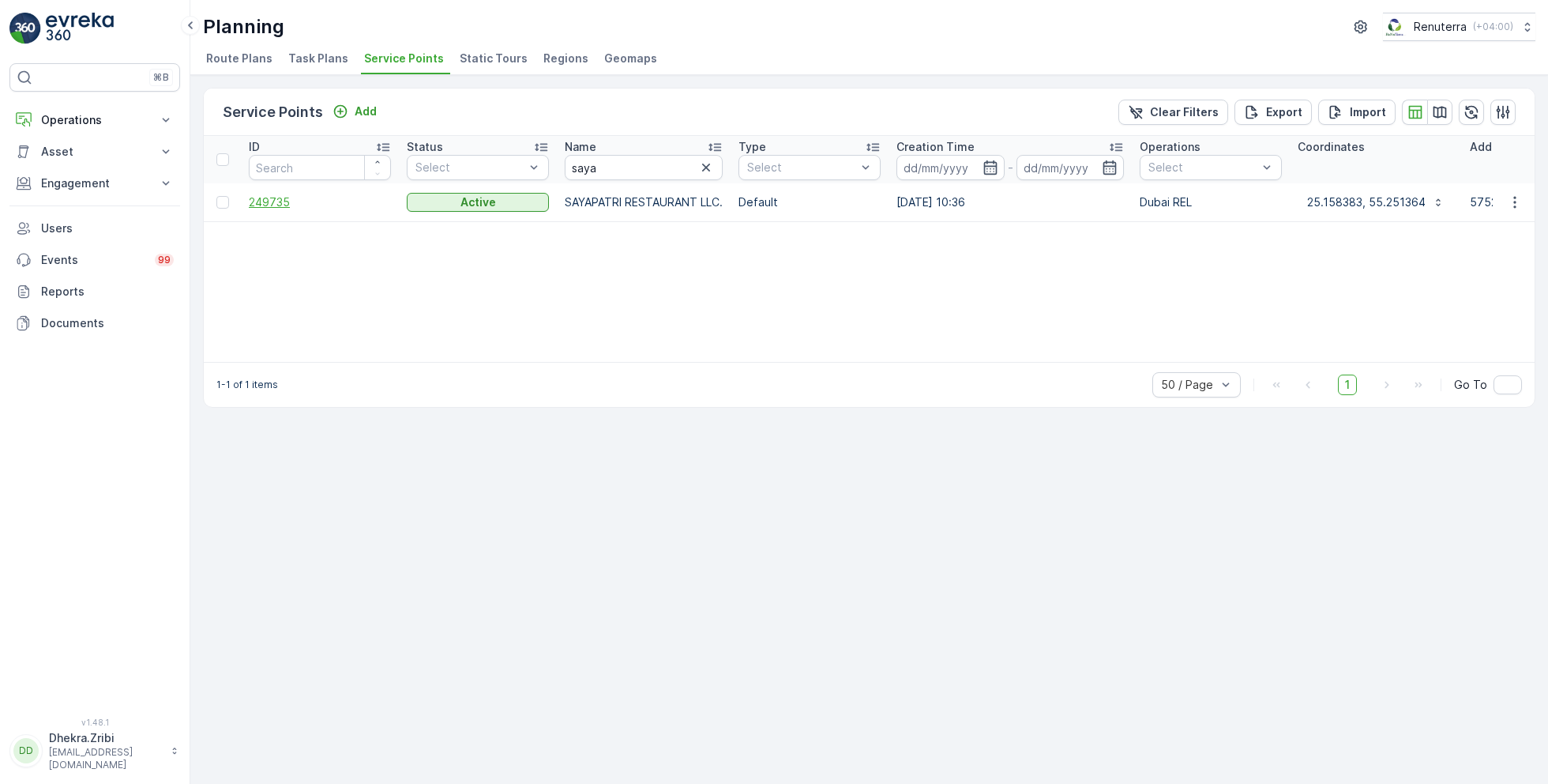
click at [275, 201] on span "249735" at bounding box center [320, 202] width 143 height 15
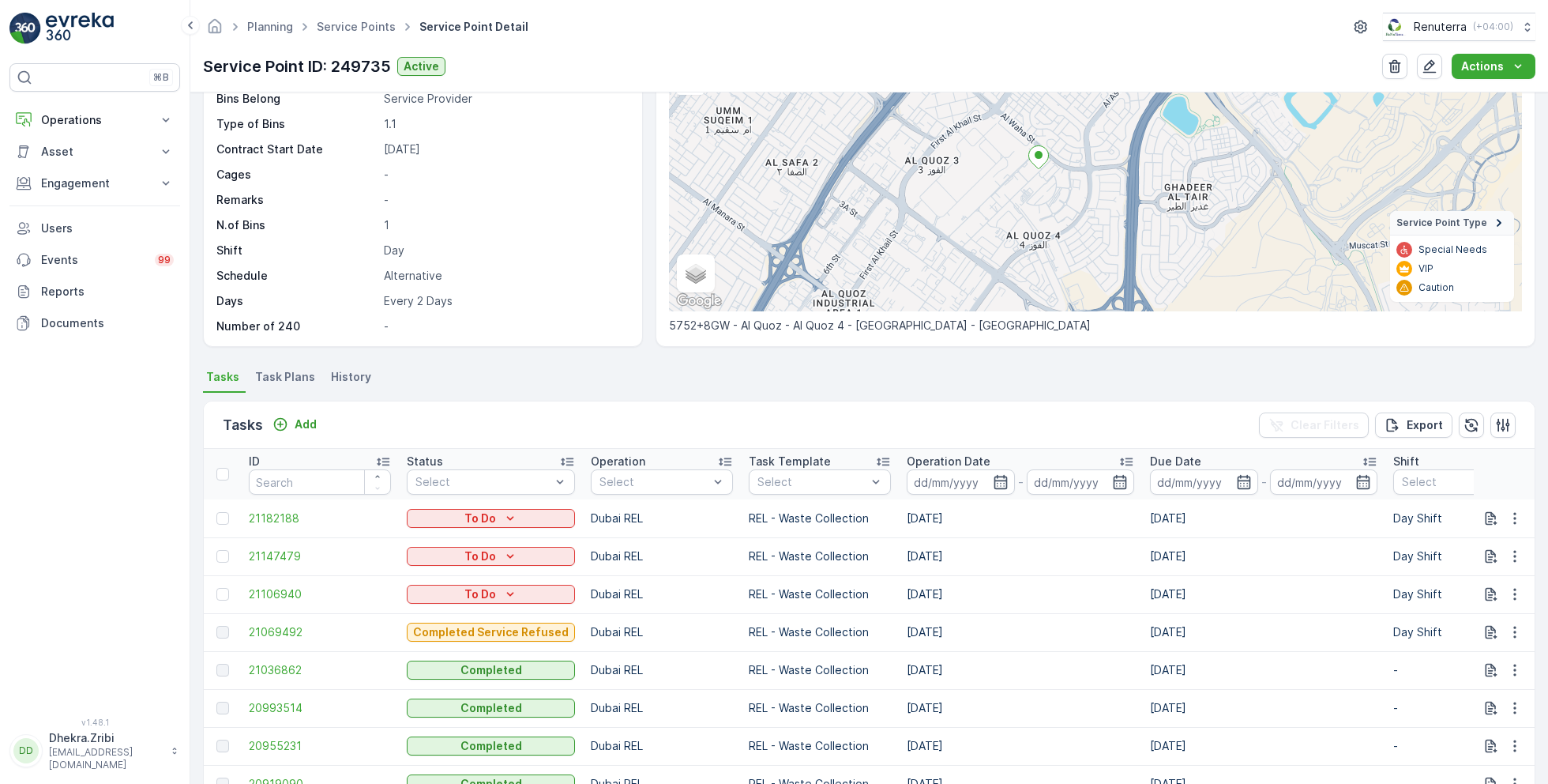
scroll to position [156, 0]
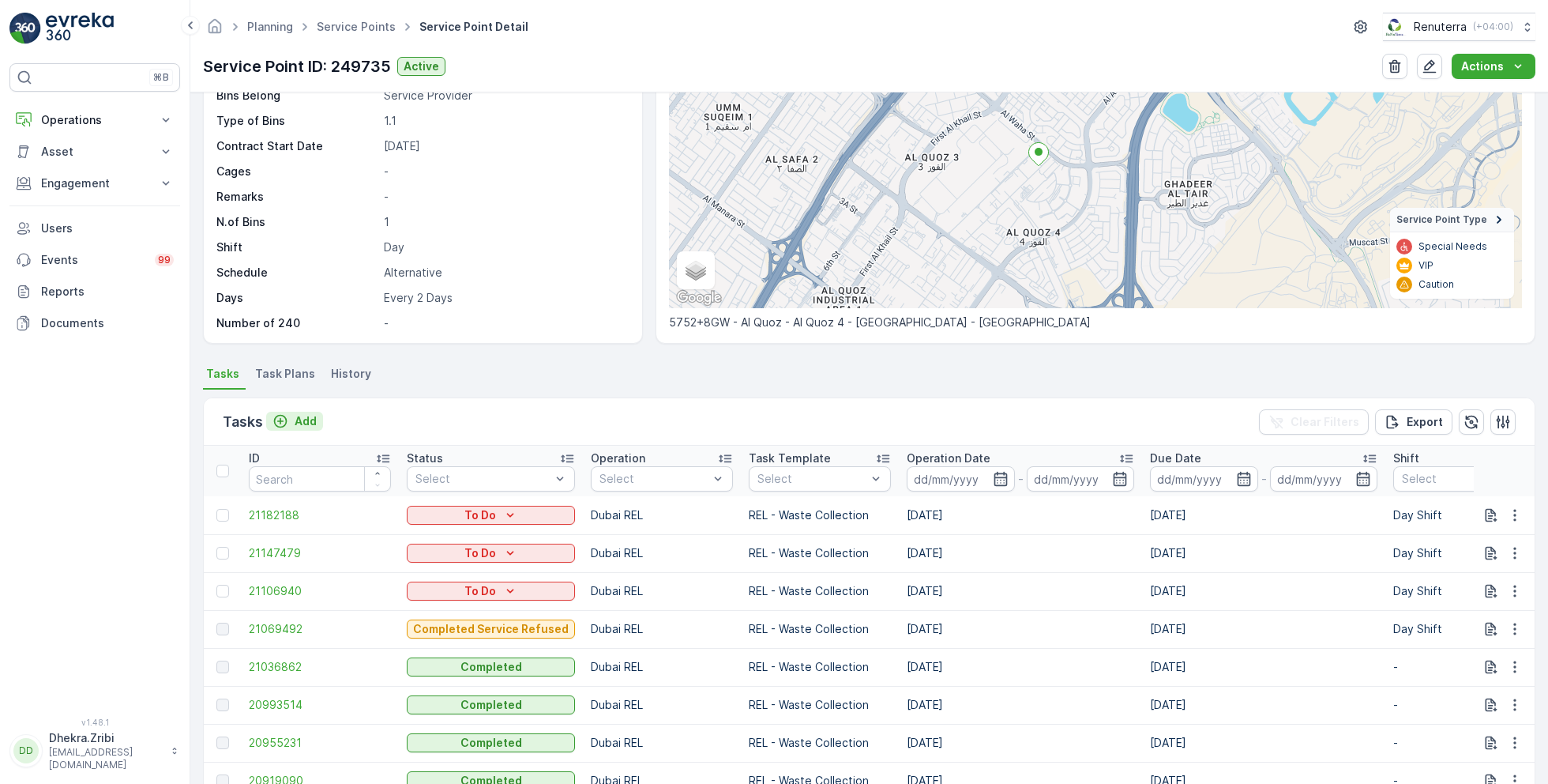
click at [306, 416] on p "Add" at bounding box center [305, 421] width 22 height 15
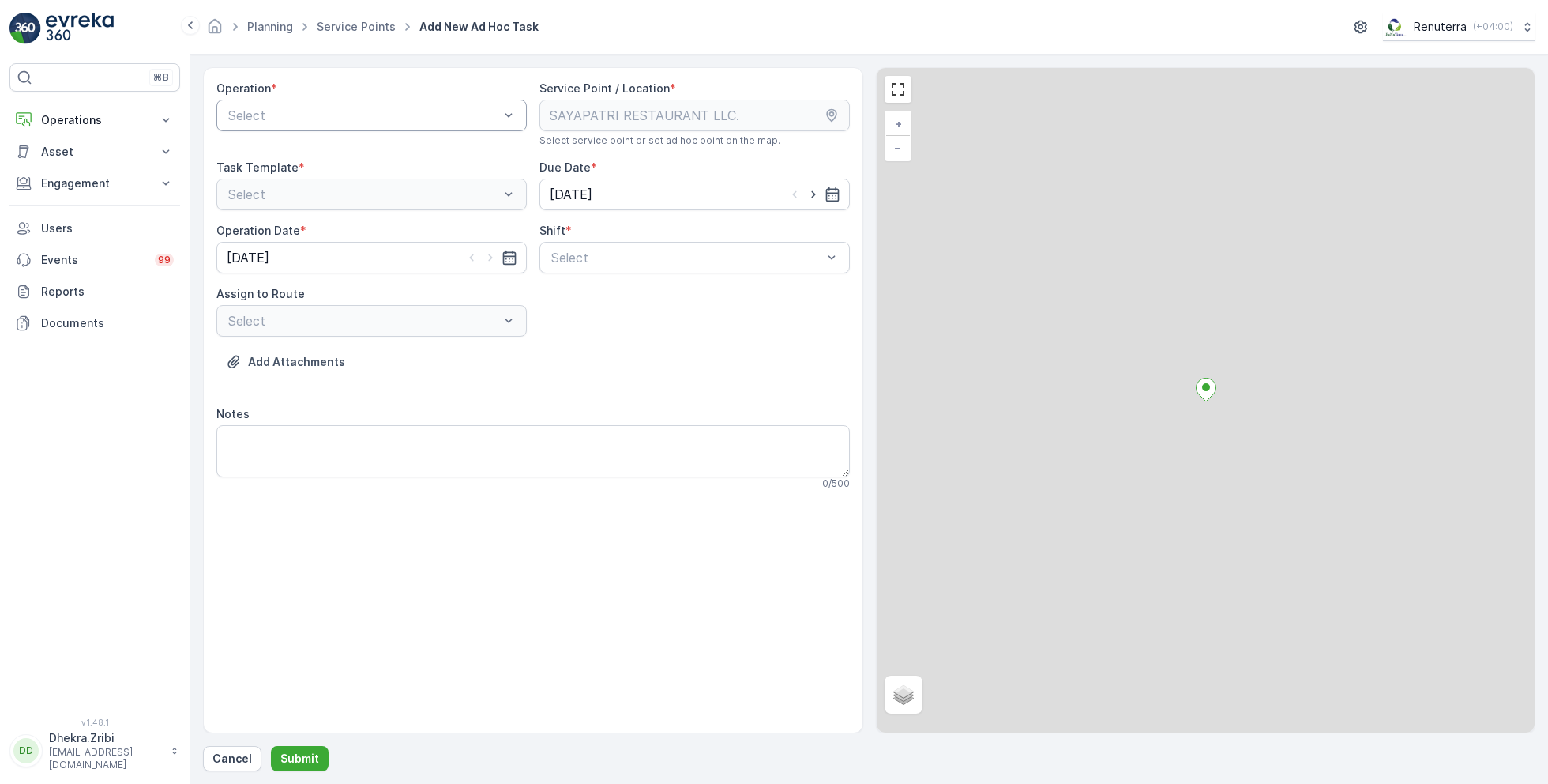
click at [438, 112] on div at bounding box center [363, 115] width 275 height 14
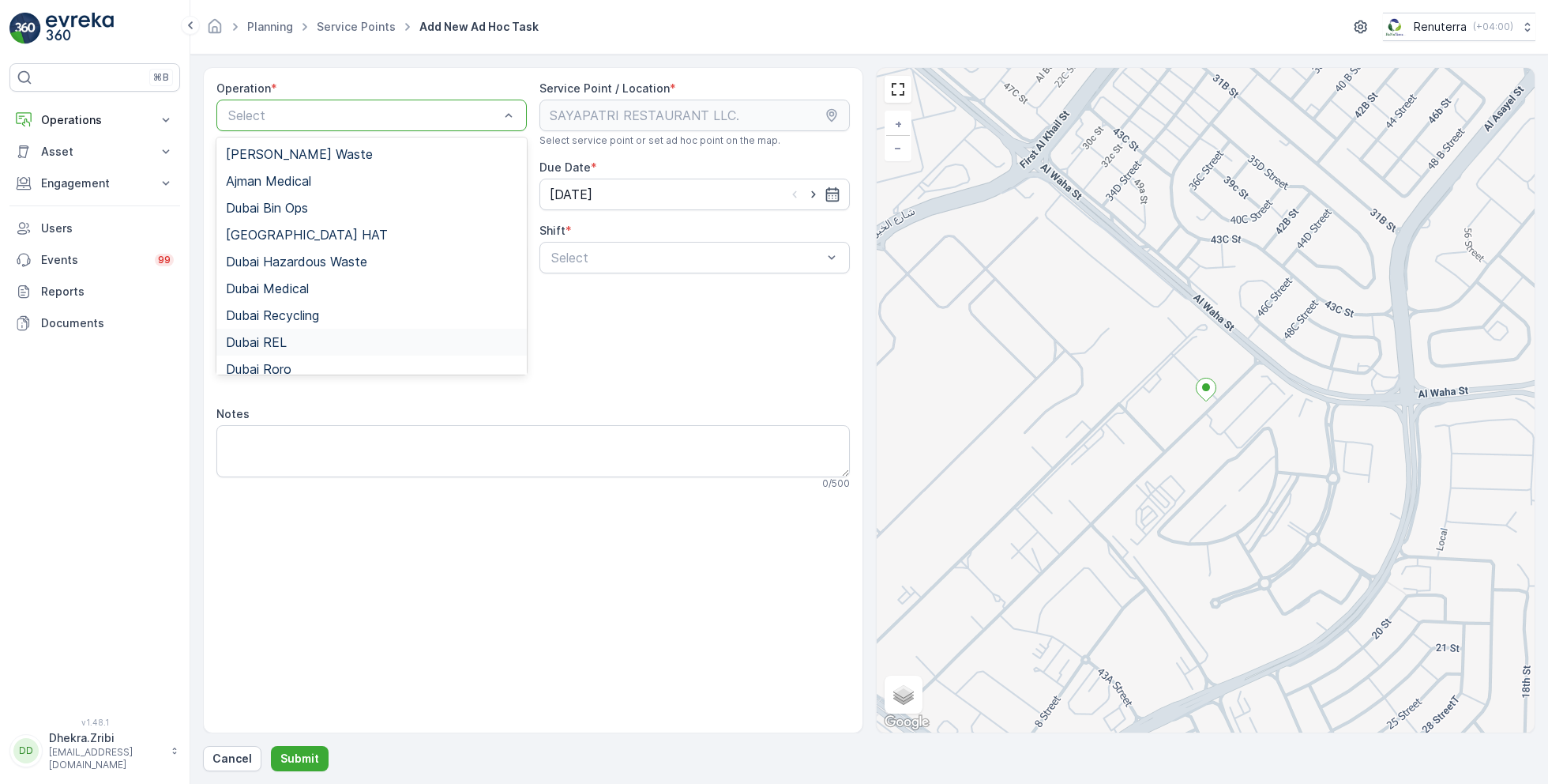
click at [288, 339] on div "Dubai REL" at bounding box center [372, 342] width 292 height 14
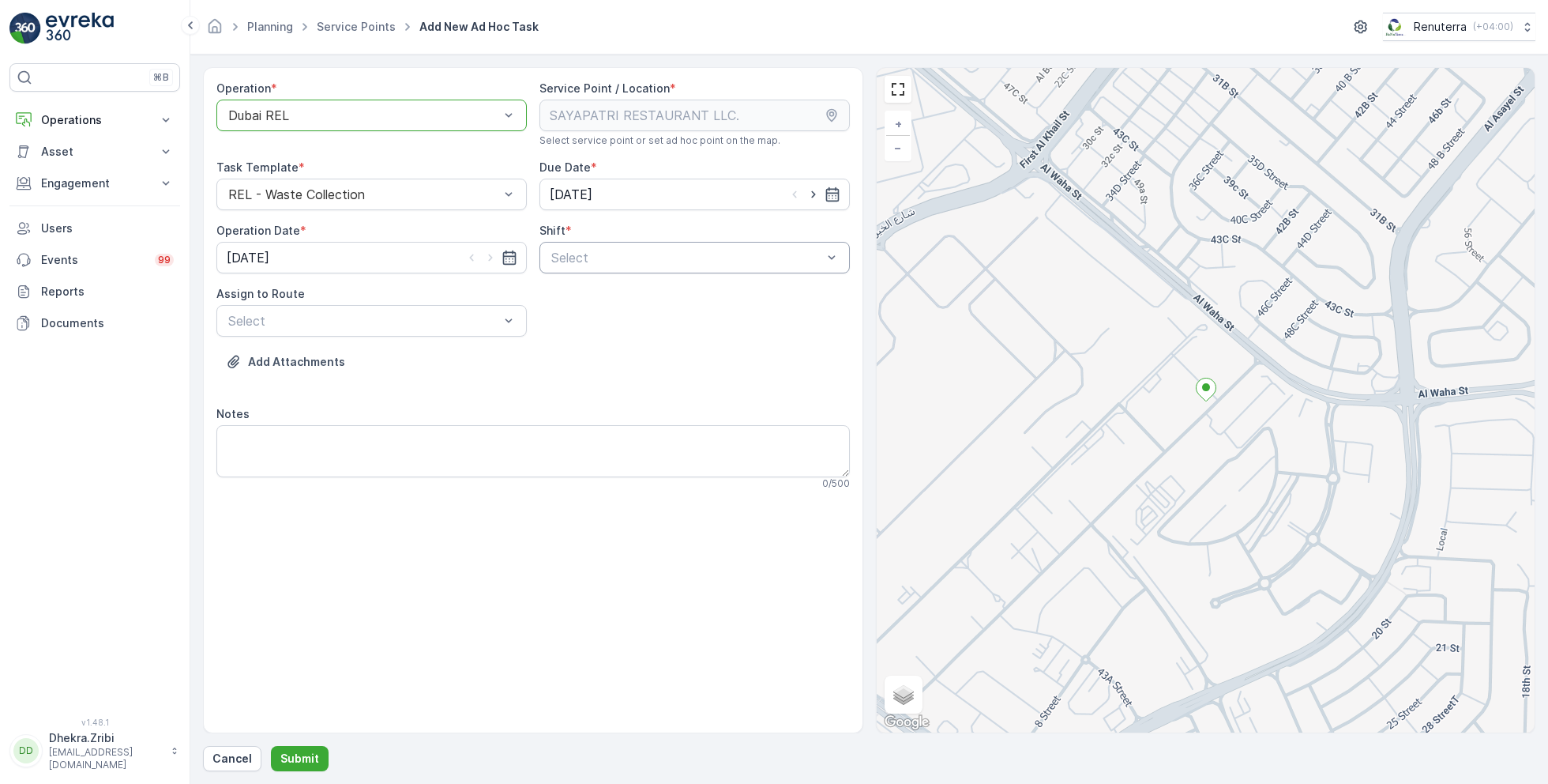
click at [718, 253] on div at bounding box center [687, 257] width 275 height 14
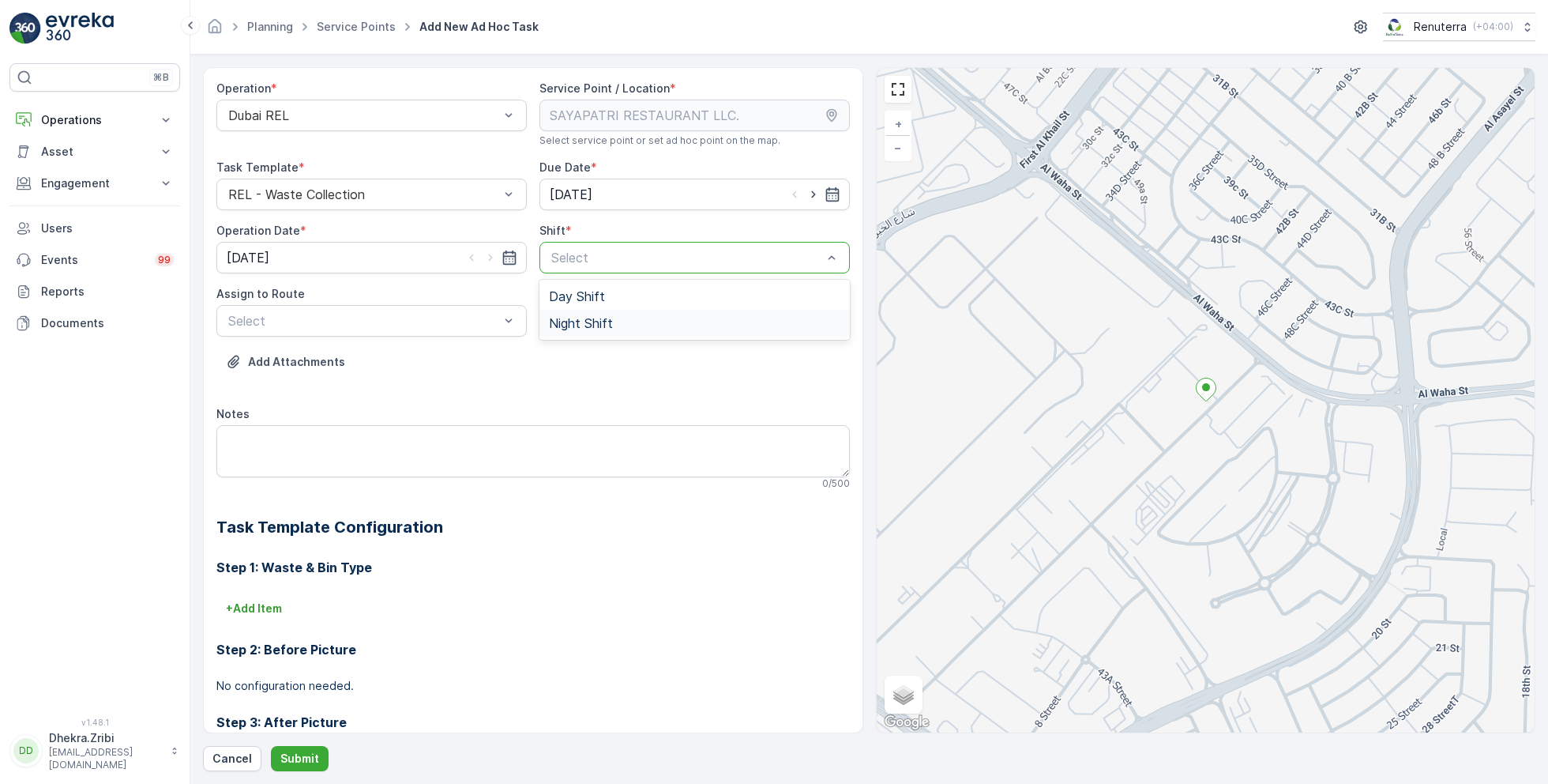
click at [580, 316] on span "Night Shift" at bounding box center [581, 323] width 64 height 14
click at [427, 314] on div at bounding box center [363, 321] width 275 height 14
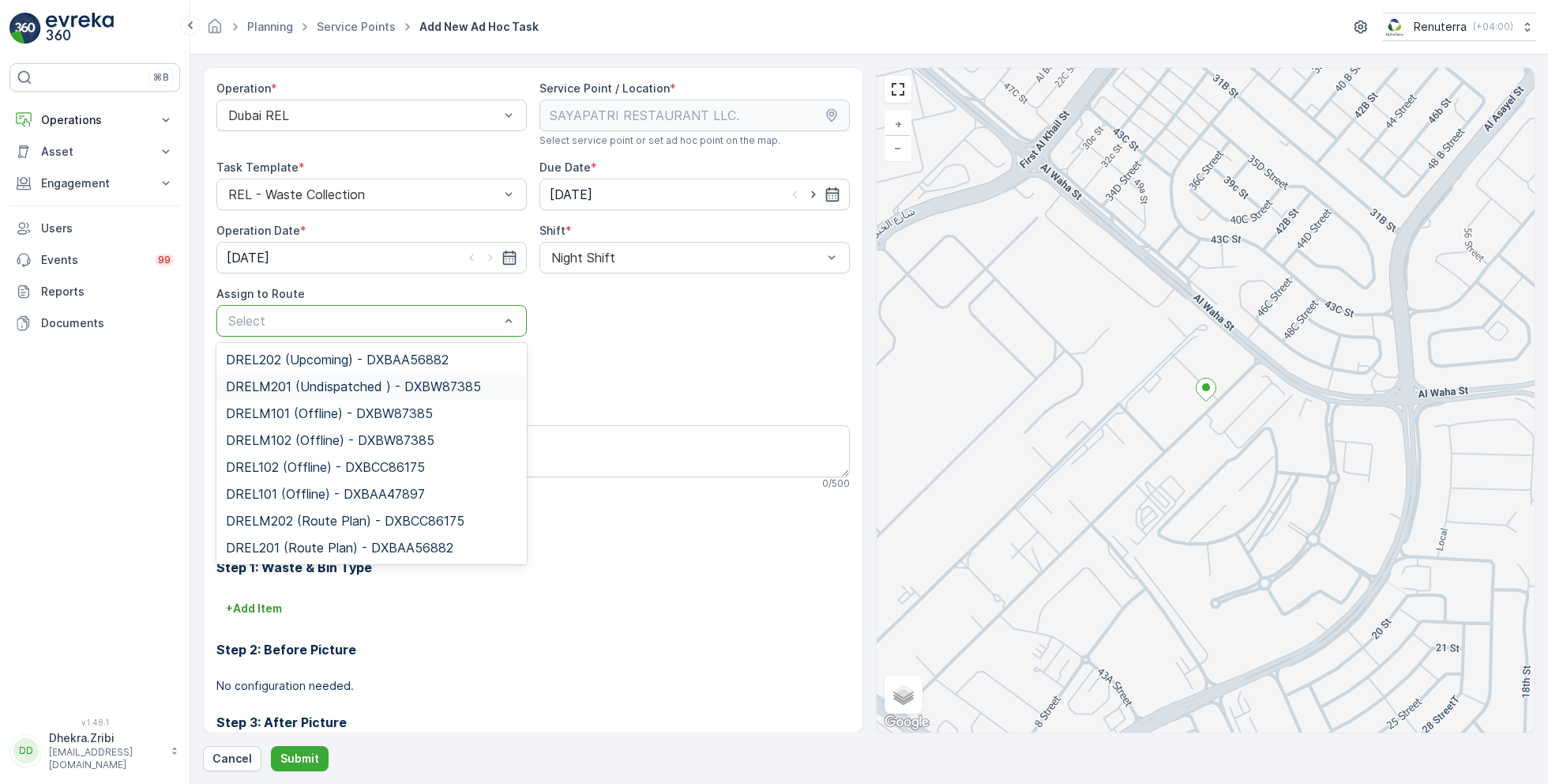
click at [338, 379] on span "DRELM201 (Undispatched ) - DXBW87385" at bounding box center [354, 386] width 255 height 14
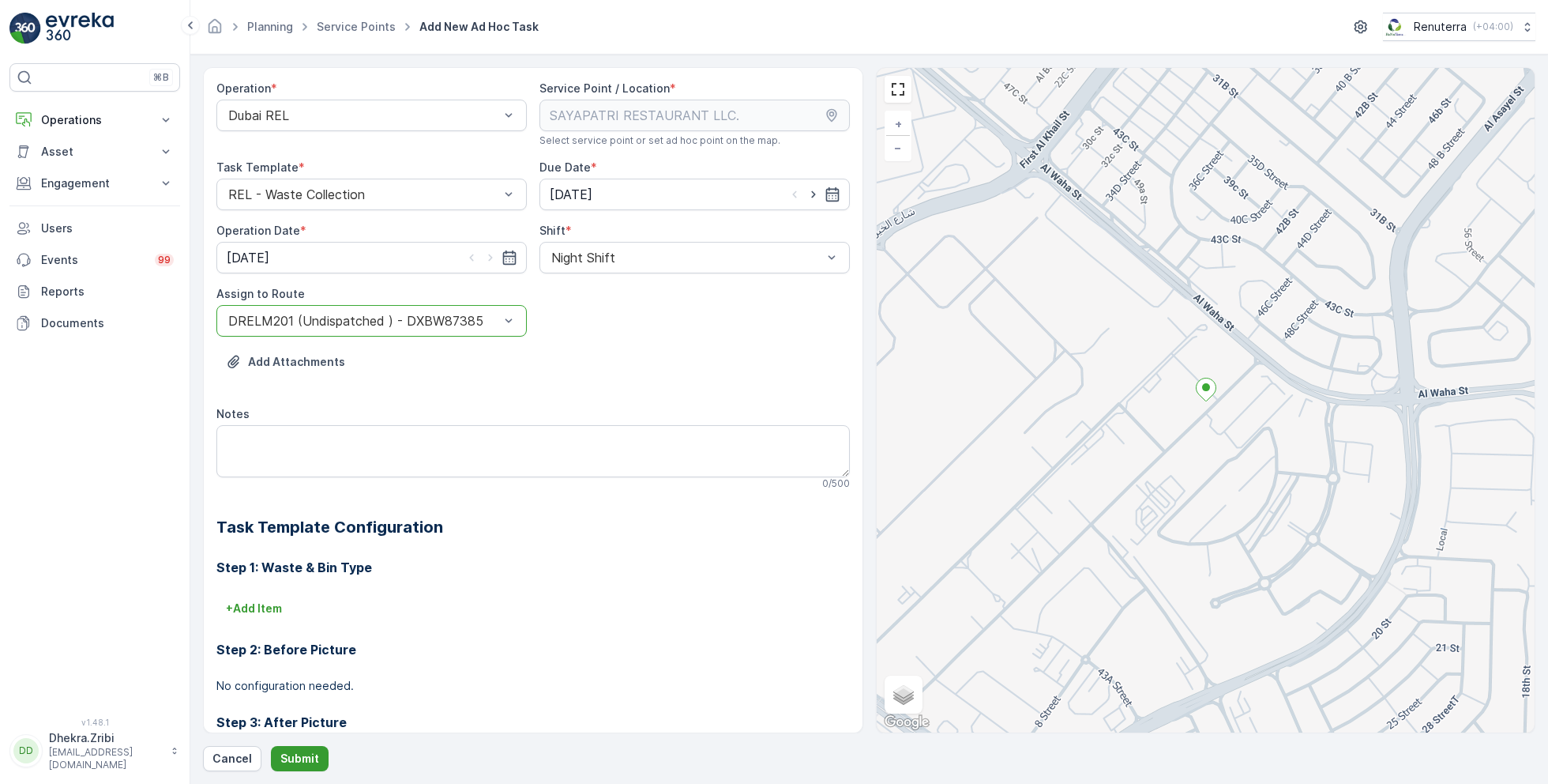
click at [293, 759] on p "Submit" at bounding box center [300, 758] width 39 height 15
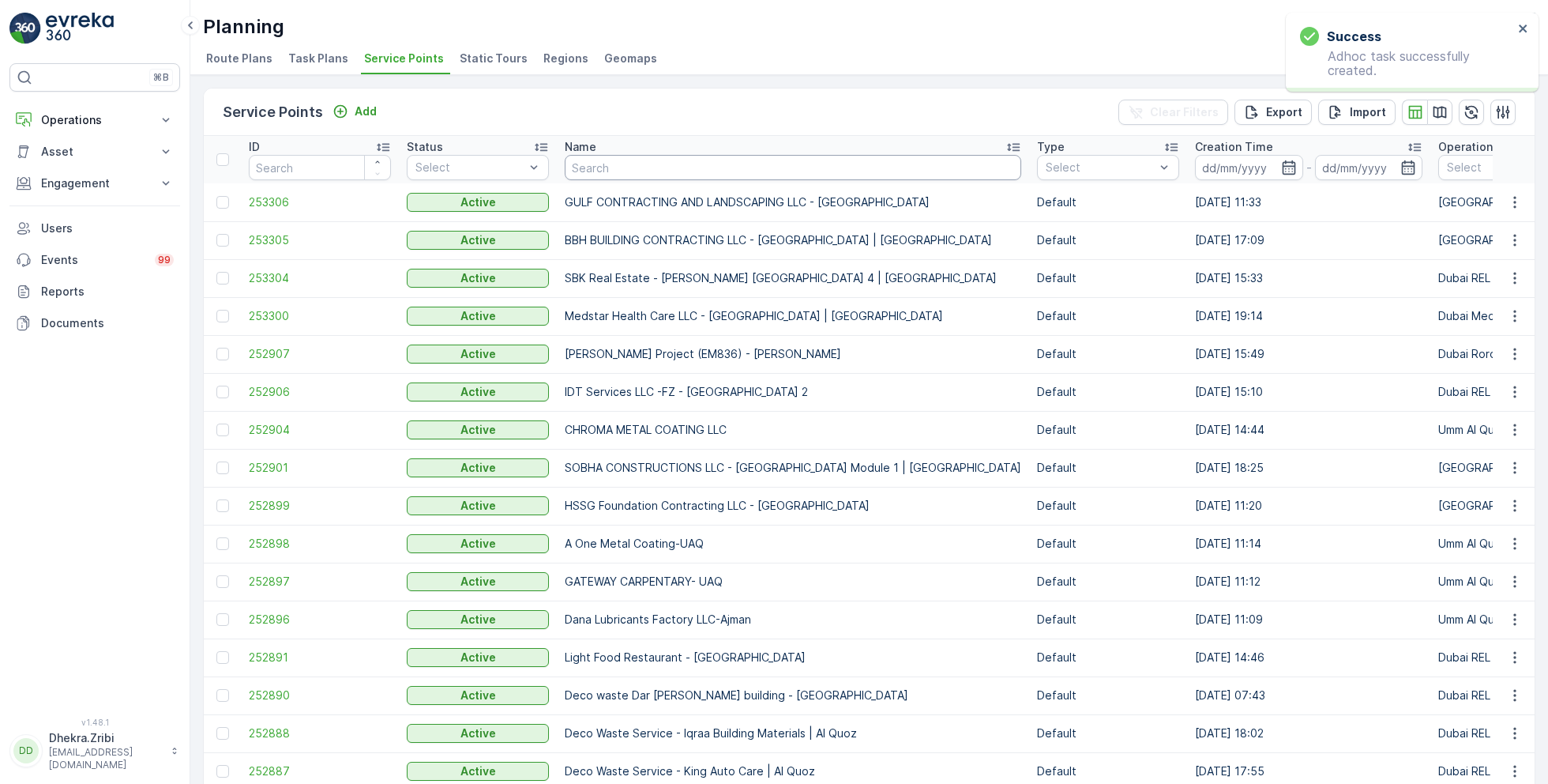
click at [635, 166] on input "text" at bounding box center [793, 168] width 457 height 25
type input "ard"
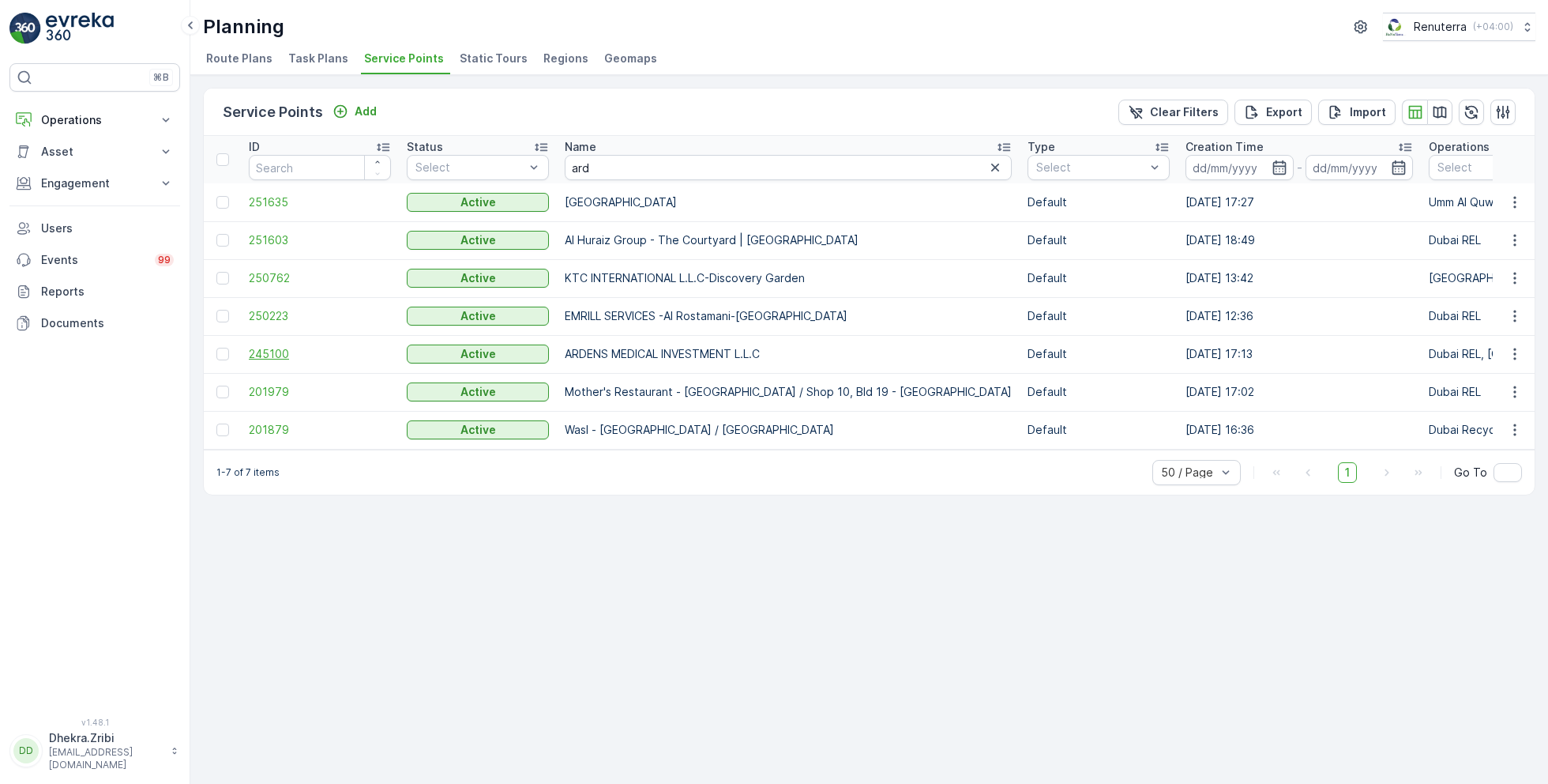
click at [267, 350] on span "245100" at bounding box center [320, 353] width 143 height 15
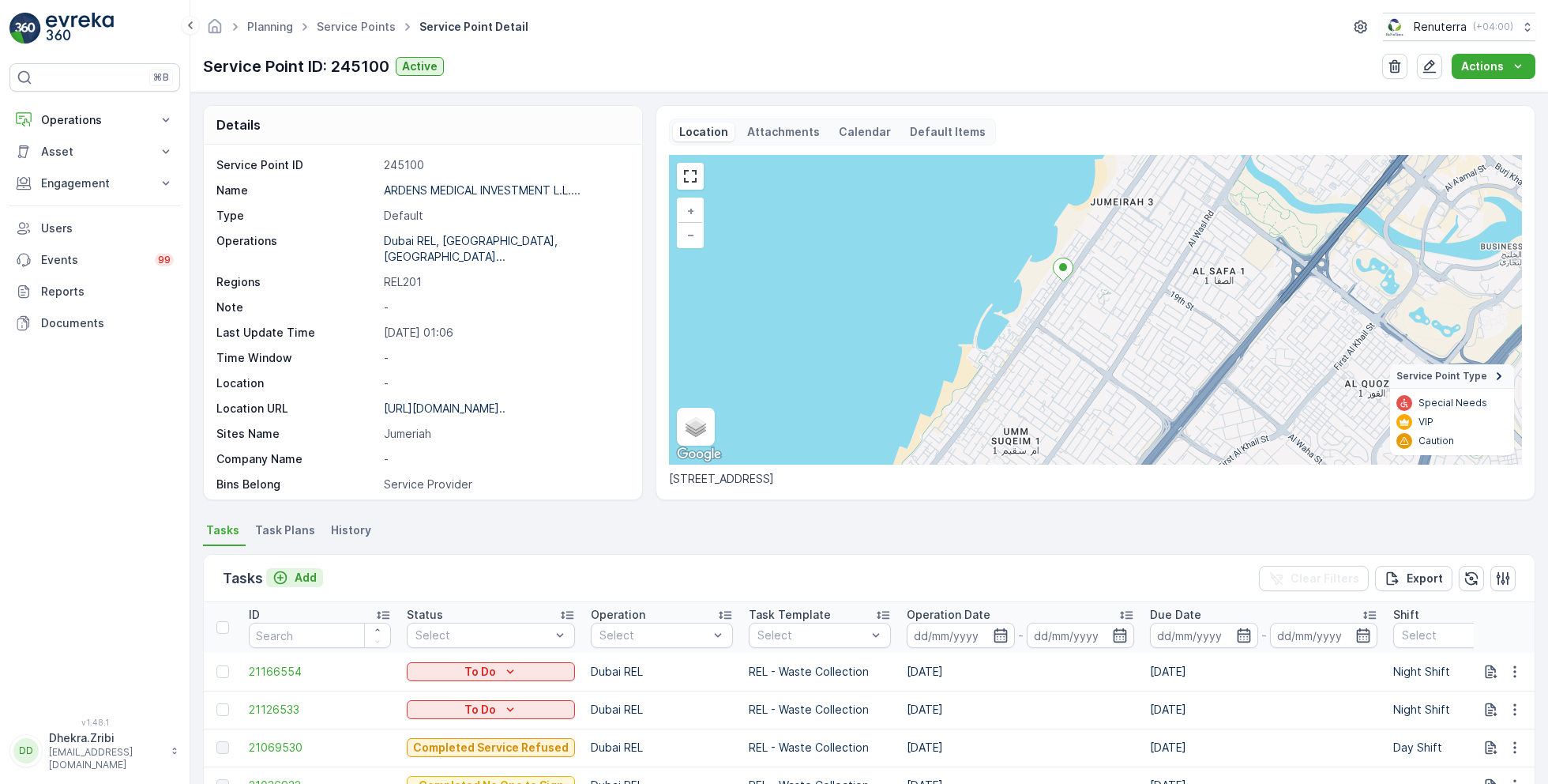
click at [301, 573] on p "Add" at bounding box center [305, 577] width 22 height 15
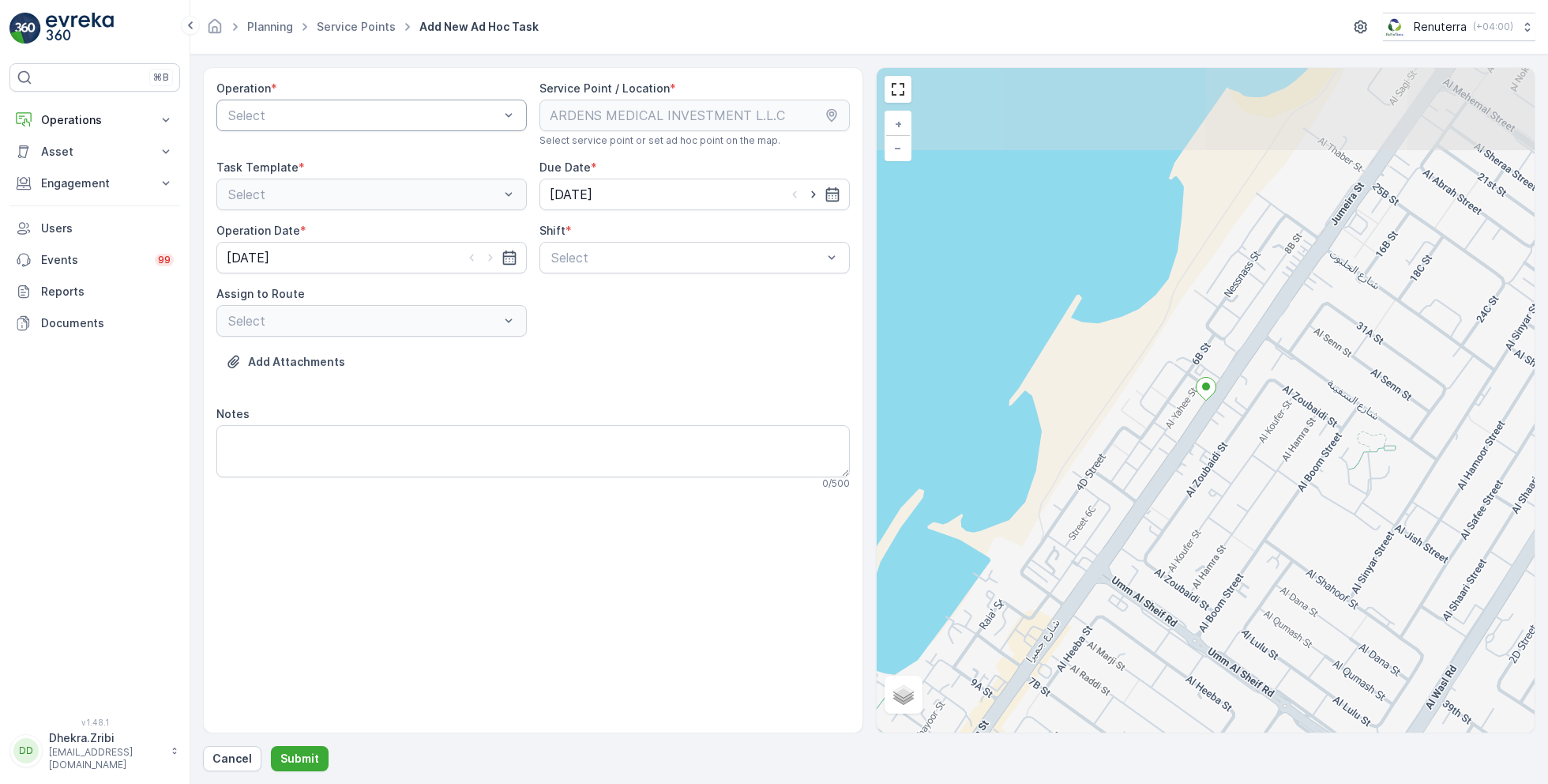
click at [407, 120] on div at bounding box center [363, 115] width 275 height 14
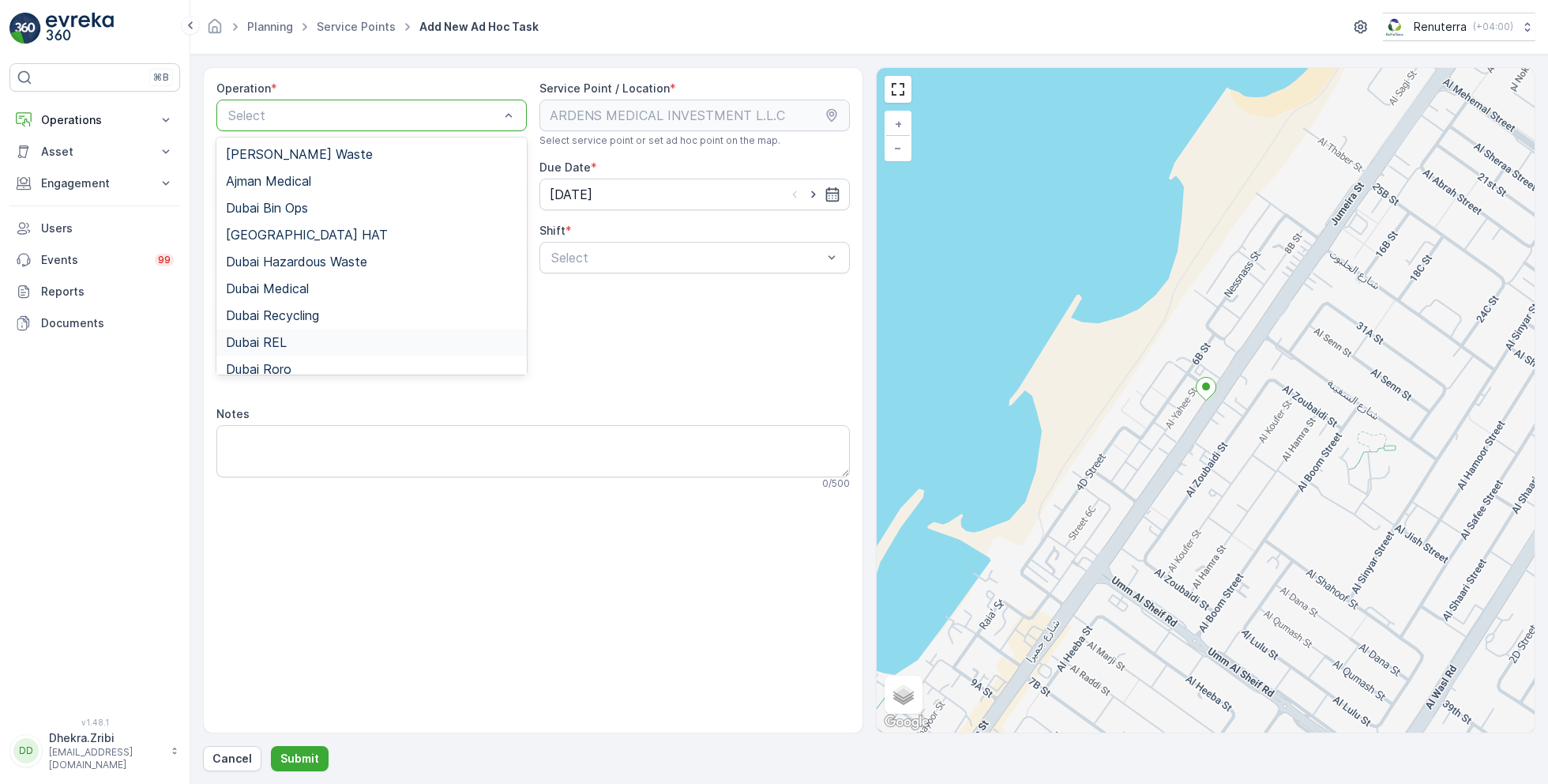
click at [286, 340] on span "Dubai REL" at bounding box center [256, 342] width 61 height 14
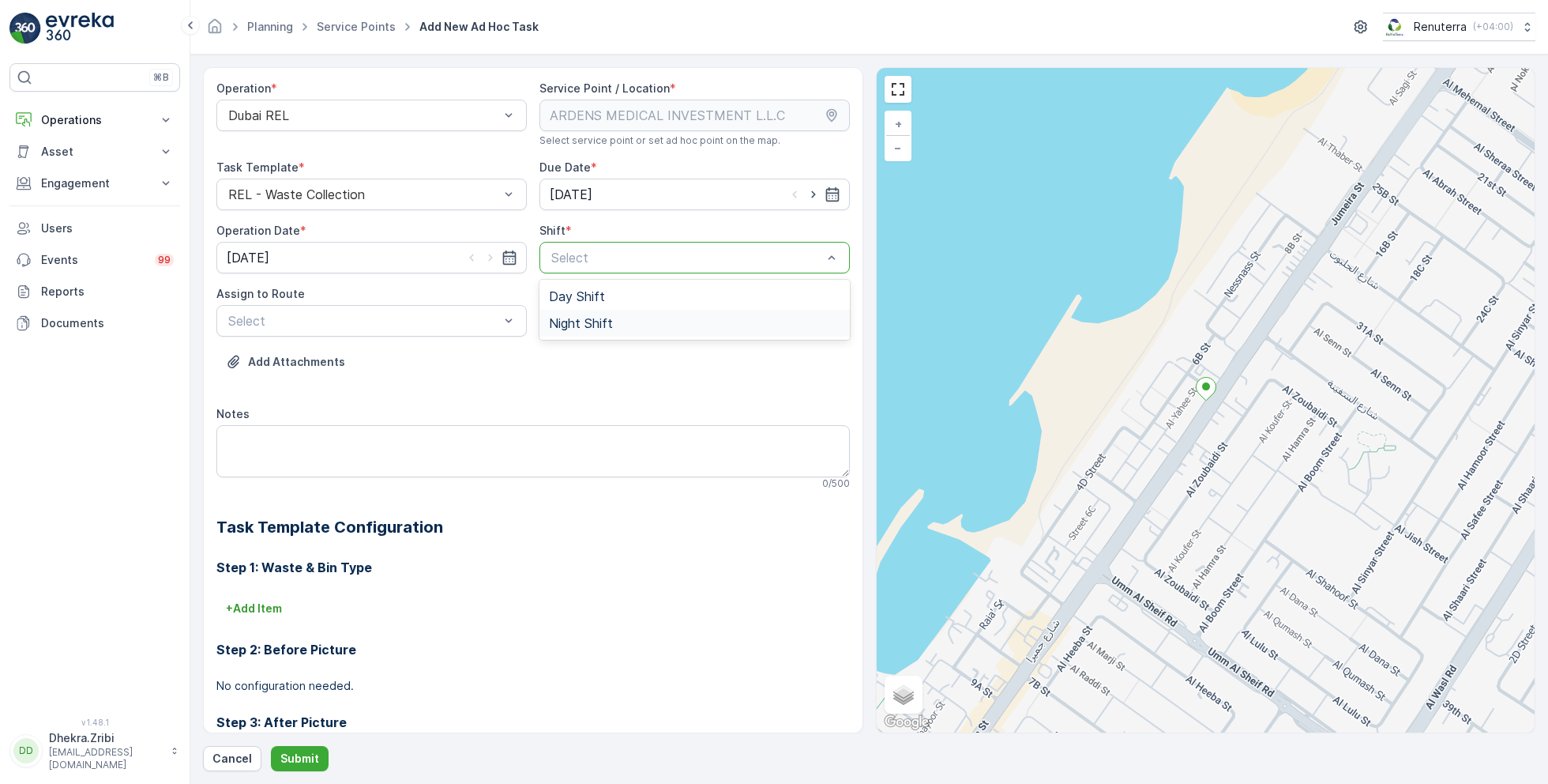
click at [568, 323] on span "Night Shift" at bounding box center [581, 323] width 64 height 14
click at [454, 316] on div at bounding box center [363, 321] width 275 height 14
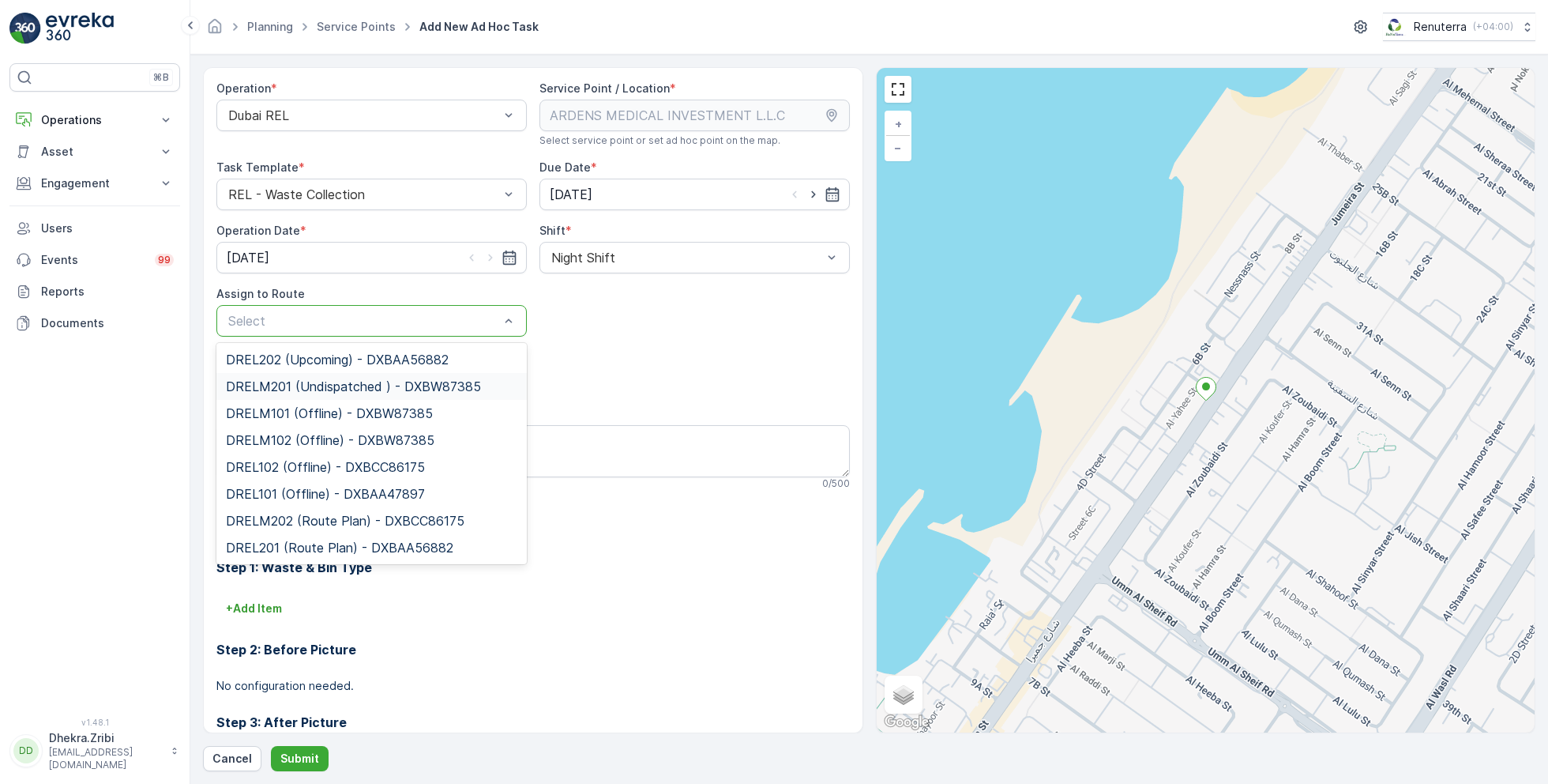
click at [319, 381] on span "DRELM201 (Undispatched ) - DXBW87385" at bounding box center [354, 386] width 255 height 14
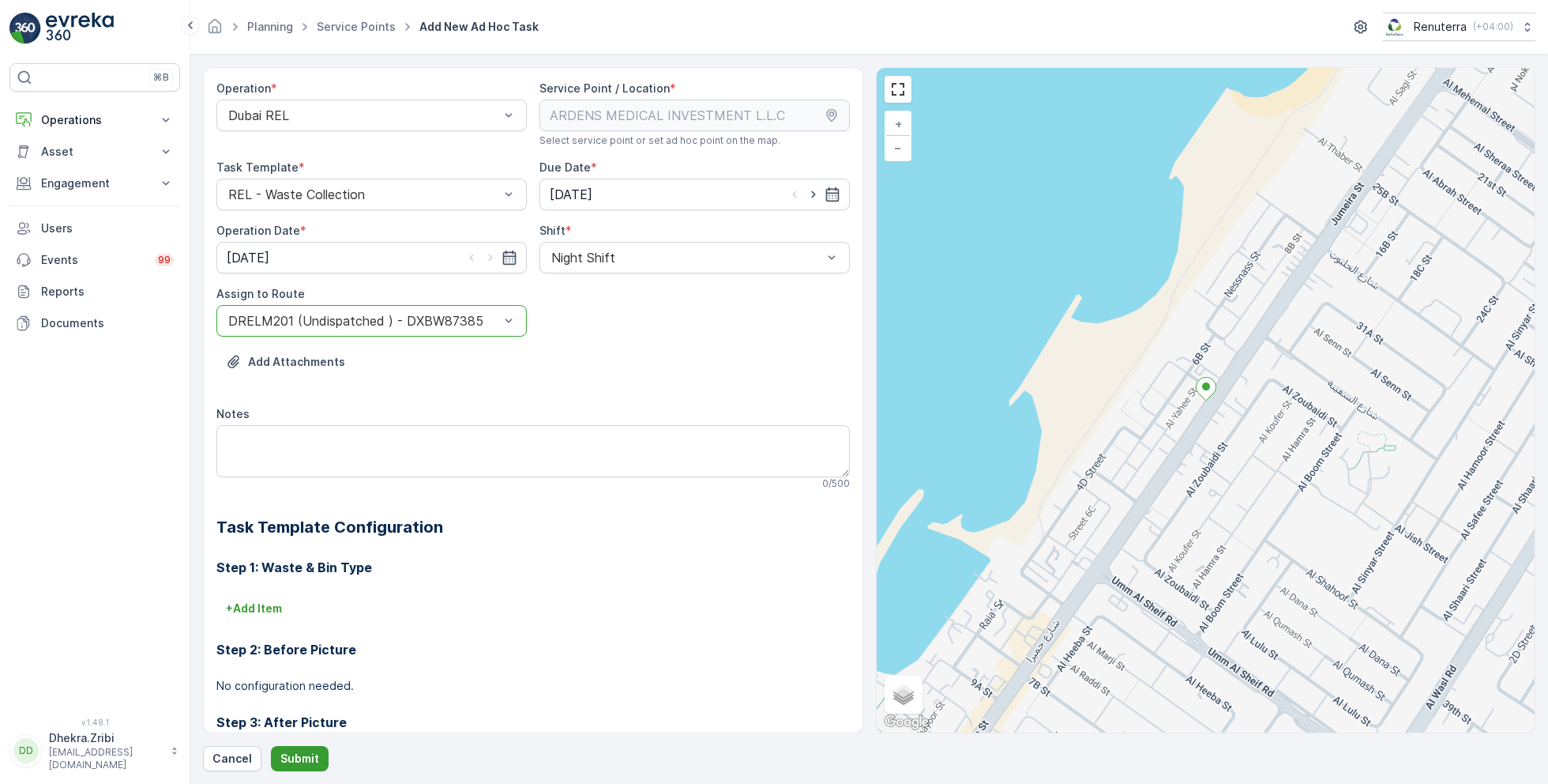
click at [302, 755] on p "Submit" at bounding box center [300, 758] width 39 height 15
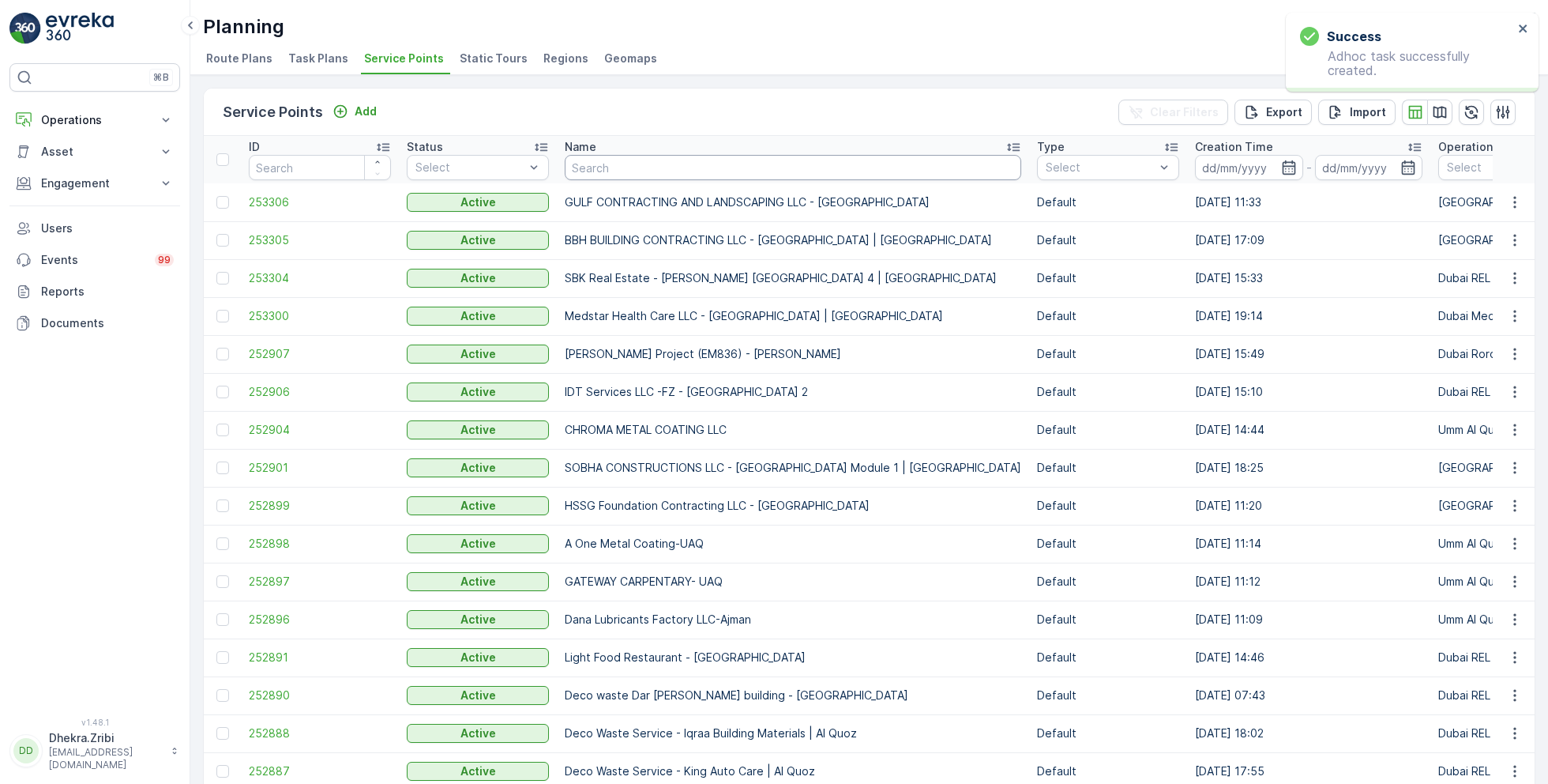
click at [613, 159] on input "text" at bounding box center [793, 168] width 457 height 25
type input "saya"
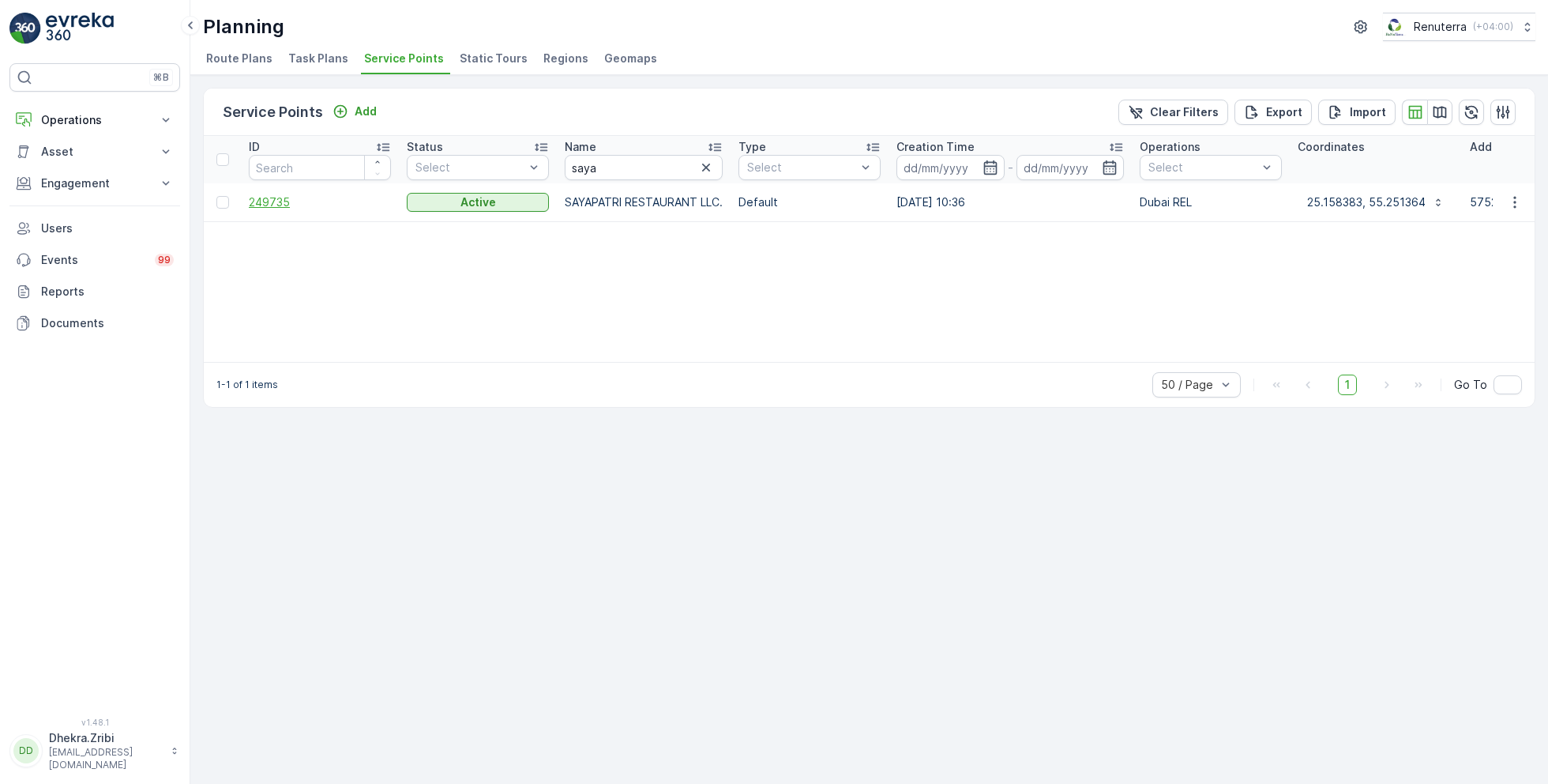
click at [292, 198] on span "249735" at bounding box center [320, 202] width 143 height 15
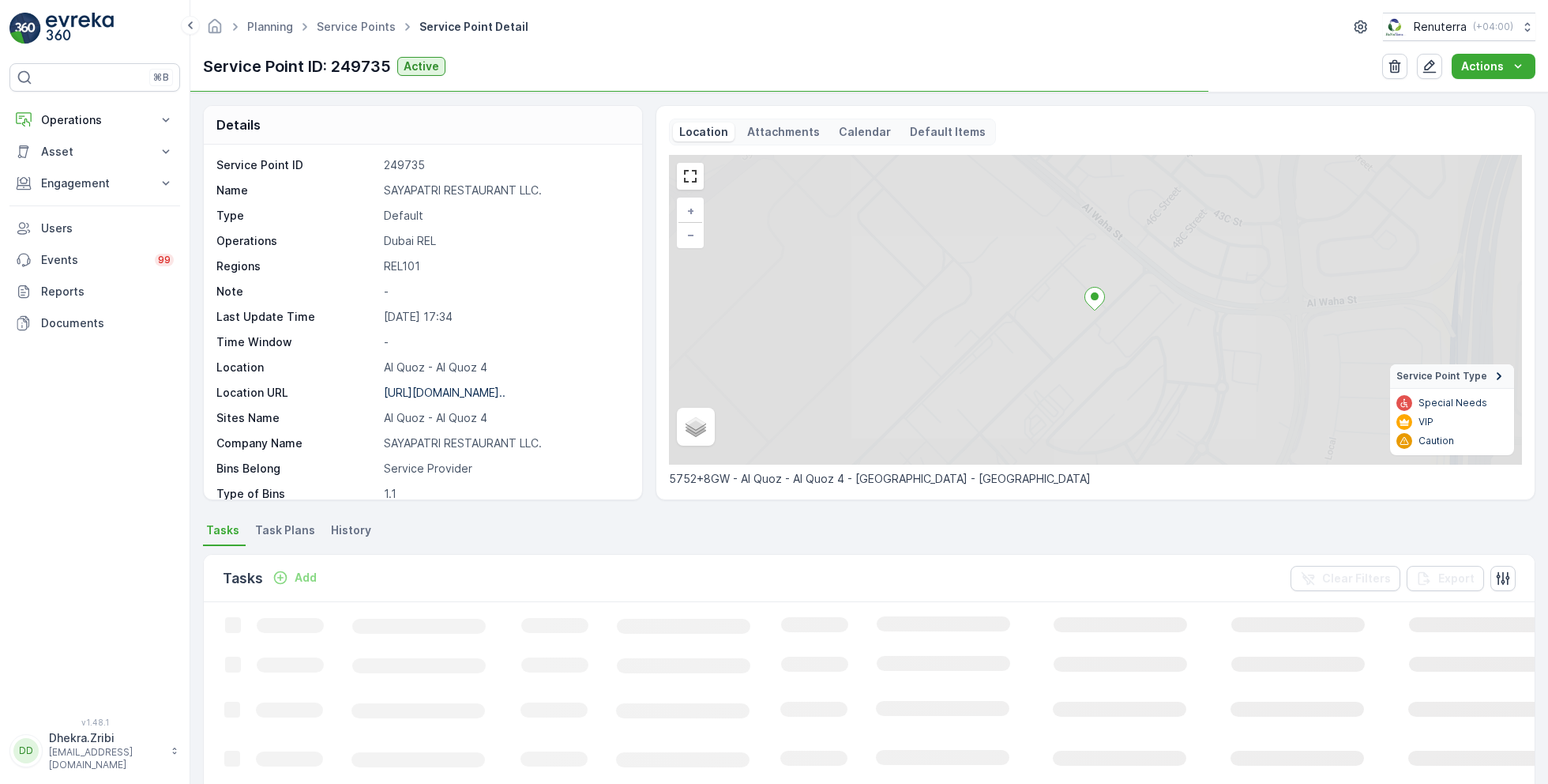
click at [412, 186] on p "SAYAPATRI RESTAURANT LLC." at bounding box center [505, 190] width 242 height 15
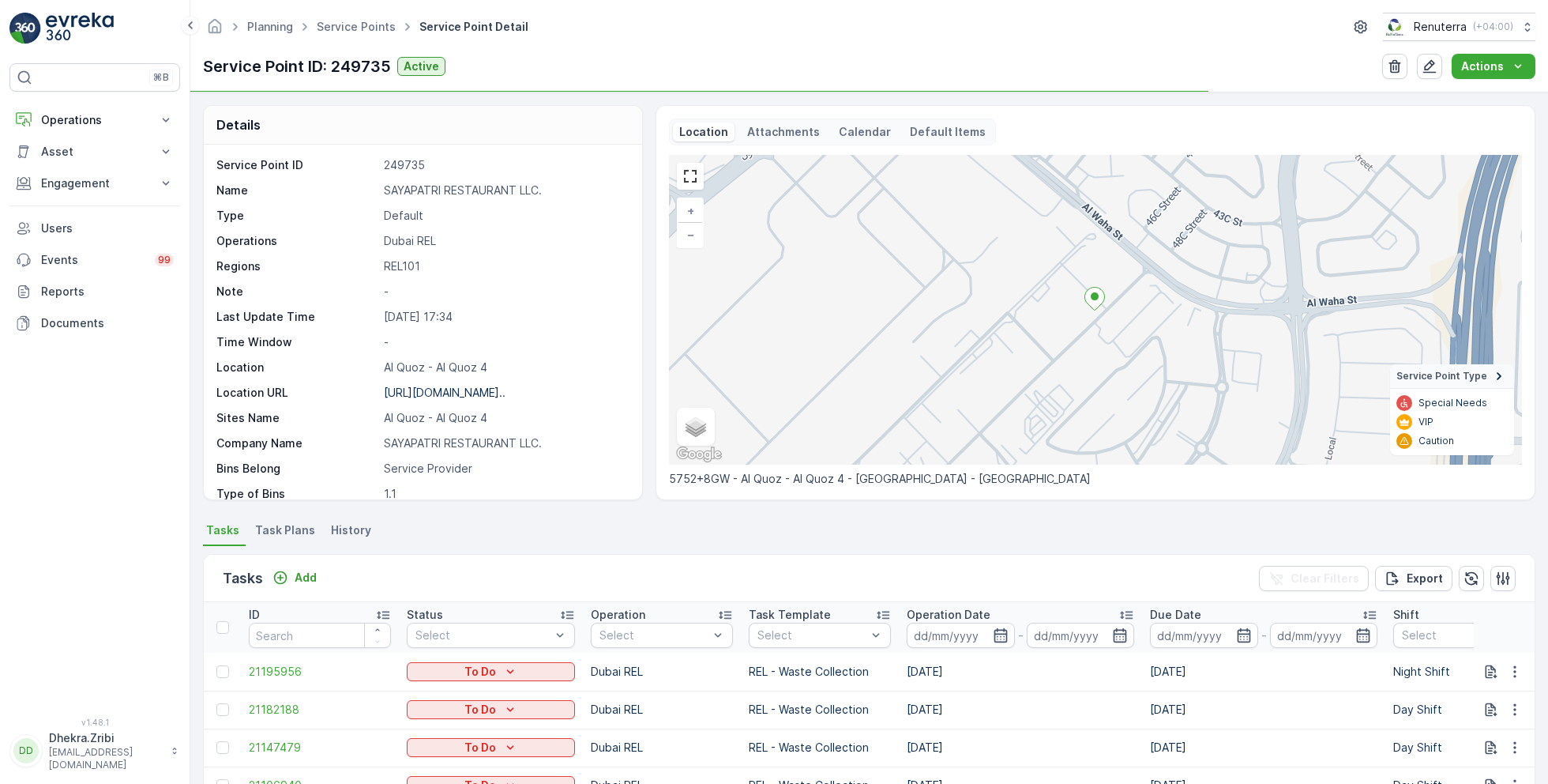
click at [412, 186] on p "SAYAPATRI RESTAURANT LLC." at bounding box center [505, 190] width 242 height 15
copy p "SAYAPATRI RESTAURANT LLC."
click at [351, 32] on link "Service Points" at bounding box center [356, 27] width 79 height 13
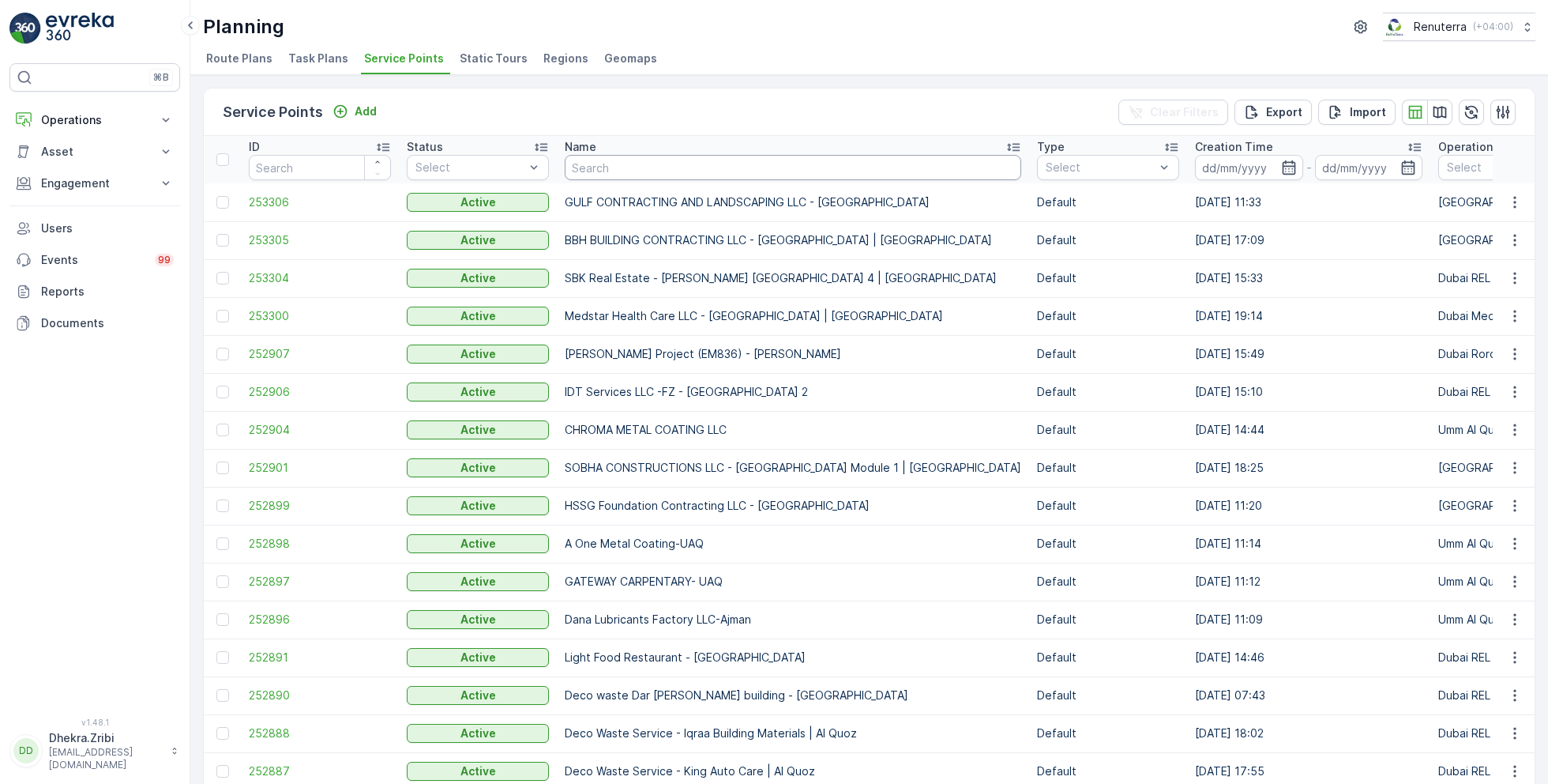
click at [628, 165] on input "text" at bounding box center [793, 168] width 457 height 25
type input "s"
type input "ard"
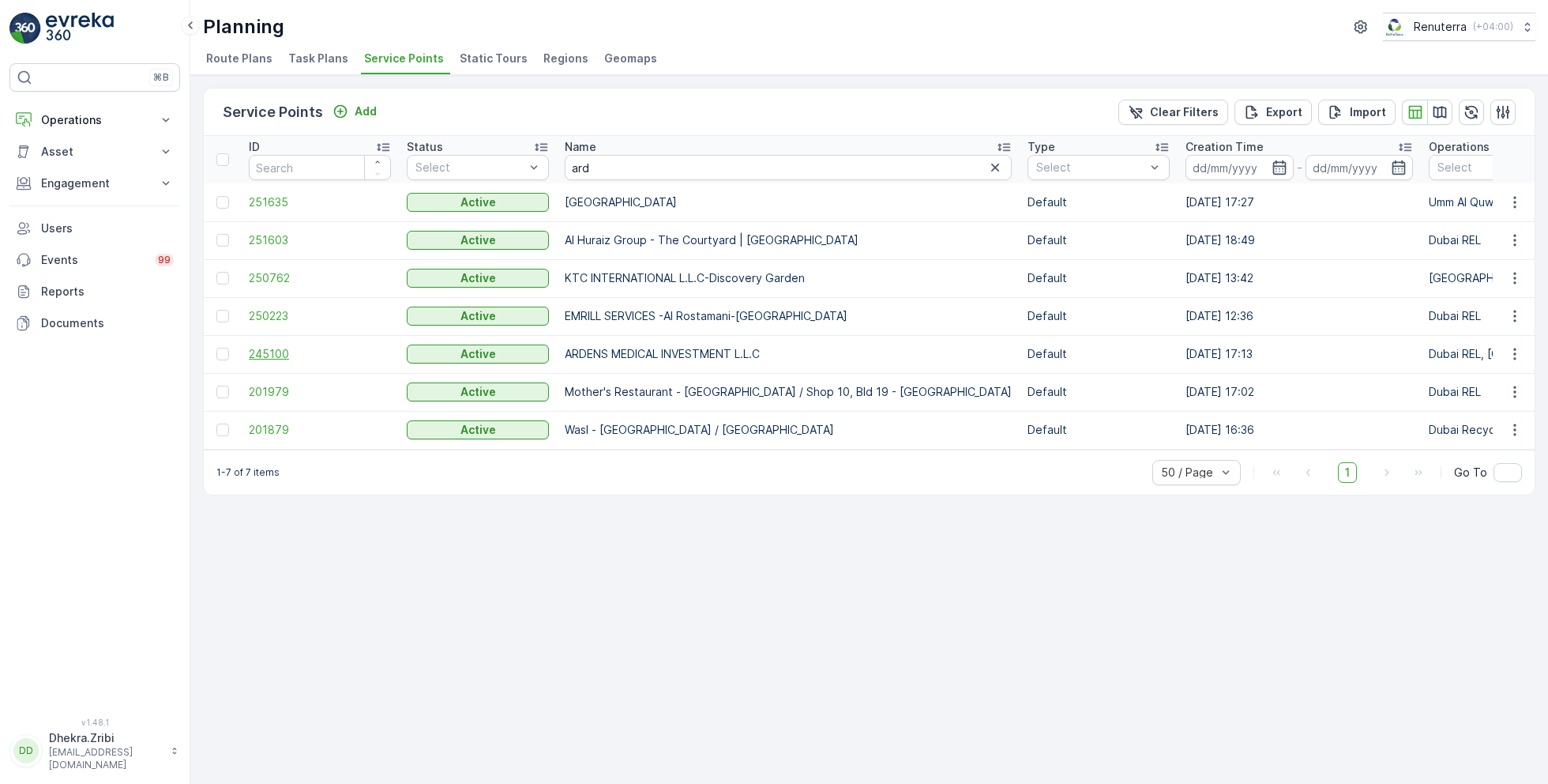
click at [266, 347] on span "245100" at bounding box center [320, 353] width 143 height 15
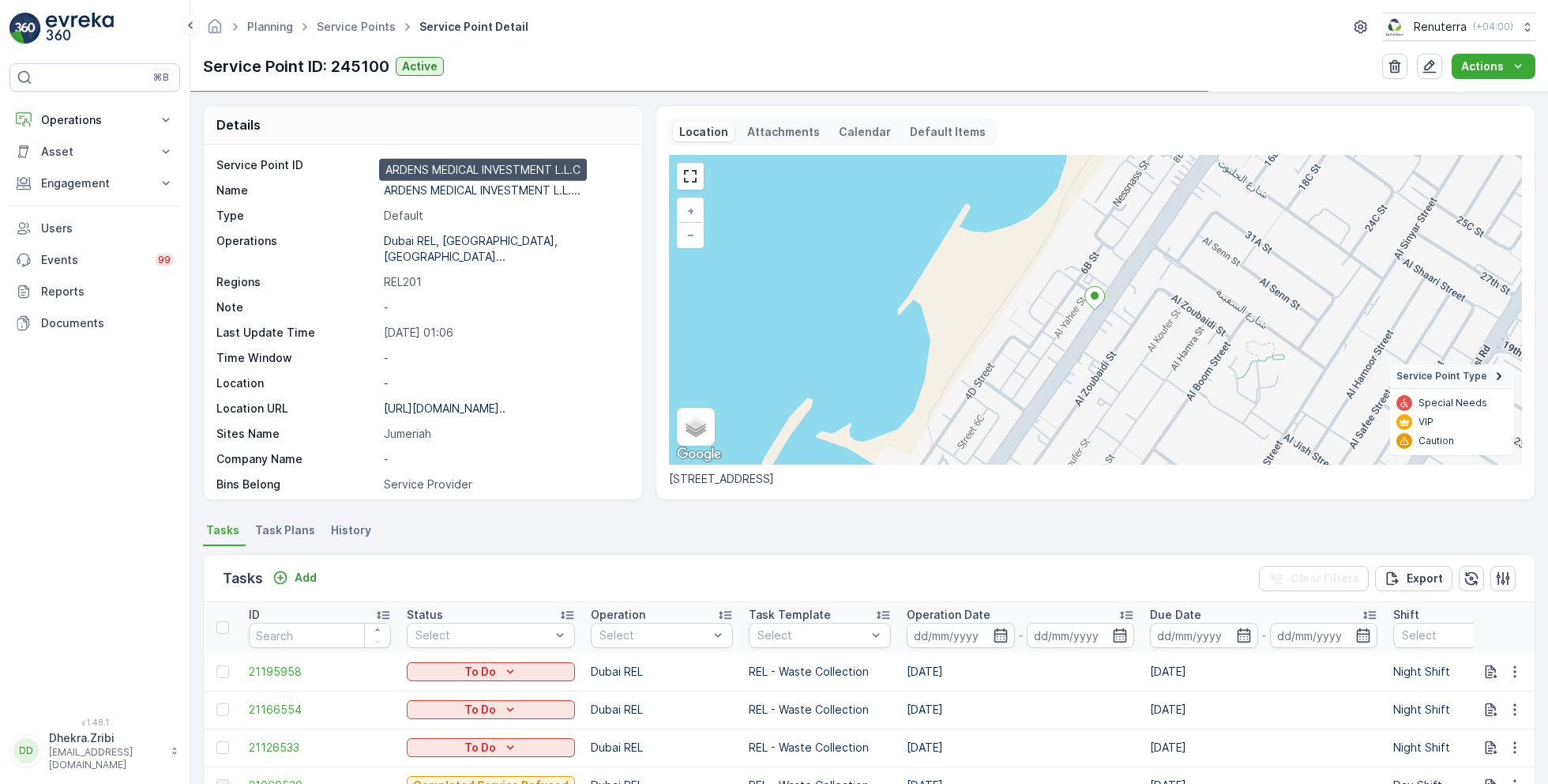
click at [437, 186] on p "ARDENS MEDICAL INVESTMENT L.L...." at bounding box center [483, 190] width 197 height 13
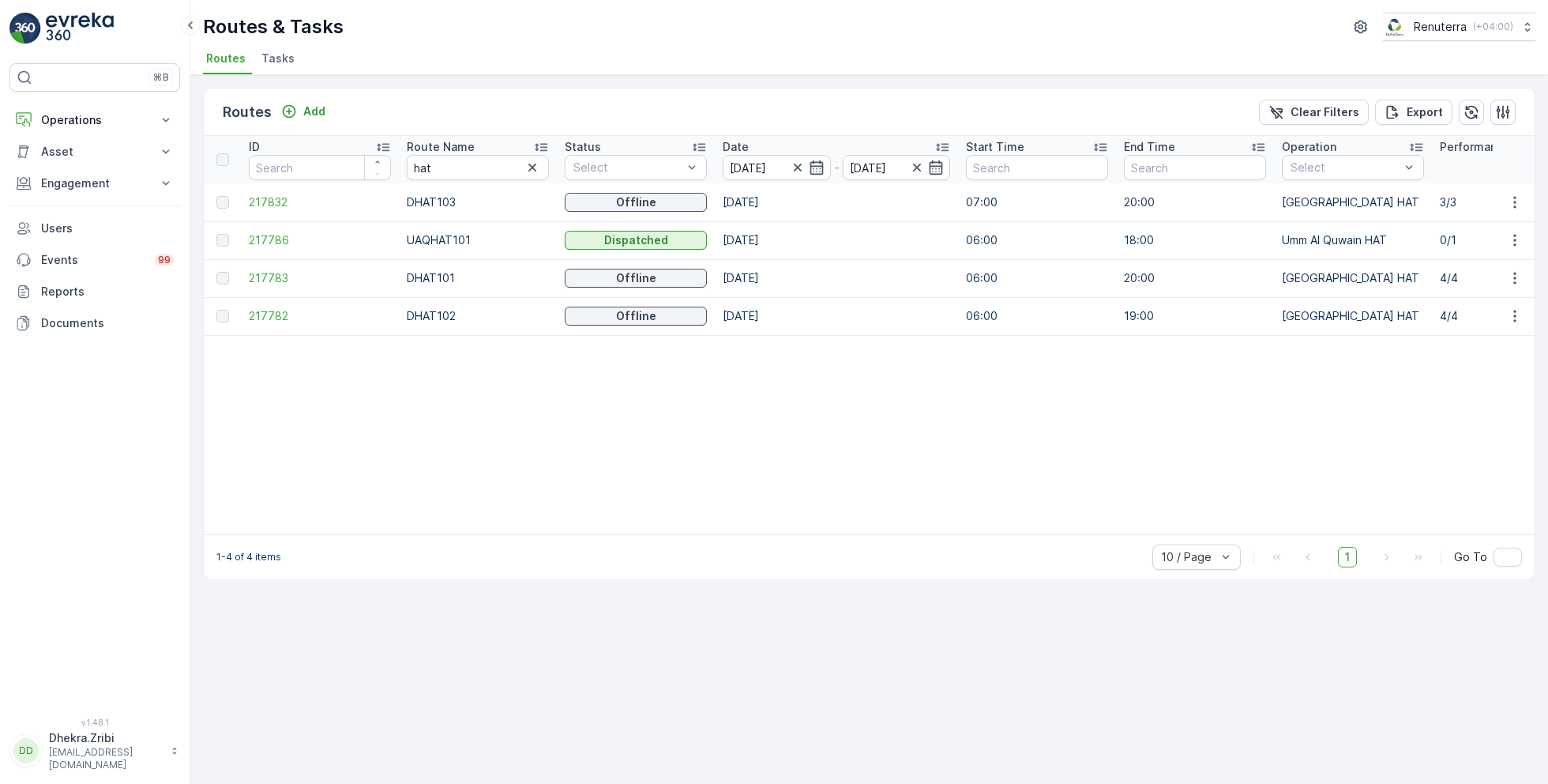
click at [544, 144] on icon at bounding box center [541, 146] width 15 height 15
click at [275, 202] on span "217783" at bounding box center [320, 202] width 143 height 15
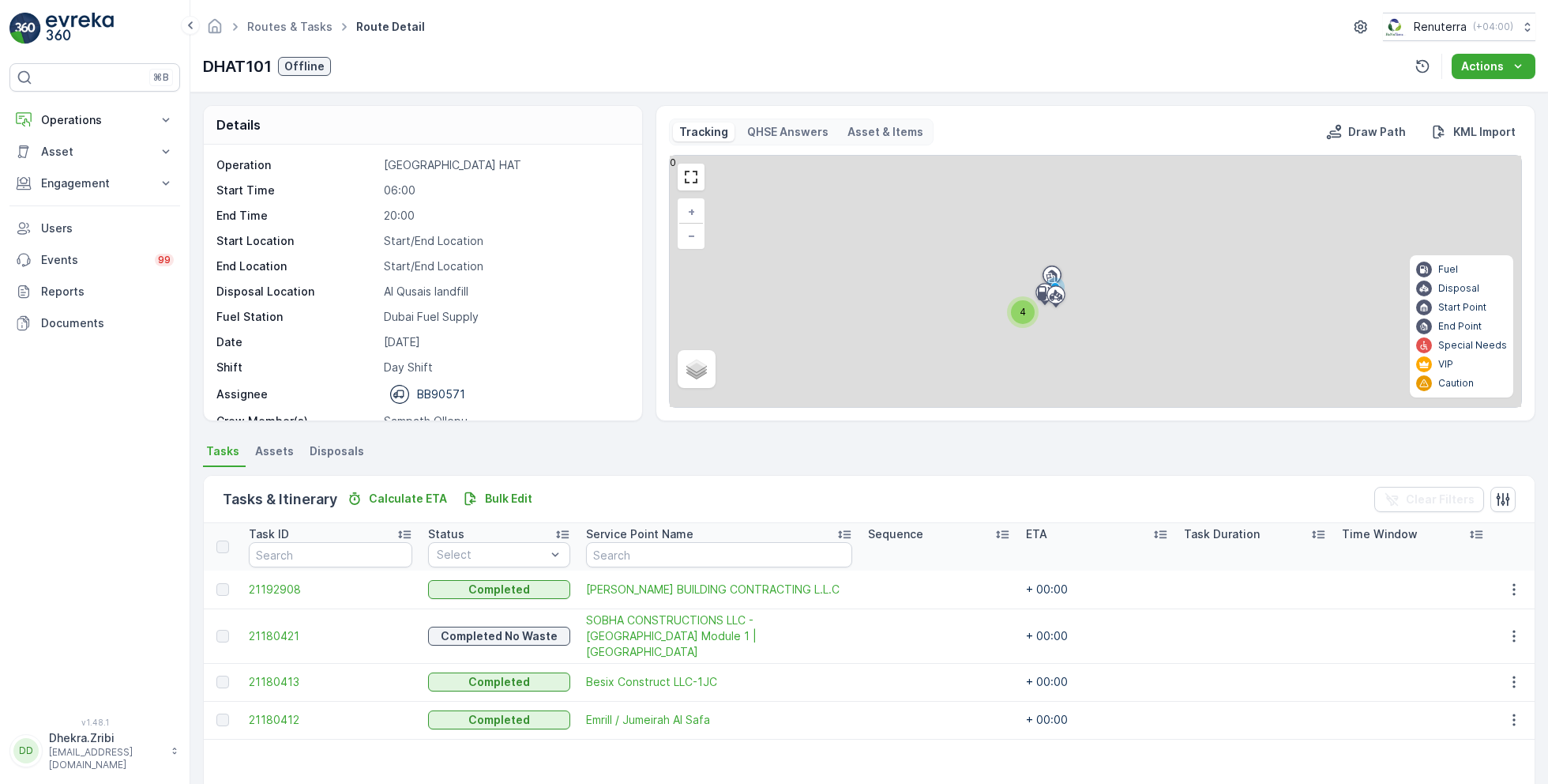
scroll to position [49, 0]
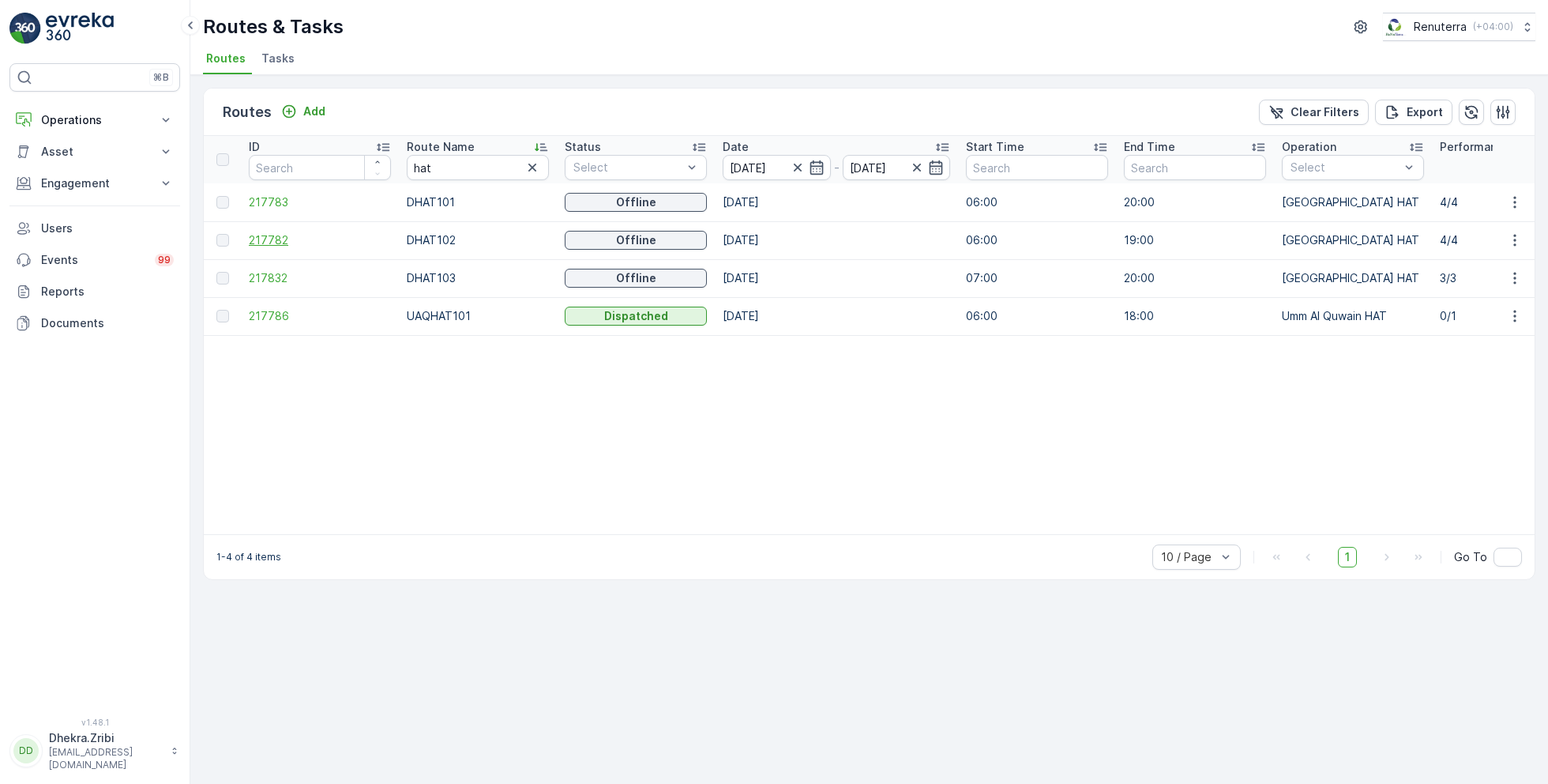
click at [270, 239] on span "217782" at bounding box center [320, 240] width 143 height 15
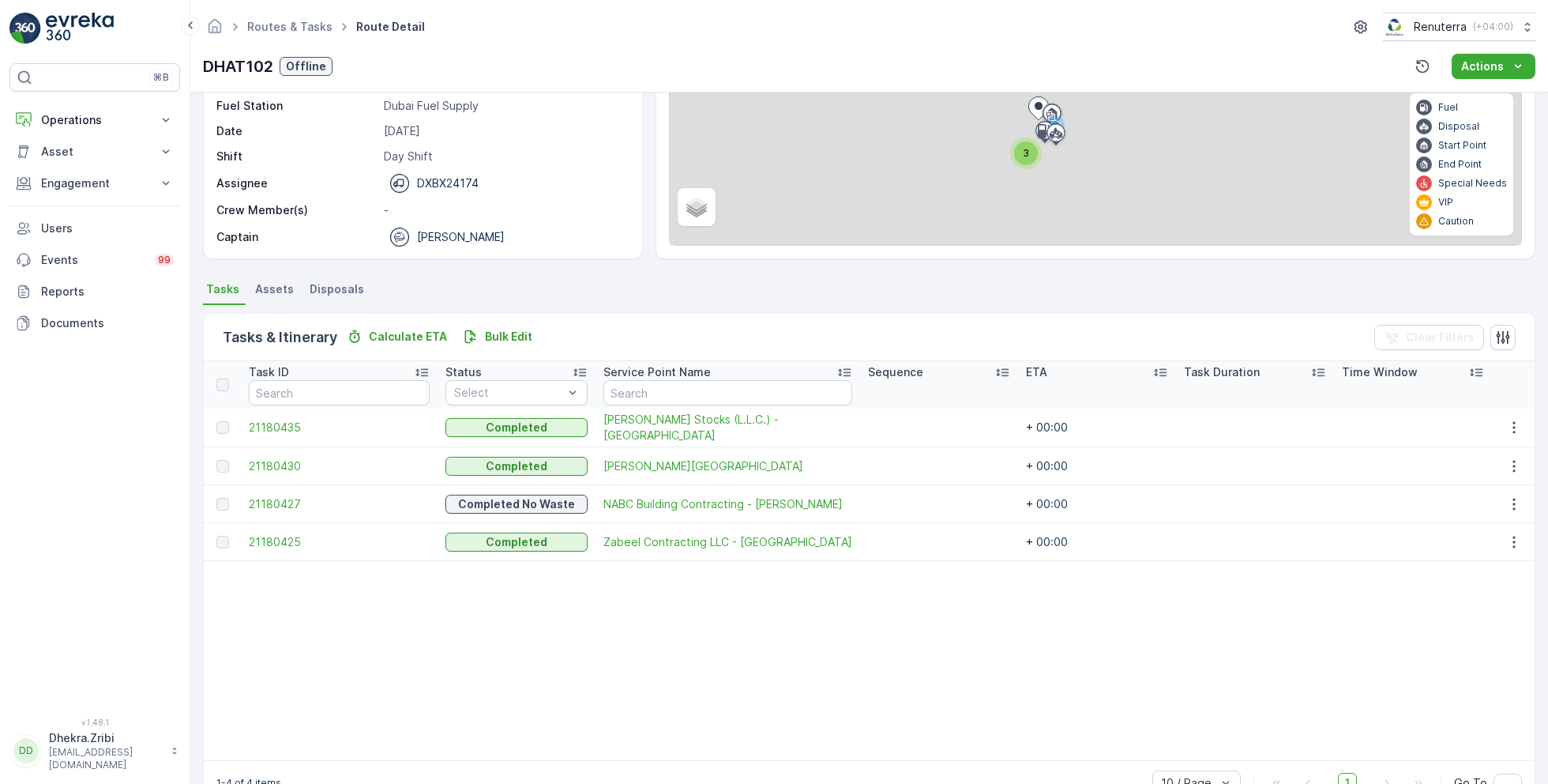
scroll to position [202, 0]
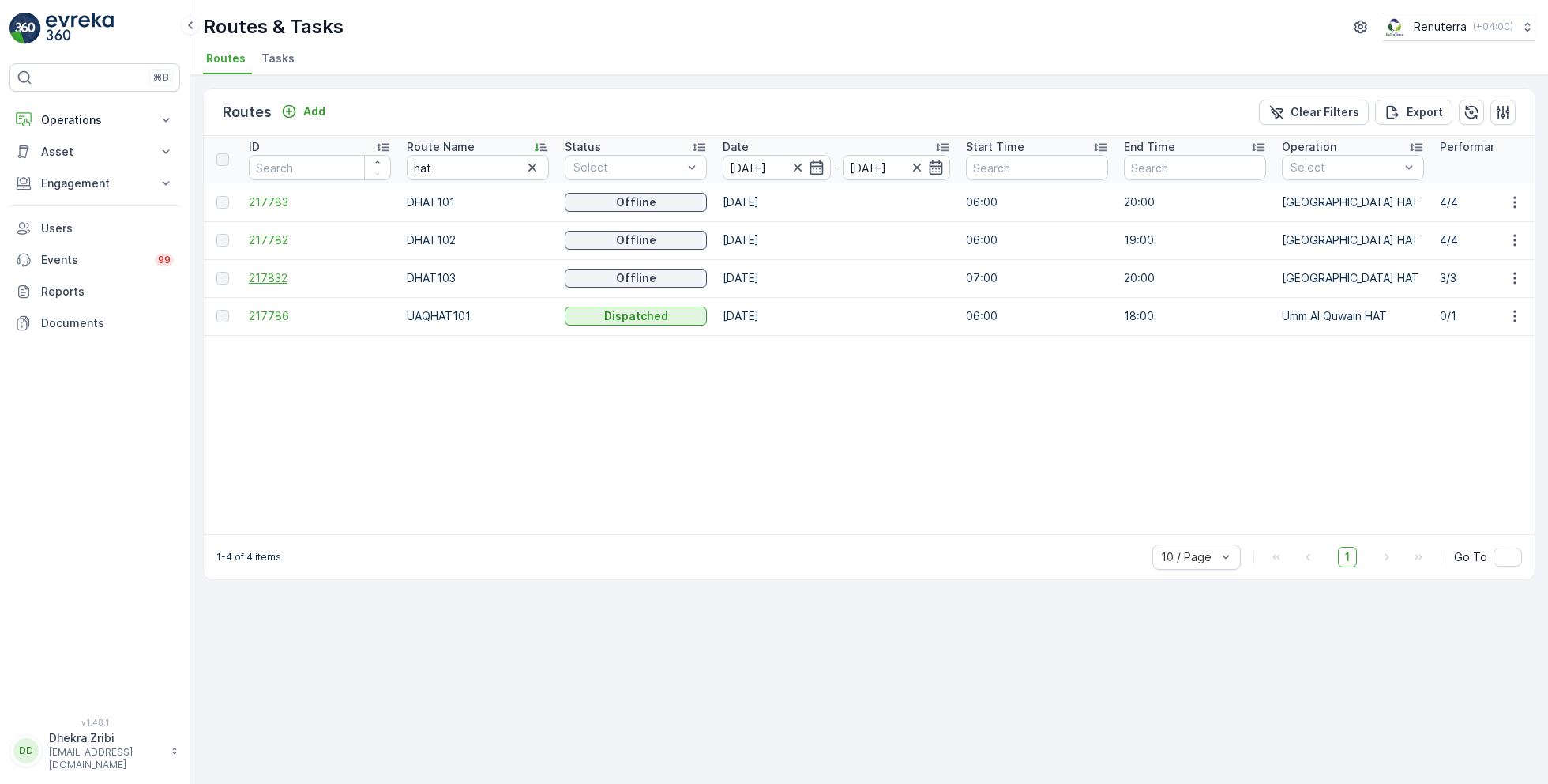
click at [275, 276] on span "217832" at bounding box center [320, 277] width 143 height 15
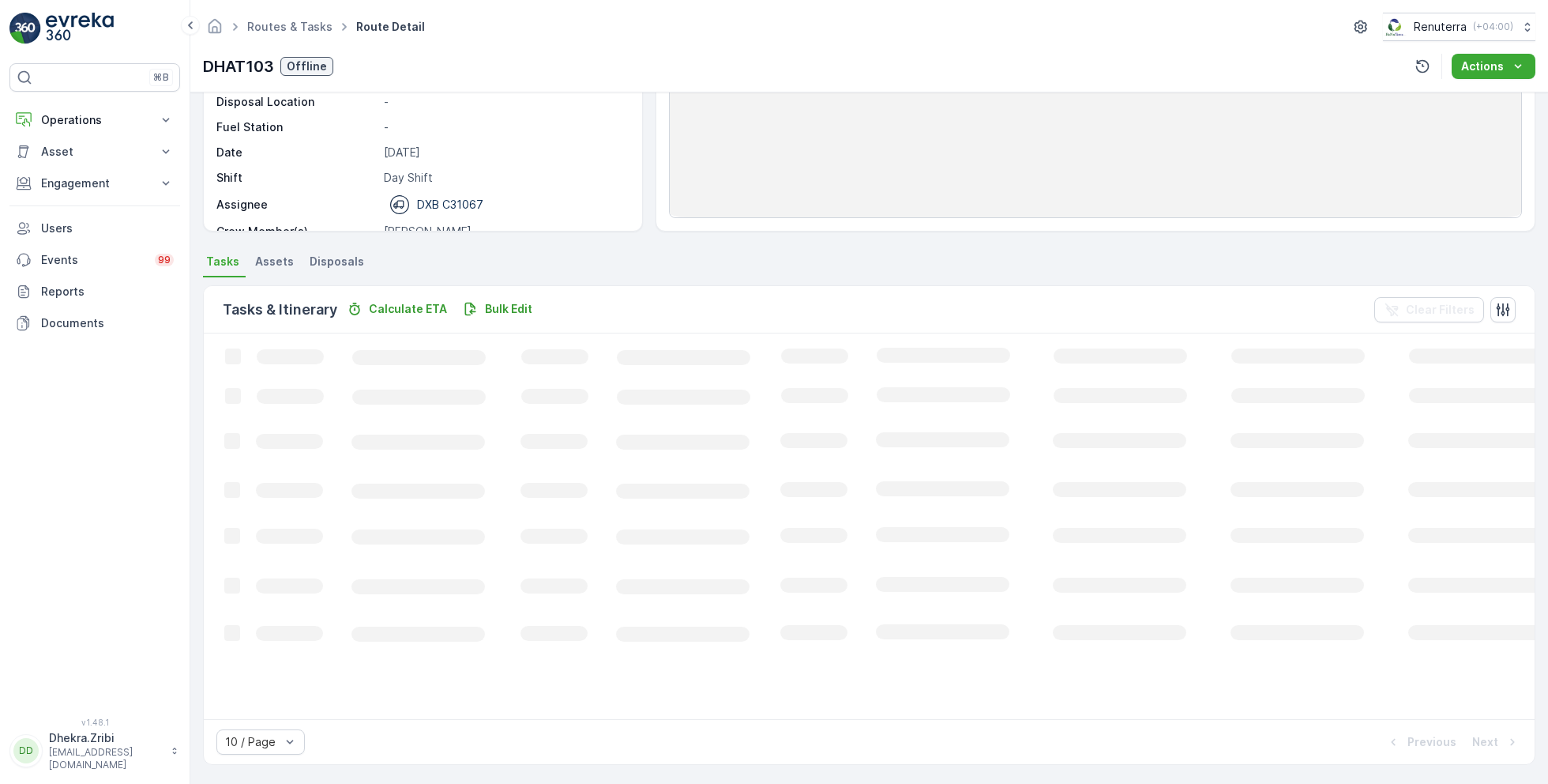
scroll to position [190, 0]
